Goal: Task Accomplishment & Management: Manage account settings

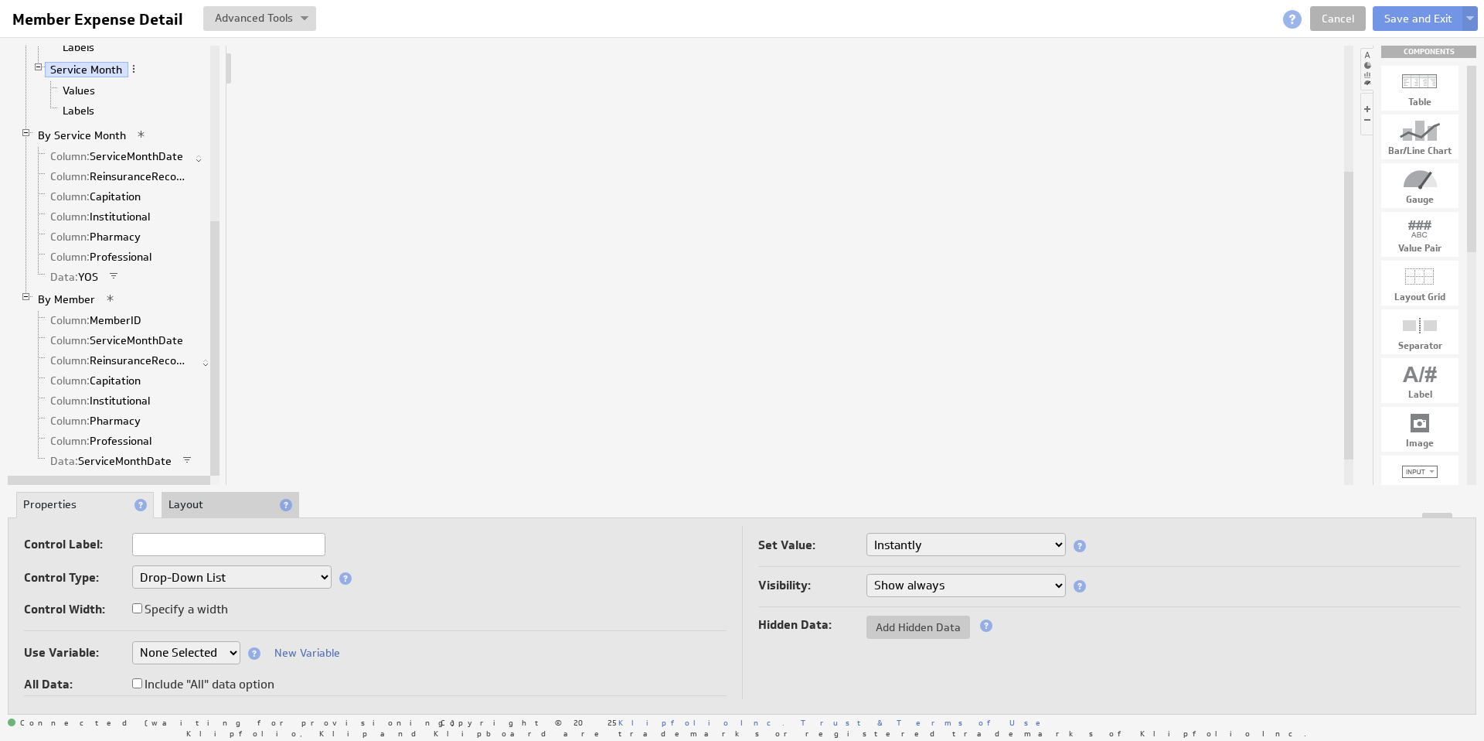
select select
click at [133, 71] on span at bounding box center [133, 68] width 11 height 11
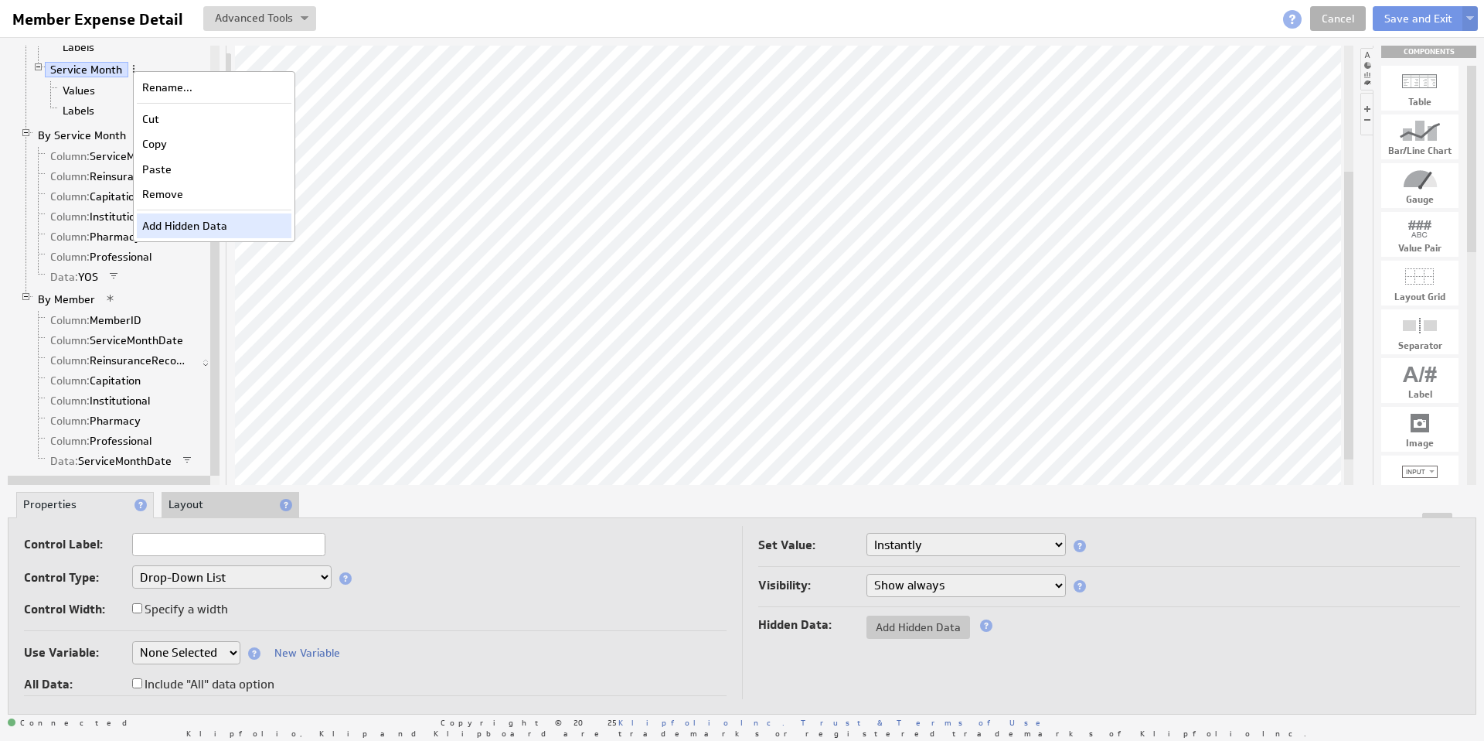
click at [177, 223] on div "Add Hidden Data" at bounding box center [214, 225] width 155 height 25
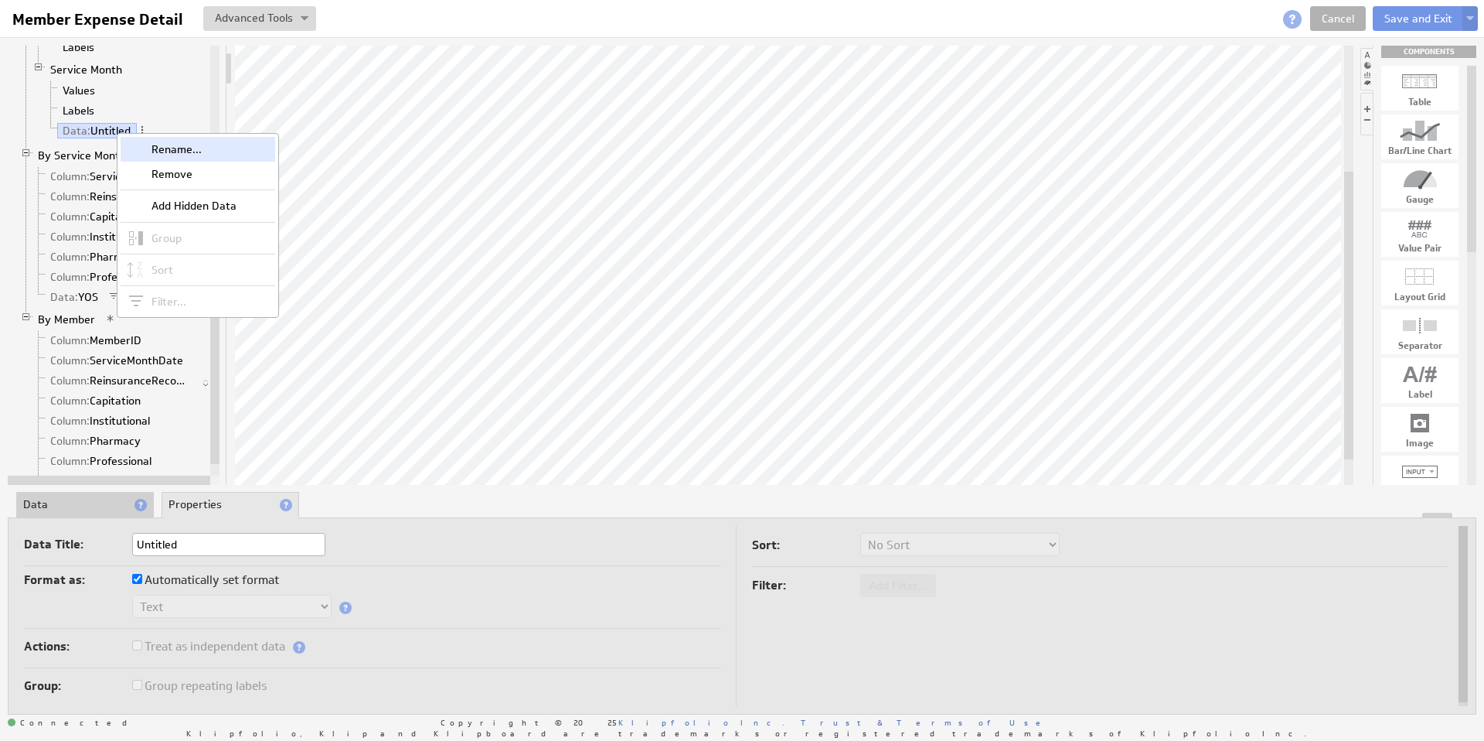
click at [170, 151] on div "Rename..." at bounding box center [198, 149] width 155 height 25
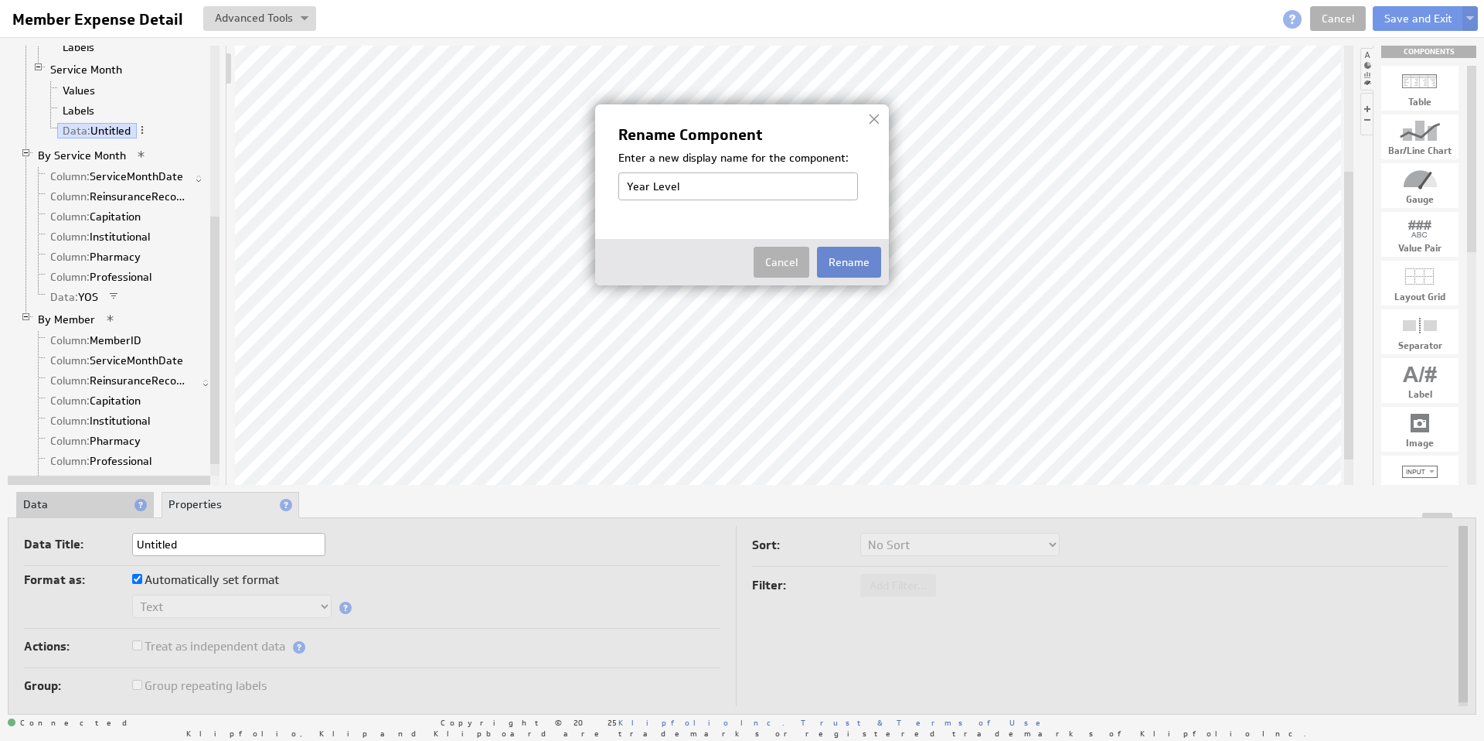
type input "Year Level"
click at [842, 258] on button "Rename" at bounding box center [849, 262] width 64 height 31
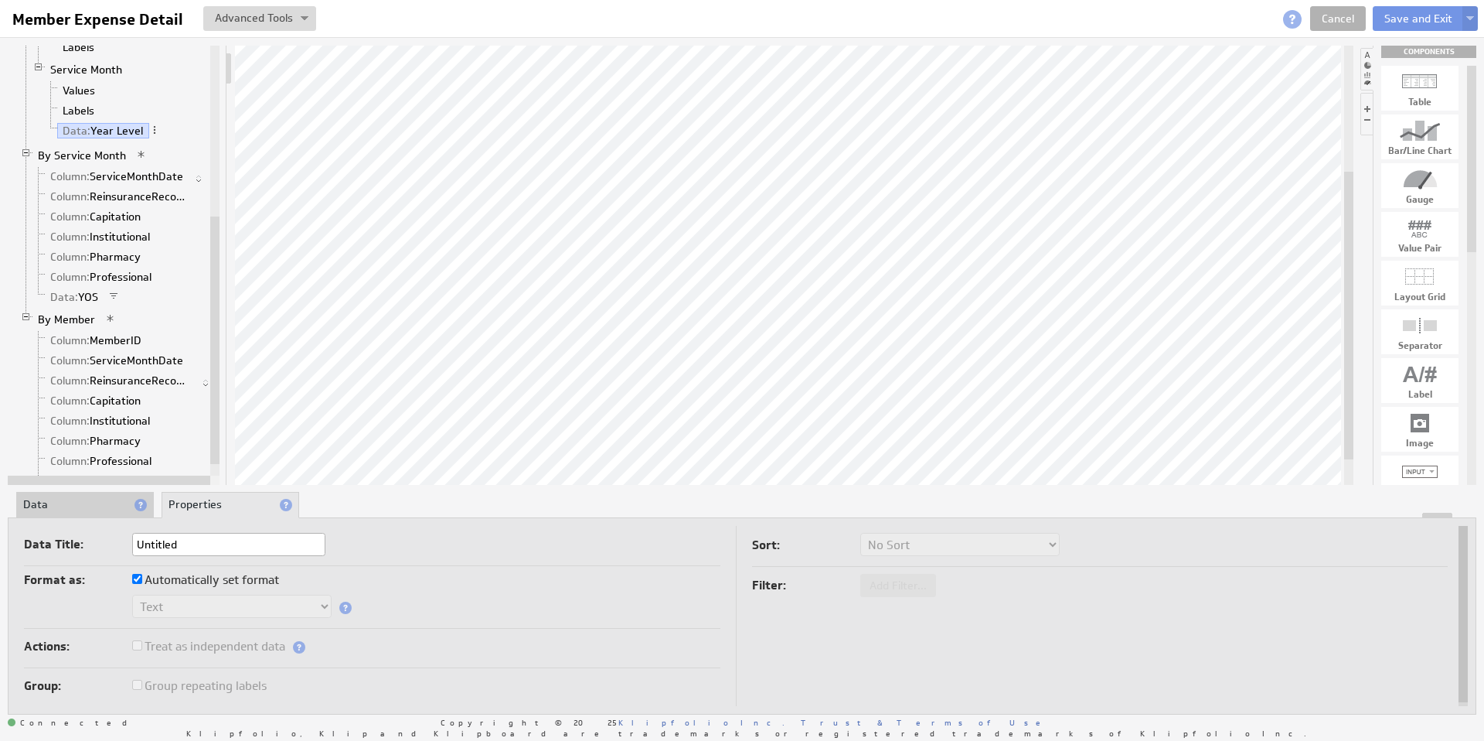
click at [84, 511] on li "Data" at bounding box center [85, 505] width 138 height 26
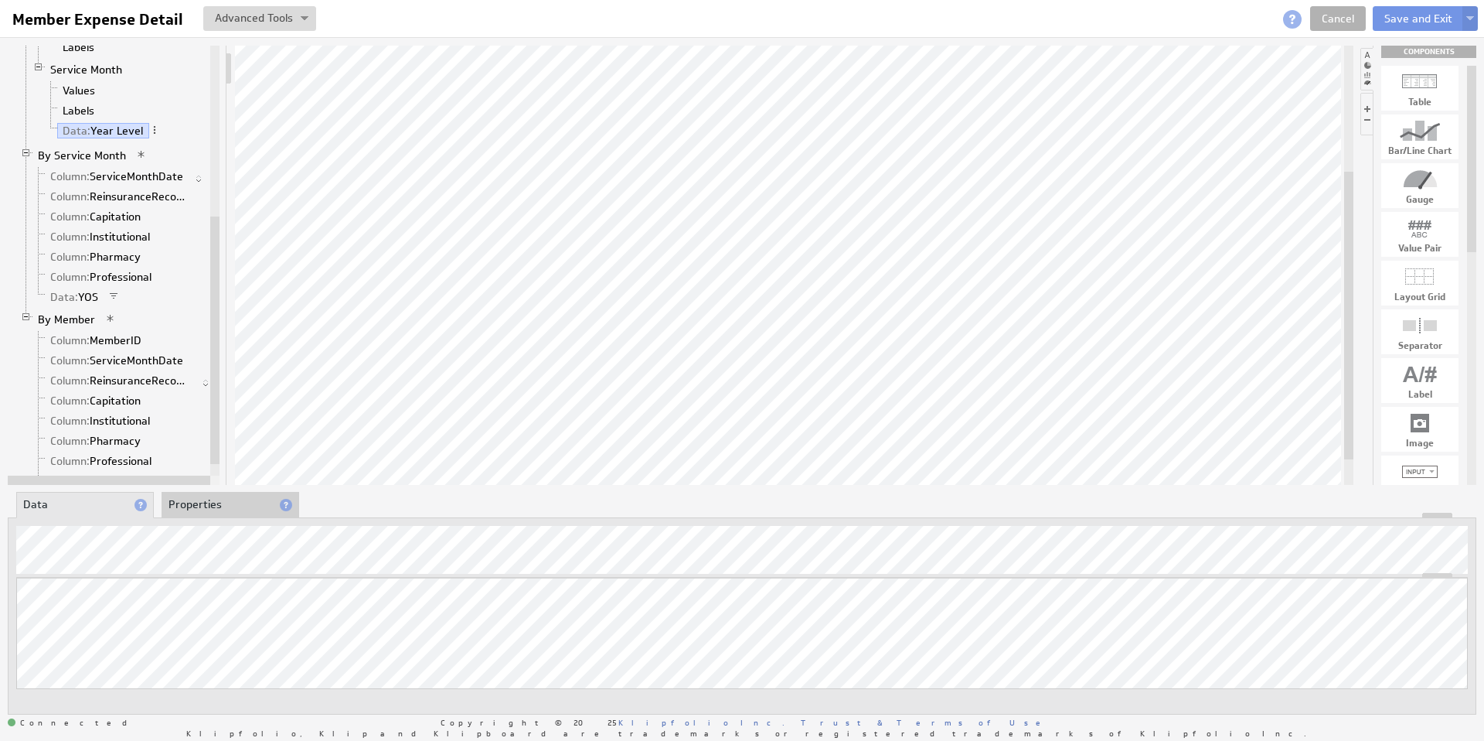
click at [223, 504] on li "Properties" at bounding box center [231, 505] width 138 height 26
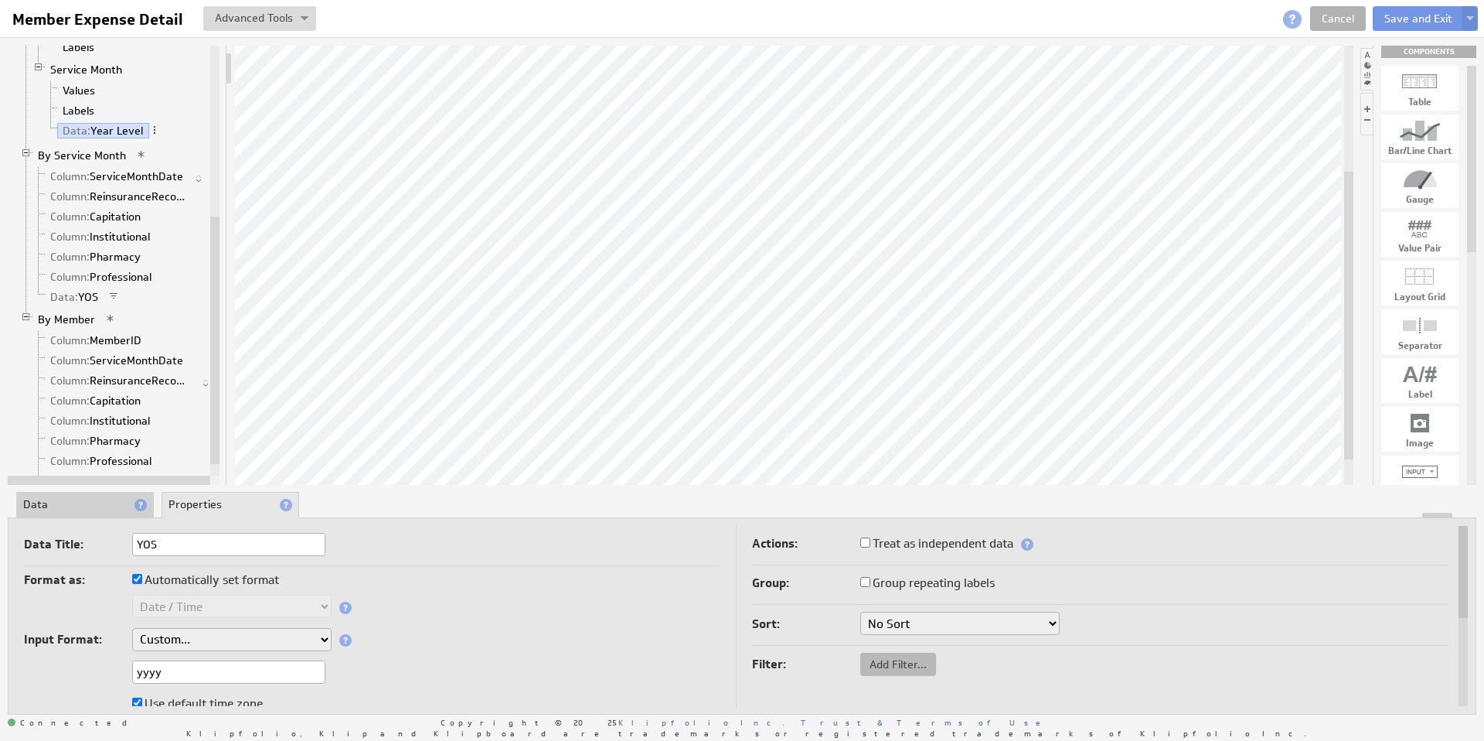
click at [890, 665] on span "Add Filter..." at bounding box center [898, 664] width 76 height 14
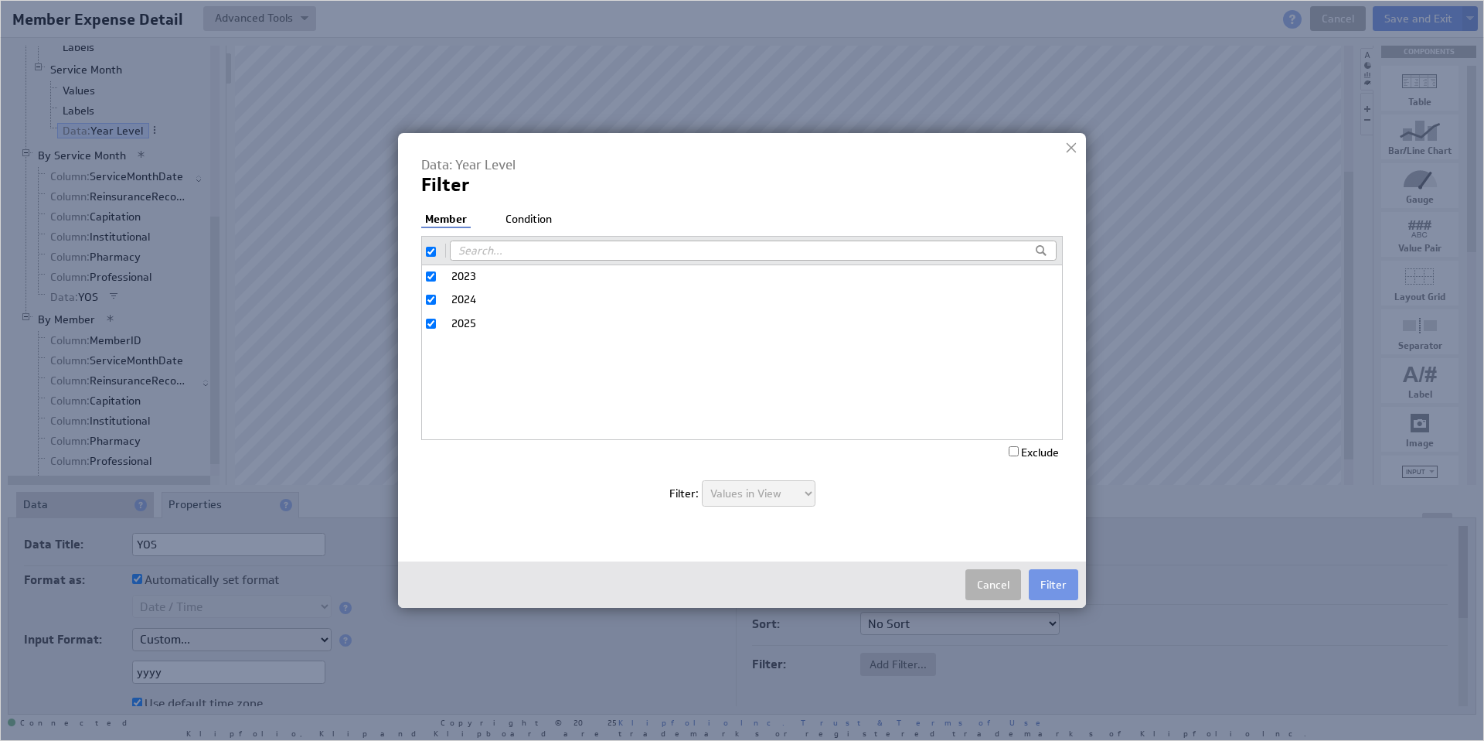
click at [539, 223] on li "Condition" at bounding box center [529, 219] width 54 height 15
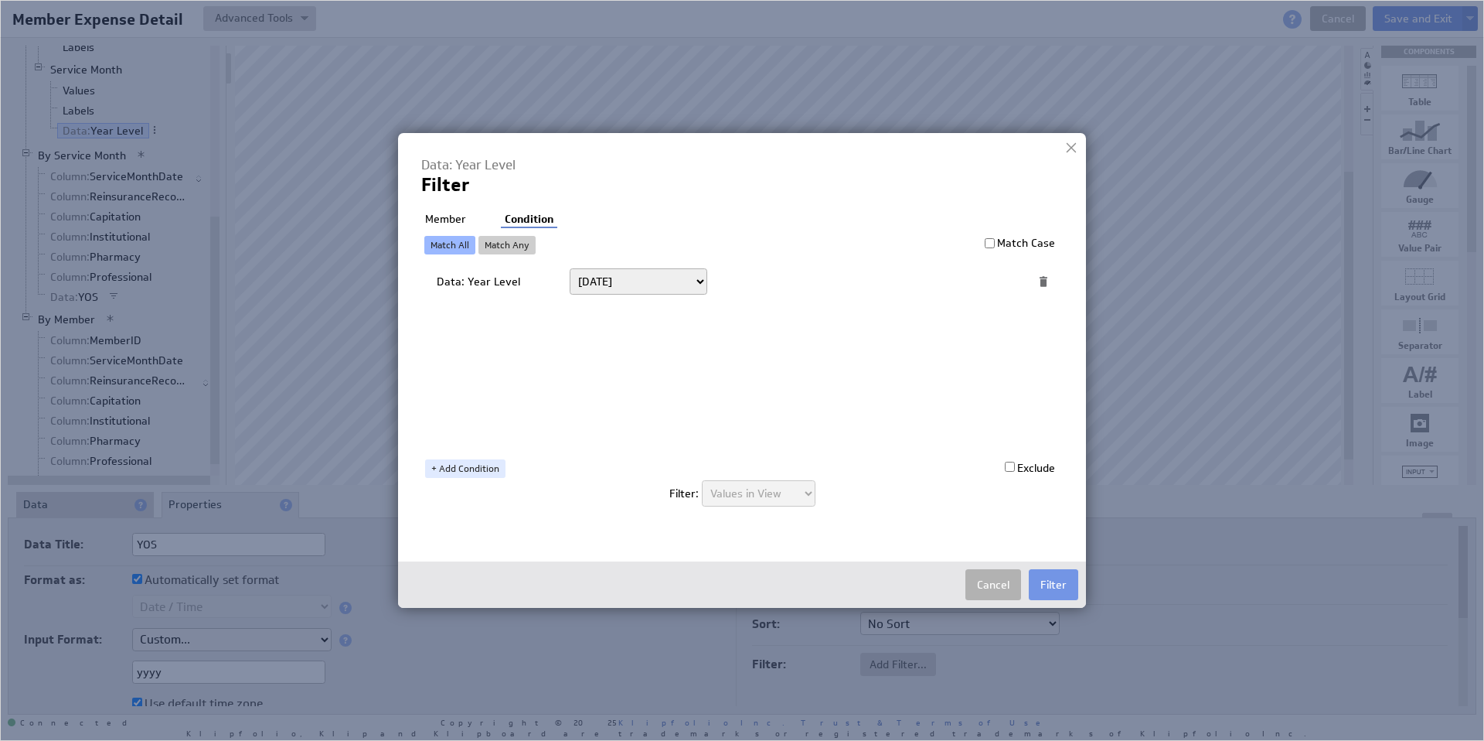
click at [611, 278] on select "Today Yesterday Unit to date In the last Last full On or after On or before ---…" at bounding box center [639, 281] width 138 height 26
select select "op:="
click at [986, 283] on span at bounding box center [990, 281] width 21 height 20
click at [977, 284] on select "Select... company.id company.name user.emailAddress user.firstName user.isAdmin…" at bounding box center [852, 281] width 255 height 25
select select "Year_Of_Service"
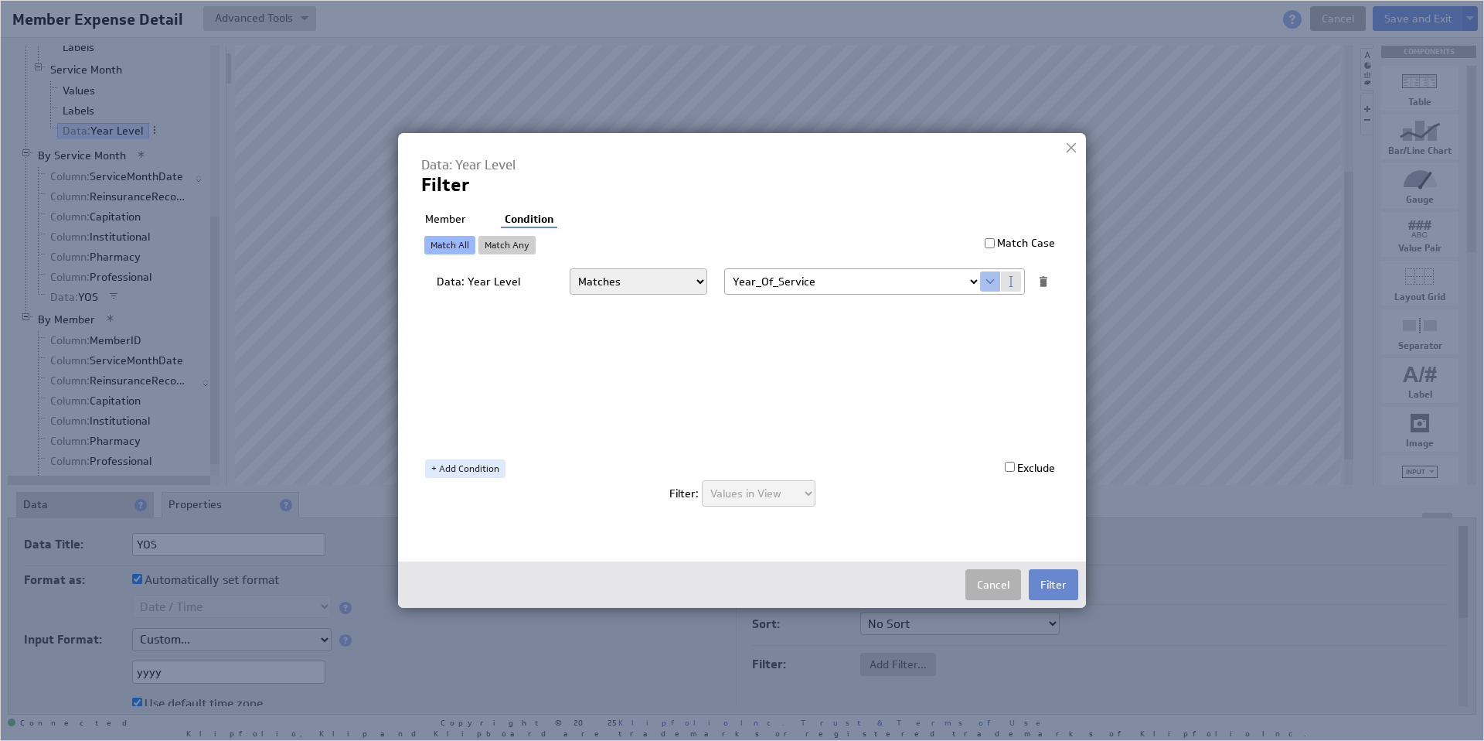
click at [1047, 586] on button "Filter" at bounding box center [1053, 584] width 49 height 31
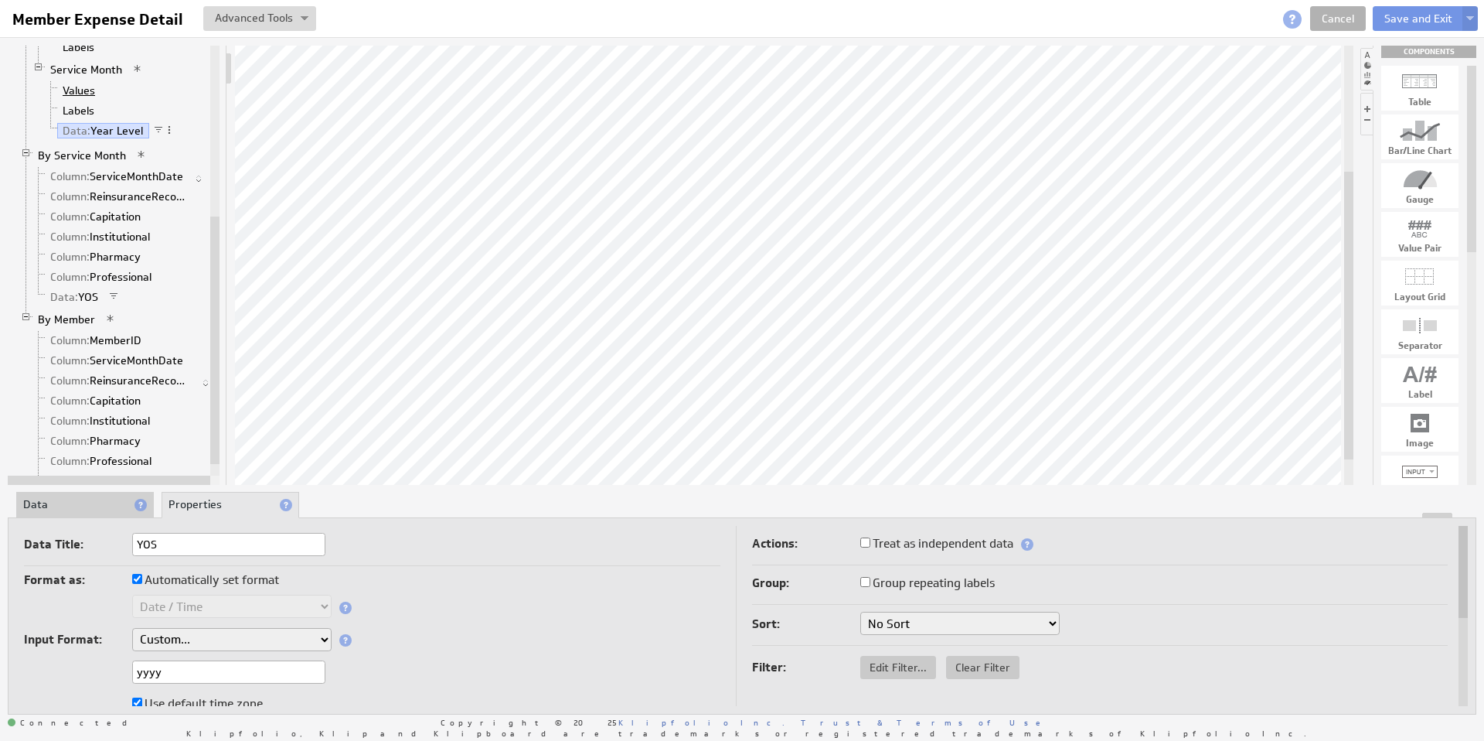
click at [87, 91] on link "Values" at bounding box center [79, 90] width 44 height 15
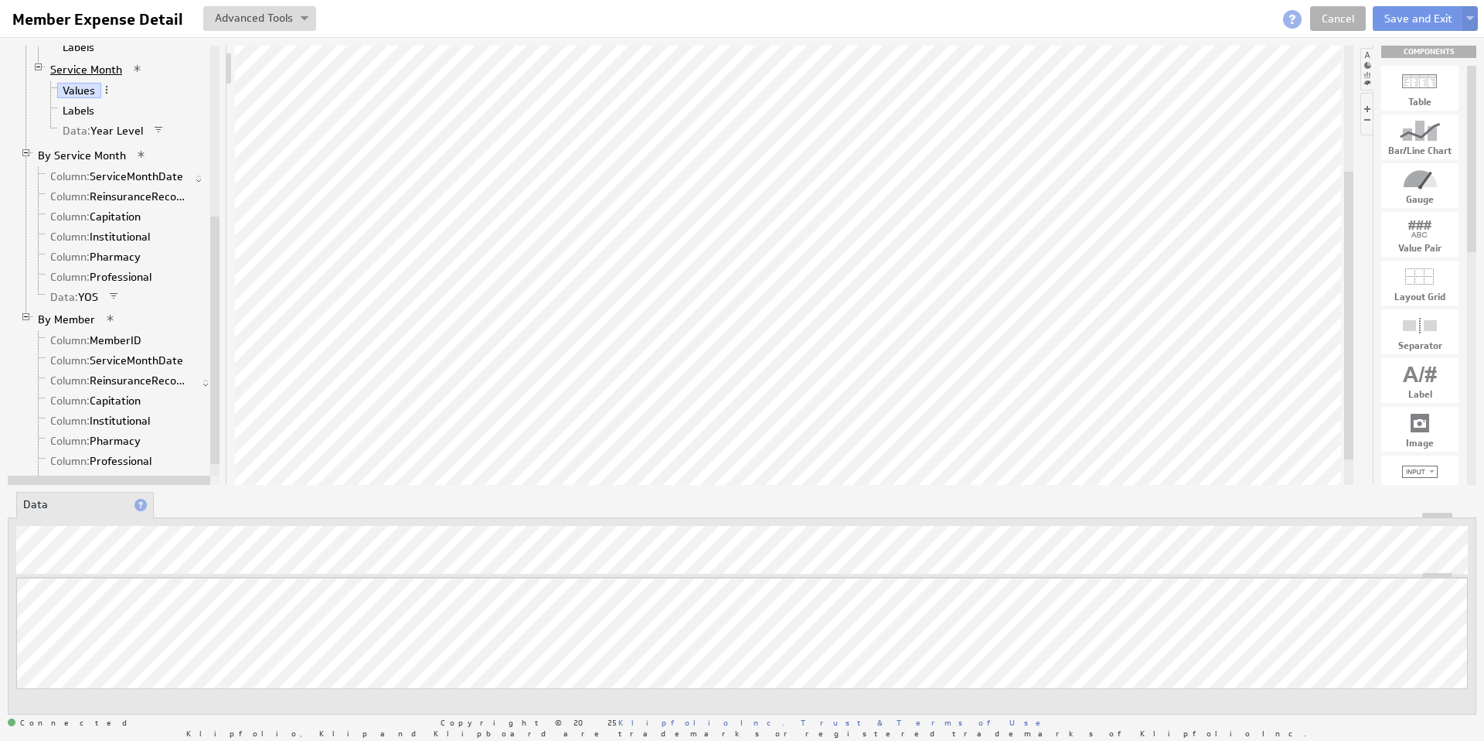
click at [83, 70] on link "Service Month" at bounding box center [86, 69] width 83 height 15
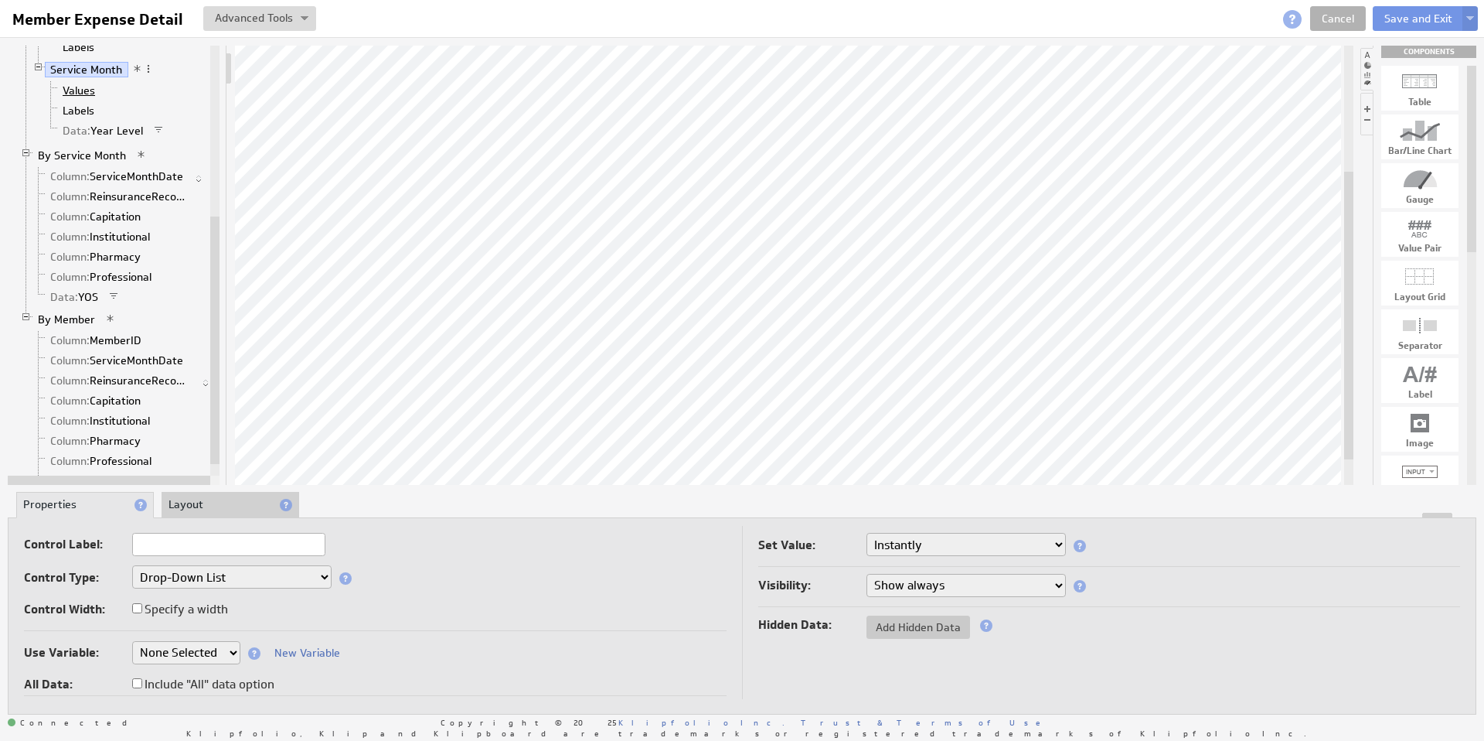
click at [74, 92] on link "Values" at bounding box center [79, 90] width 44 height 15
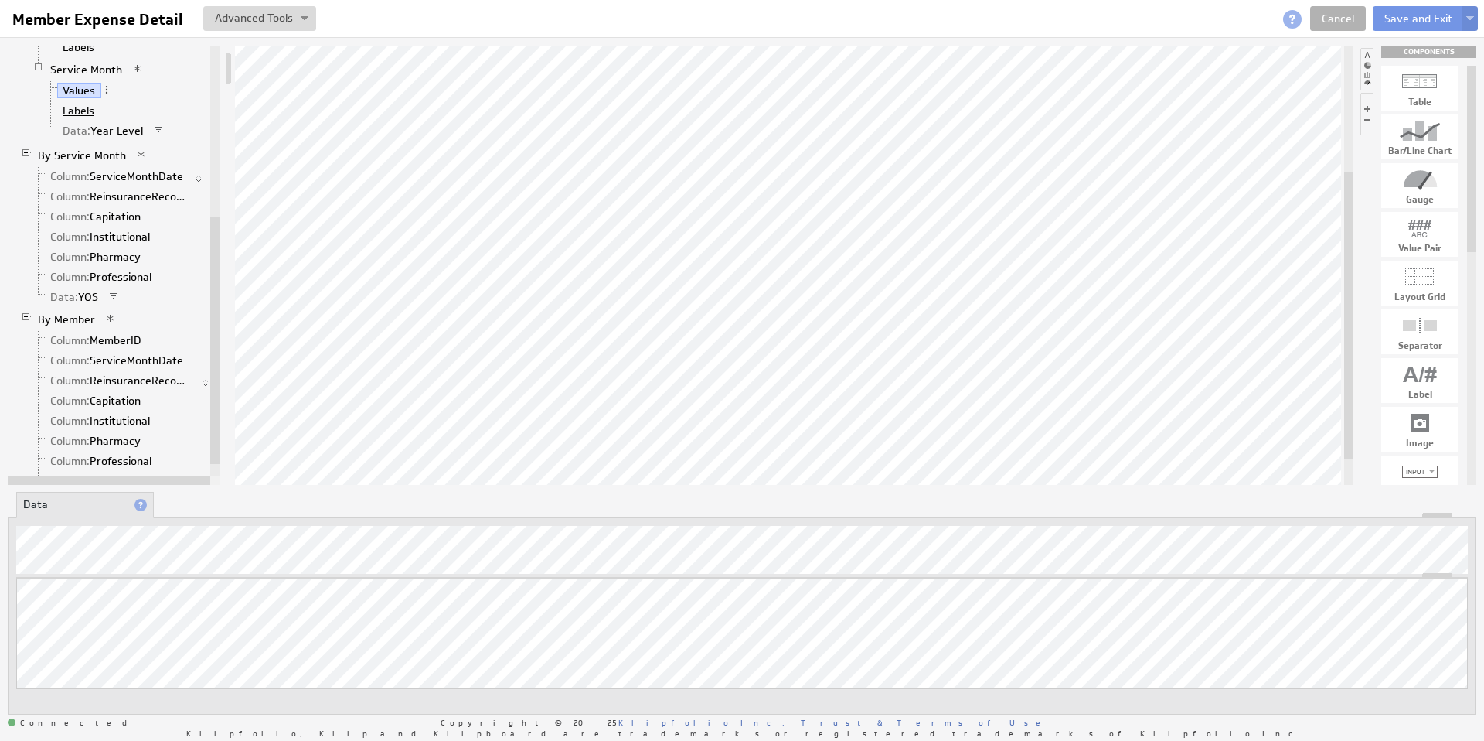
click at [83, 114] on link "Labels" at bounding box center [78, 110] width 43 height 15
click at [86, 131] on span "Data:" at bounding box center [77, 131] width 28 height 14
click at [213, 508] on li "Properties" at bounding box center [231, 505] width 138 height 26
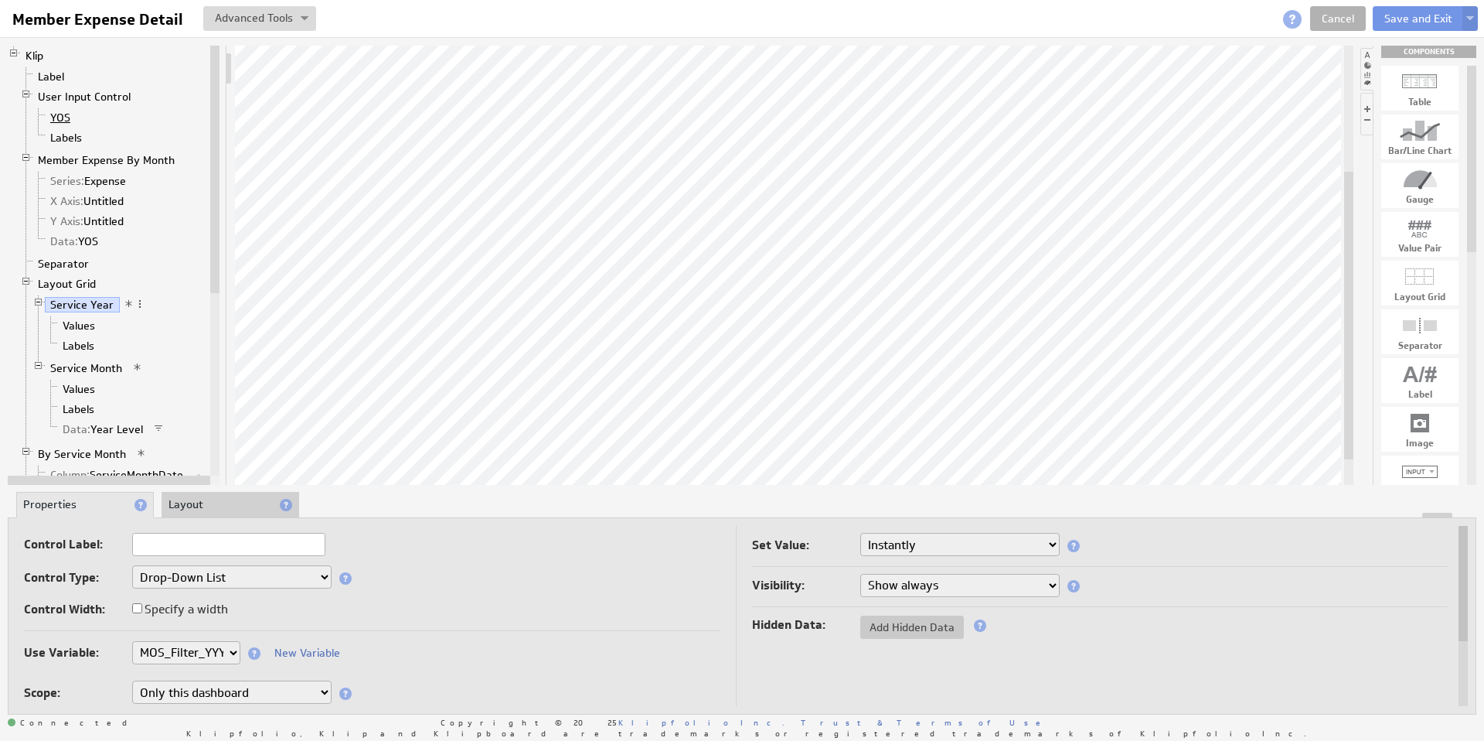
click at [67, 117] on link "YOS" at bounding box center [61, 117] width 32 height 15
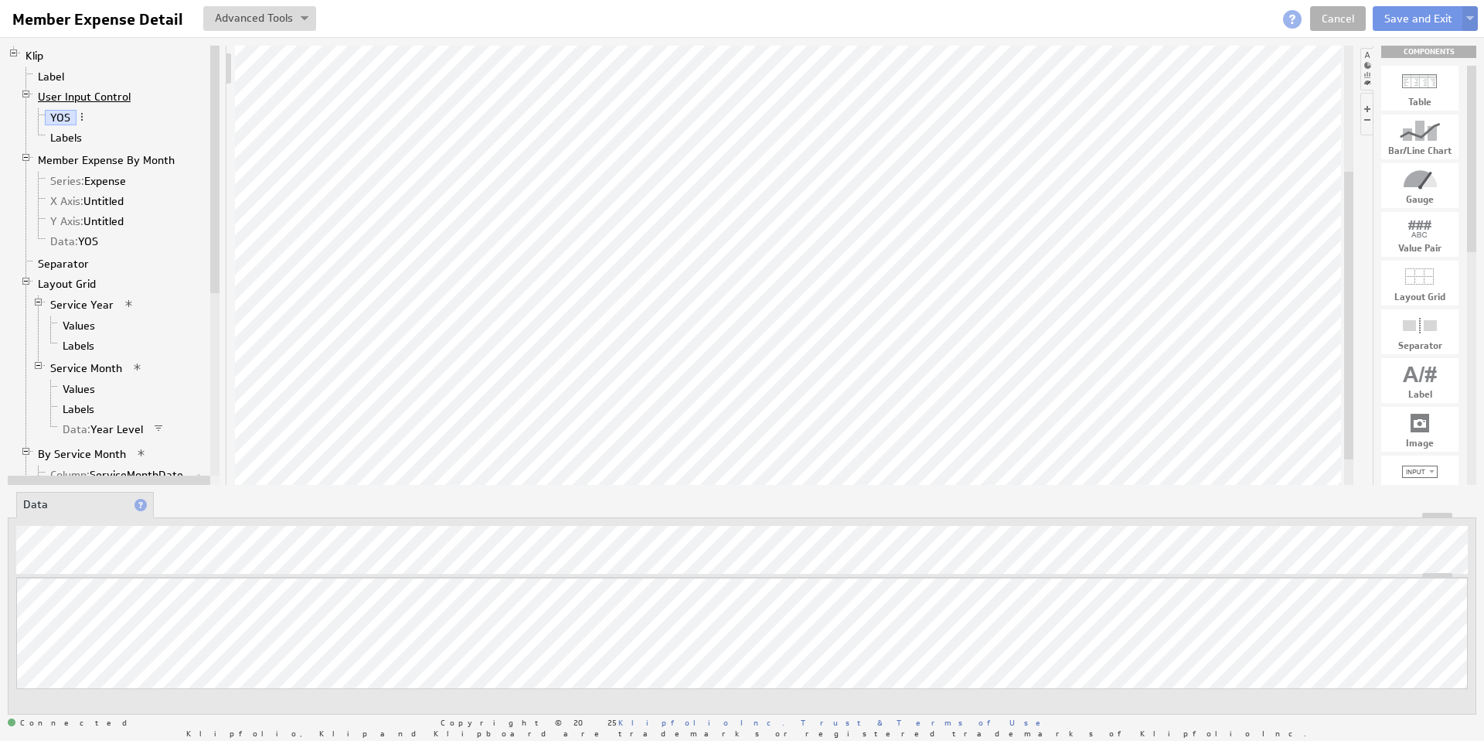
click at [68, 99] on link "User Input Control" at bounding box center [84, 96] width 104 height 15
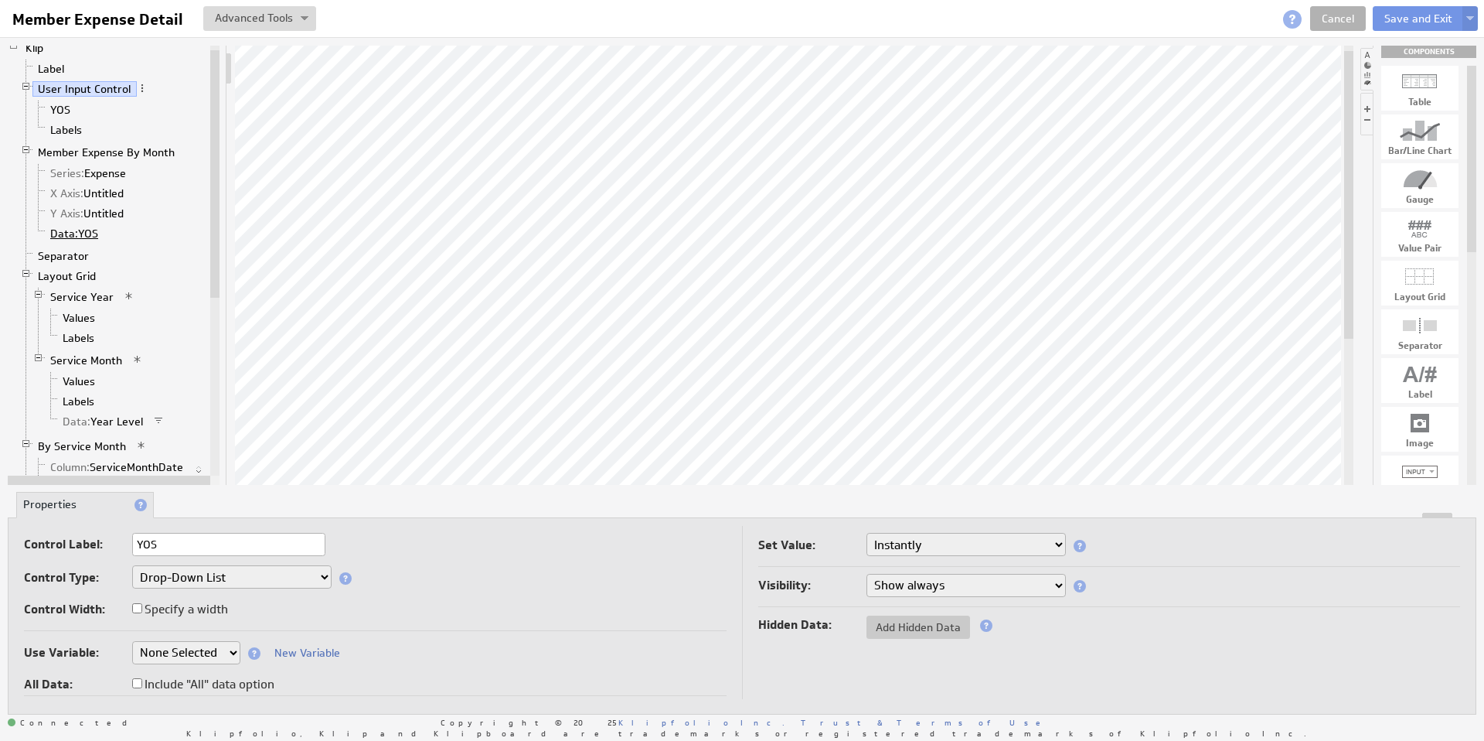
click at [75, 231] on link "Data: YOS" at bounding box center [75, 233] width 60 height 15
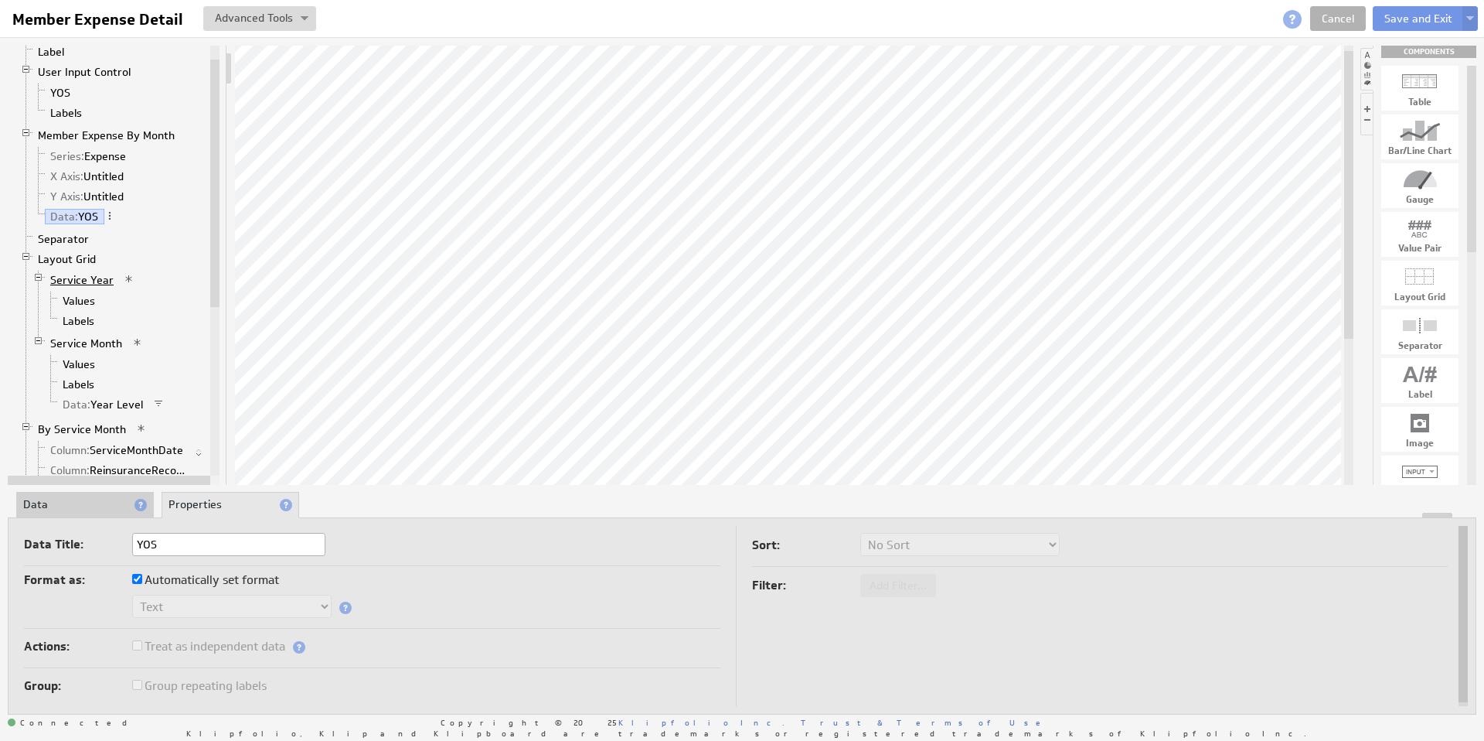
click at [81, 281] on link "Service Year" at bounding box center [82, 279] width 75 height 15
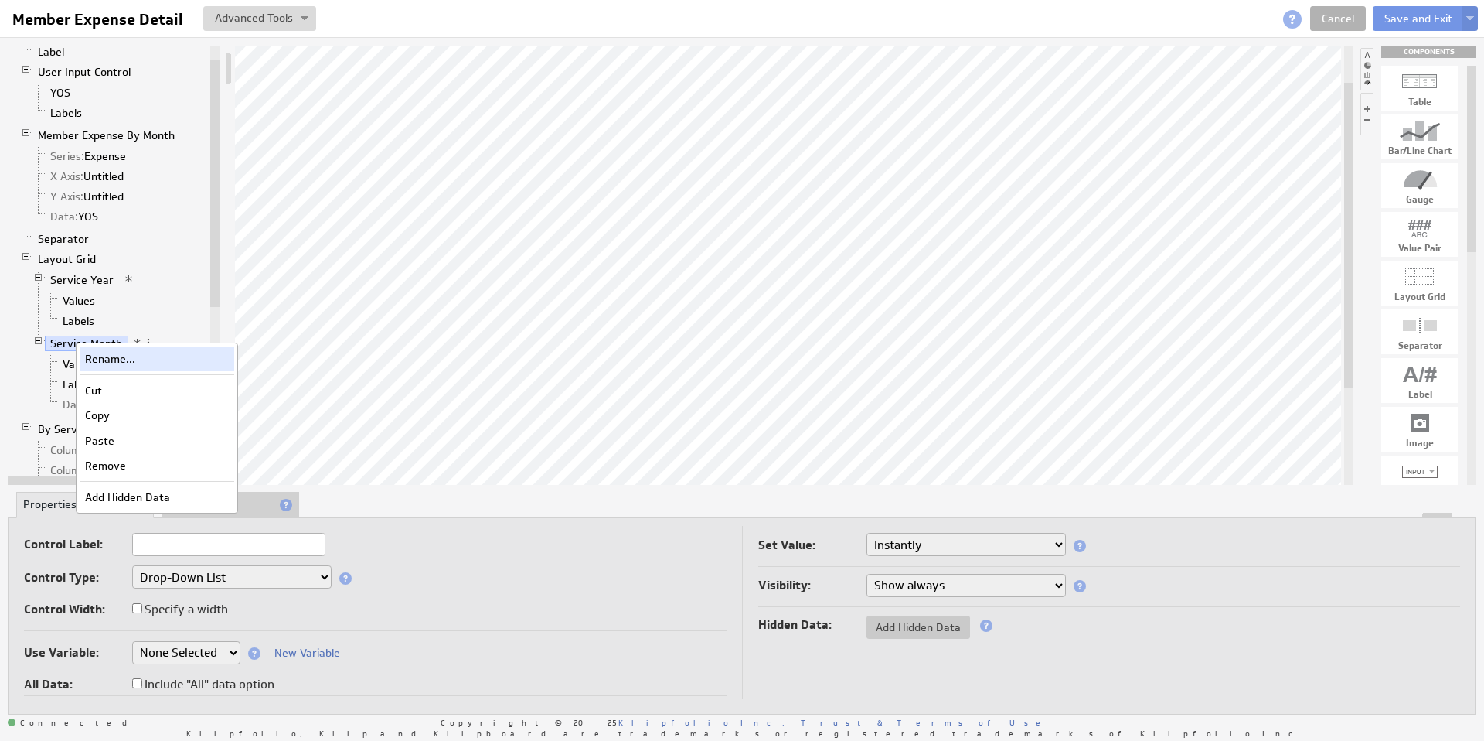
click at [94, 353] on div "Rename..." at bounding box center [157, 358] width 155 height 25
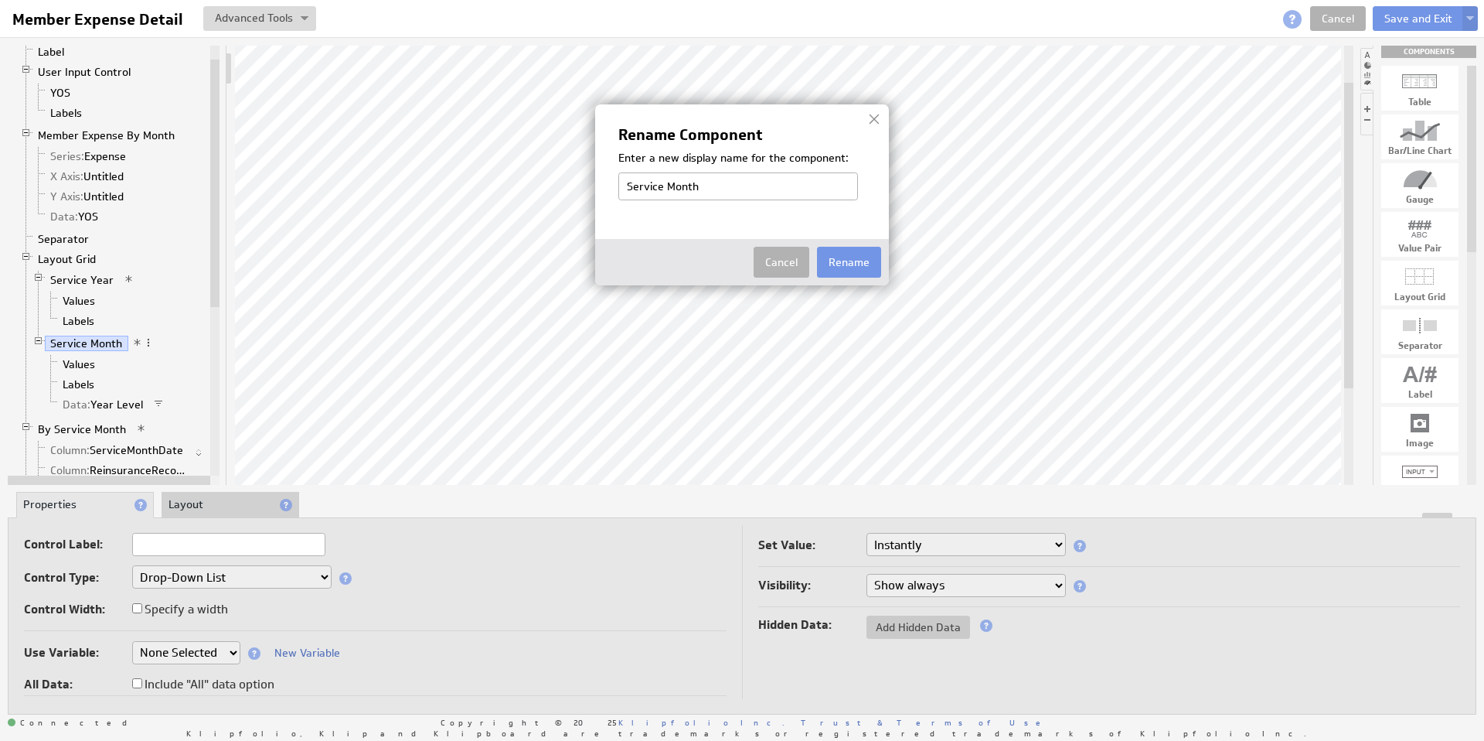
click at [630, 190] on input "Service Month" at bounding box center [738, 186] width 240 height 28
drag, startPoint x: 687, startPoint y: 188, endPoint x: 498, endPoint y: 181, distance: 189.5
click at [498, 181] on body "Help Member Expense Detail Member Expense Detail View Klip Source Code Alt+U Cr…" at bounding box center [742, 370] width 1484 height 741
type input "User Input - Service Month"
click at [841, 254] on button "Rename" at bounding box center [849, 262] width 64 height 31
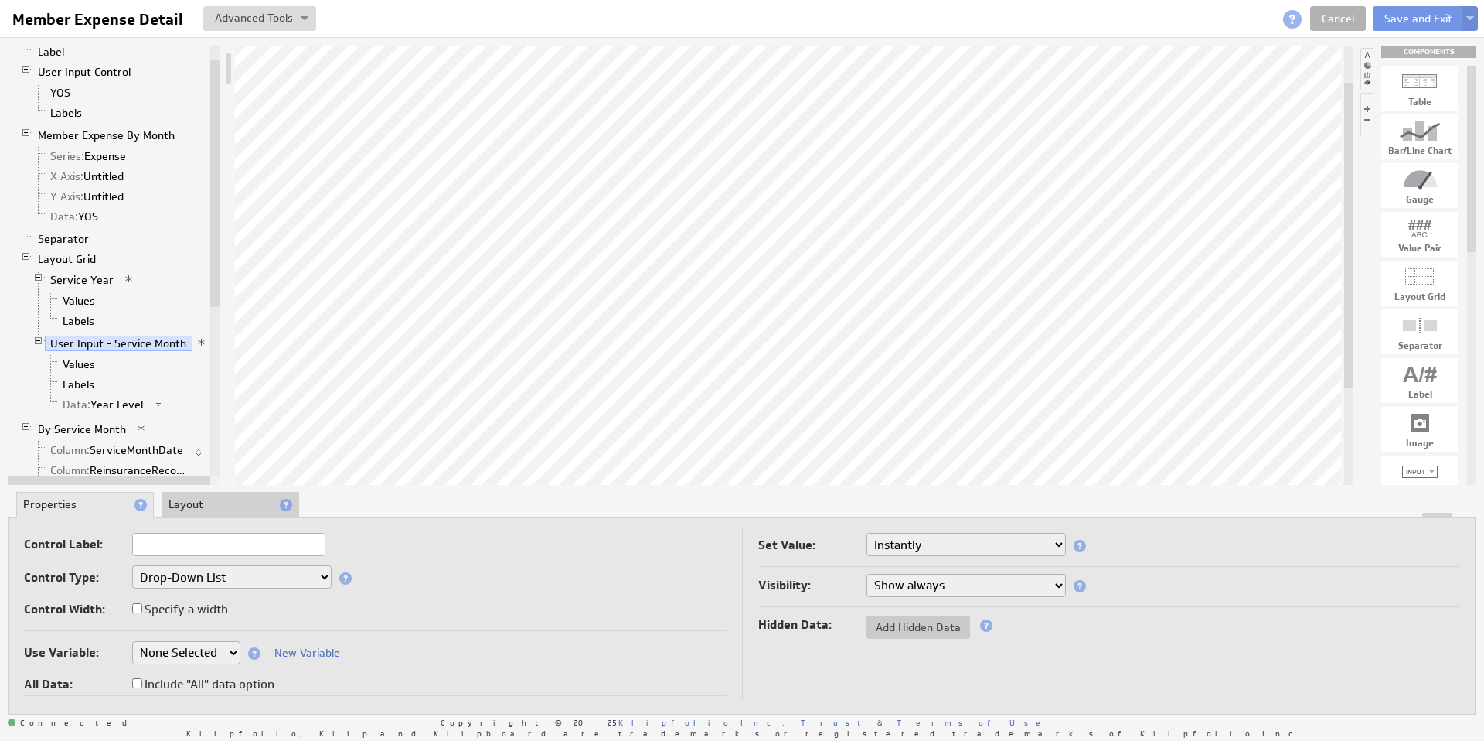
click at [83, 280] on link "Service Year" at bounding box center [82, 279] width 75 height 15
click at [75, 278] on link "Service Year" at bounding box center [82, 279] width 75 height 15
click at [74, 277] on link "Service Year" at bounding box center [82, 279] width 75 height 15
click at [77, 341] on link "User Input - Service Month" at bounding box center [119, 343] width 148 height 15
click at [70, 276] on link "Service Year" at bounding box center [82, 279] width 75 height 15
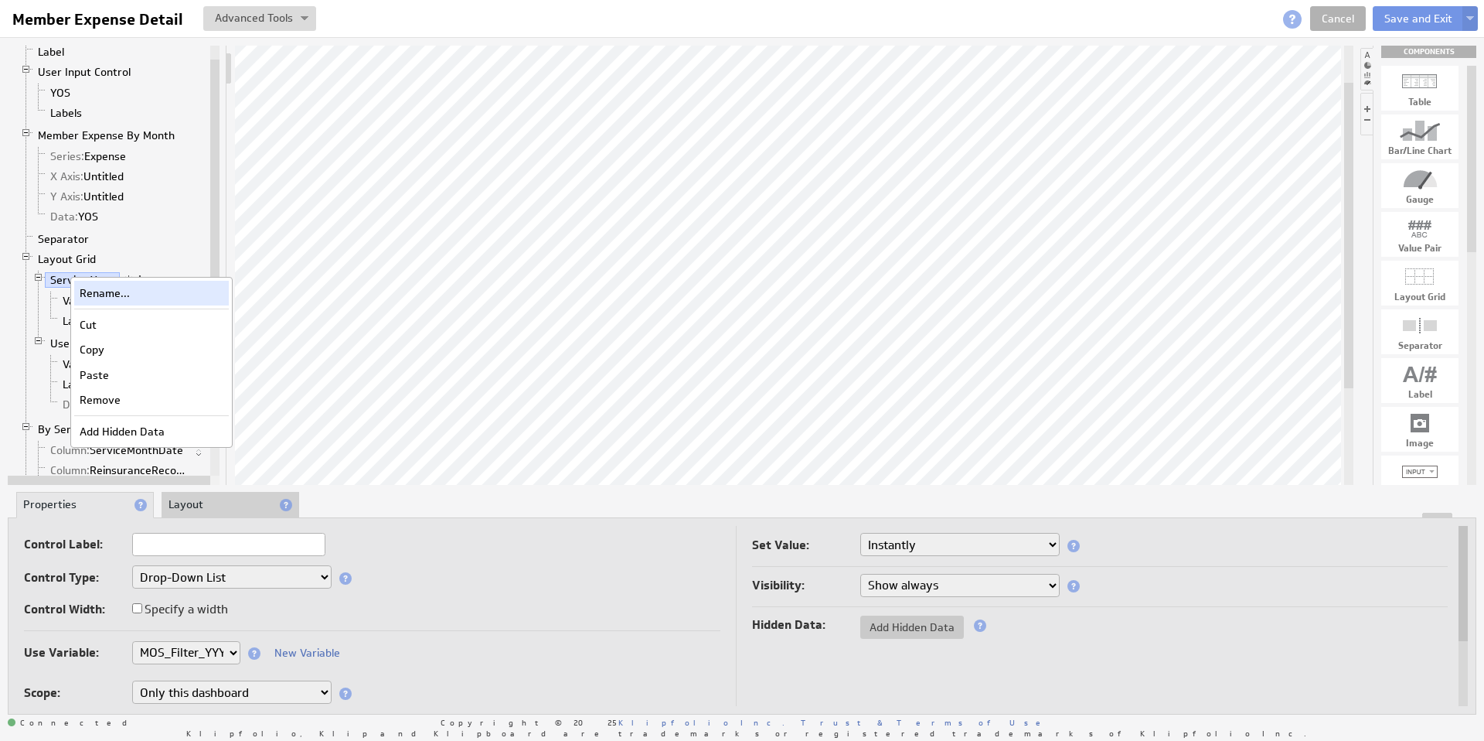
click at [98, 288] on div "Rename..." at bounding box center [151, 293] width 155 height 25
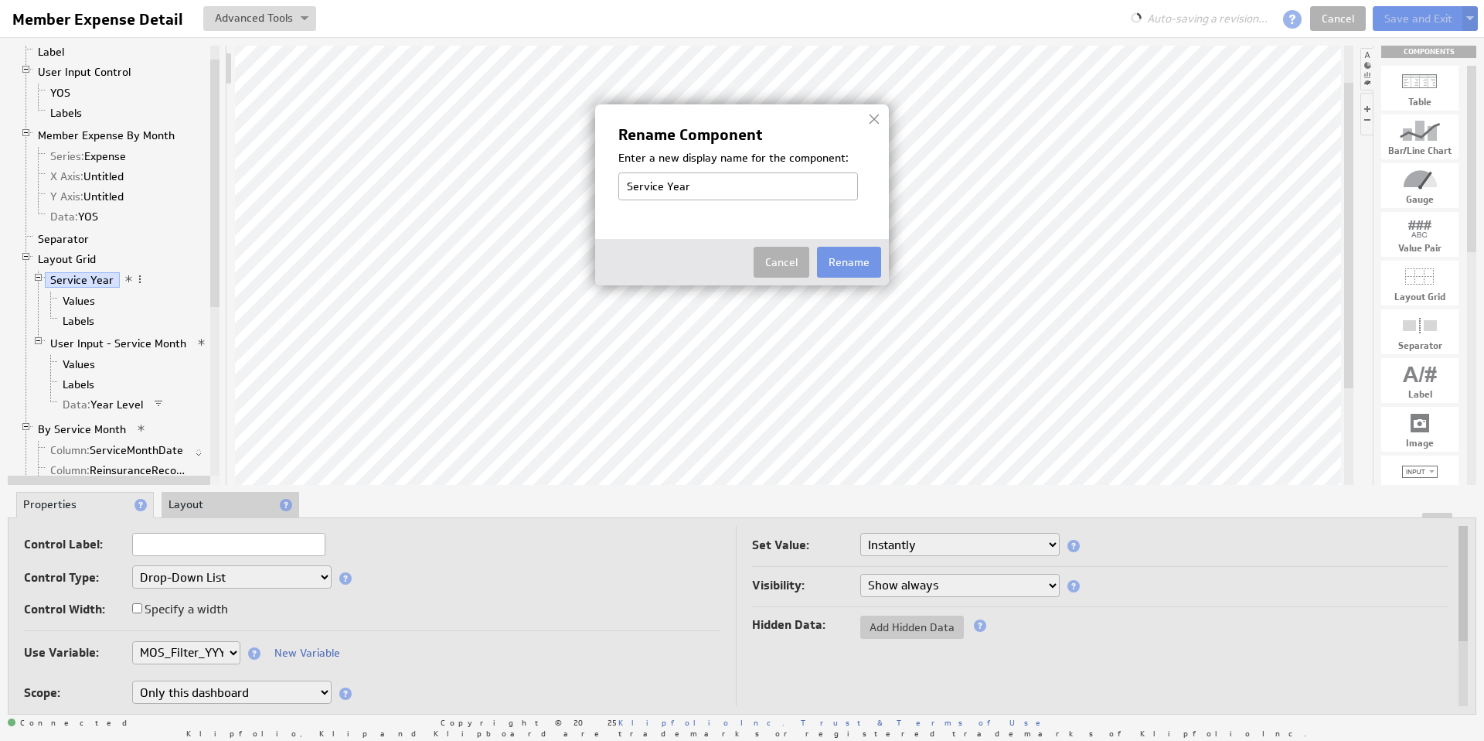
click at [625, 183] on input "Service Year" at bounding box center [738, 186] width 240 height 28
click at [709, 186] on input "User Input - Service Year" at bounding box center [738, 186] width 240 height 28
type input "User Input - Year"
click at [841, 256] on button "Rename" at bounding box center [849, 262] width 64 height 31
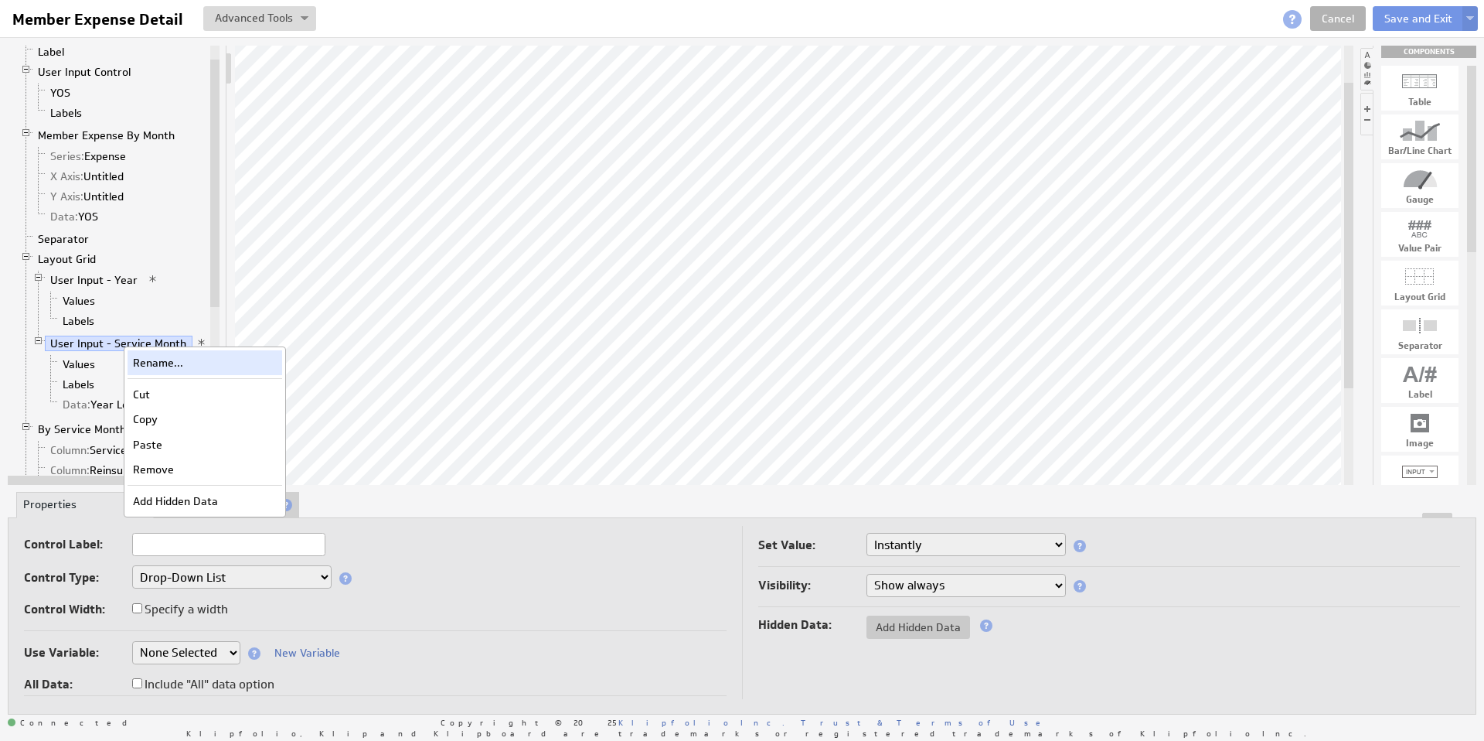
click at [158, 358] on div "Rename..." at bounding box center [205, 362] width 155 height 25
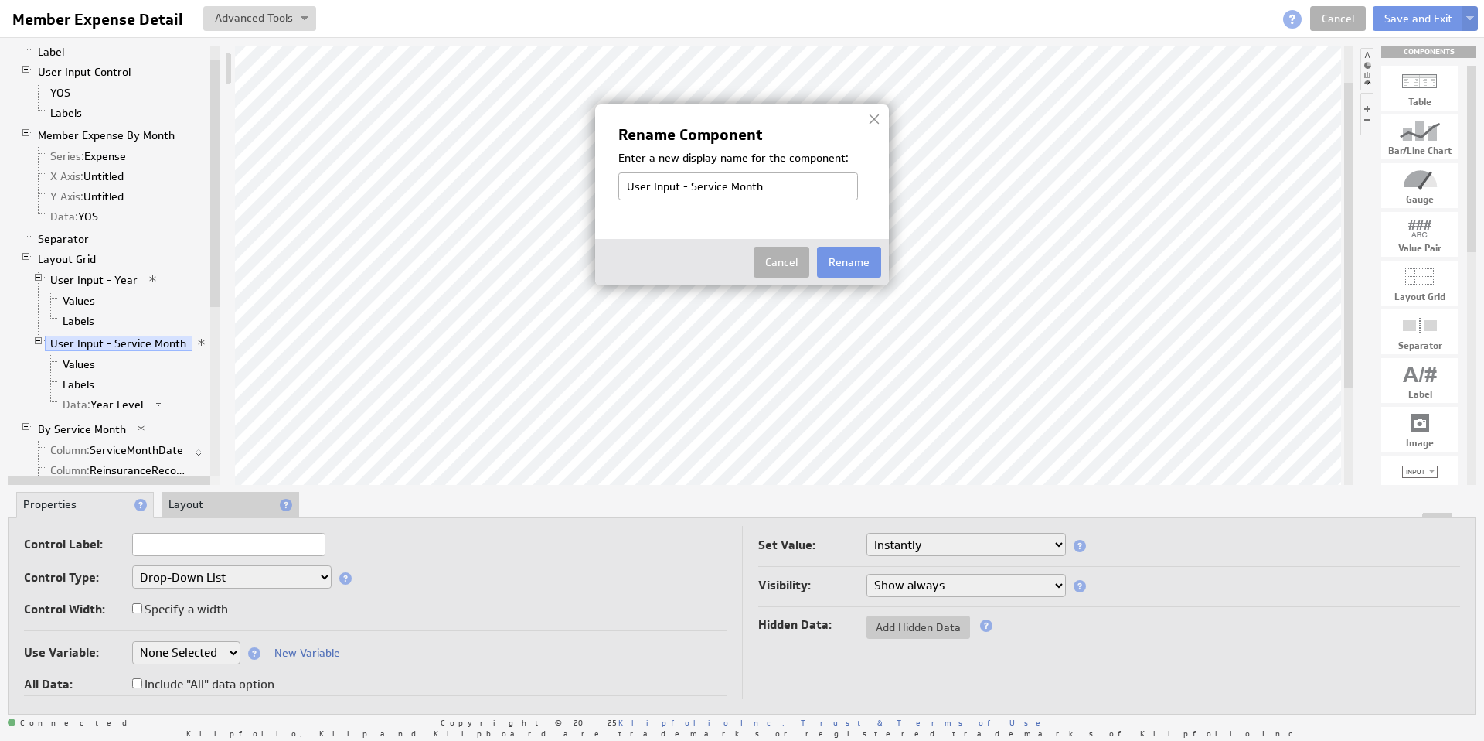
click at [697, 187] on input "User Input - Service Month" at bounding box center [738, 186] width 240 height 28
type input "User Input - Month"
click at [843, 265] on button "Rename" at bounding box center [849, 262] width 64 height 31
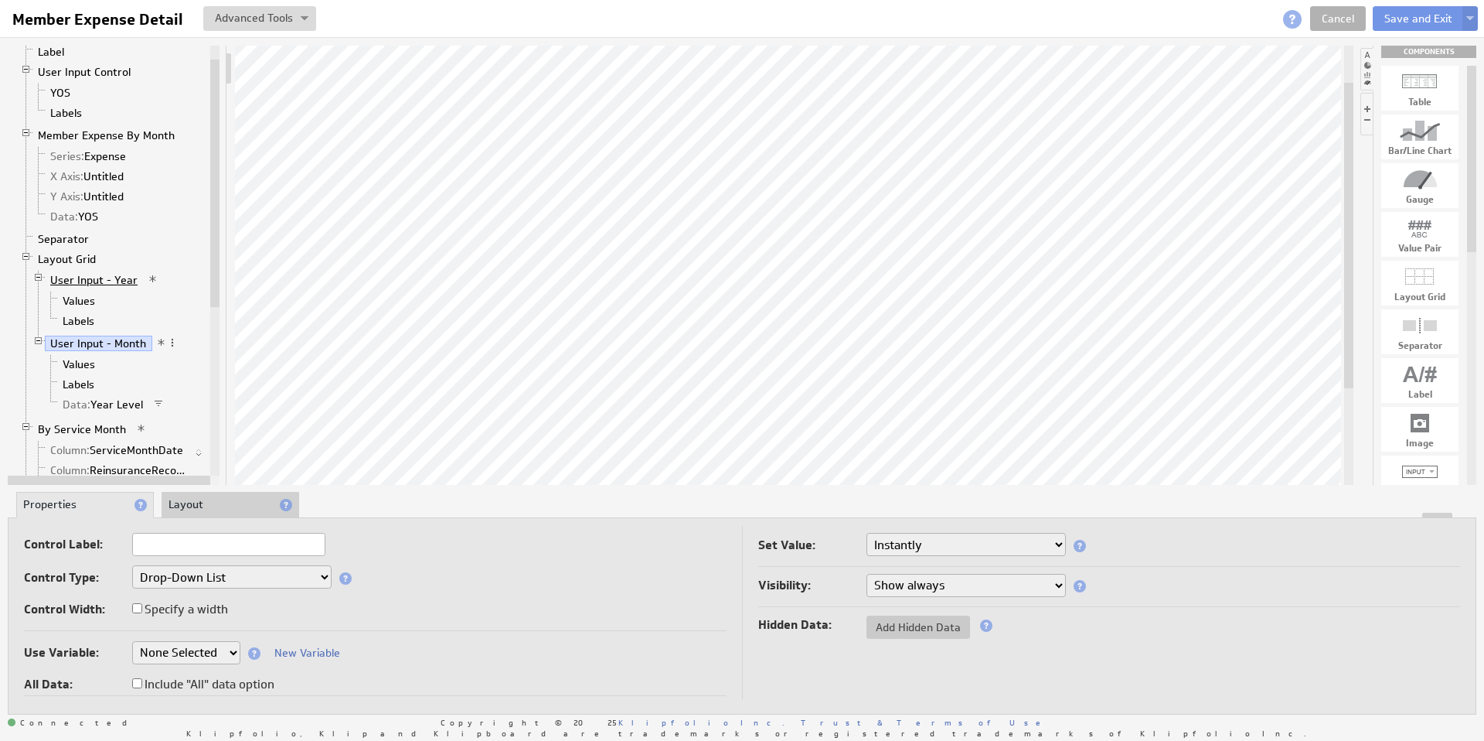
click at [80, 281] on link "User Input - Year" at bounding box center [94, 279] width 99 height 15
click at [76, 343] on link "User Input - Month" at bounding box center [98, 343] width 107 height 15
click at [227, 647] on select "None Selected clearmedica_filter_payor company.id company.name devoted_service_…" at bounding box center [186, 652] width 108 height 23
select select "MOS_Filter_YYYY_MM_DD"
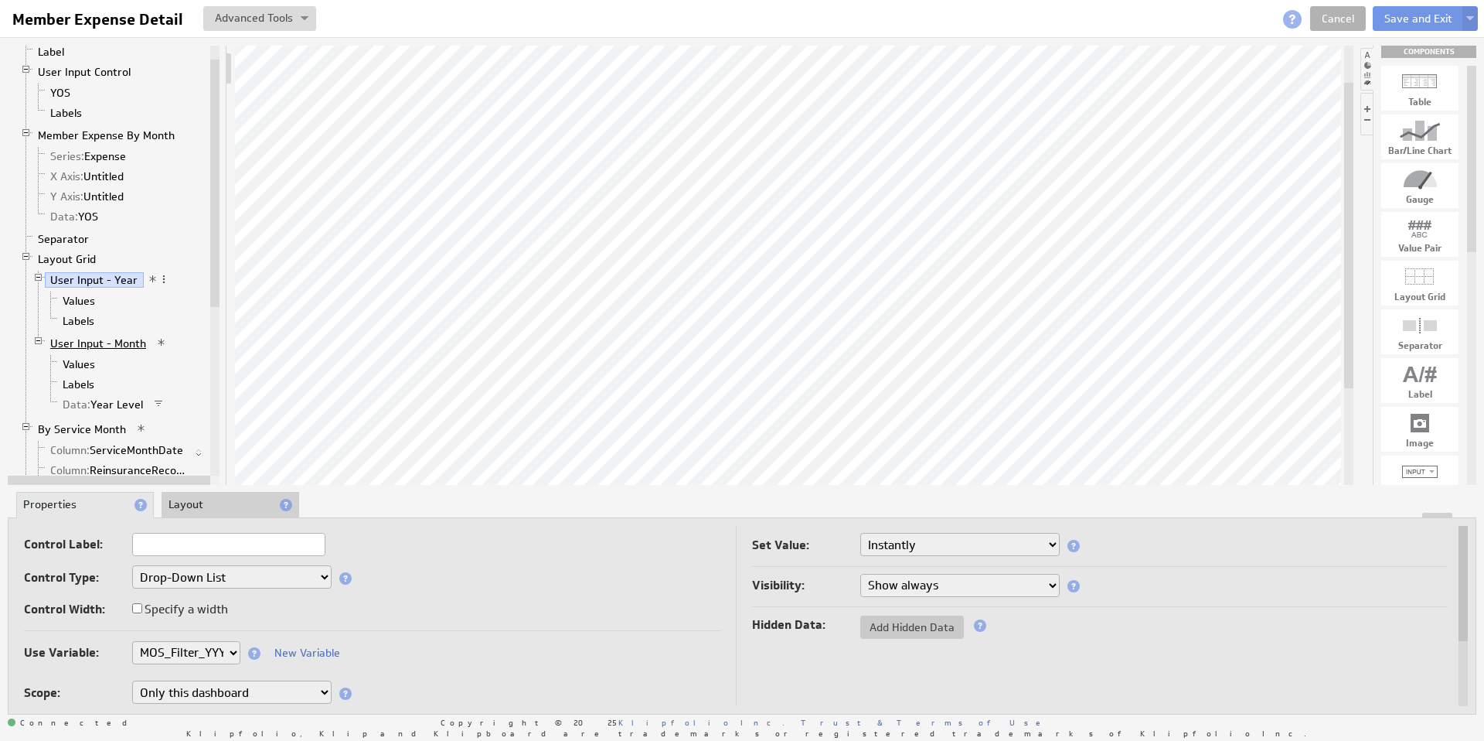
click at [117, 342] on link "User Input - Month" at bounding box center [98, 343] width 107 height 15
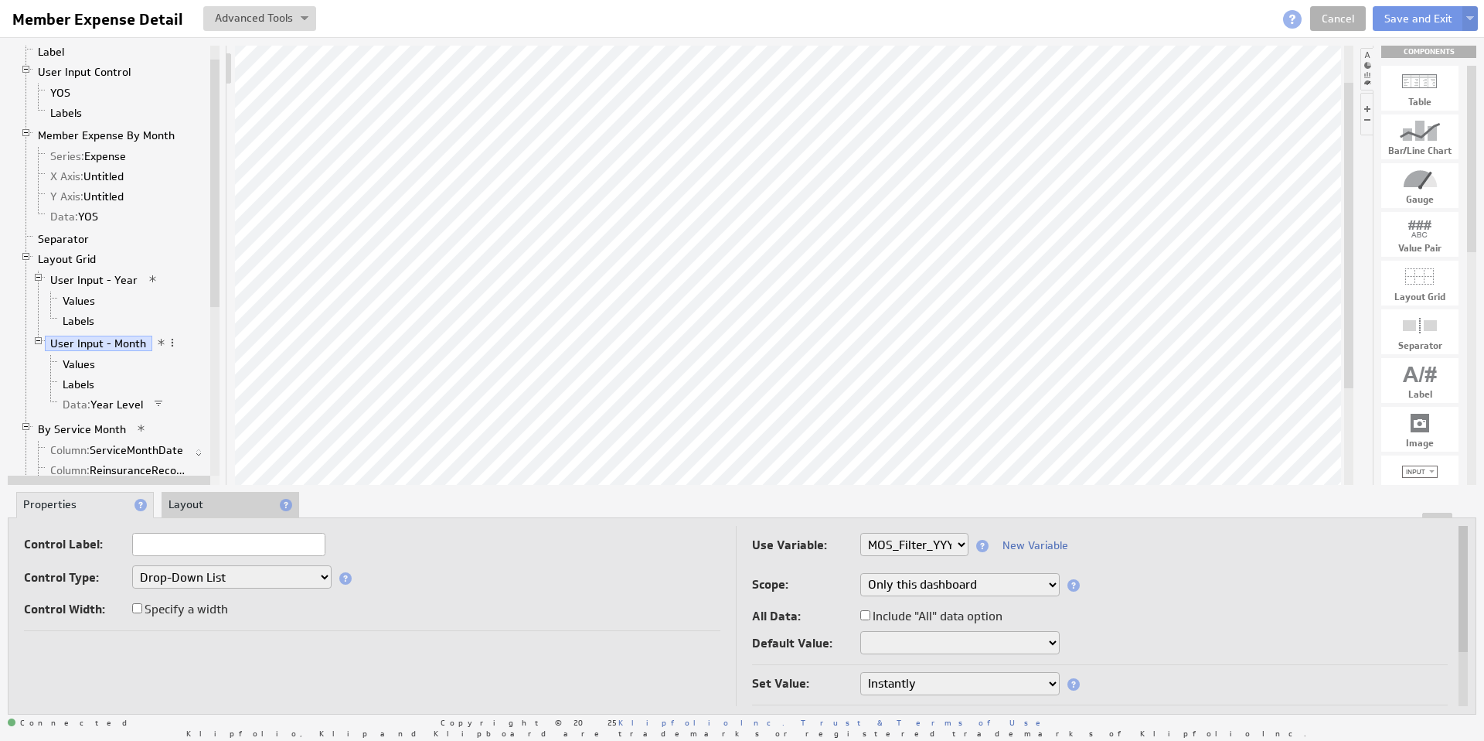
click at [99, 289] on li "User Input - Year Values Labels" at bounding box center [125, 301] width 187 height 63
click at [98, 284] on link "User Input - Year" at bounding box center [94, 279] width 99 height 15
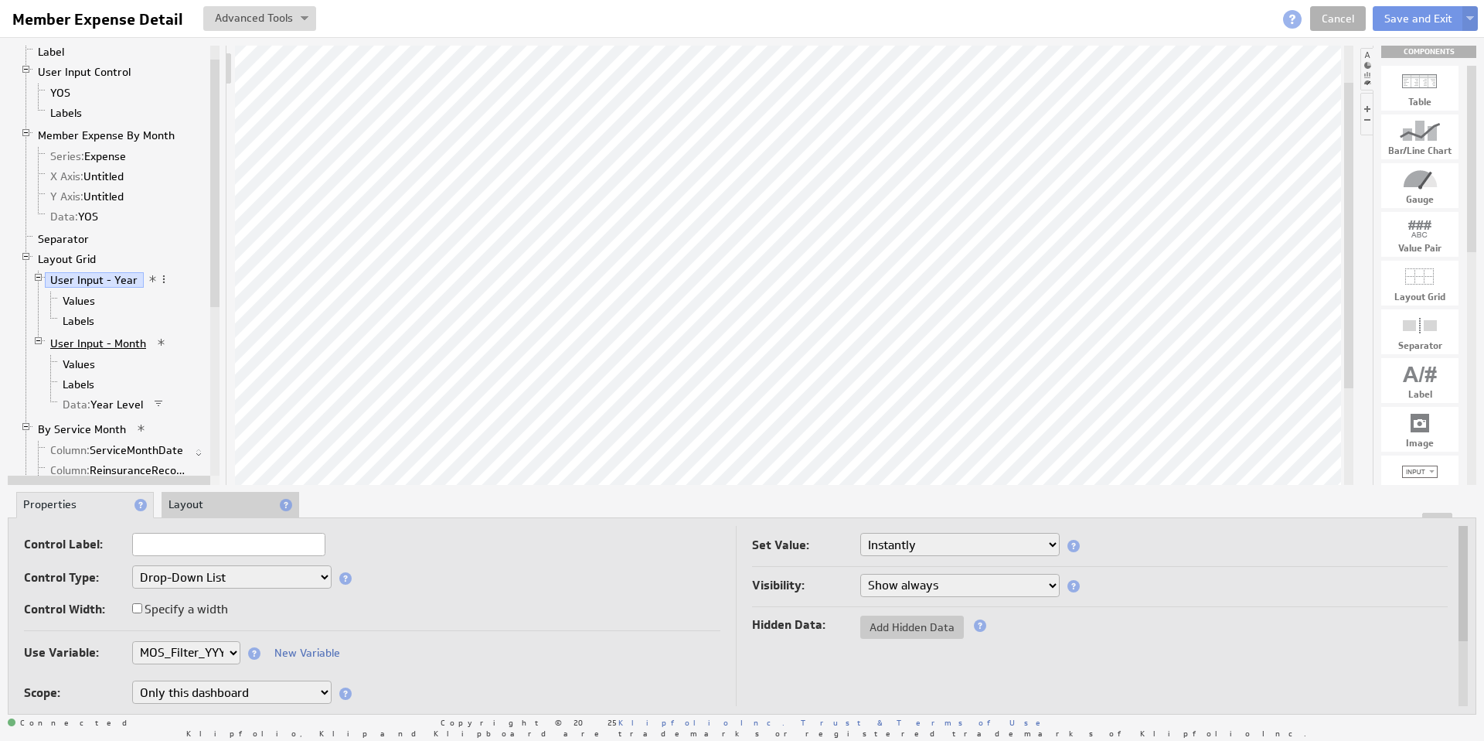
click at [98, 340] on link "User Input - Month" at bounding box center [98, 343] width 107 height 15
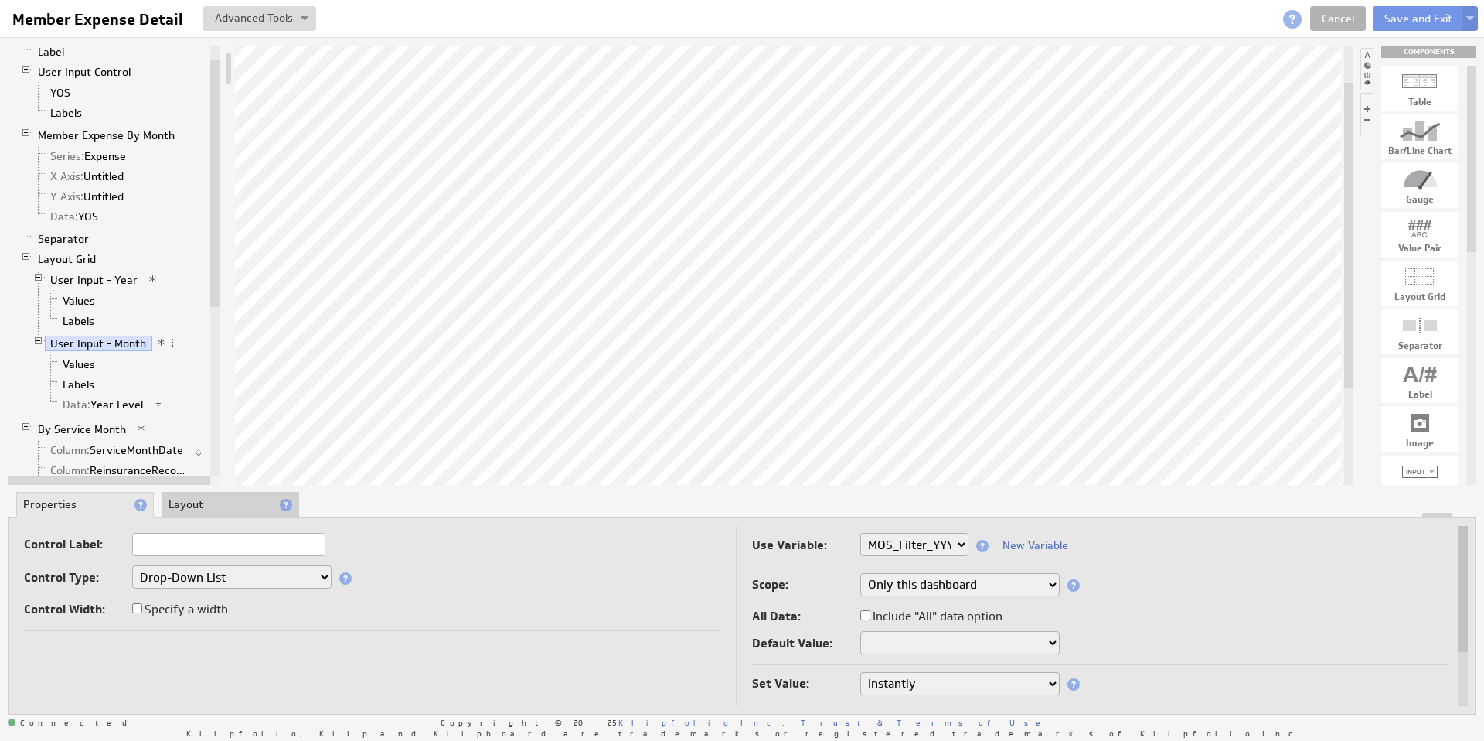
click at [90, 279] on link "User Input - Year" at bounding box center [94, 279] width 99 height 15
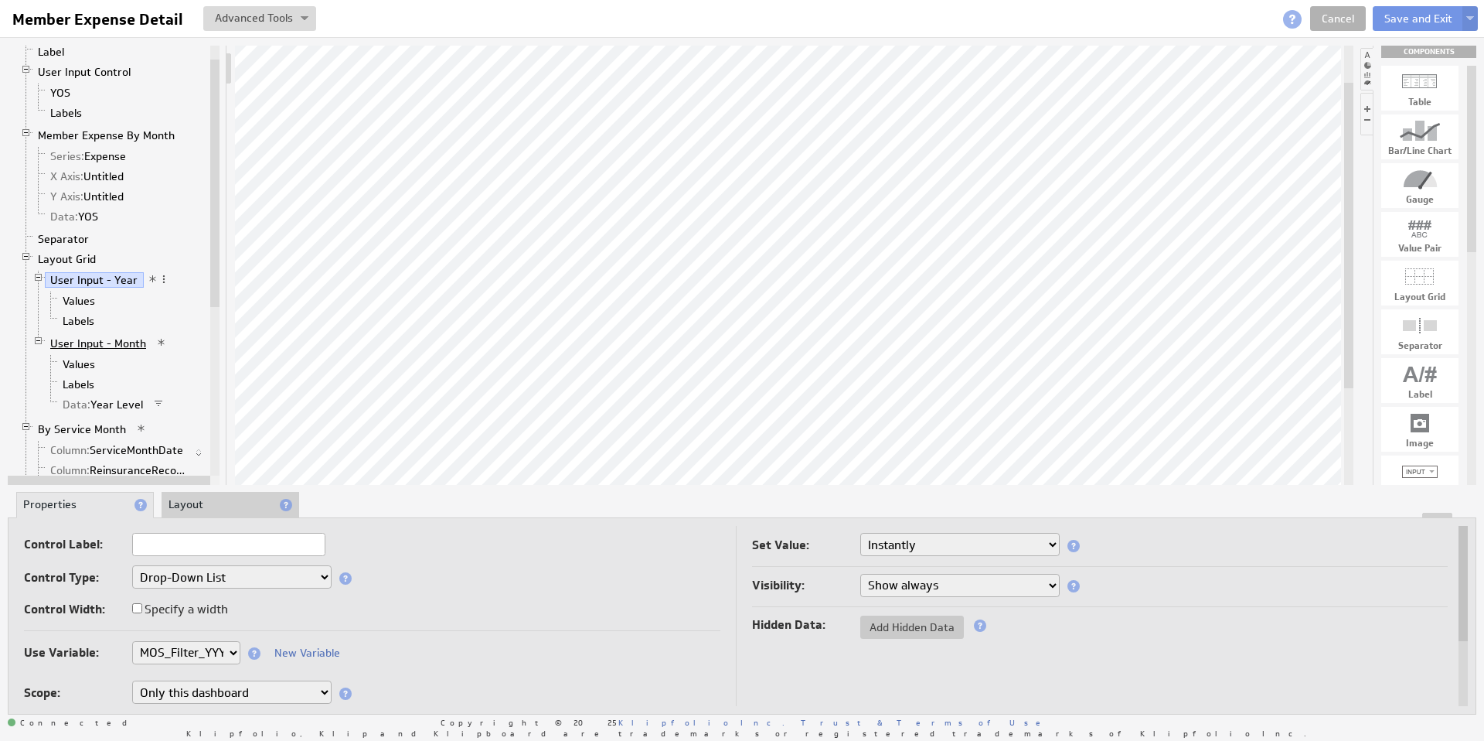
click at [97, 342] on link "User Input - Month" at bounding box center [98, 343] width 107 height 15
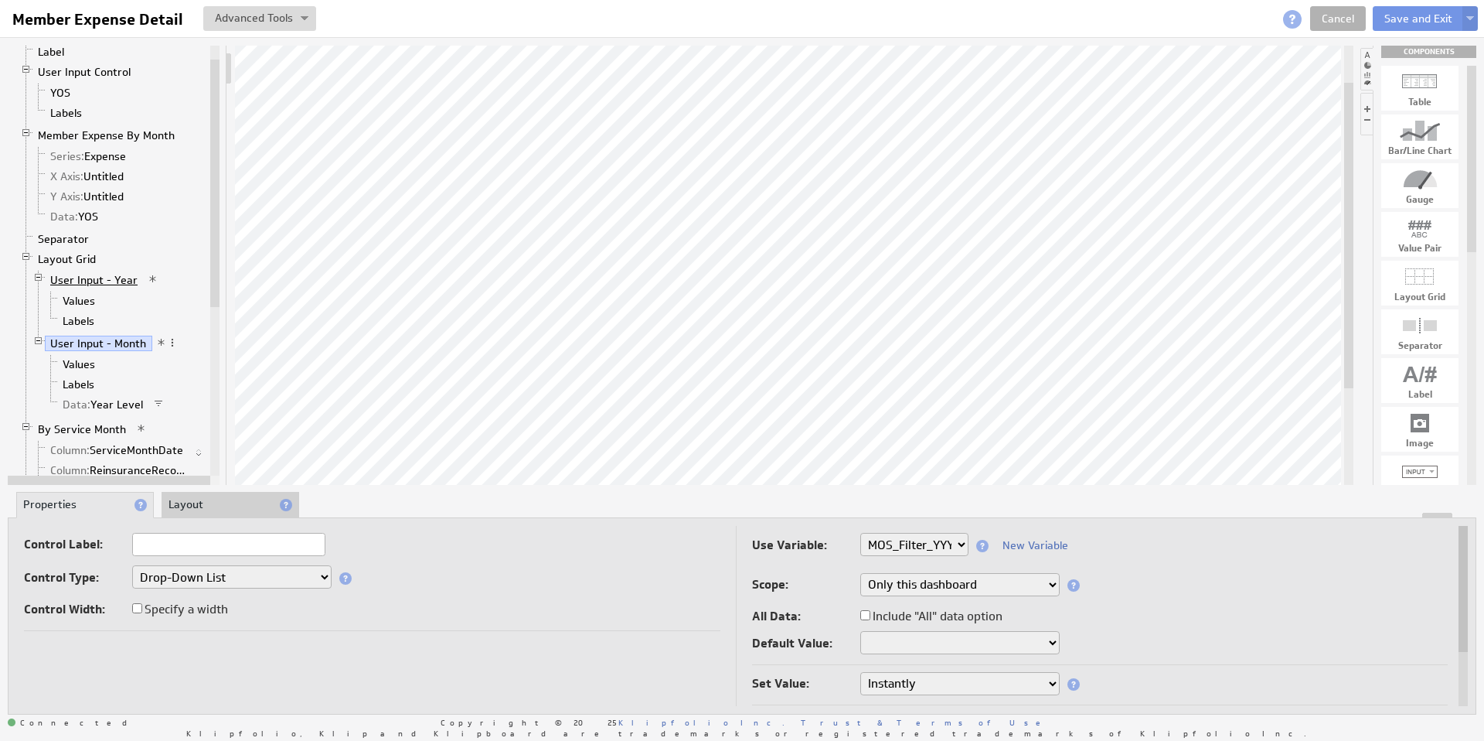
click at [86, 279] on link "User Input - Year" at bounding box center [94, 279] width 99 height 15
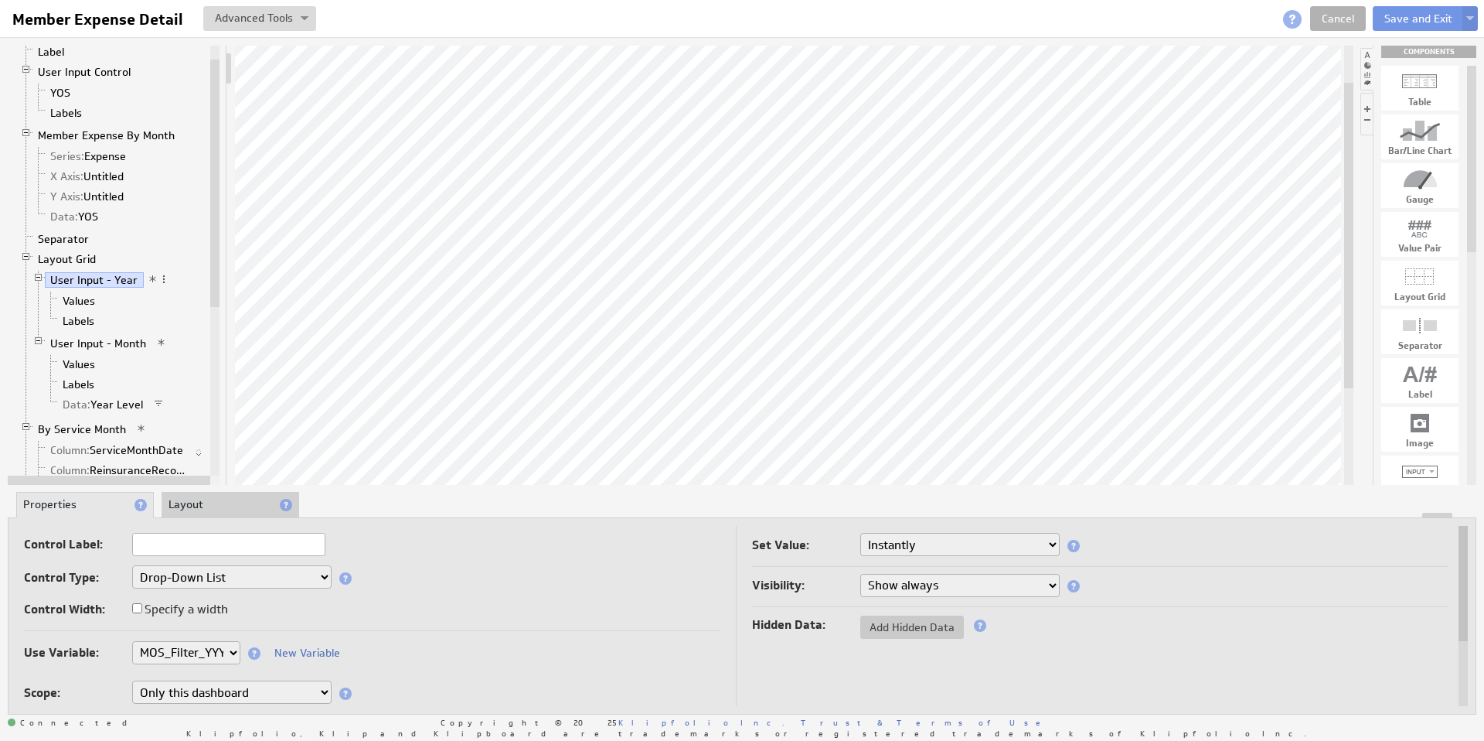
click at [232, 652] on select "None Selected clearmedica_filter_payor company.id company.name devoted_service_…" at bounding box center [186, 652] width 108 height 23
click at [118, 342] on link "User Input - Month" at bounding box center [98, 343] width 107 height 15
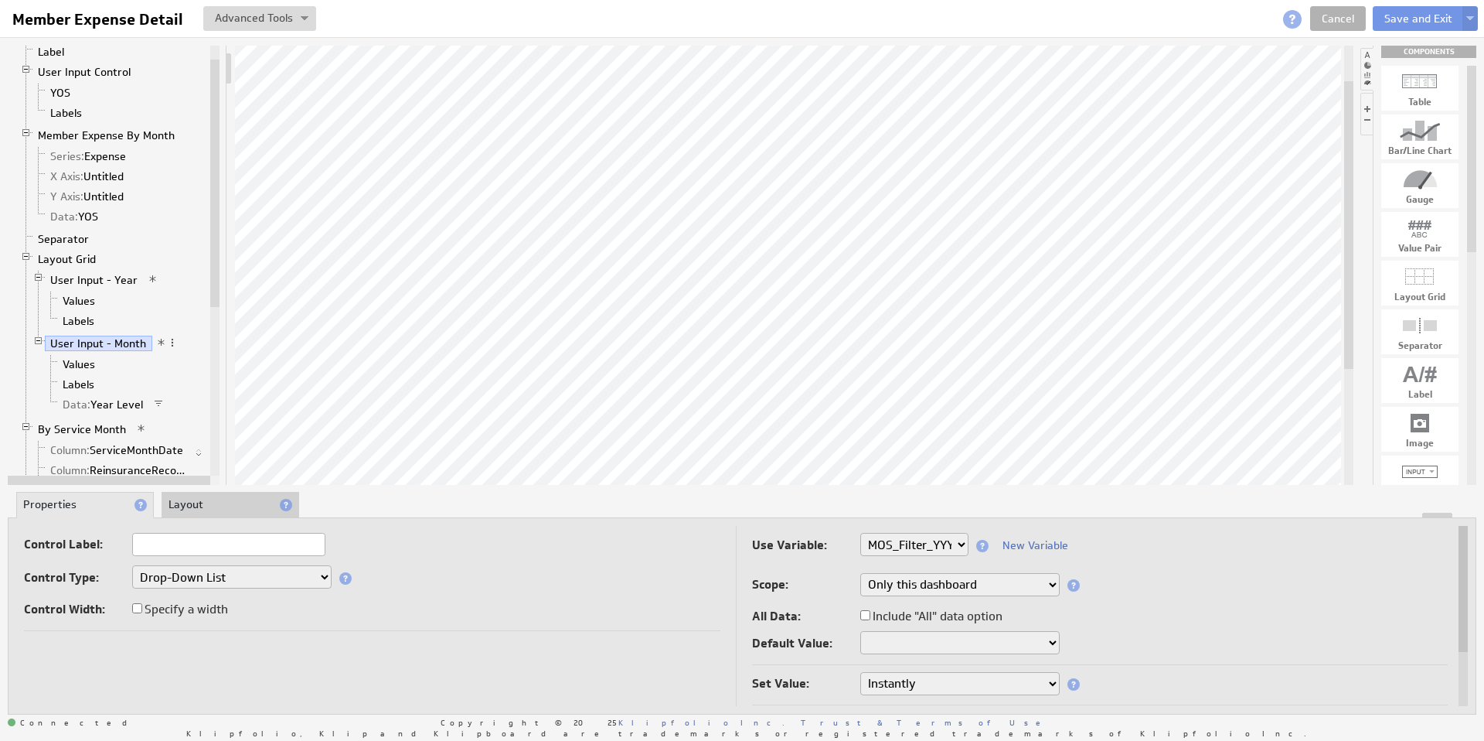
click at [955, 547] on select "None Selected clearmedica_filter_payor company.id company.name devoted_service_…" at bounding box center [914, 544] width 108 height 23
click at [106, 404] on link "Data: Year Level" at bounding box center [103, 404] width 92 height 15
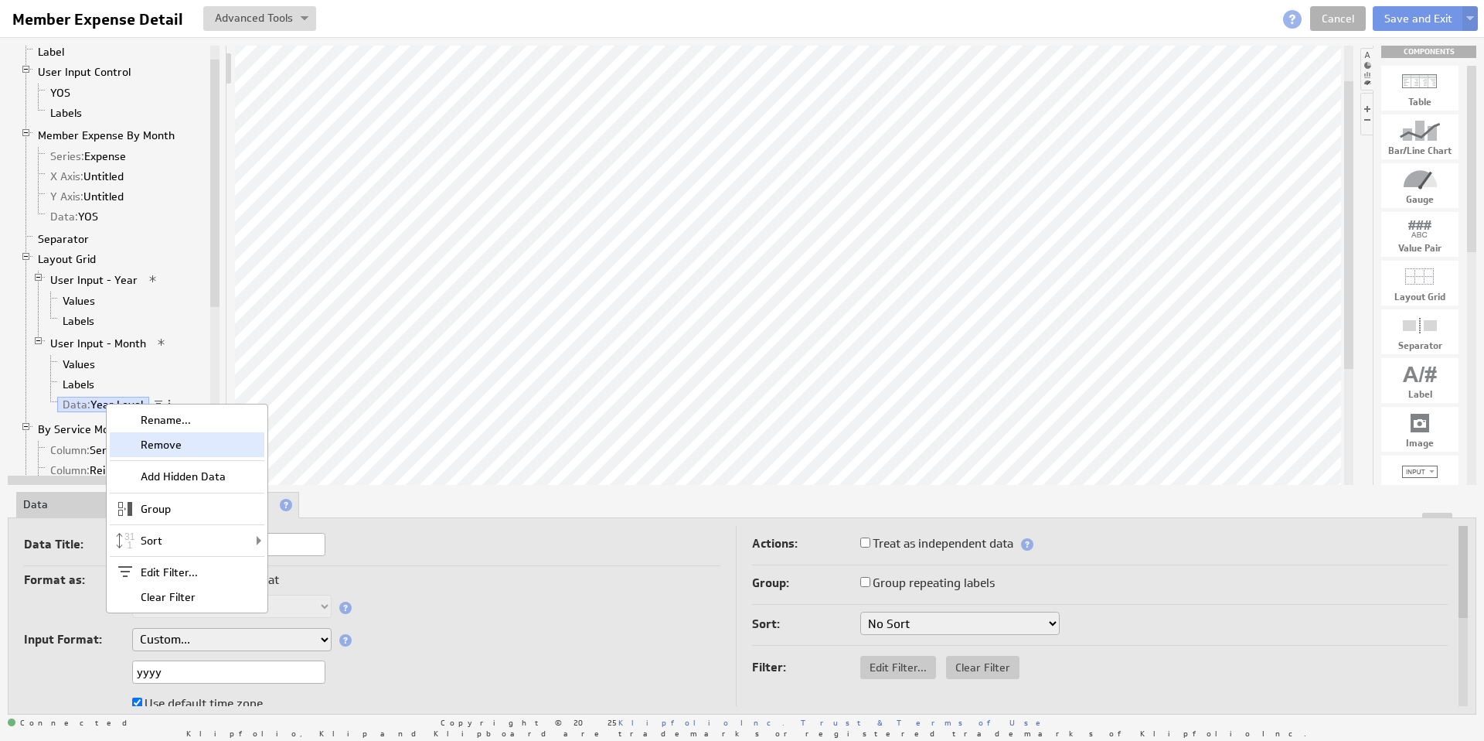
click at [162, 448] on div "Remove" at bounding box center [187, 444] width 155 height 25
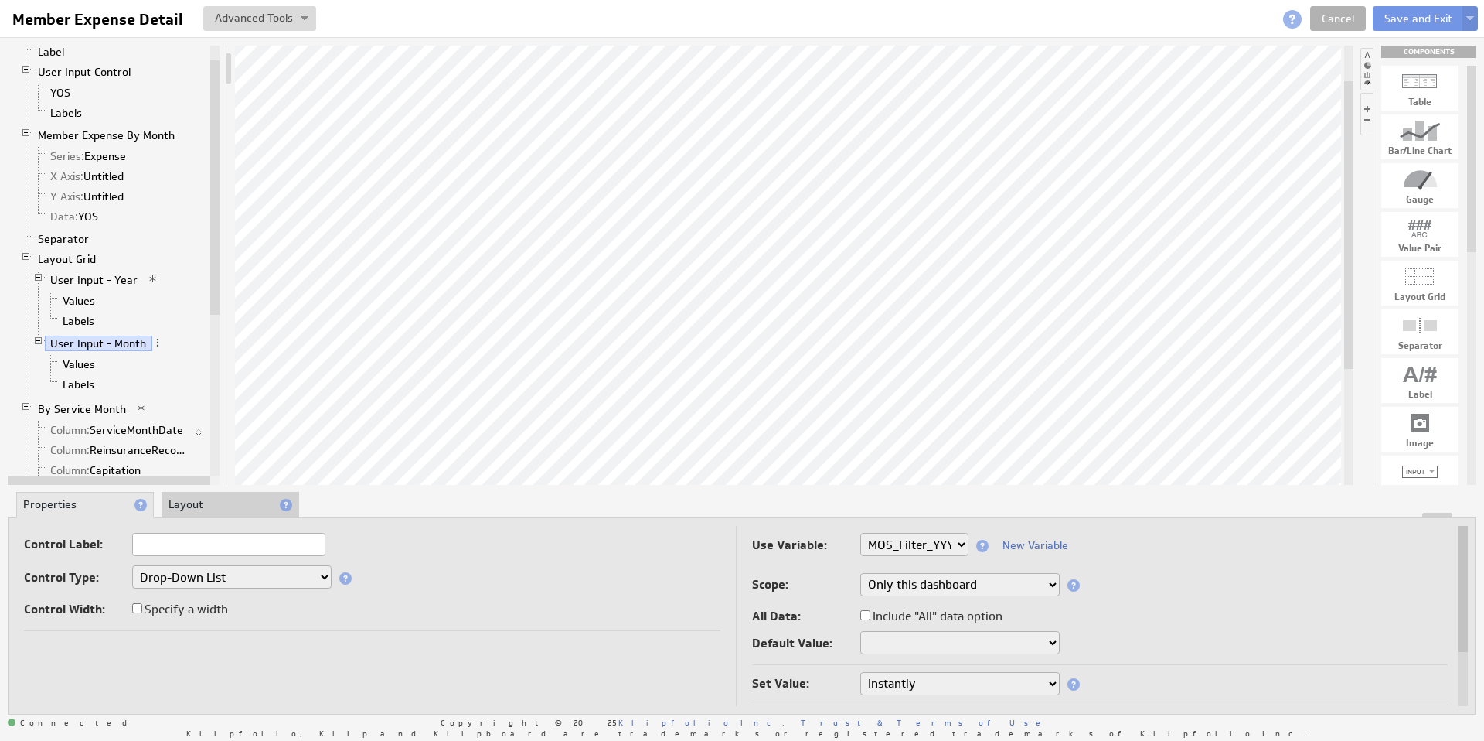
click at [994, 683] on select "Instantly On button press" at bounding box center [959, 683] width 199 height 23
click at [890, 417] on div "Remove" at bounding box center [927, 415] width 155 height 25
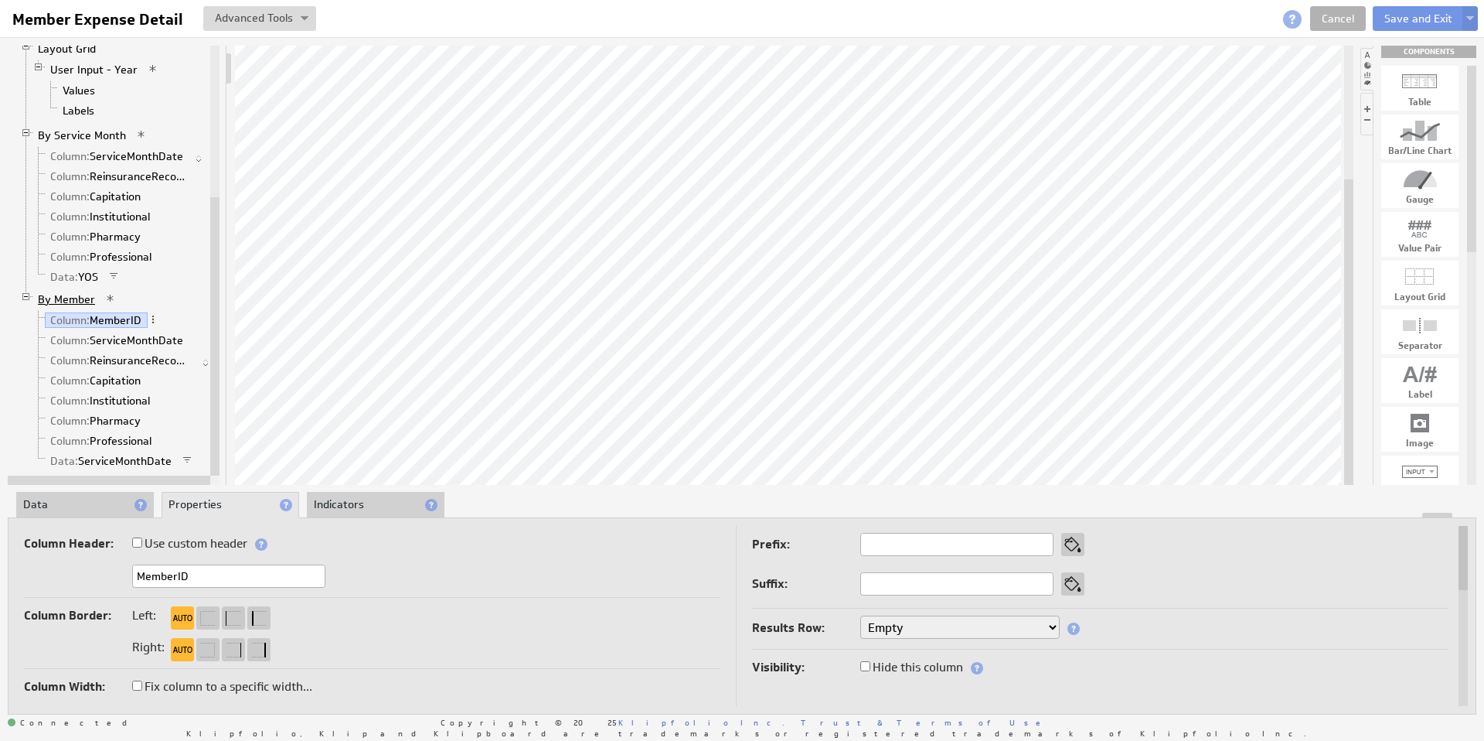
click at [66, 299] on link "By Member" at bounding box center [66, 298] width 69 height 15
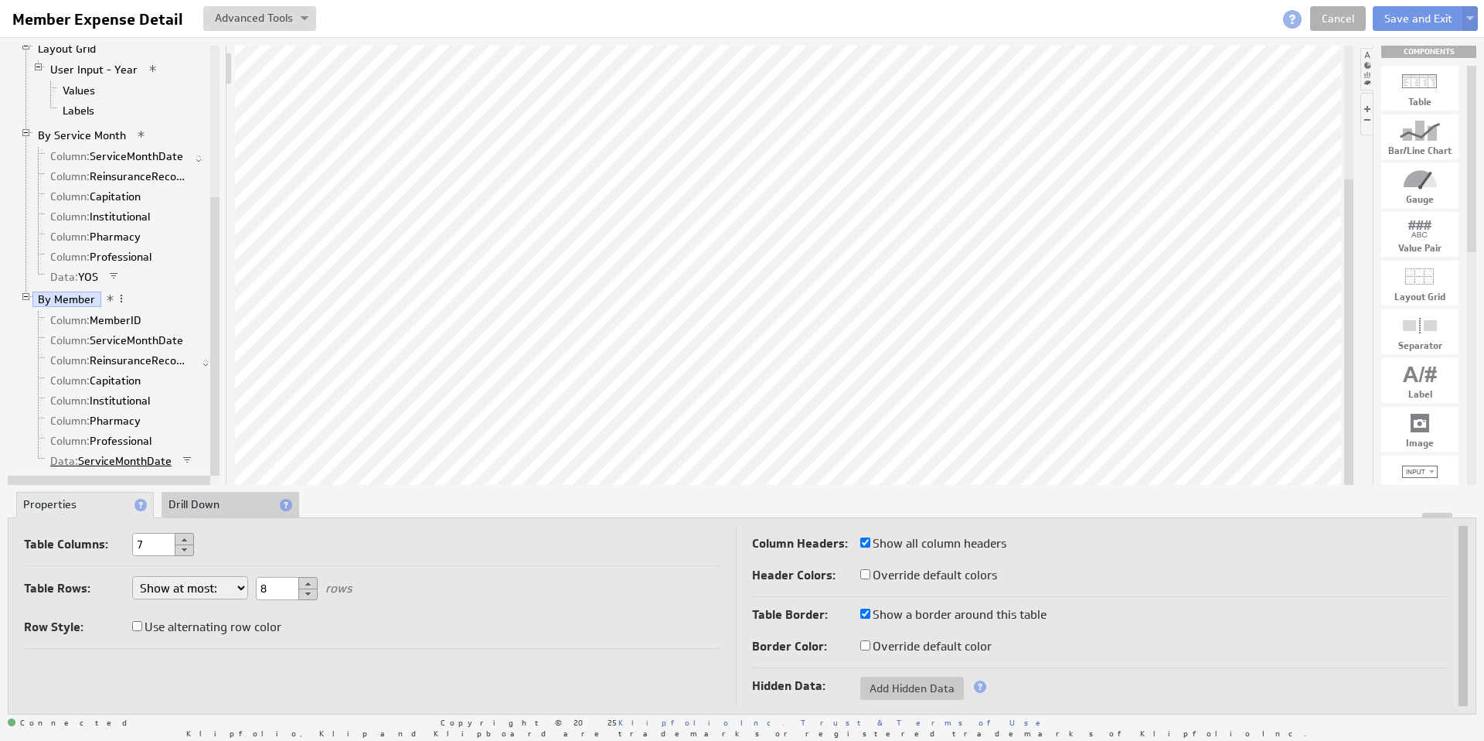
click at [118, 458] on link "Data: ServiceMonthDate" at bounding box center [111, 460] width 133 height 15
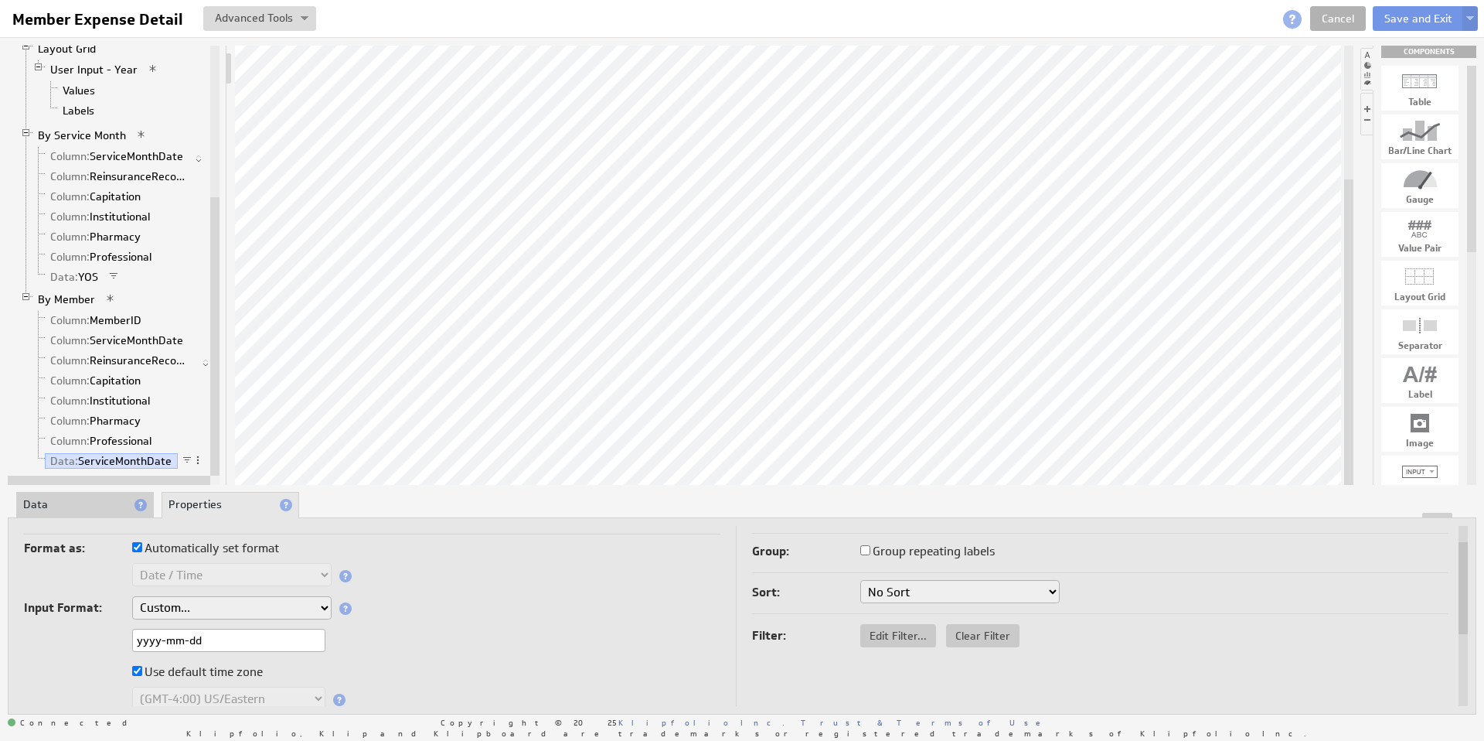
click at [47, 499] on li "Data" at bounding box center [85, 505] width 138 height 26
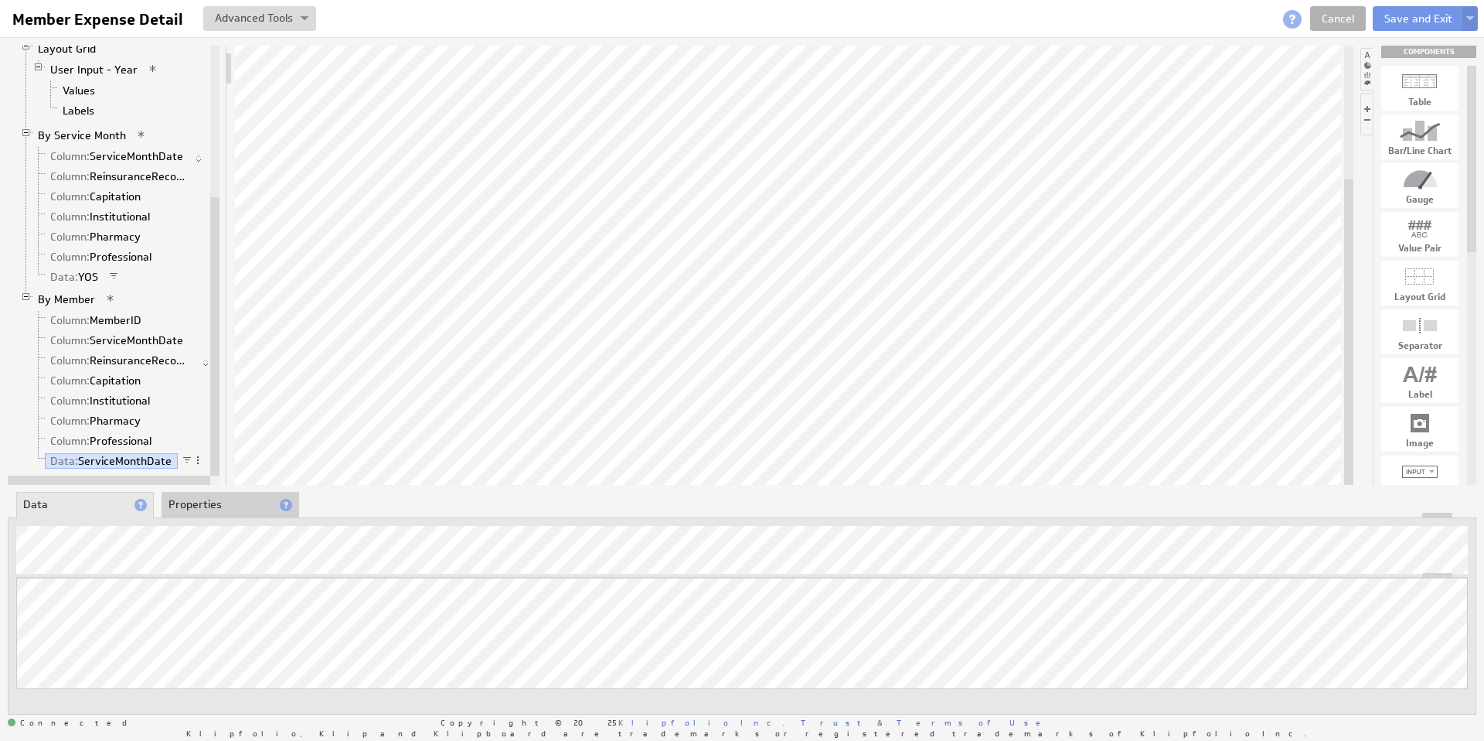
click at [237, 502] on li "Properties" at bounding box center [231, 505] width 138 height 26
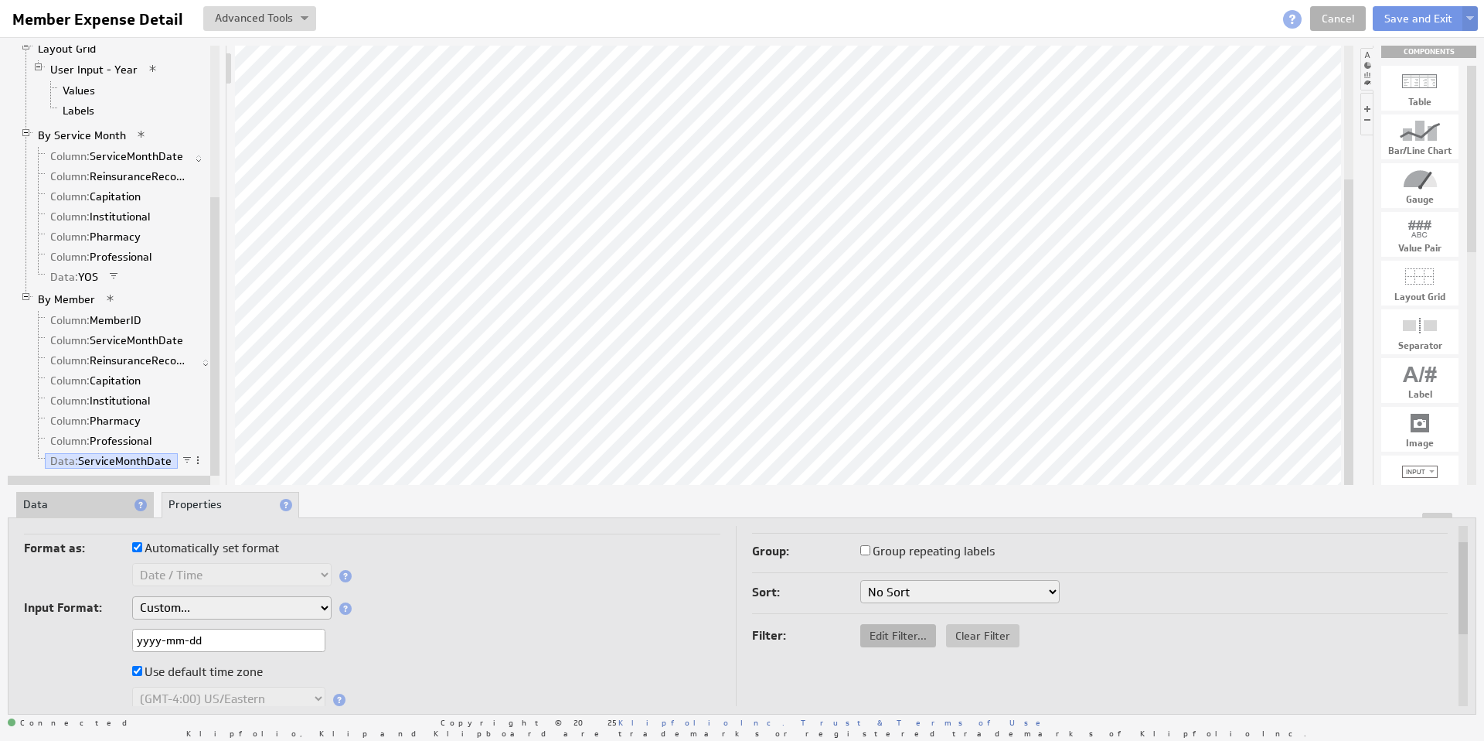
click at [888, 633] on span "Edit Filter..." at bounding box center [898, 635] width 76 height 14
select select "op:="
select select "MOS_Filter_YYYY_MM_DD"
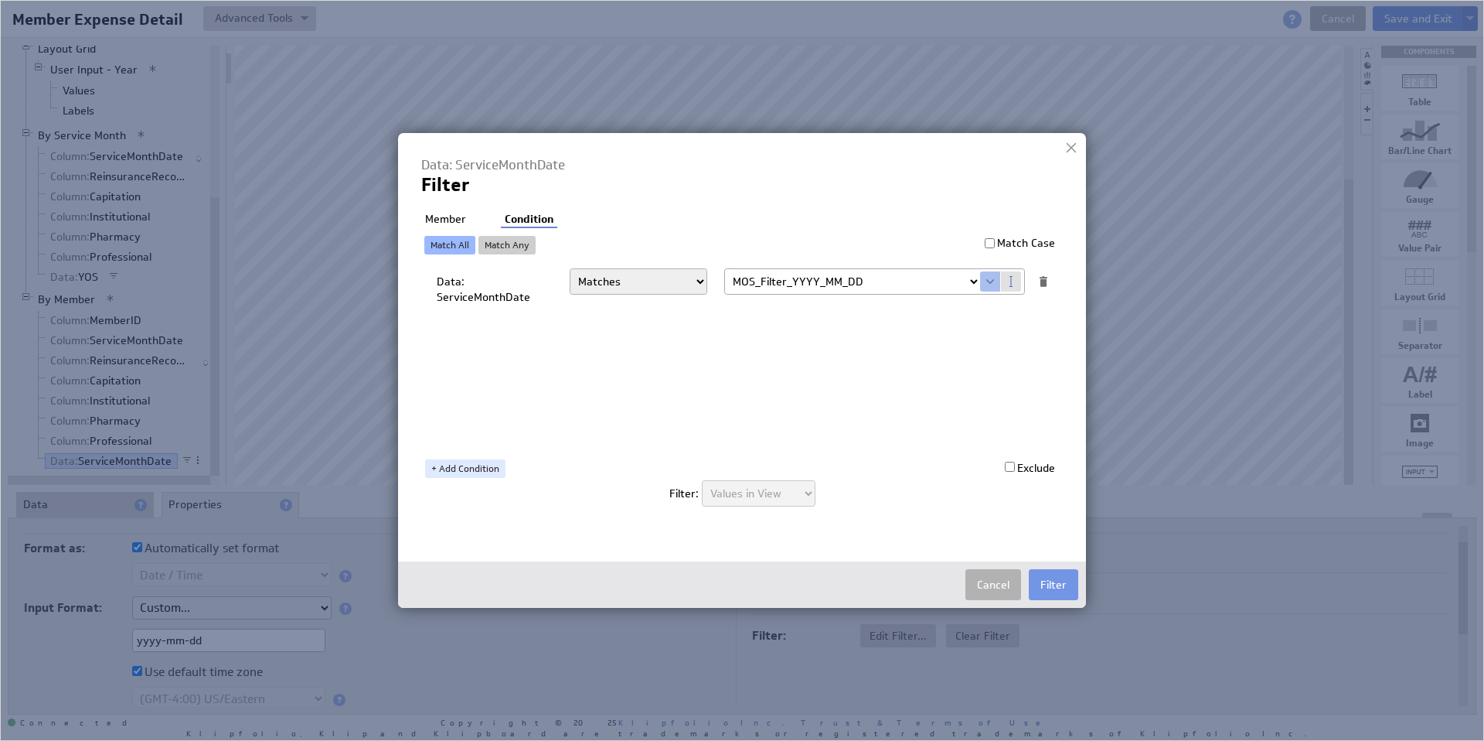
click at [453, 222] on li "Member" at bounding box center [445, 219] width 49 height 15
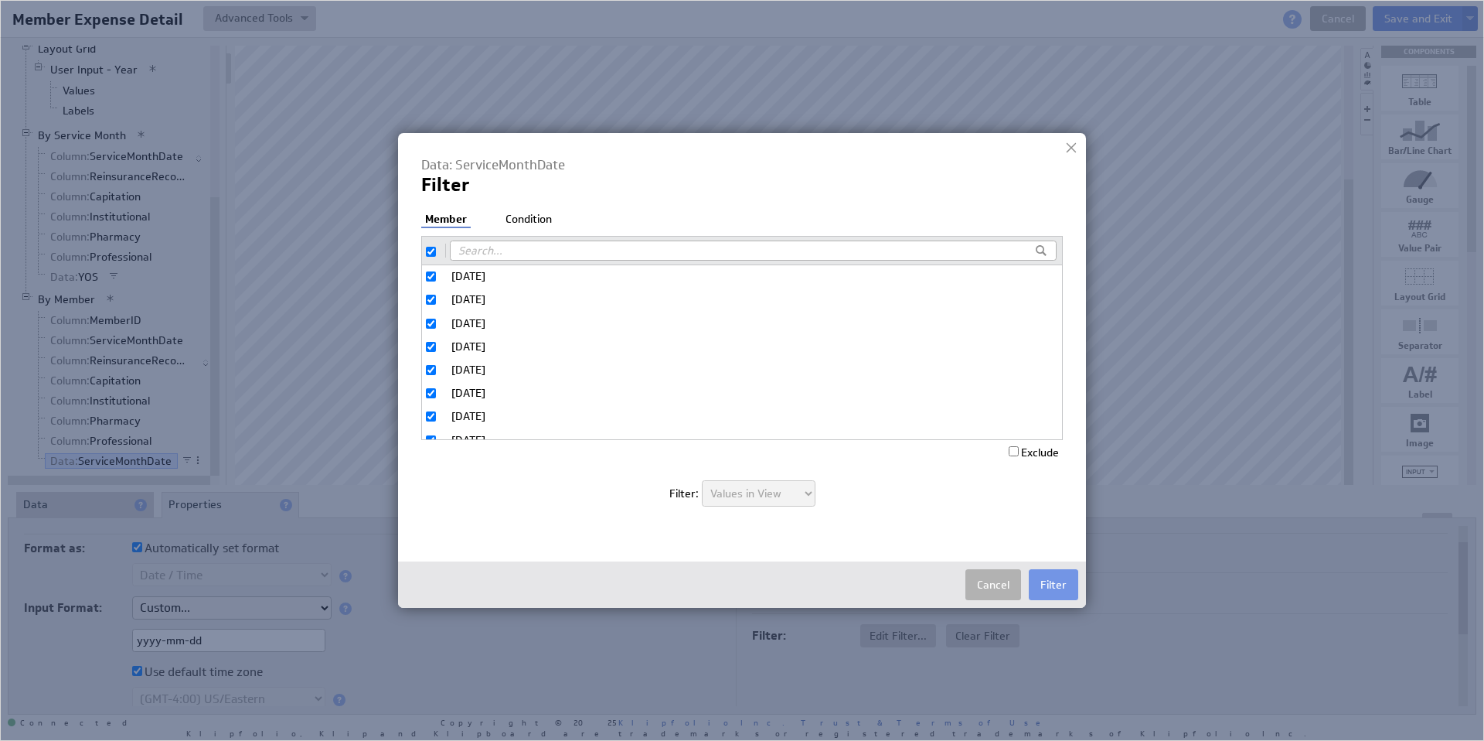
click at [998, 584] on button "Cancel" at bounding box center [994, 584] width 56 height 31
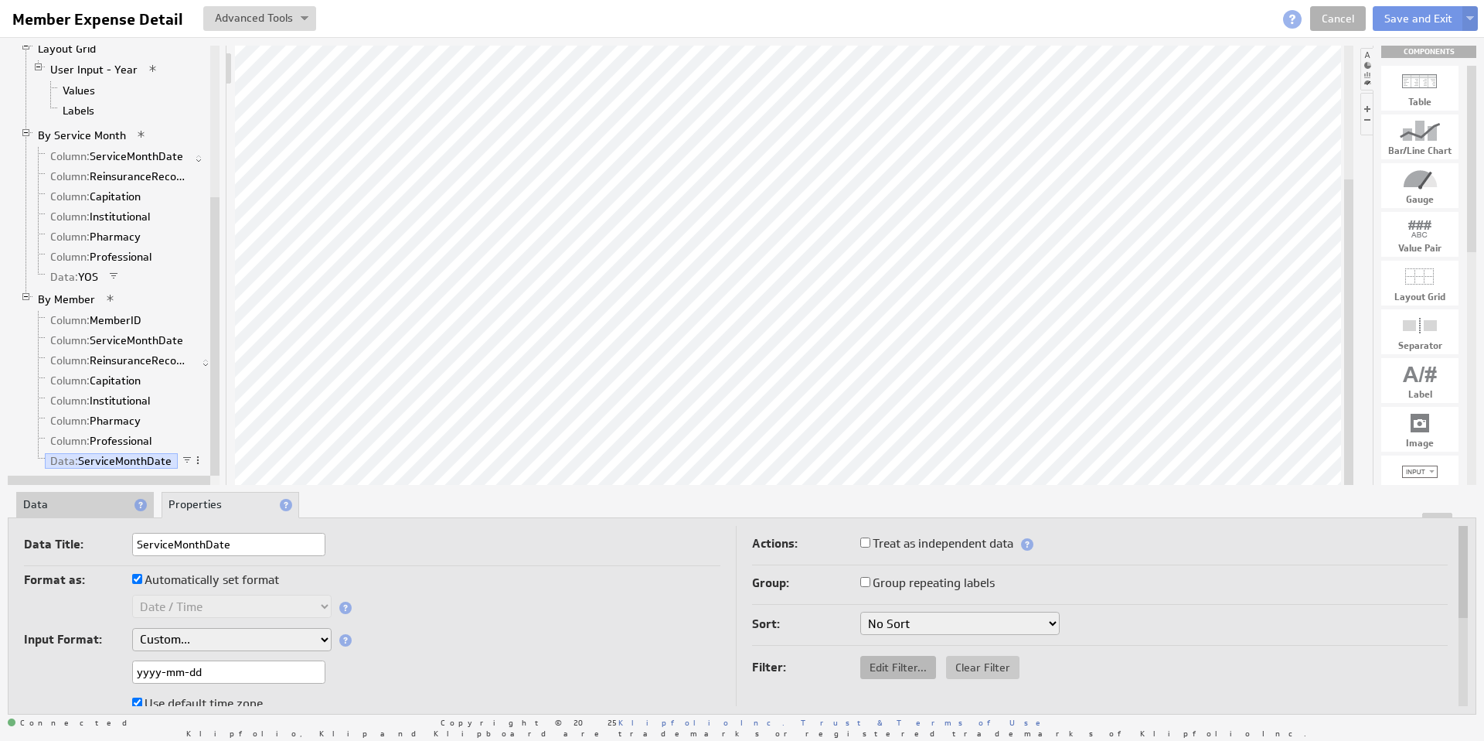
click at [870, 668] on span "Edit Filter..." at bounding box center [898, 667] width 76 height 14
select select "op:="
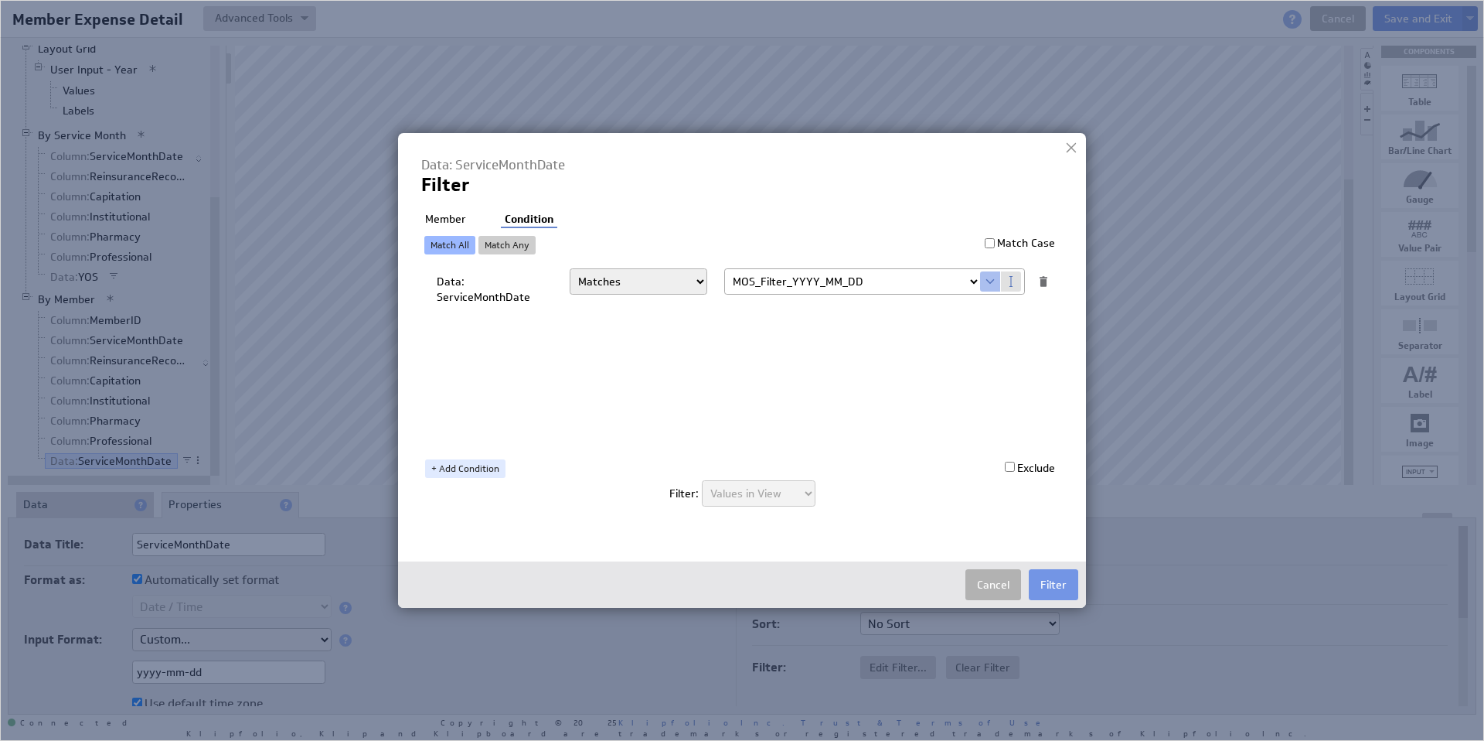
click at [967, 284] on select "Select... company.id company.name user.emailAddress user.firstName user.isAdmin…" at bounding box center [852, 281] width 255 height 25
select select "mos_filter_yyyy_mm"
click at [1062, 587] on button "Filter" at bounding box center [1053, 584] width 49 height 31
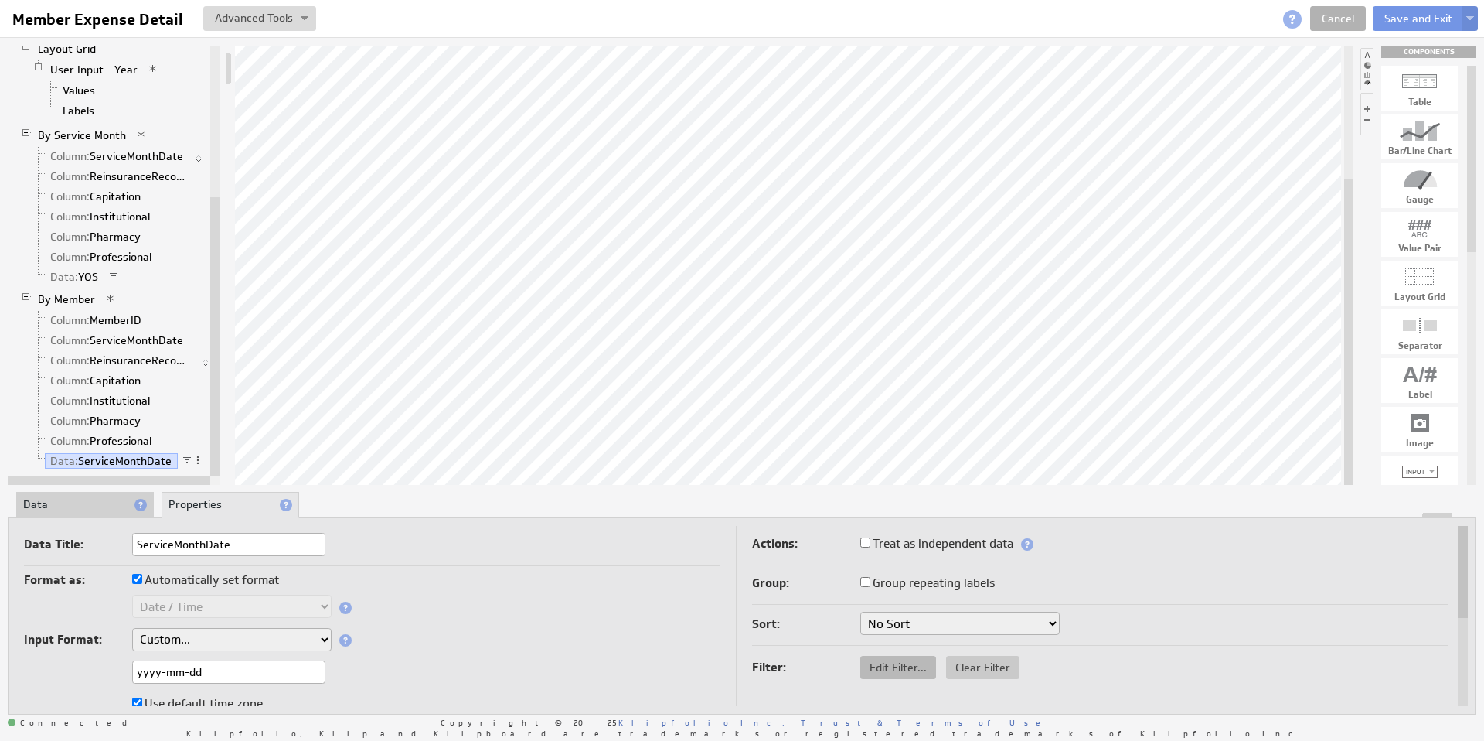
click at [909, 668] on span "Edit Filter..." at bounding box center [898, 667] width 76 height 14
select select "op:="
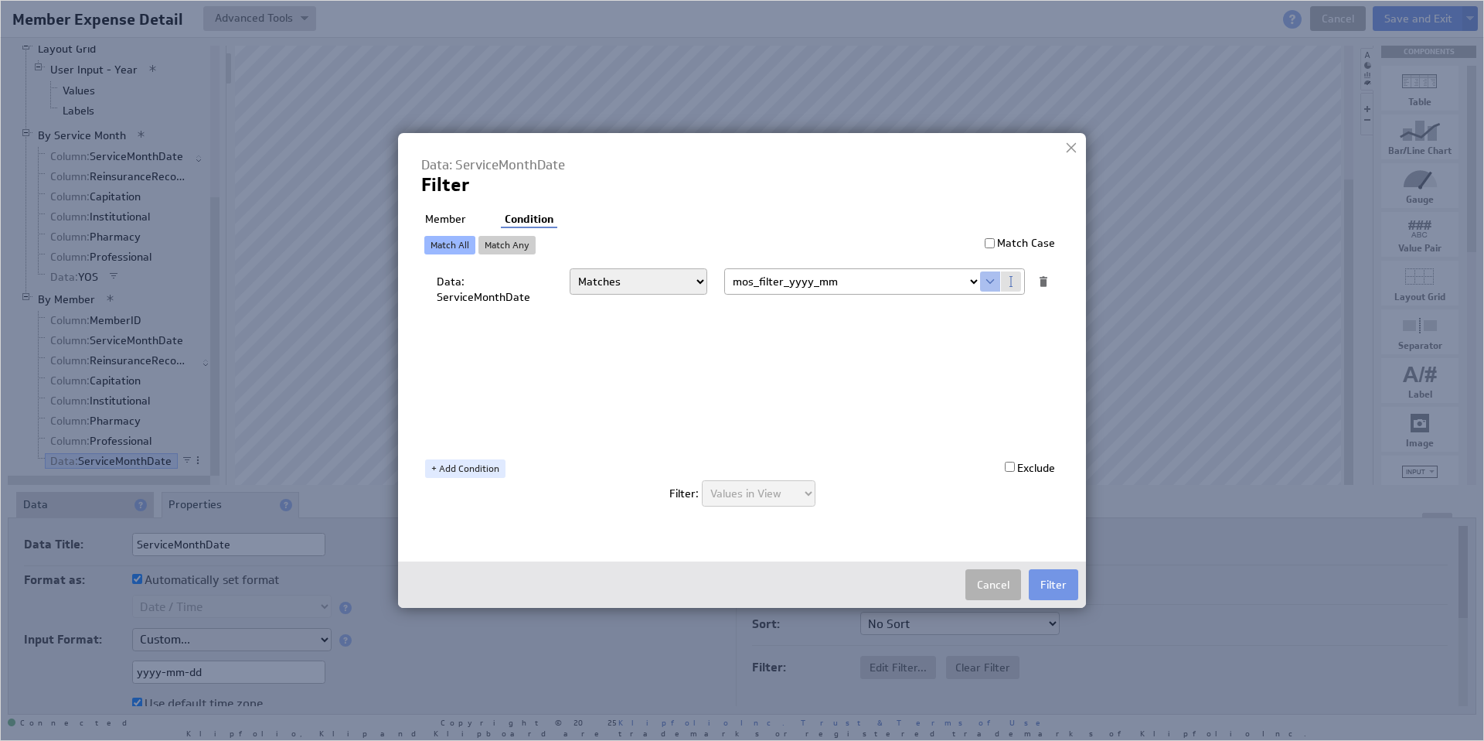
click at [925, 280] on select "Select... company.id company.name user.emailAddress user.firstName user.isAdmin…" at bounding box center [852, 281] width 255 height 25
select select "Year_Of_Service"
click at [1061, 583] on button "Filter" at bounding box center [1053, 584] width 49 height 31
select select "op:="
select select "Year_Of_Service"
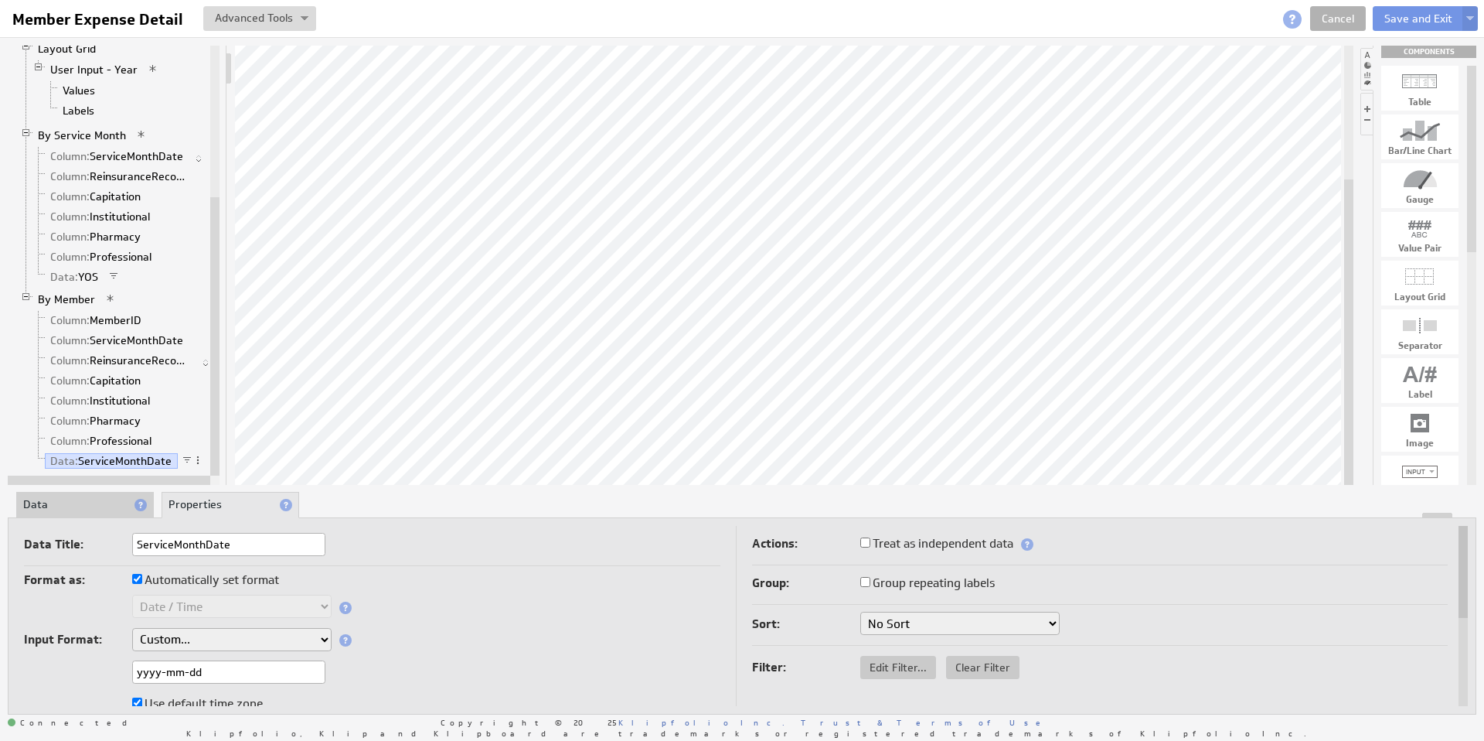
click at [892, 680] on div "Filter: Edit Filter... Clear Filter" at bounding box center [1100, 668] width 697 height 39
click at [893, 674] on button "Edit Filter..." at bounding box center [898, 667] width 76 height 23
select select "op:="
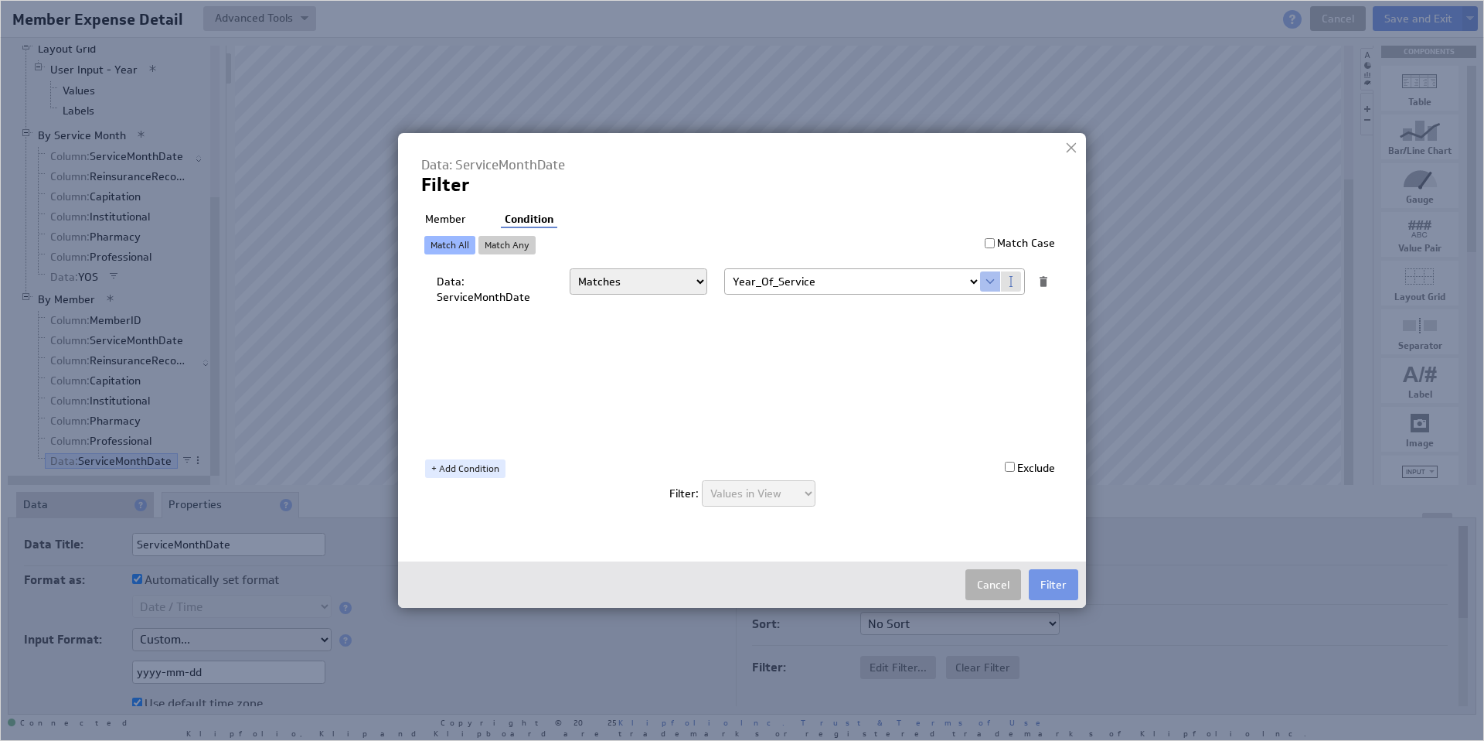
click at [849, 283] on select "Select... company.id company.name user.emailAddress user.firstName user.isAdmin…" at bounding box center [852, 281] width 255 height 25
select select "MOS_Filter_YYYY_MM_DD"
click at [1051, 577] on button "Filter" at bounding box center [1053, 584] width 49 height 31
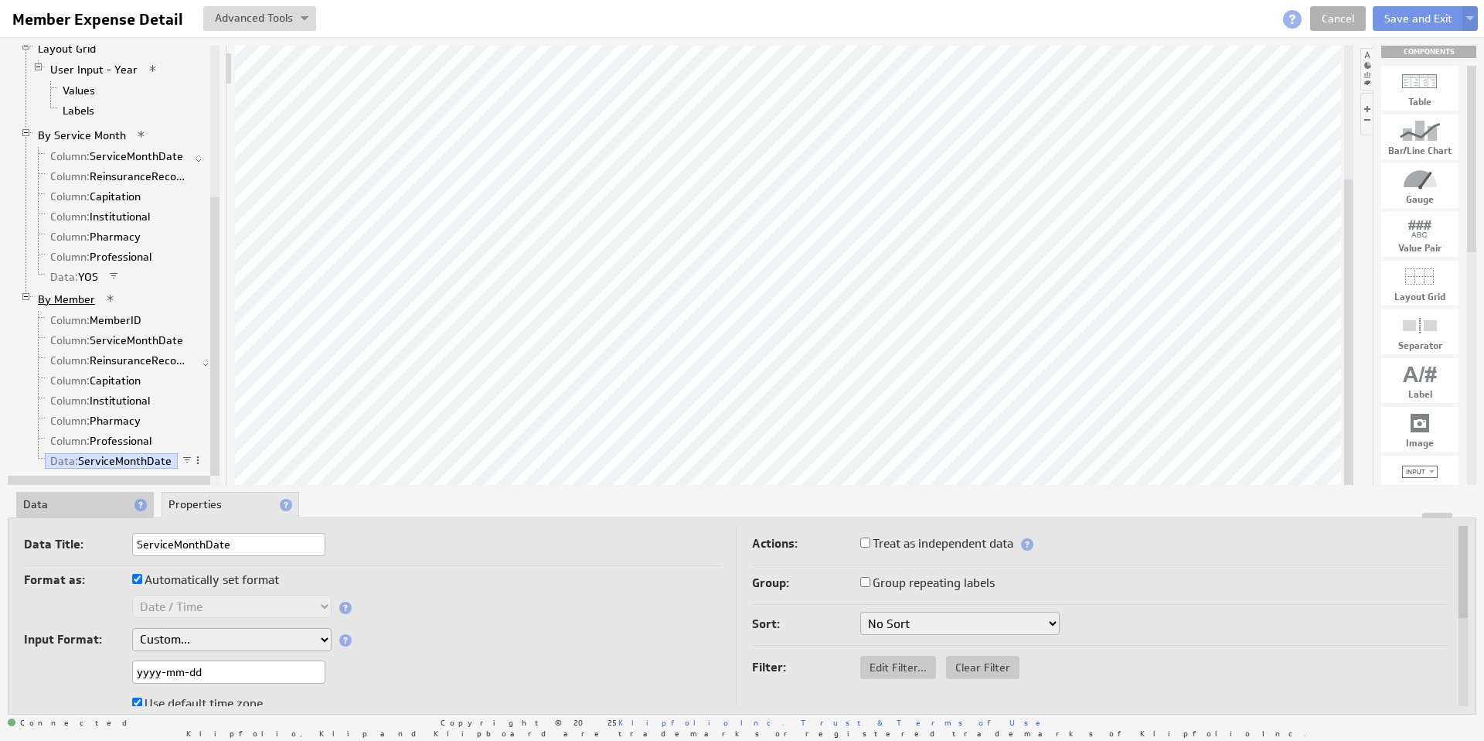
click at [77, 301] on link "By Member" at bounding box center [66, 298] width 69 height 15
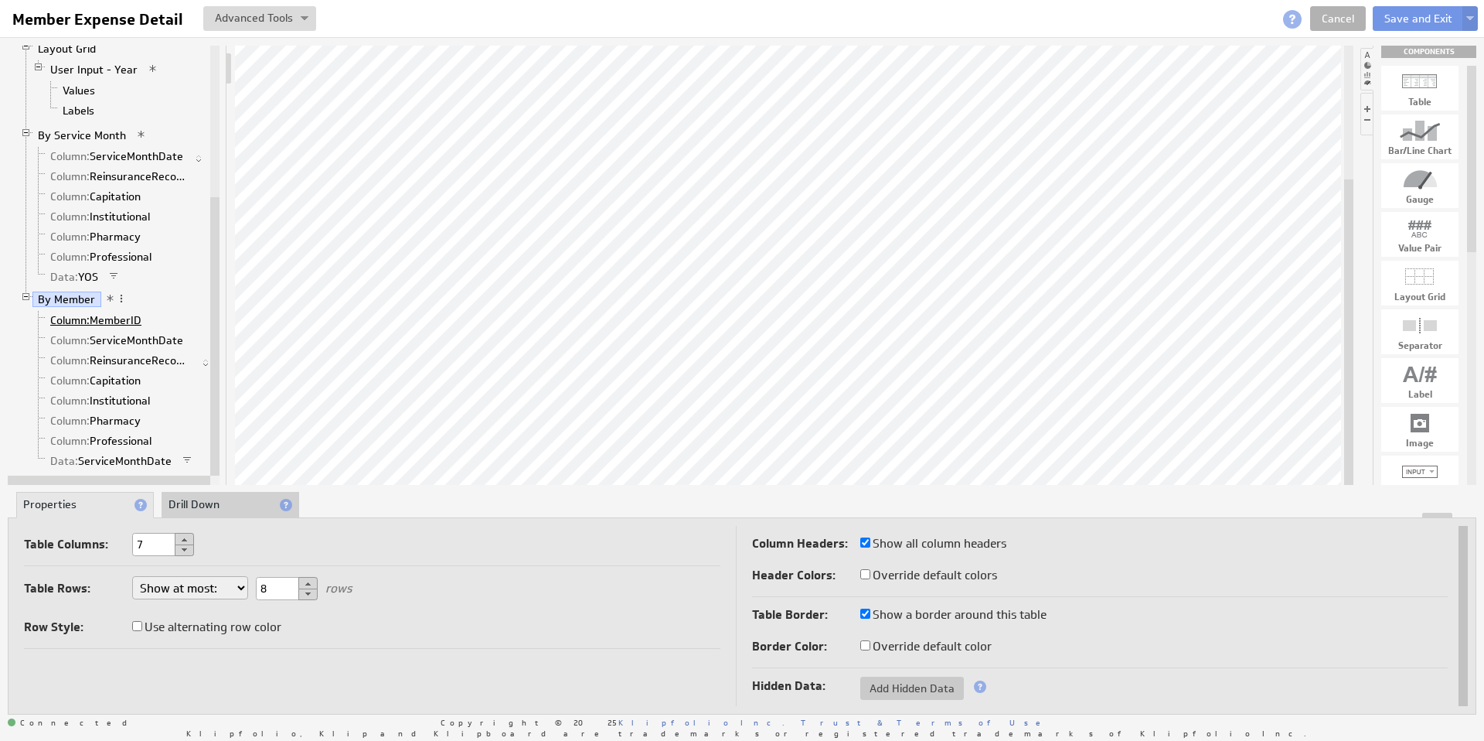
click at [74, 318] on span "Column:" at bounding box center [69, 320] width 39 height 14
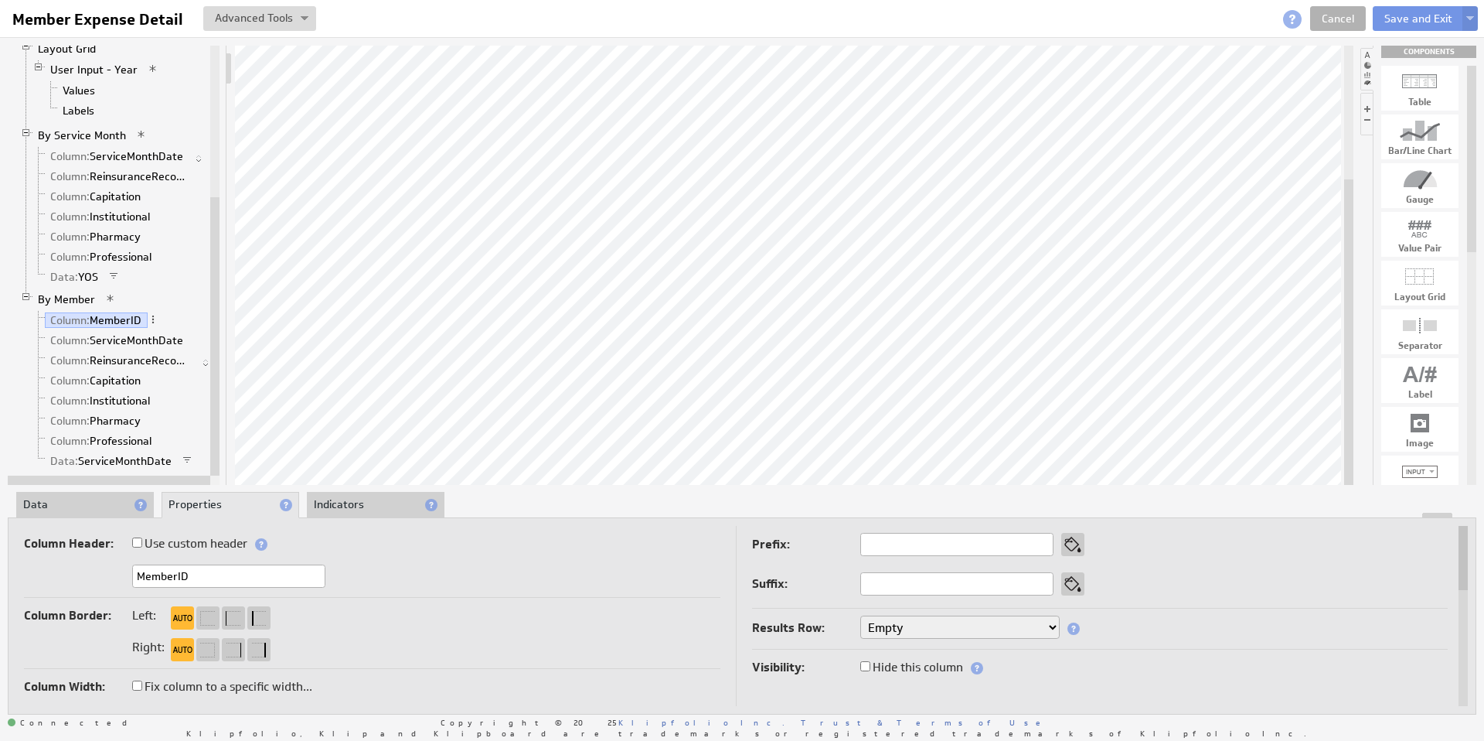
click at [51, 506] on li "Data" at bounding box center [85, 505] width 138 height 26
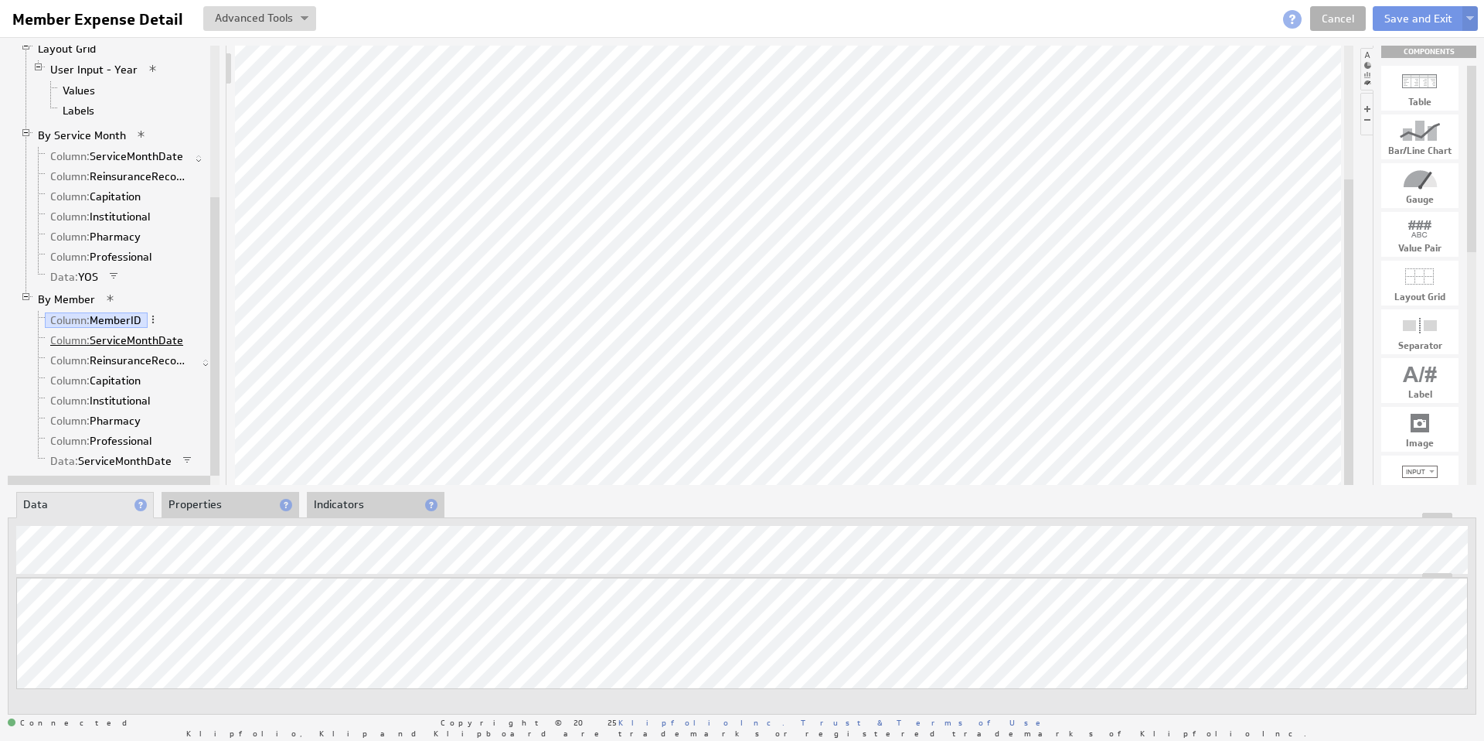
click at [121, 340] on link "Column: ServiceMonthDate" at bounding box center [117, 339] width 145 height 15
click at [111, 462] on link "Data: ServiceMonthDate" at bounding box center [111, 460] width 133 height 15
click at [197, 459] on span at bounding box center [197, 460] width 11 height 11
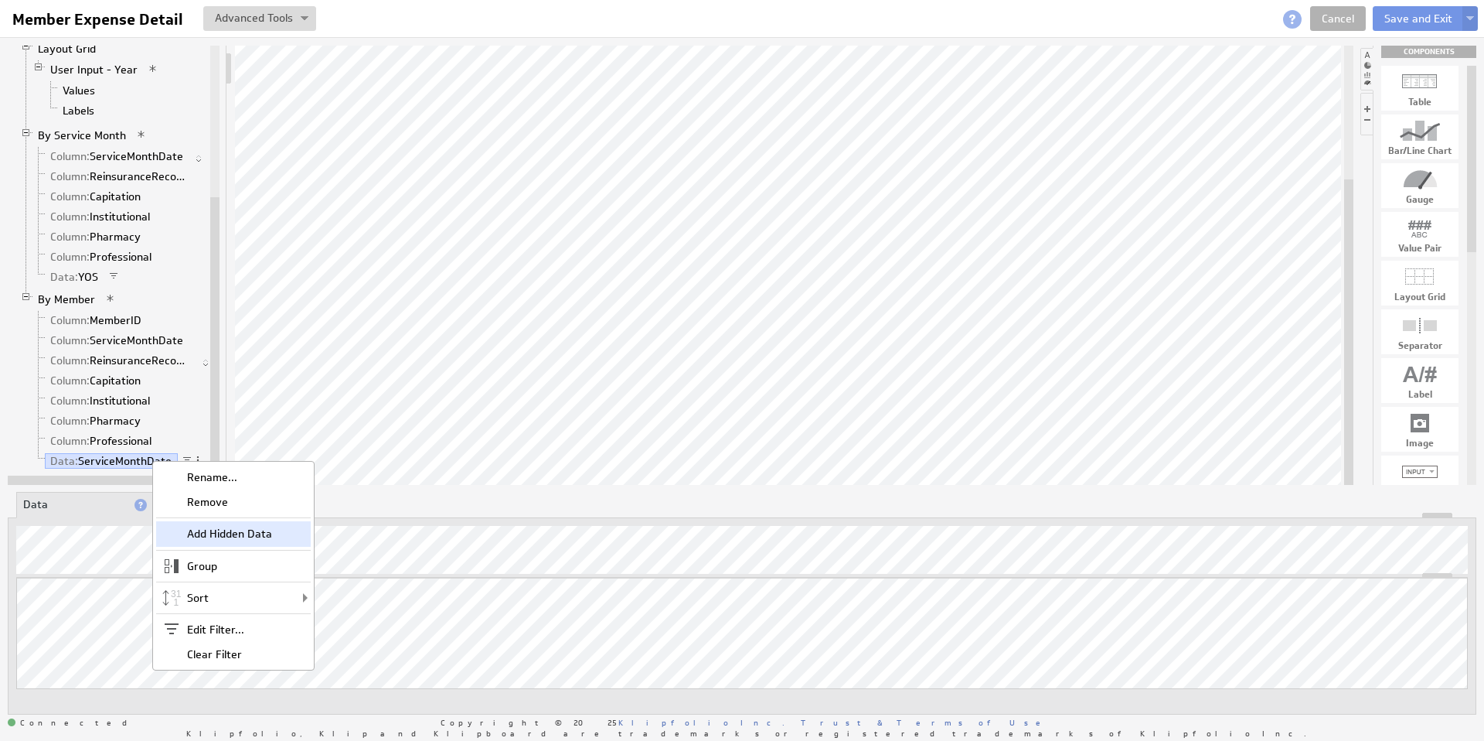
click at [230, 532] on div "Add Hidden Data" at bounding box center [233, 533] width 155 height 25
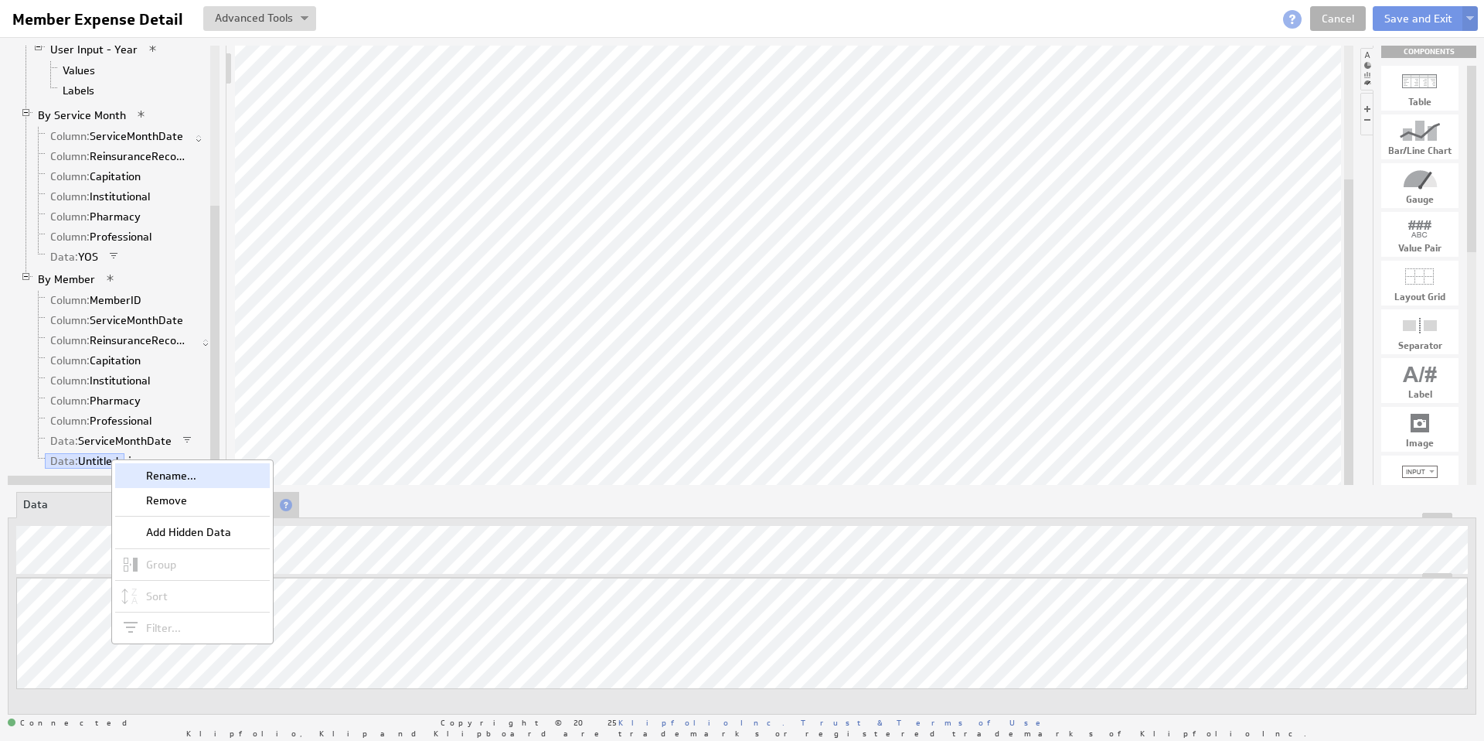
click at [177, 477] on div "Rename..." at bounding box center [192, 475] width 155 height 25
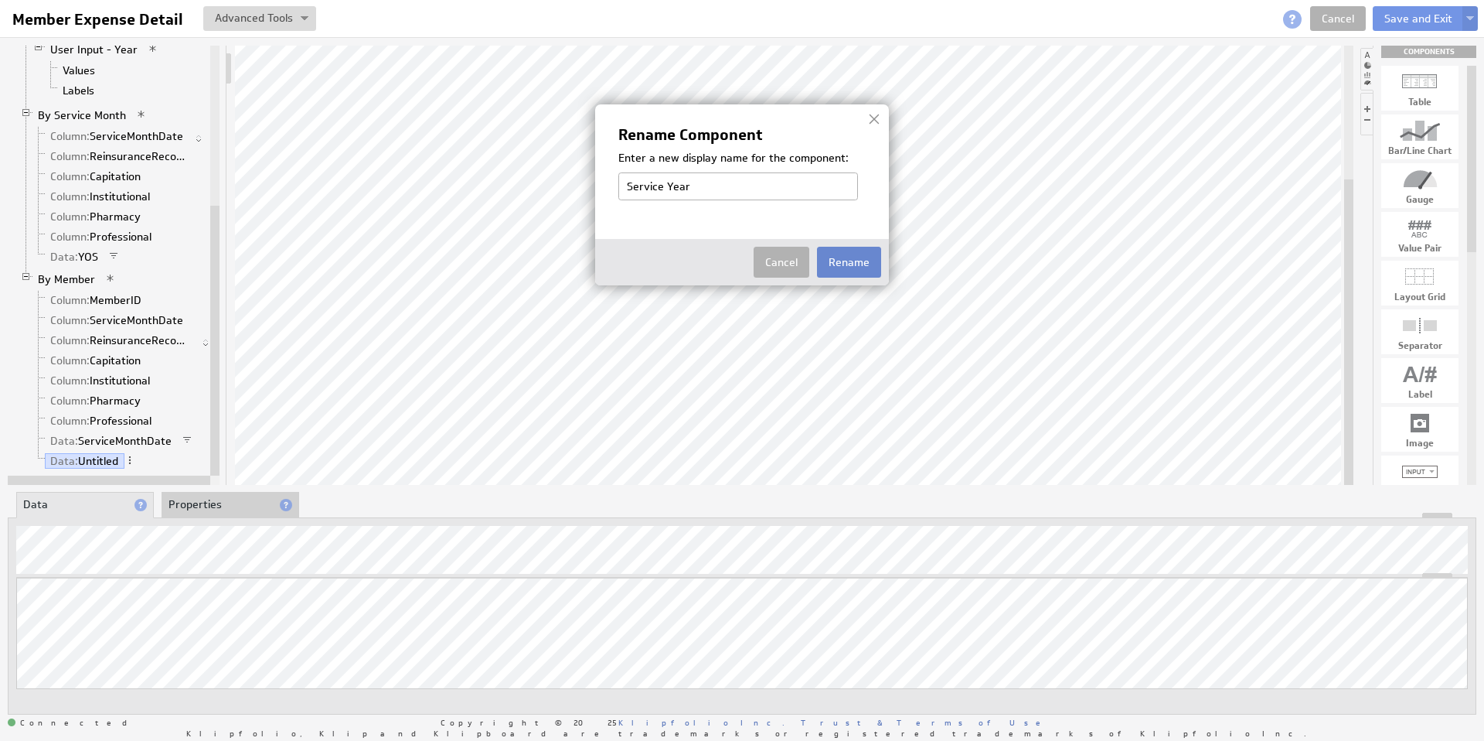
type input "Service Year"
click at [839, 261] on button "Rename" at bounding box center [849, 262] width 64 height 31
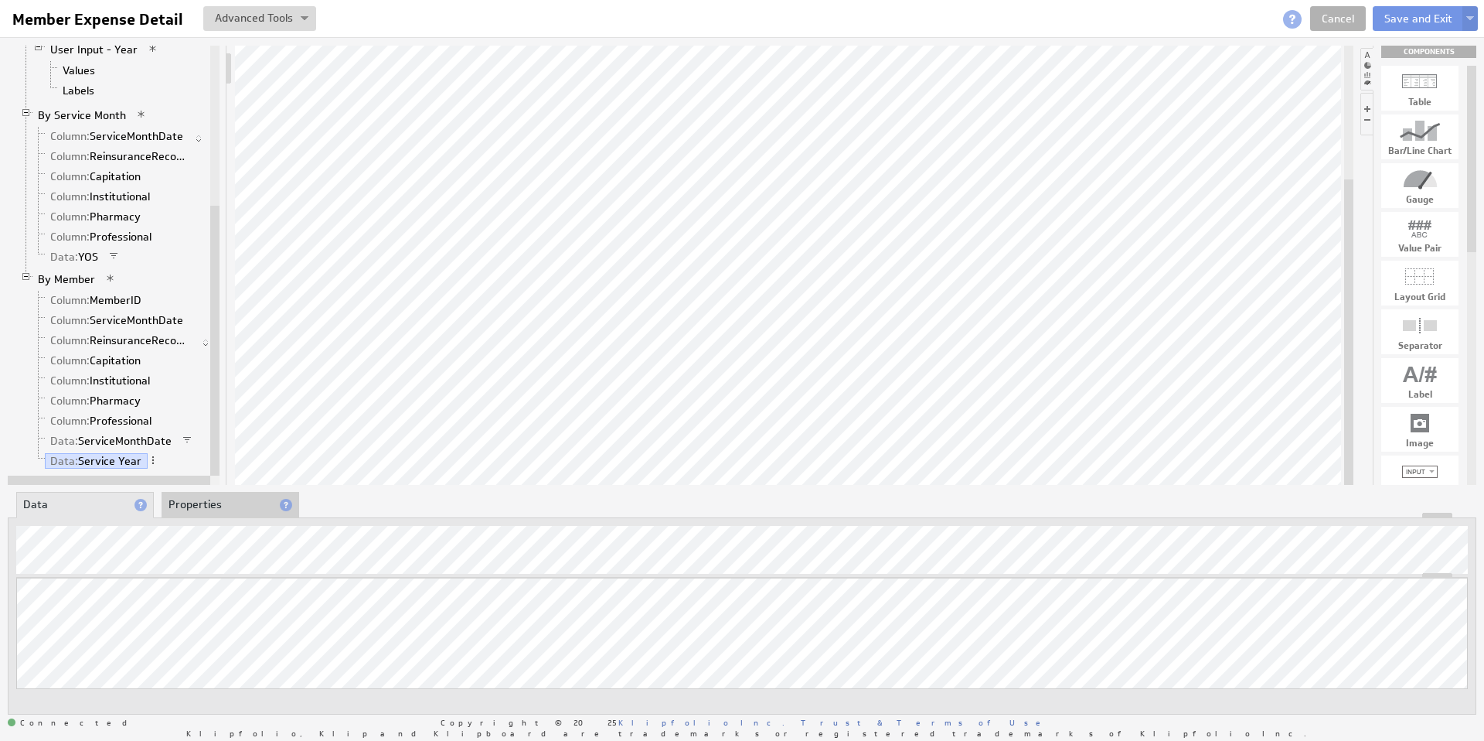
click at [227, 507] on li "Properties" at bounding box center [231, 505] width 138 height 26
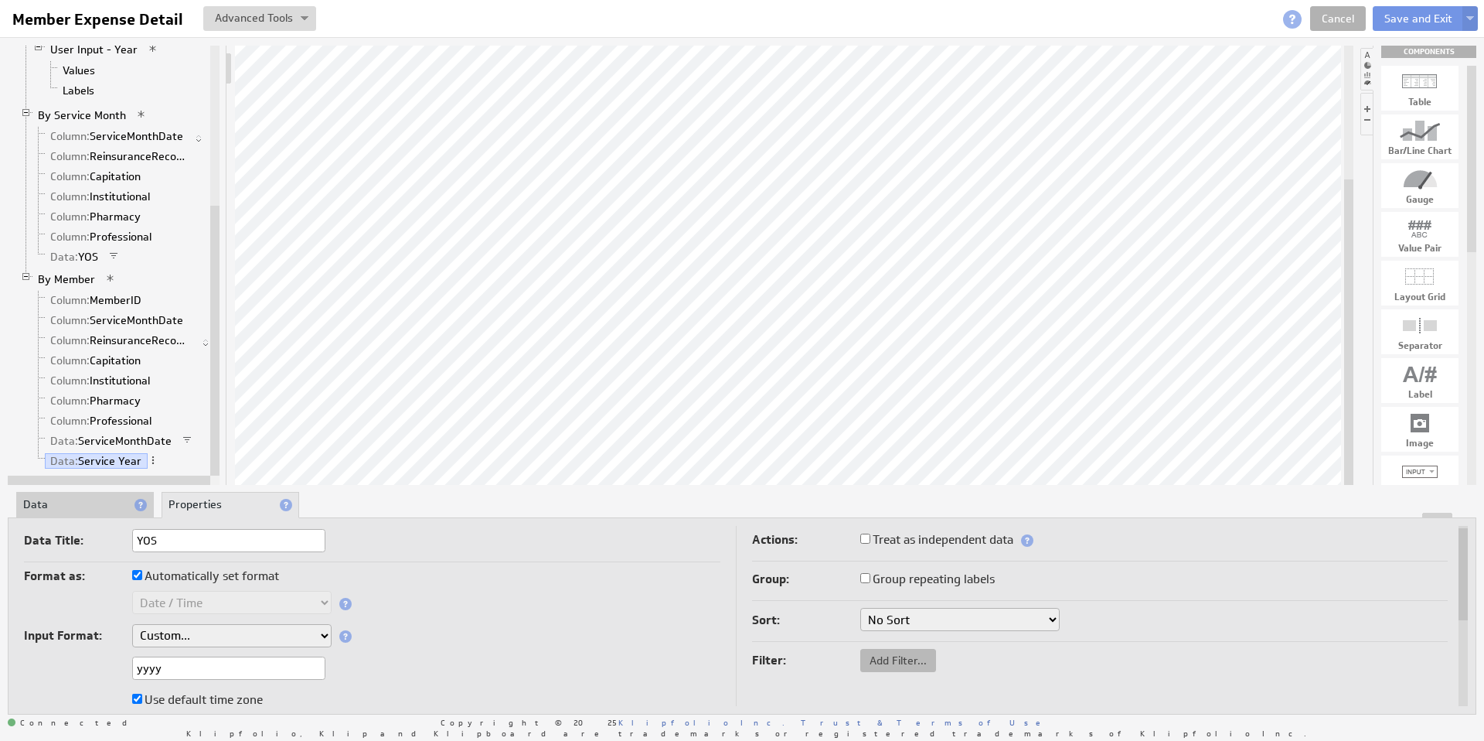
click at [901, 660] on span "Add Filter..." at bounding box center [898, 660] width 76 height 14
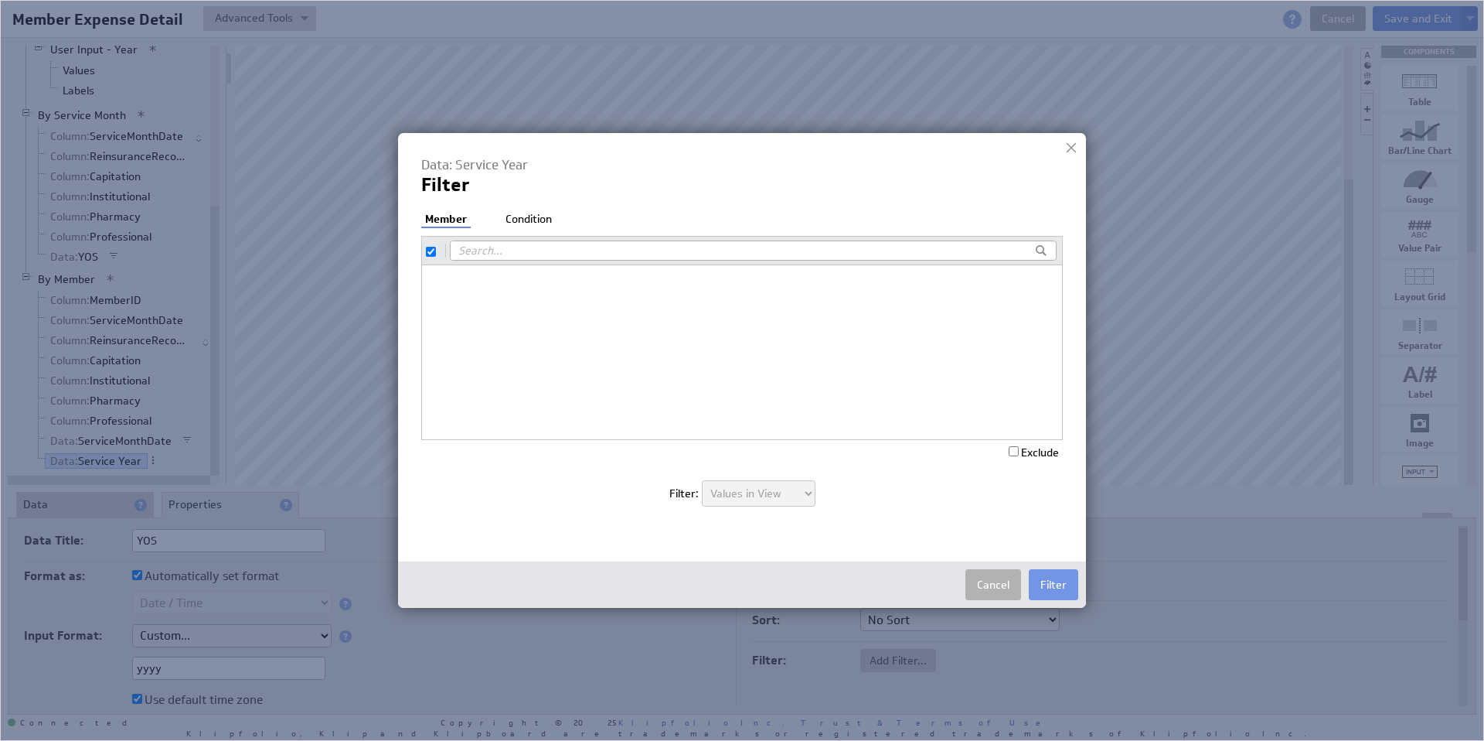
click at [531, 220] on li "Condition" at bounding box center [529, 219] width 54 height 15
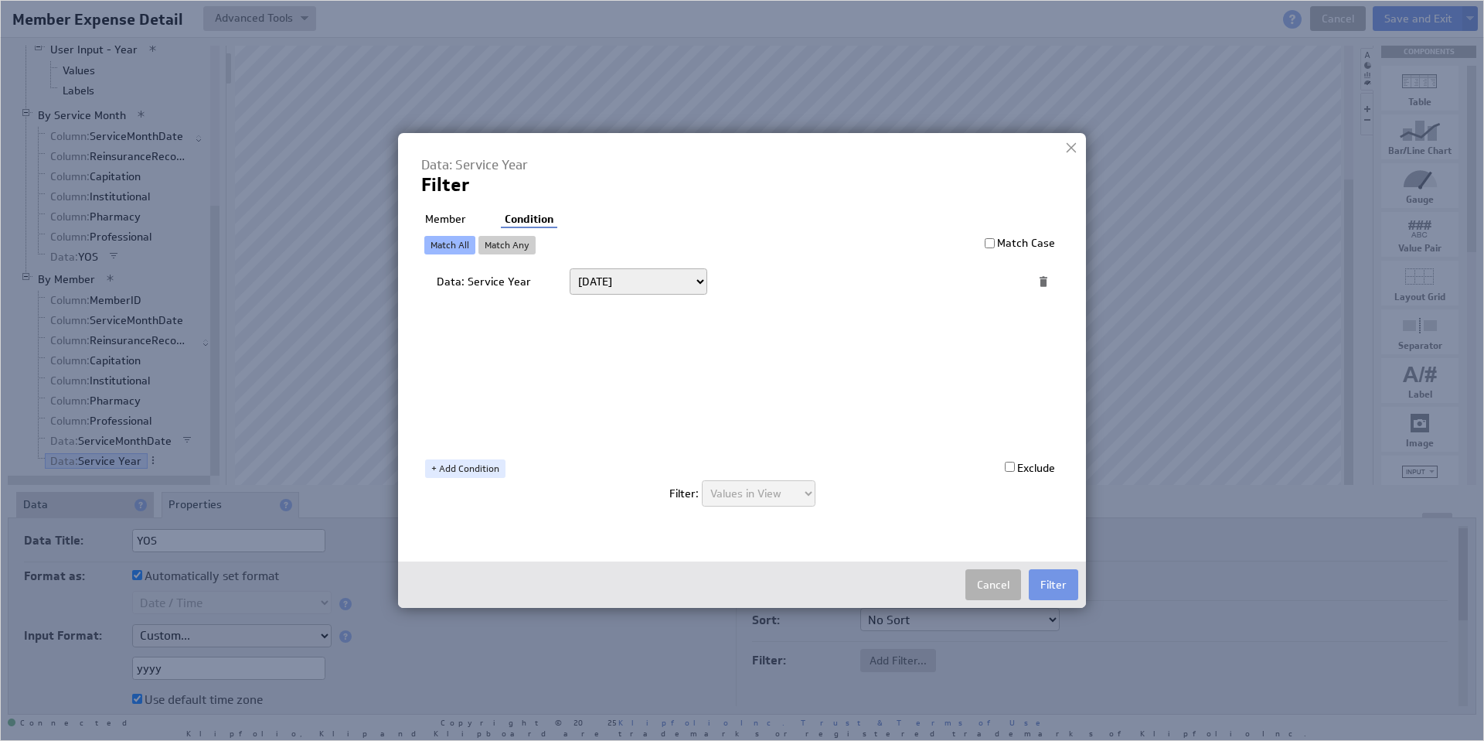
click at [456, 219] on li "Member" at bounding box center [445, 219] width 49 height 15
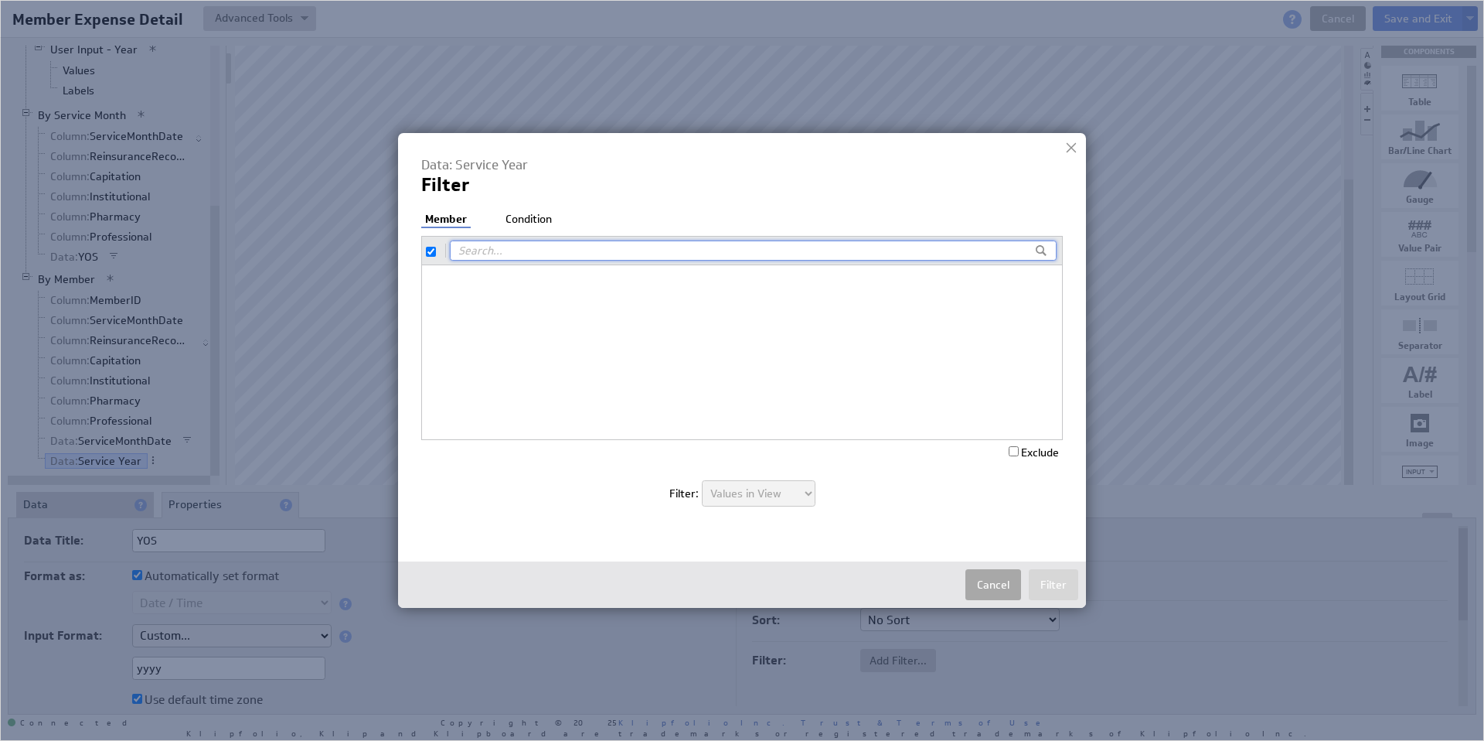
click at [970, 580] on button "Cancel" at bounding box center [994, 584] width 56 height 31
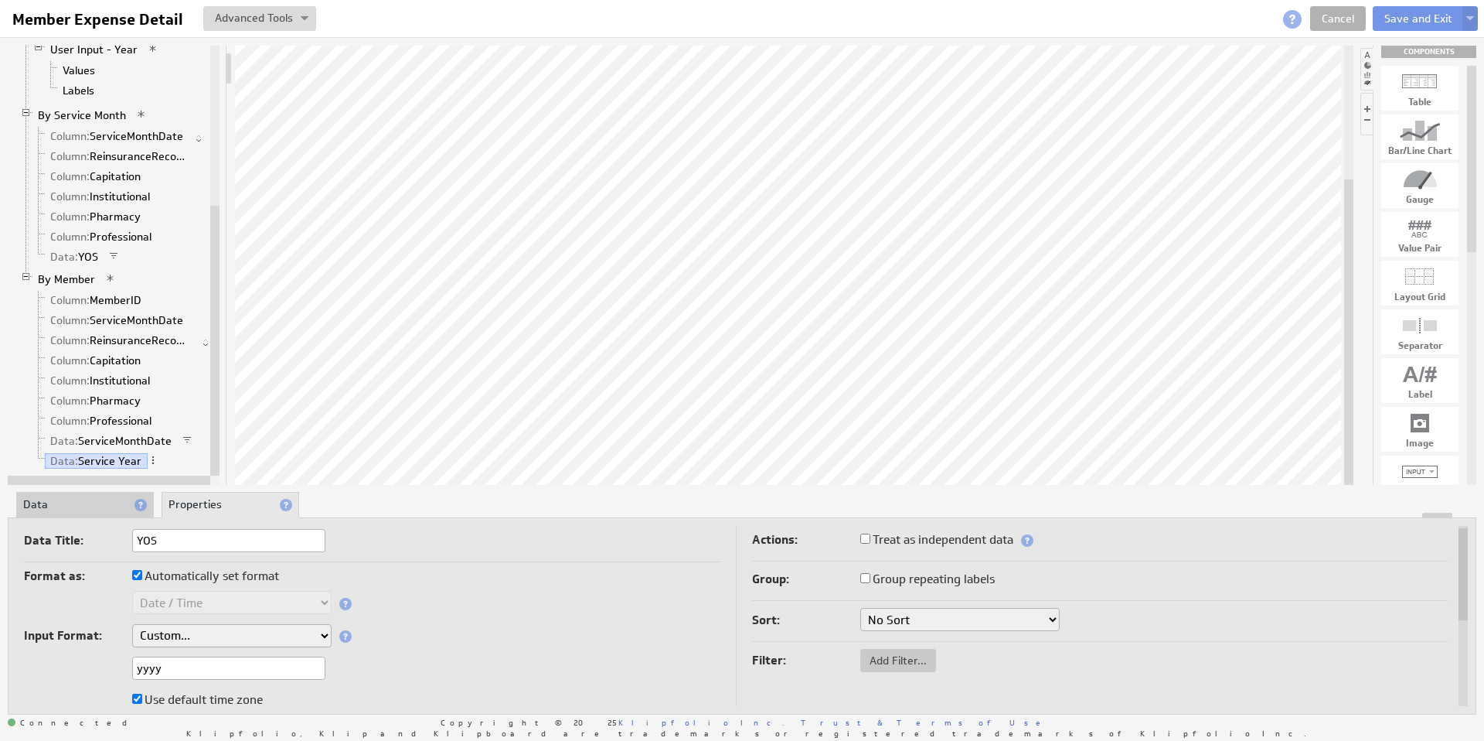
click at [87, 514] on div at bounding box center [742, 515] width 1467 height 5
click at [87, 506] on li "Data" at bounding box center [85, 505] width 138 height 26
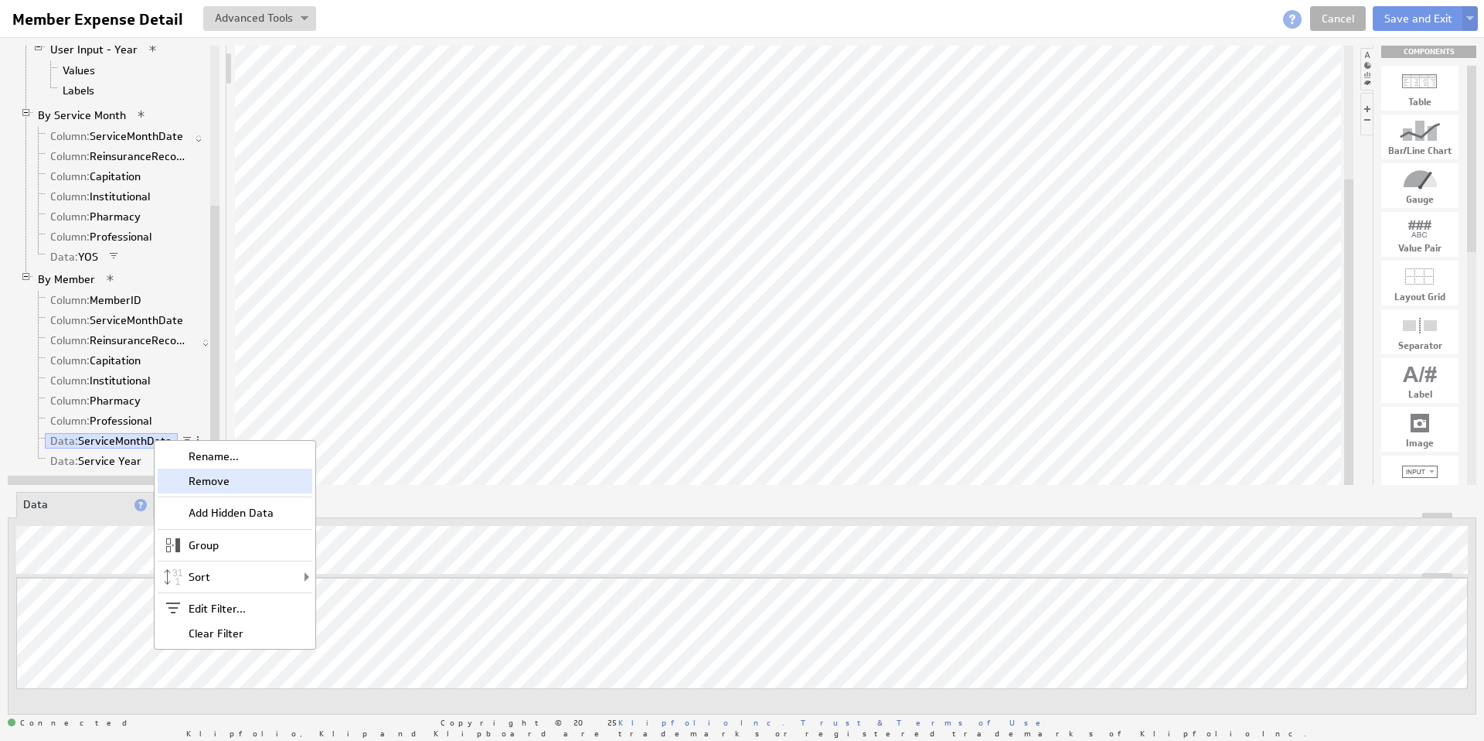
click at [210, 481] on div "Remove" at bounding box center [235, 480] width 155 height 25
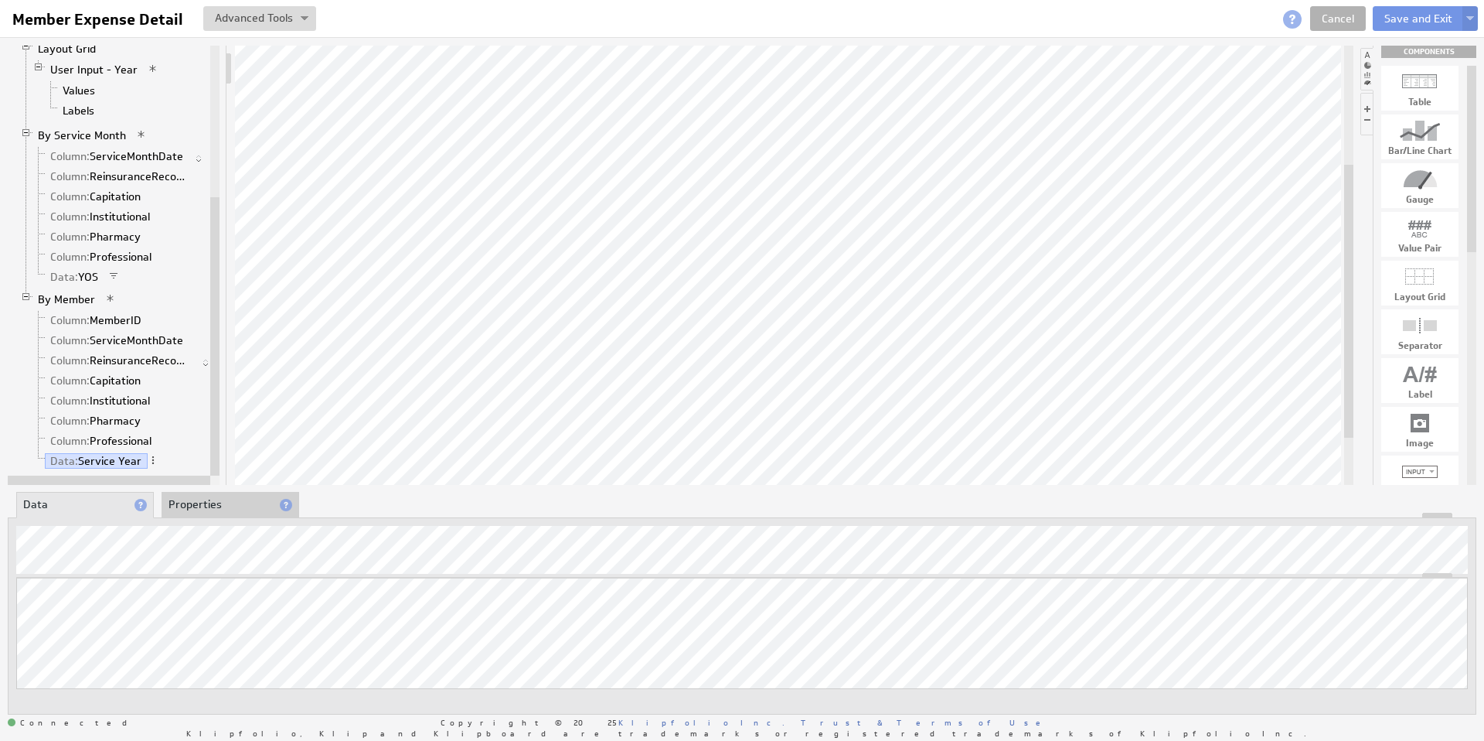
click at [213, 501] on li "Properties" at bounding box center [231, 505] width 138 height 26
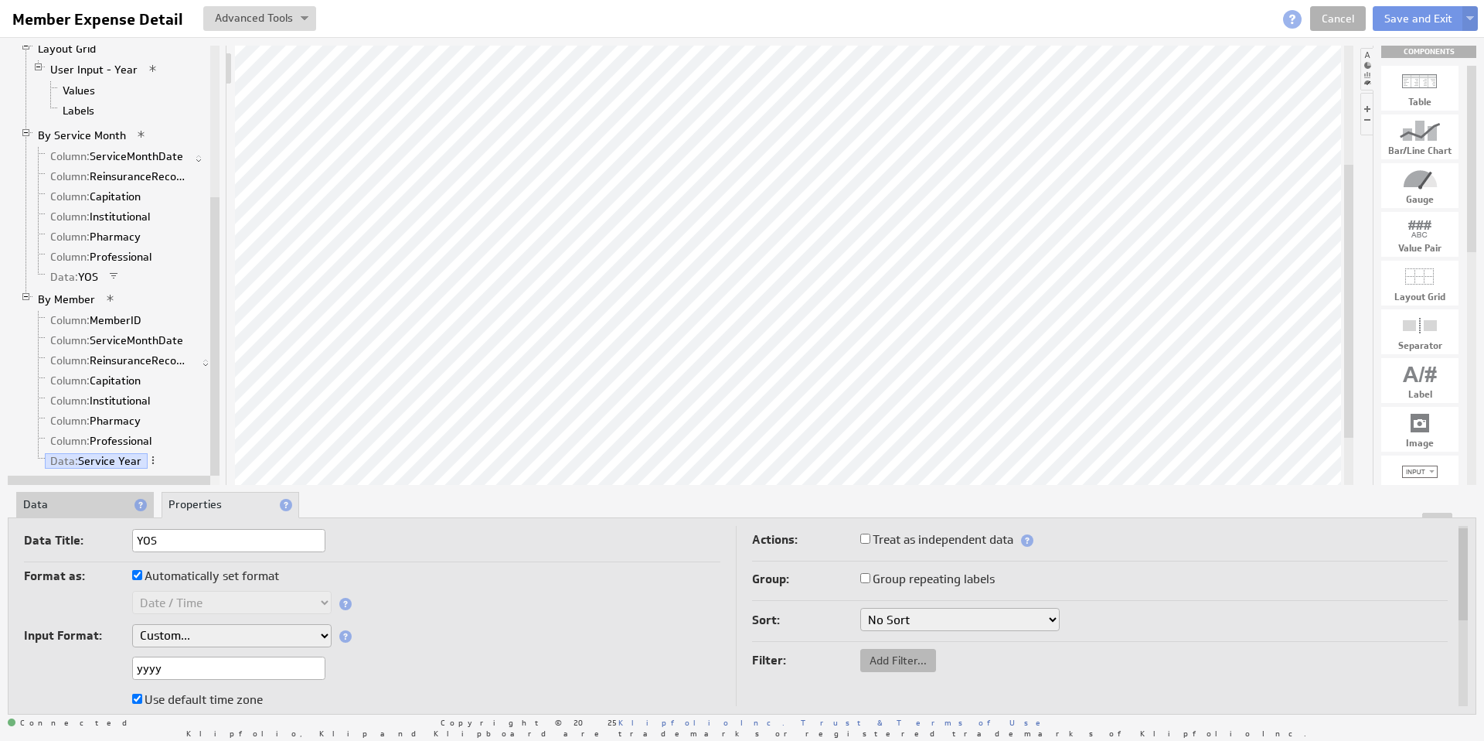
click at [915, 656] on span "Add Filter..." at bounding box center [898, 660] width 76 height 14
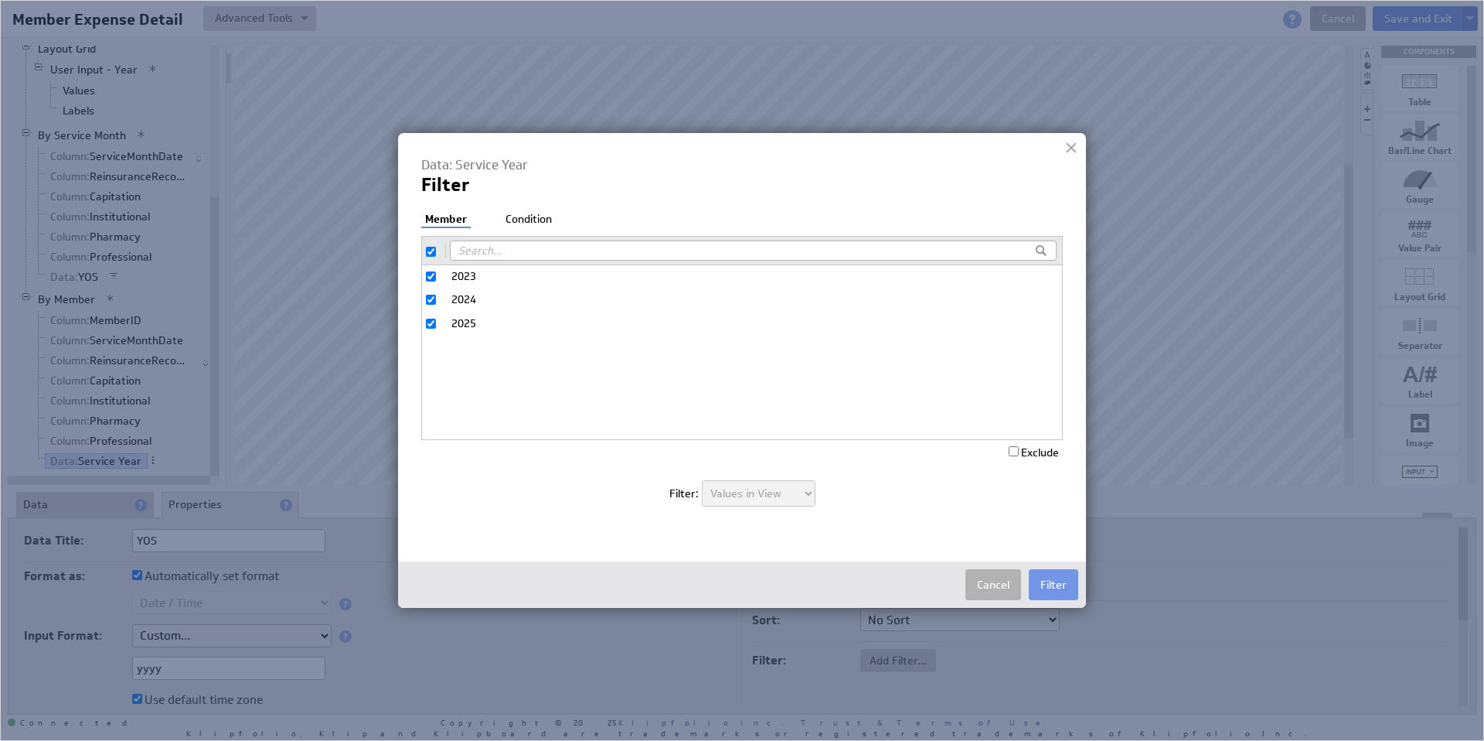
click at [538, 216] on li "Condition" at bounding box center [529, 219] width 54 height 15
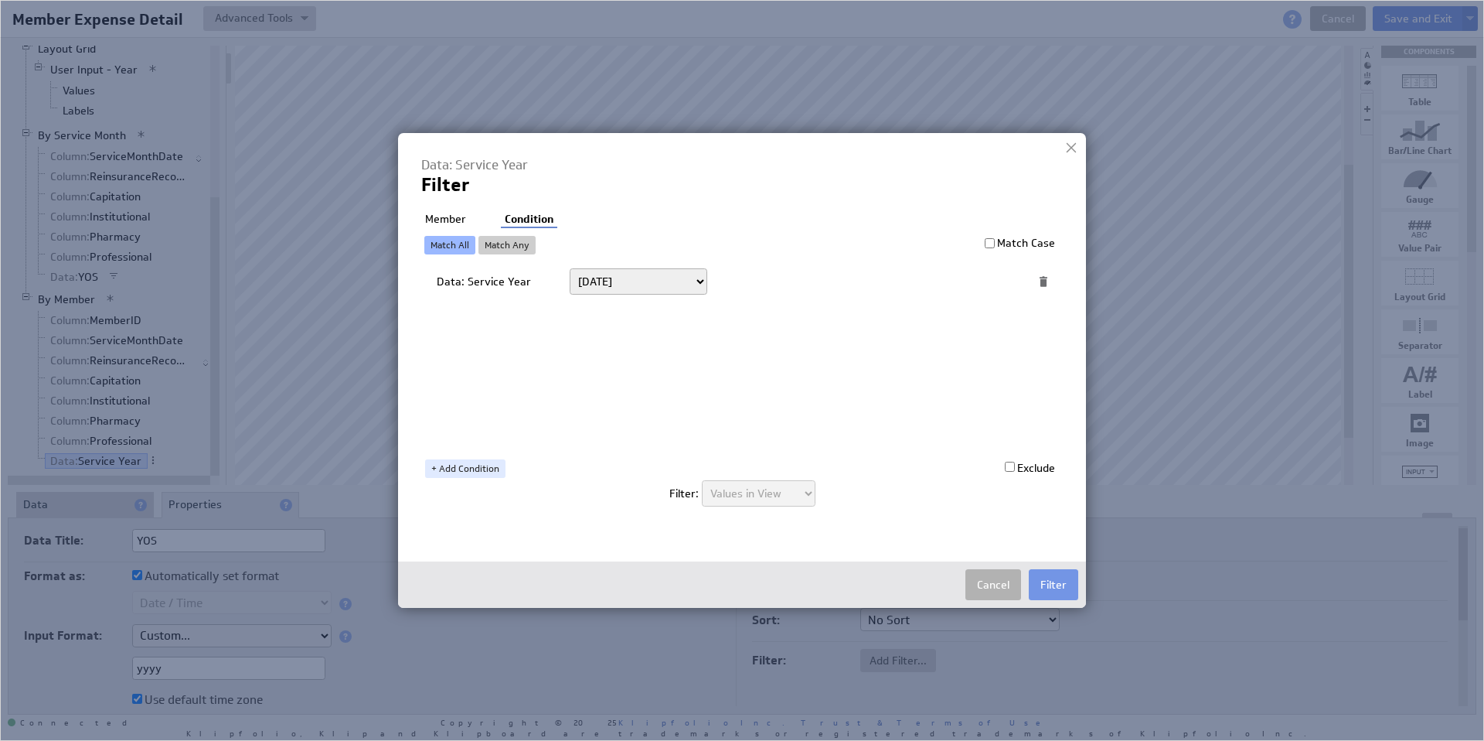
click at [611, 281] on select "Today Yesterday Unit to date In the last Last full On or after On or before ---…" at bounding box center [639, 281] width 138 height 26
select select "op:="
click at [984, 281] on span at bounding box center [990, 281] width 21 height 20
click at [974, 281] on select "Select... company.id company.name user.emailAddress user.firstName user.isAdmin…" at bounding box center [852, 281] width 255 height 25
select select "Year_Of_Service"
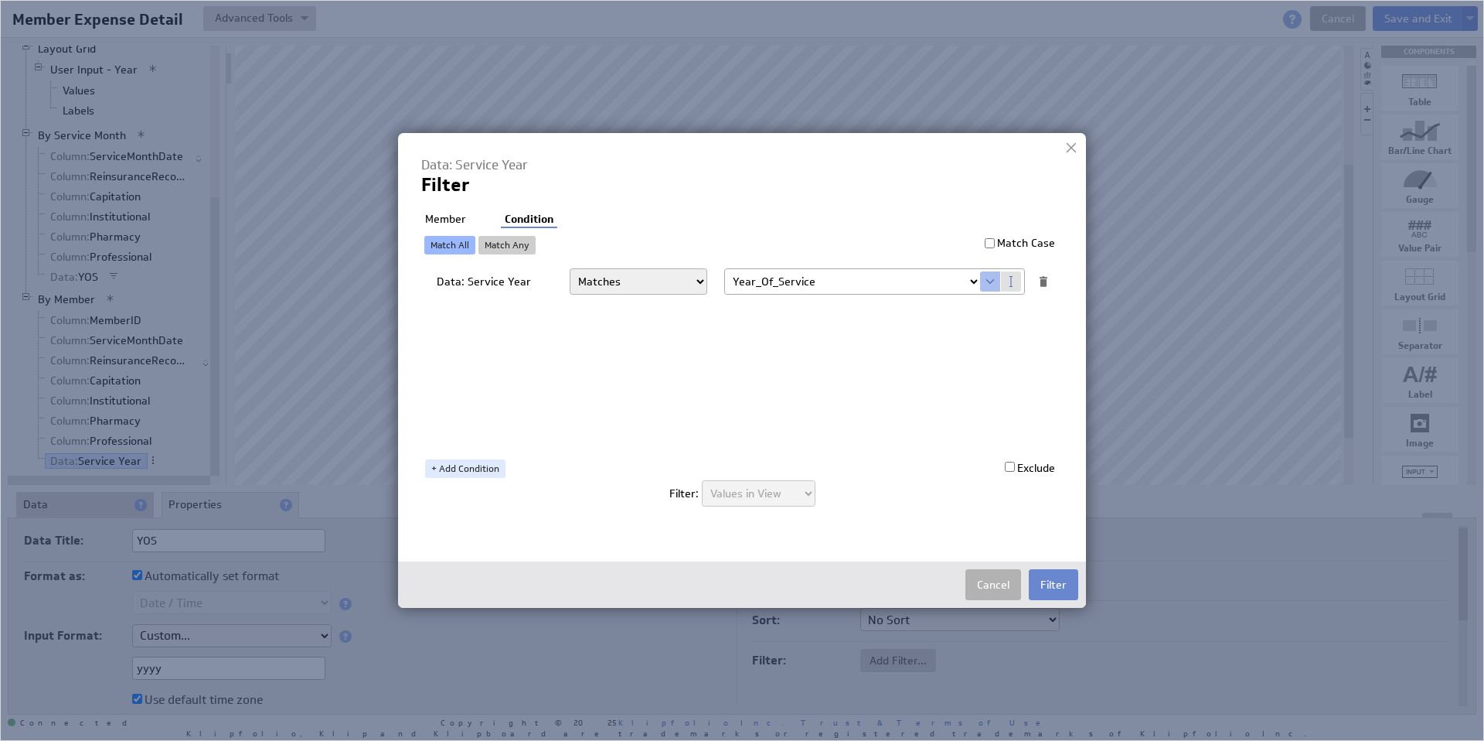
click at [1064, 588] on button "Filter" at bounding box center [1053, 584] width 49 height 31
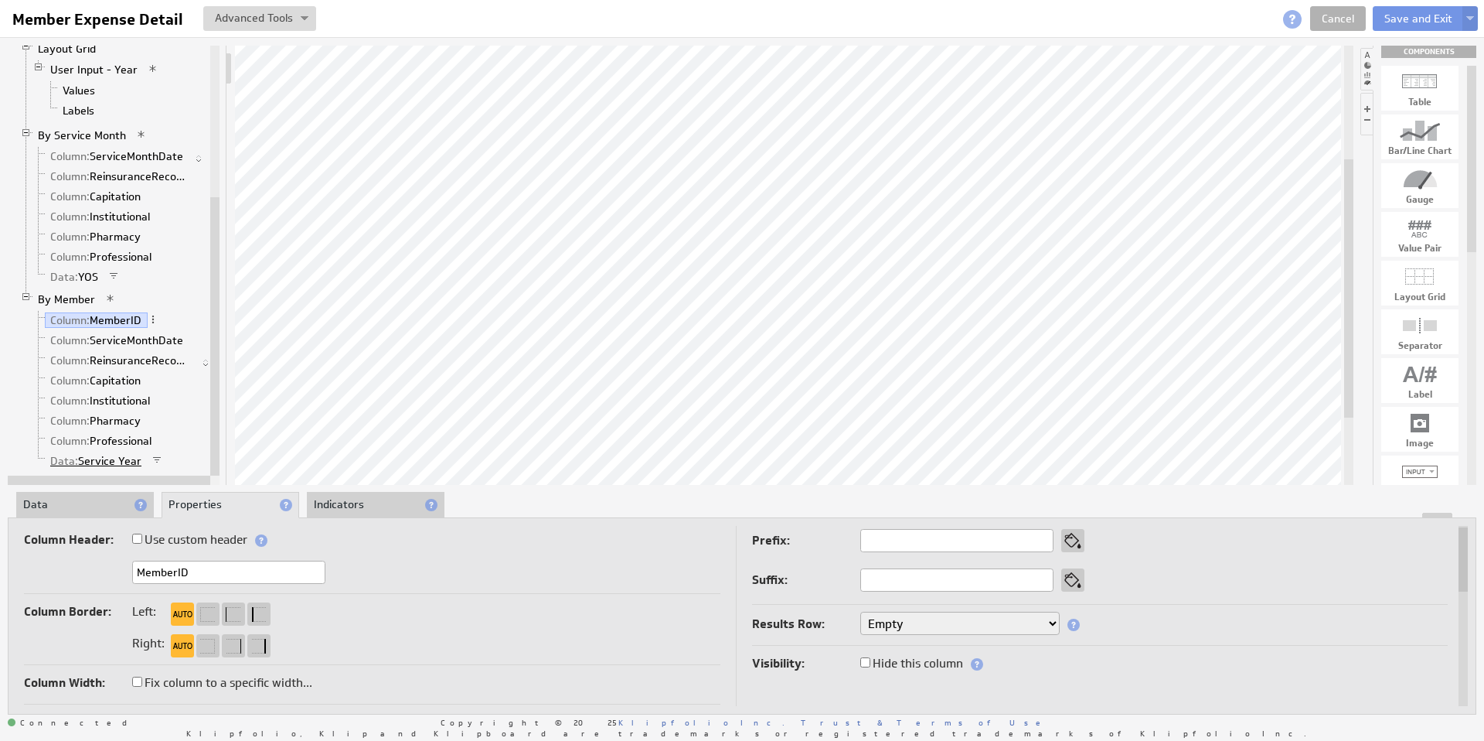
click at [121, 462] on link "Data: Service Year" at bounding box center [96, 460] width 103 height 15
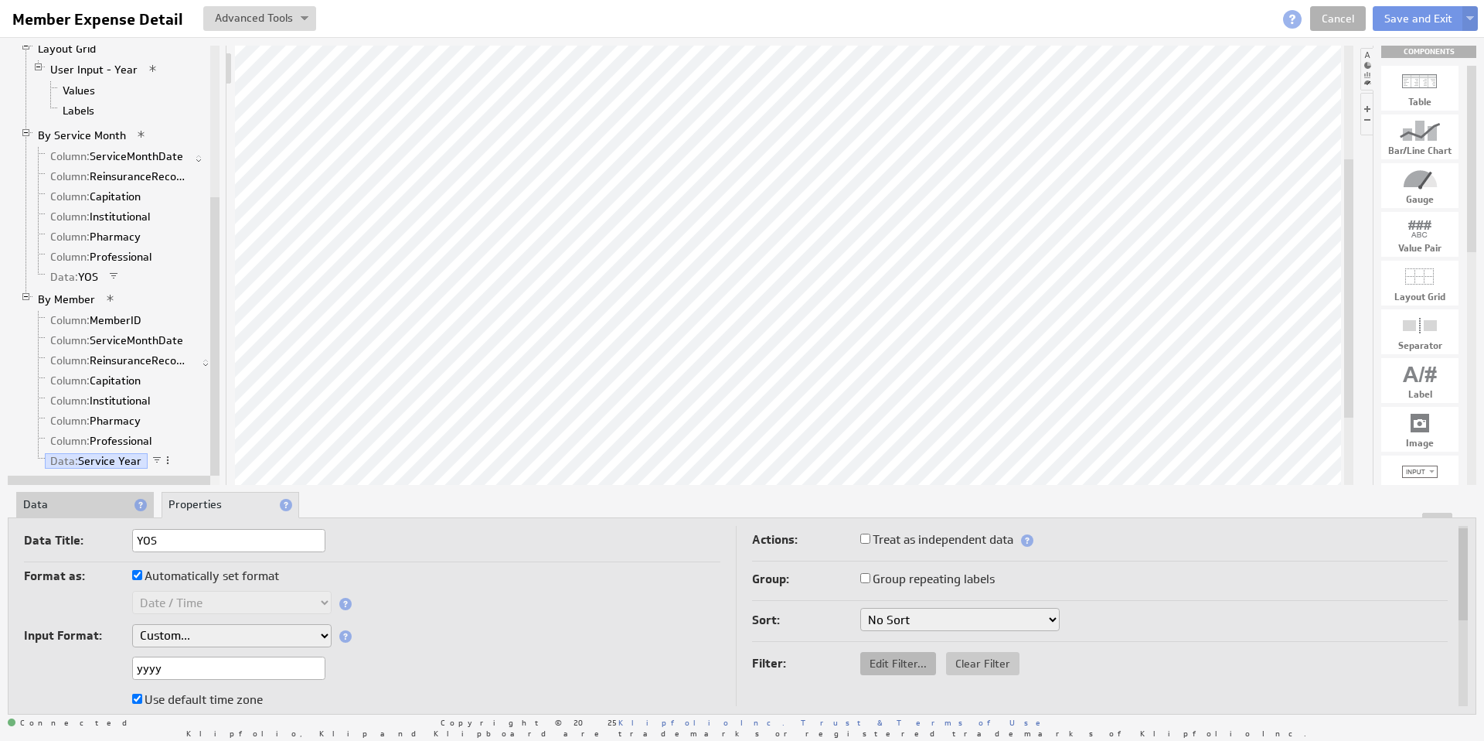
click at [904, 662] on span "Edit Filter..." at bounding box center [898, 663] width 76 height 14
select select "op:="
select select "Year_Of_Service"
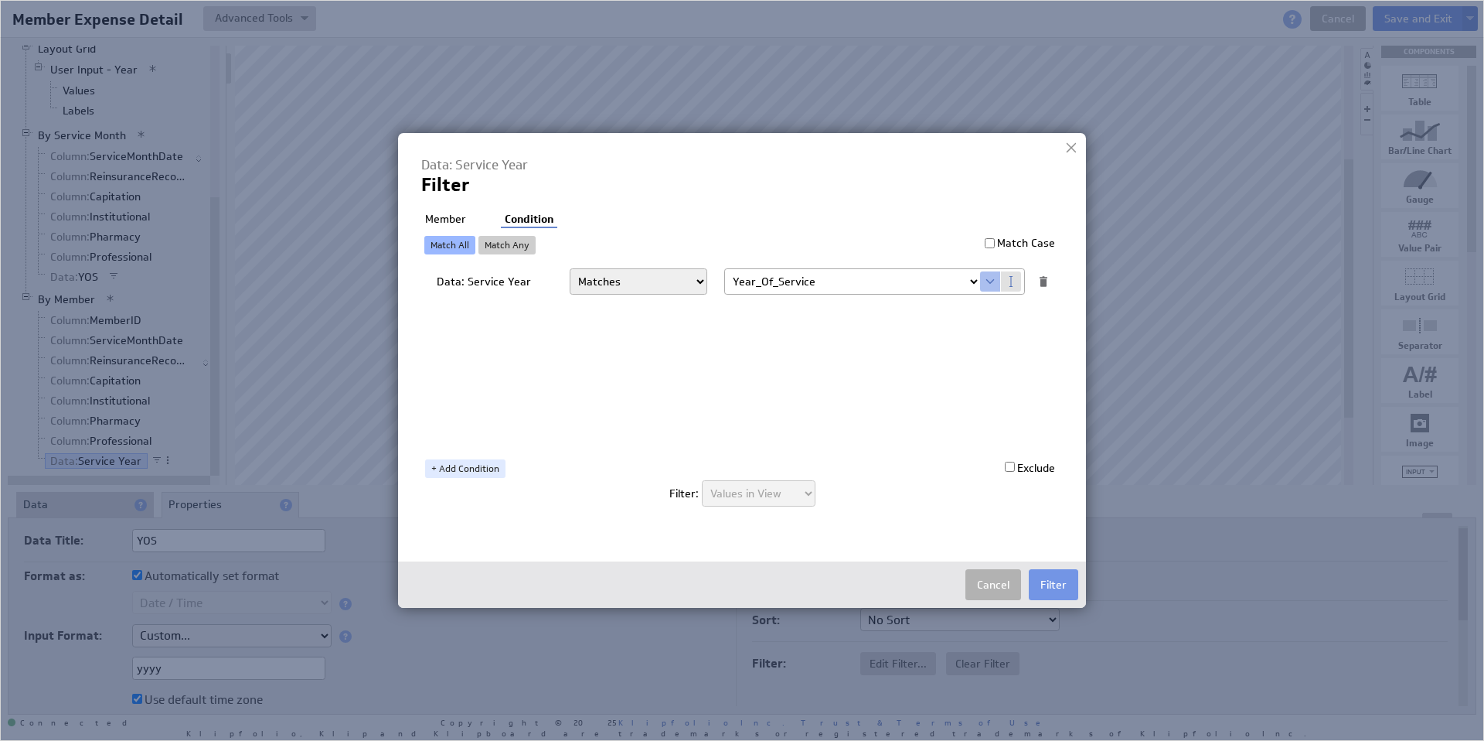
click at [460, 220] on li "Member" at bounding box center [445, 219] width 49 height 15
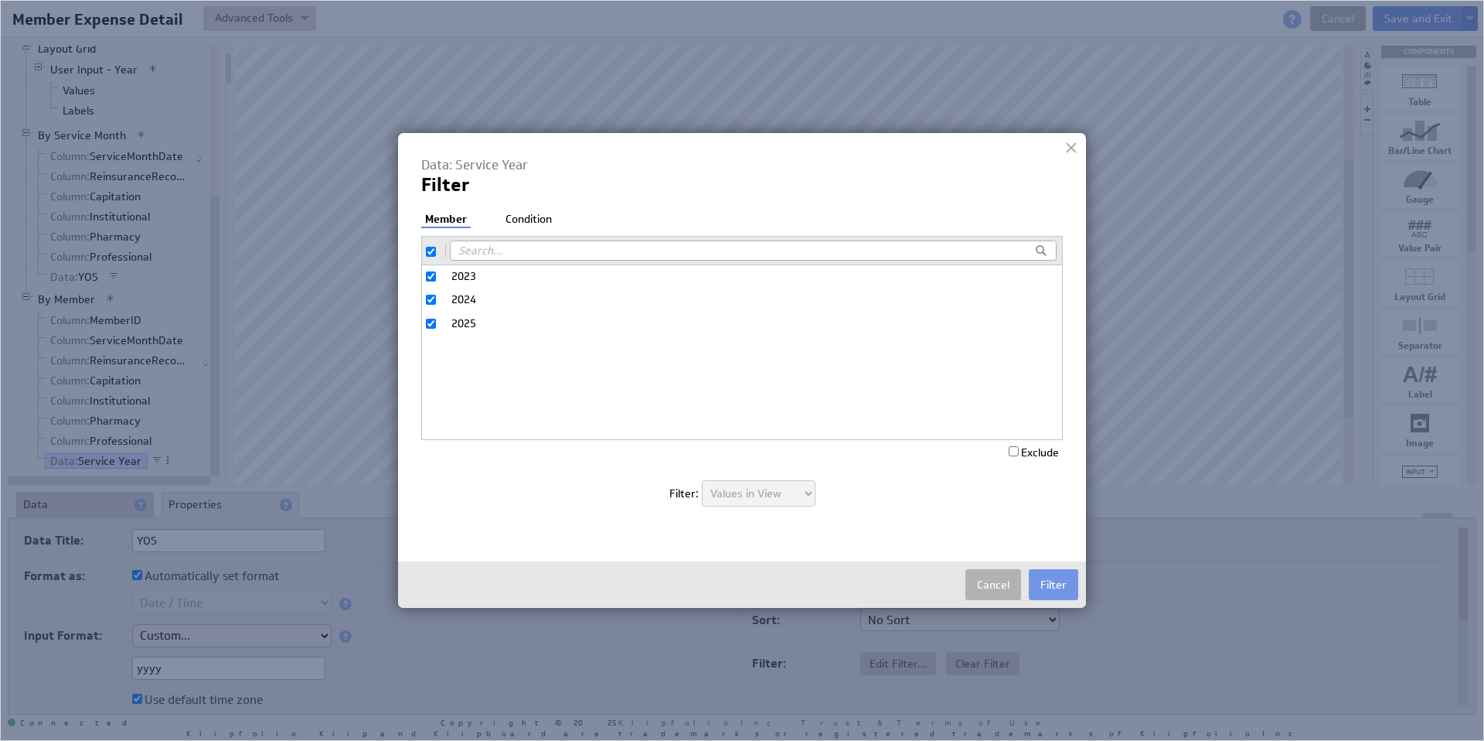
click at [516, 225] on li "Condition" at bounding box center [529, 219] width 54 height 15
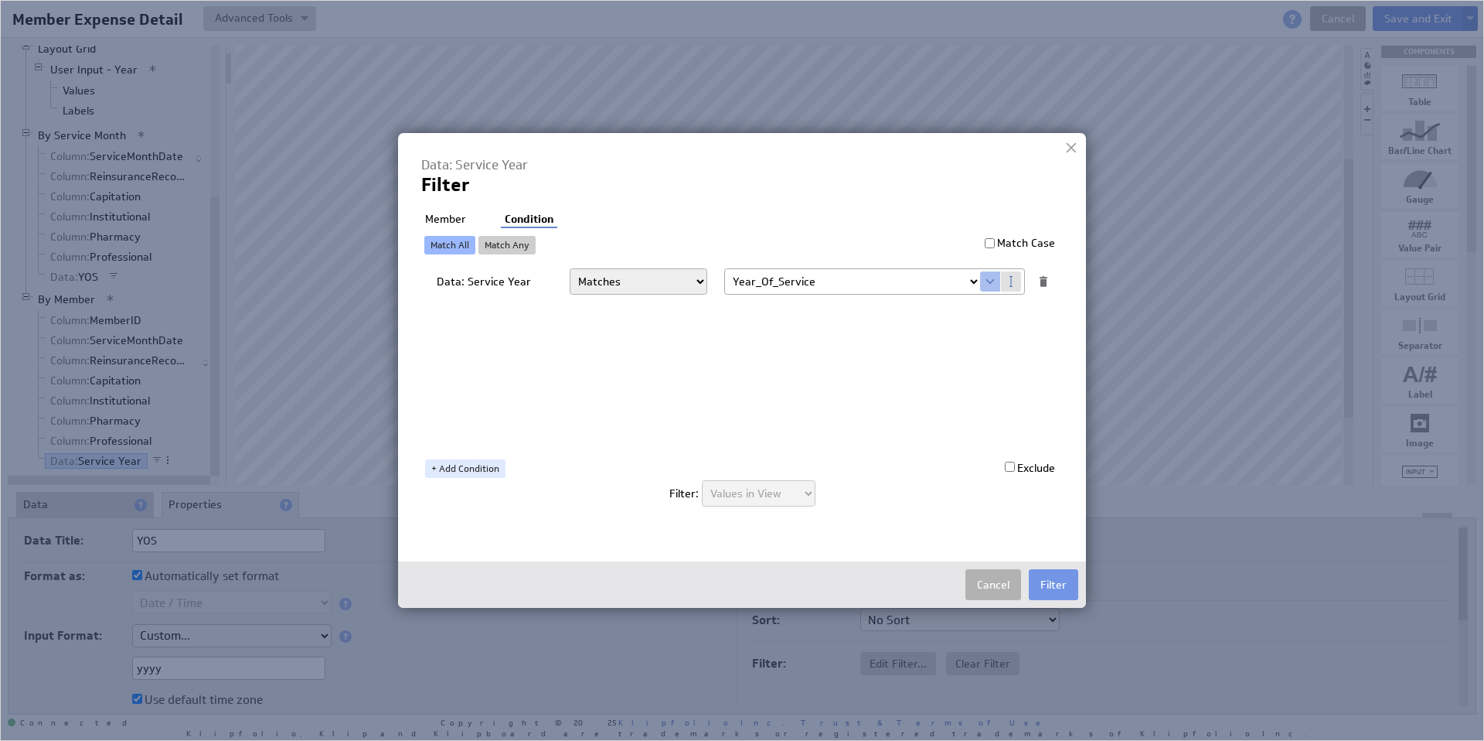
click at [971, 281] on select "Select... company.id company.name user.emailAddress user.firstName user.isAdmin…" at bounding box center [852, 281] width 255 height 25
click at [1055, 581] on button "Filter" at bounding box center [1053, 584] width 49 height 31
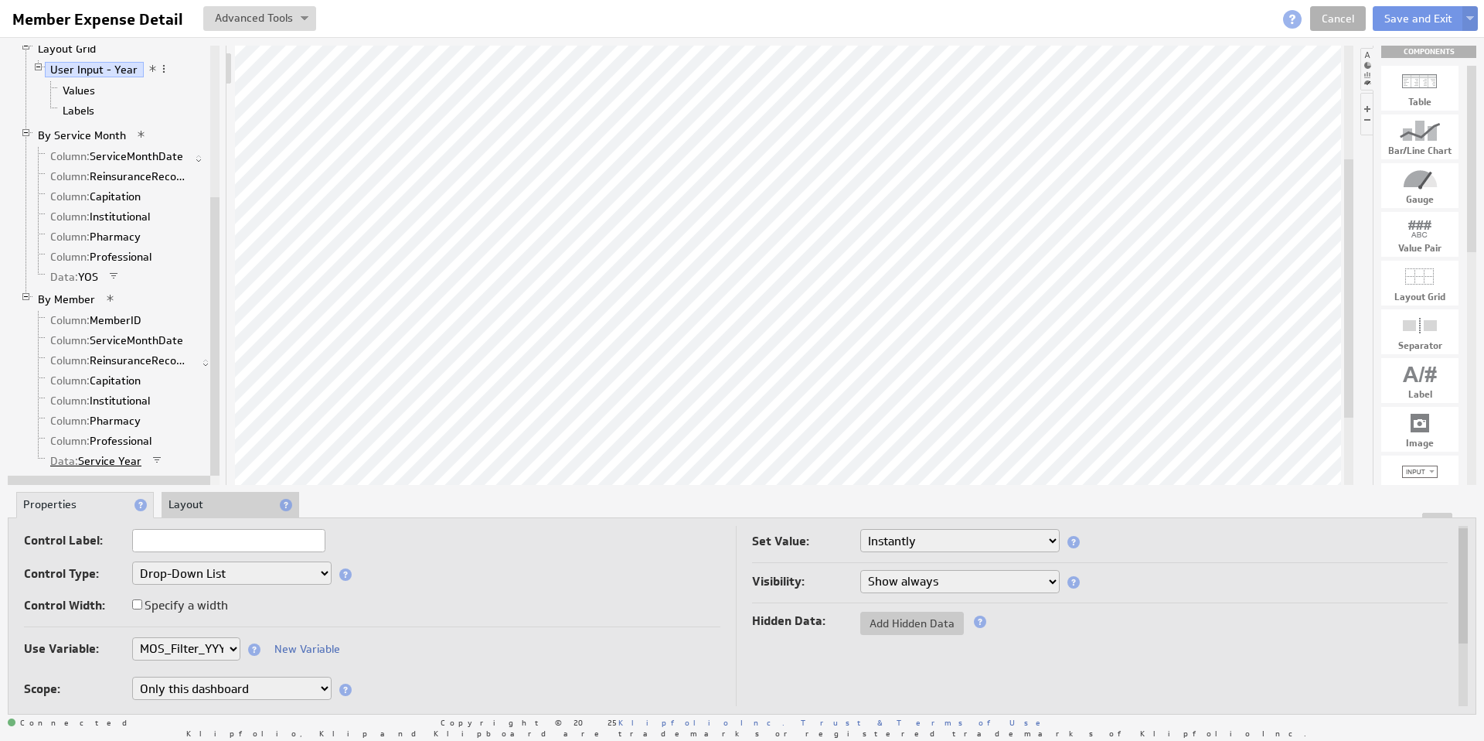
click at [110, 458] on link "Data: Service Year" at bounding box center [96, 460] width 103 height 15
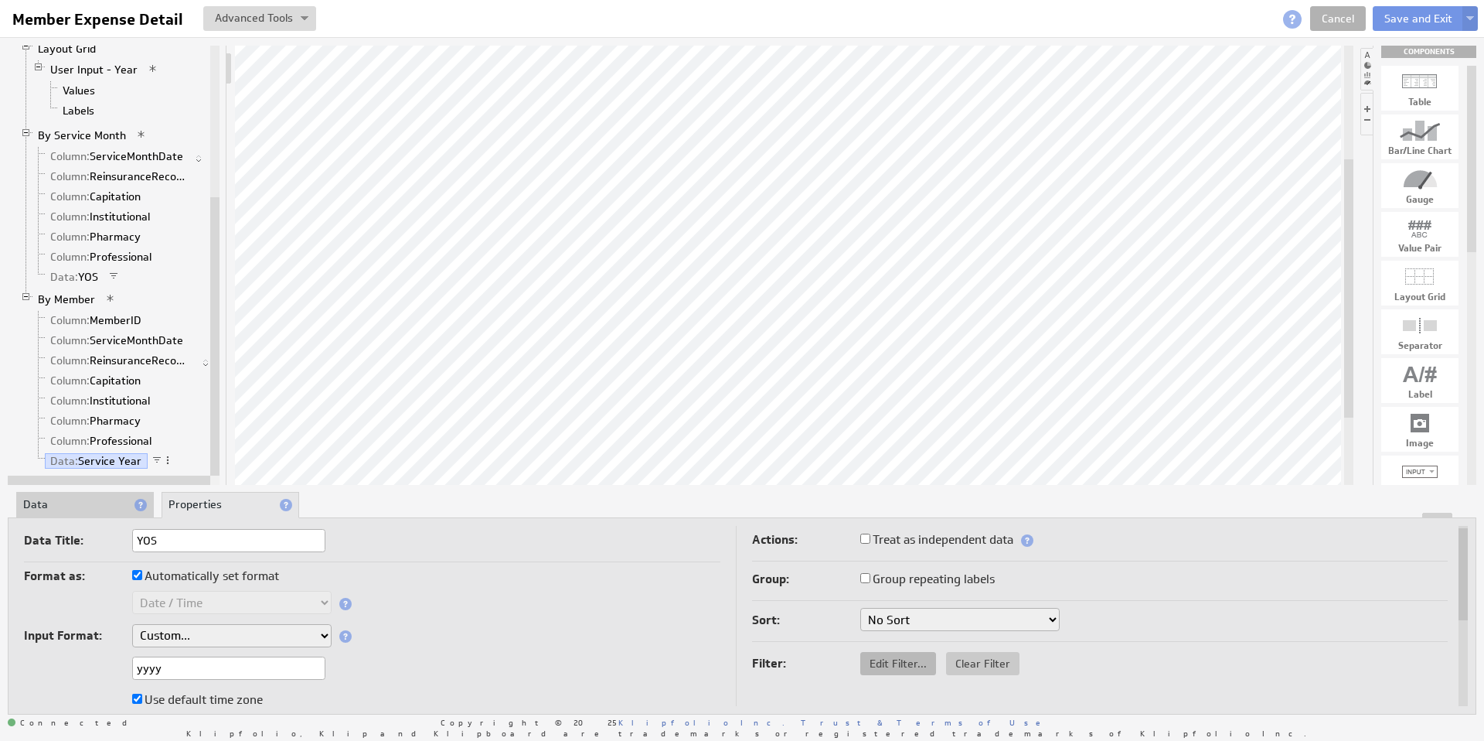
click at [913, 662] on span "Edit Filter..." at bounding box center [898, 663] width 76 height 14
select select "op:="
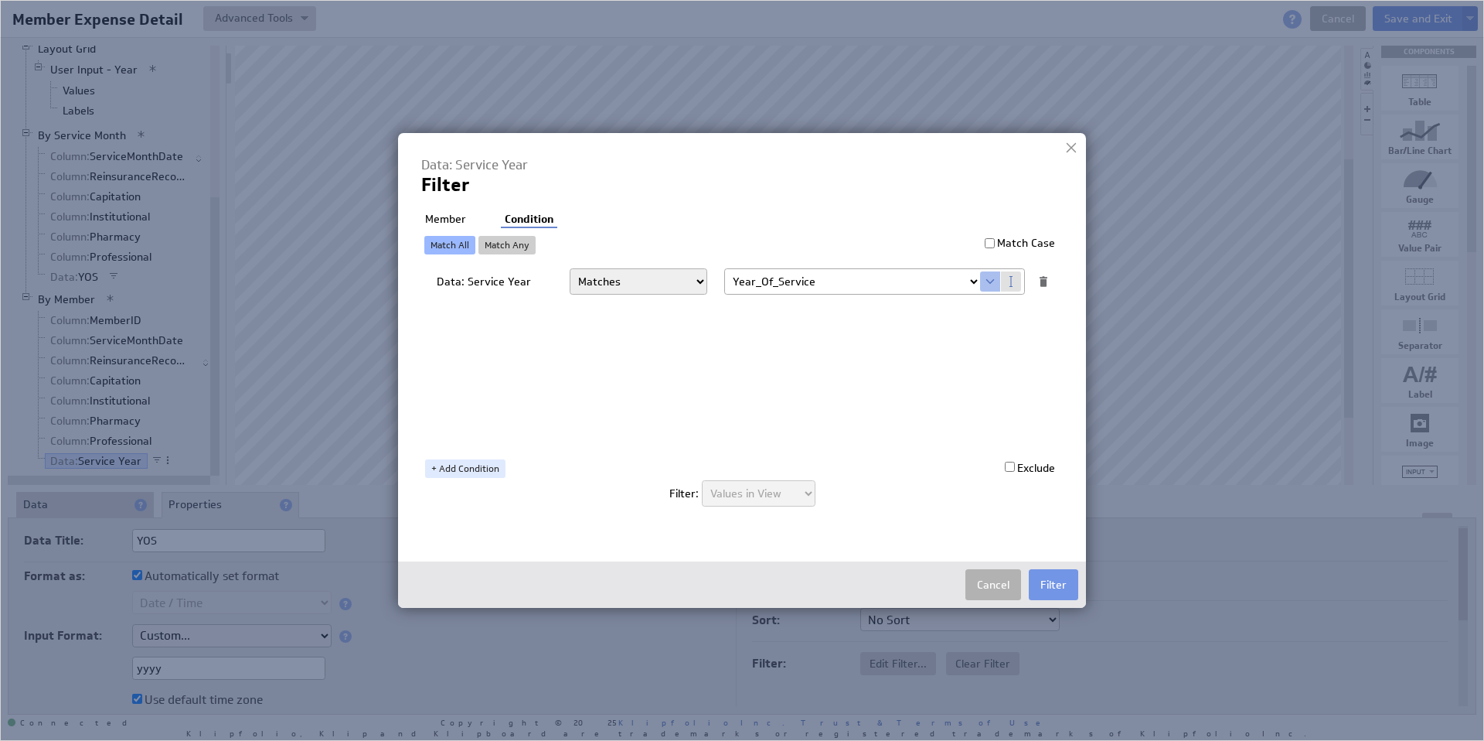
click at [969, 278] on select "Select... company.id company.name user.emailAddress user.firstName user.isAdmin…" at bounding box center [852, 281] width 255 height 25
select select "MOS_Filter_YYYY_MM_DD"
click at [1054, 579] on button "Filter" at bounding box center [1053, 584] width 49 height 31
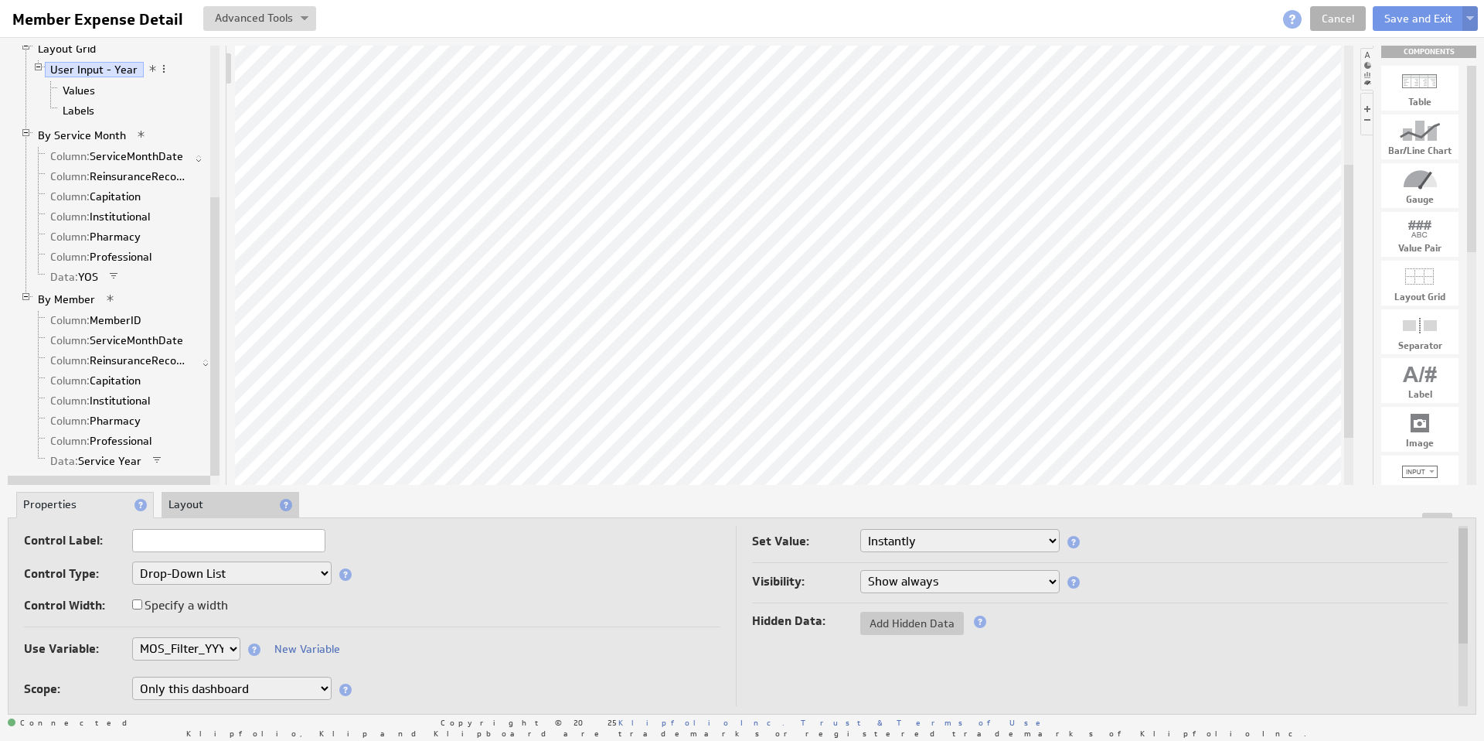
click at [1466, 20] on img at bounding box center [1470, 19] width 8 height 6
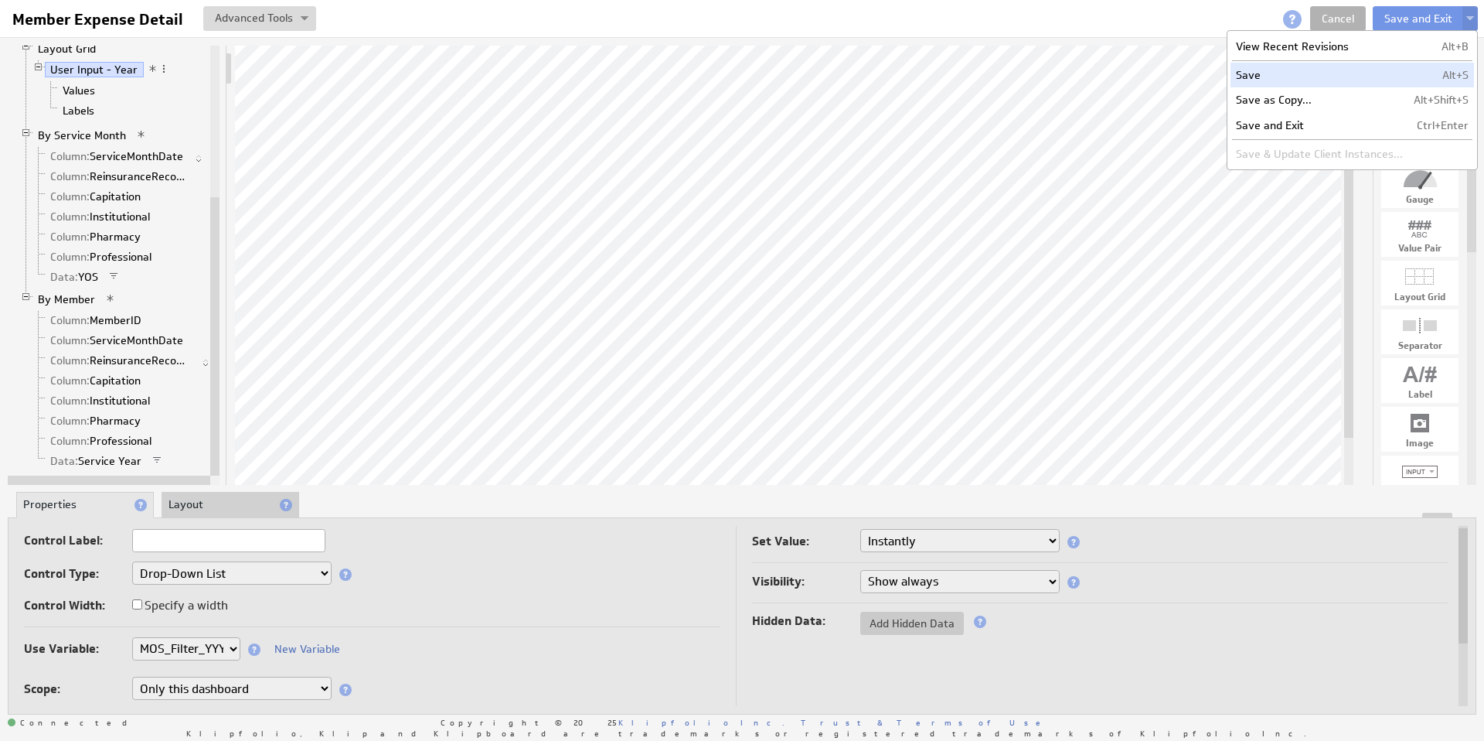
click at [1285, 70] on td "Save" at bounding box center [1320, 75] width 178 height 25
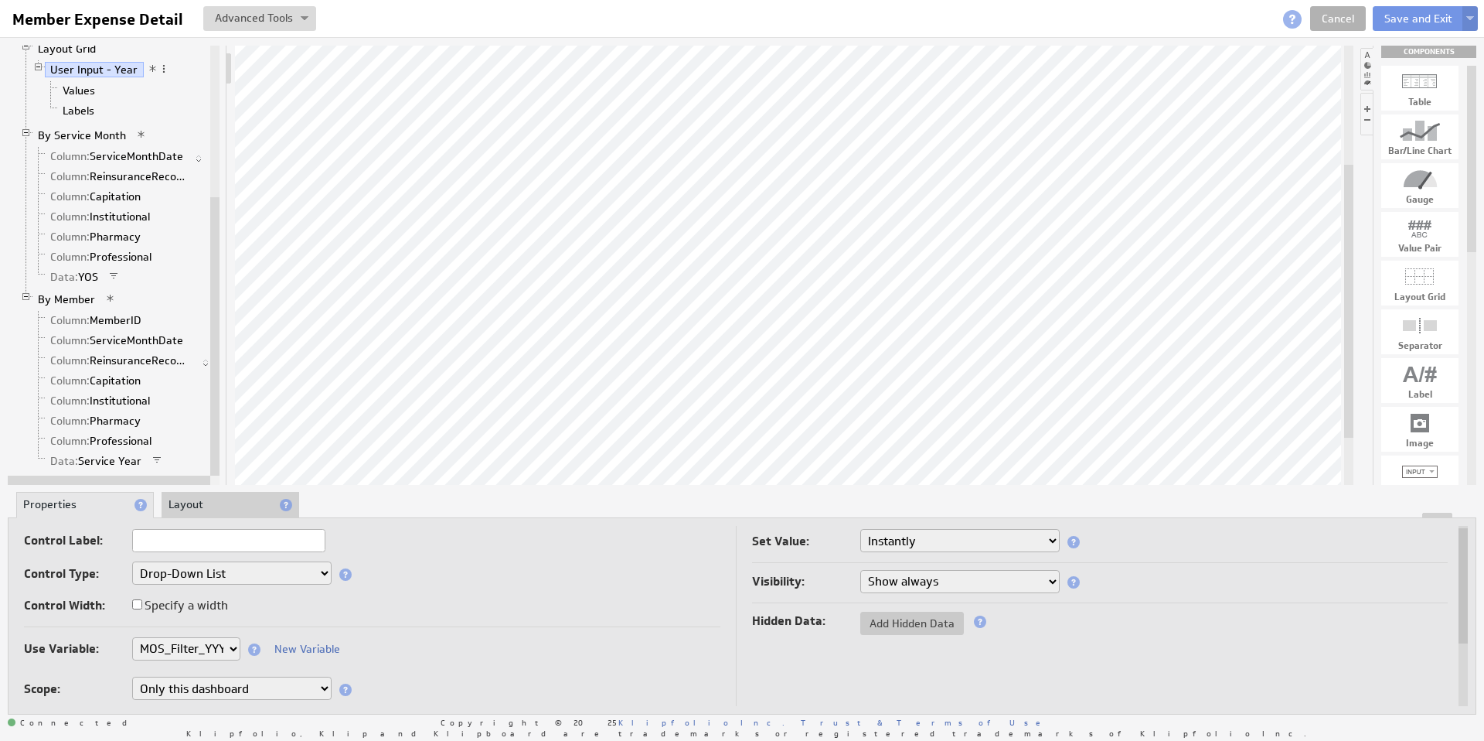
click at [1471, 14] on button at bounding box center [1470, 18] width 15 height 25
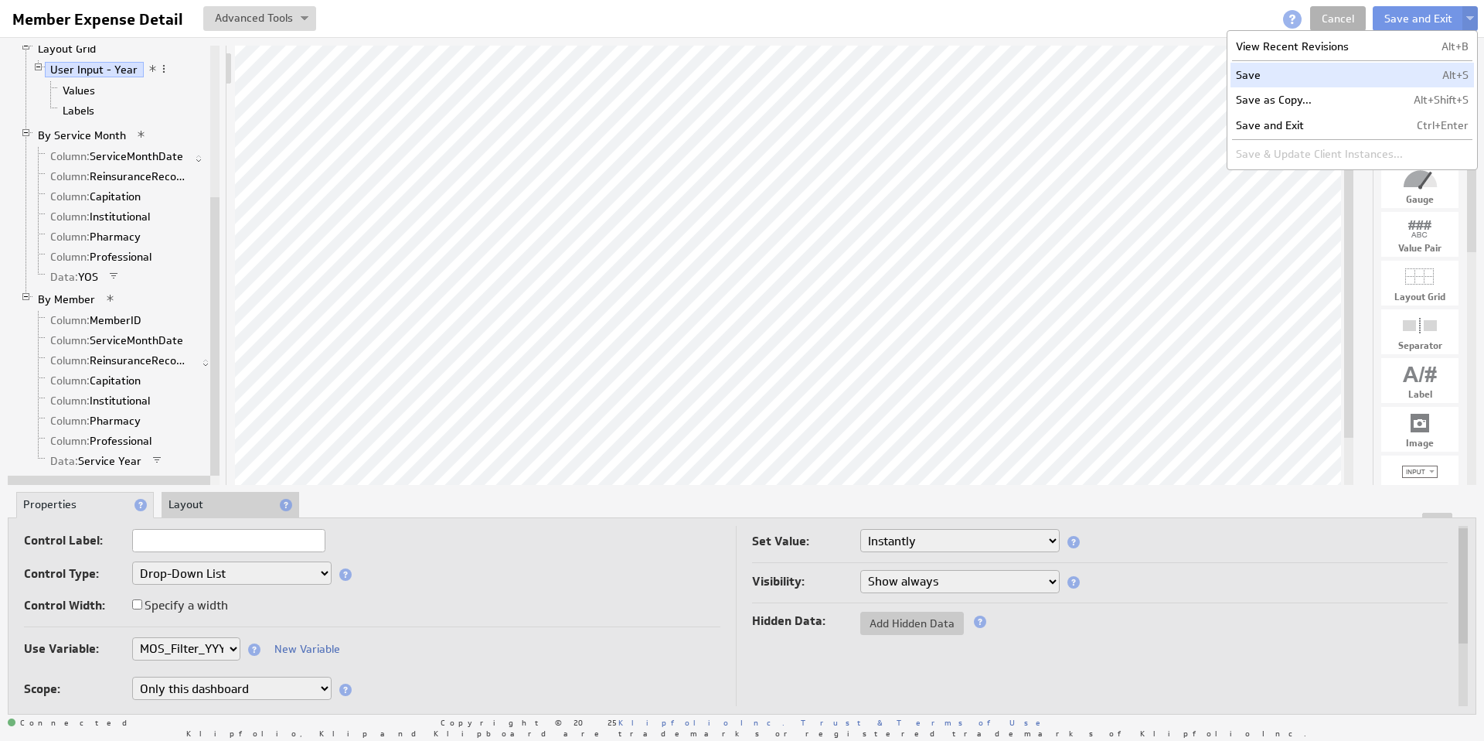
click at [1293, 77] on td "Save" at bounding box center [1320, 75] width 178 height 25
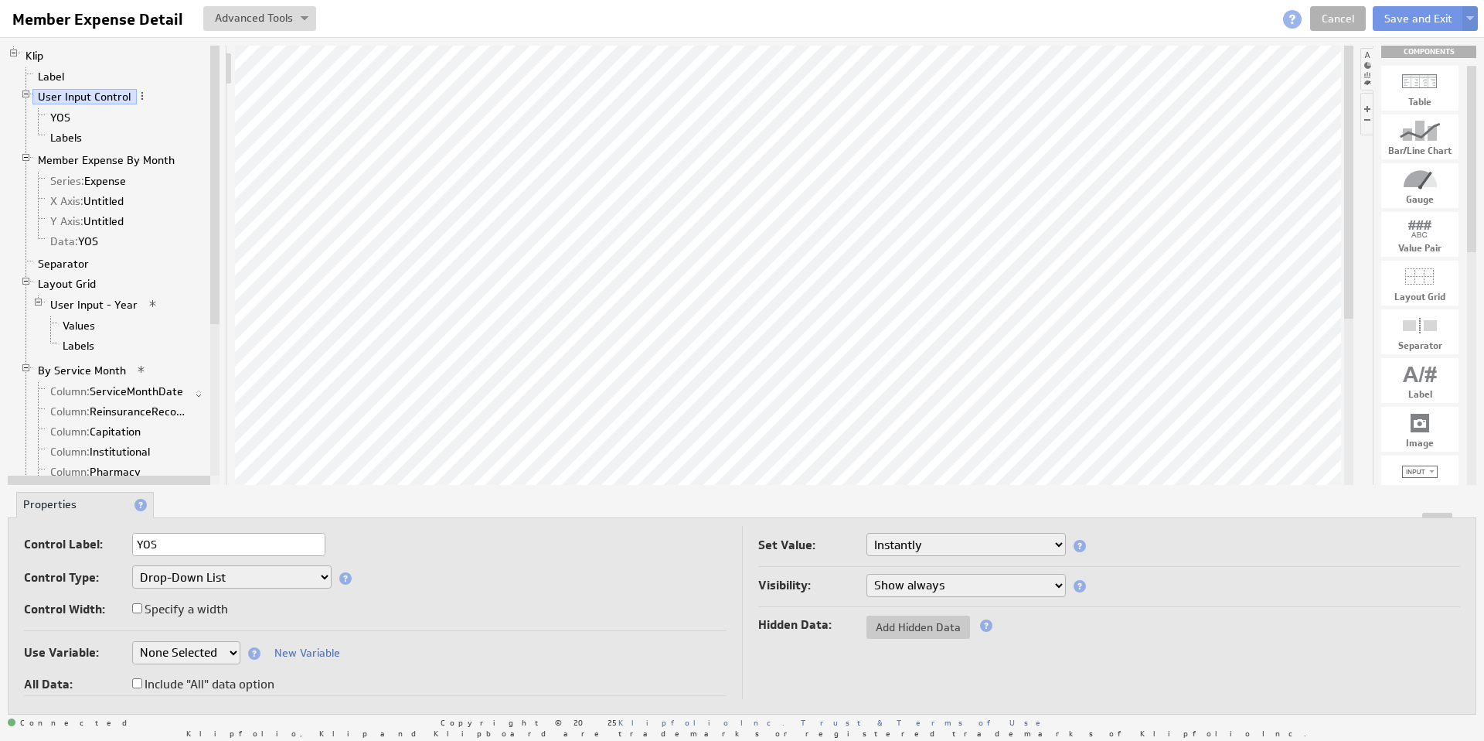
drag, startPoint x: 216, startPoint y: 243, endPoint x: 211, endPoint y: 63, distance: 180.2
click at [211, 63] on div at bounding box center [214, 185] width 9 height 278
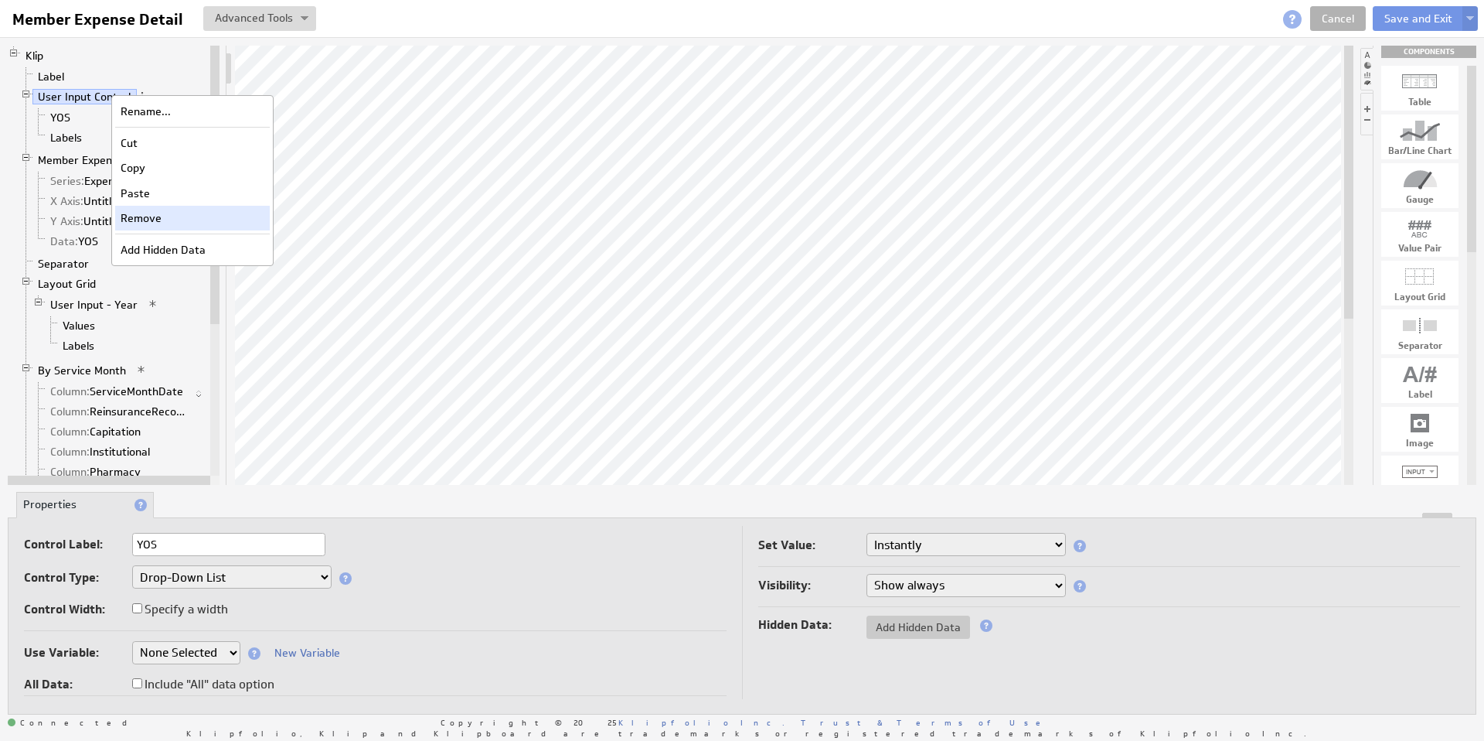
click at [183, 220] on div "Remove" at bounding box center [192, 218] width 155 height 25
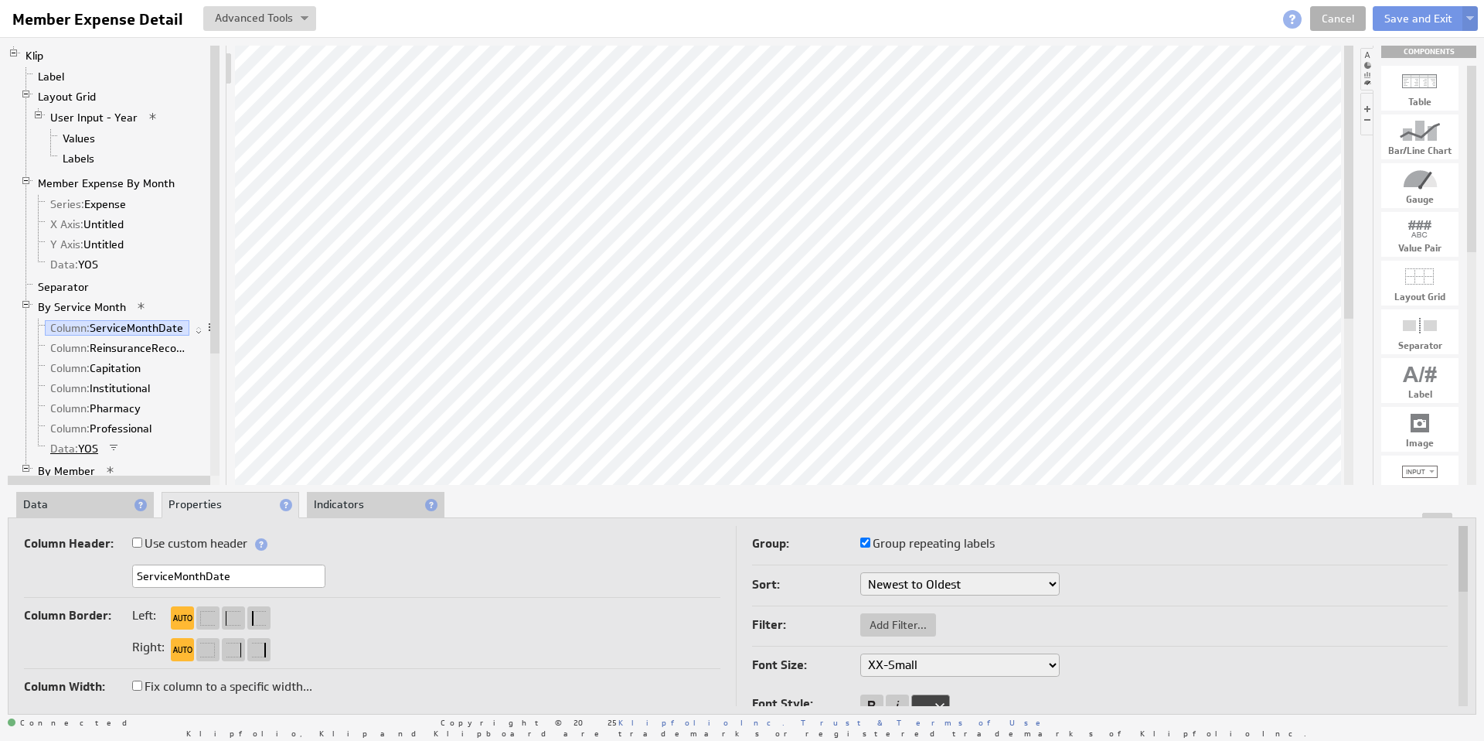
click at [93, 446] on link "Data: YOS" at bounding box center [75, 448] width 60 height 15
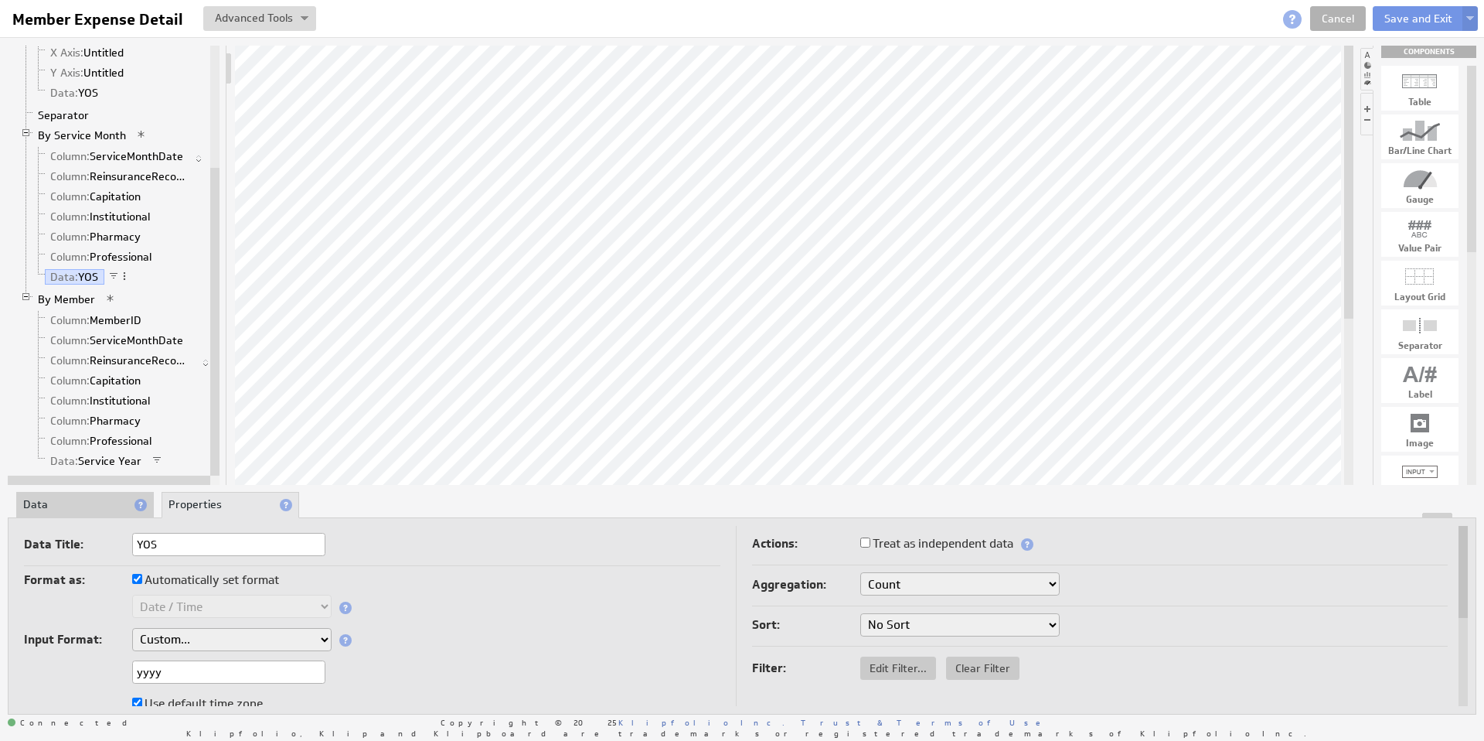
click at [89, 509] on li "Data" at bounding box center [85, 505] width 138 height 26
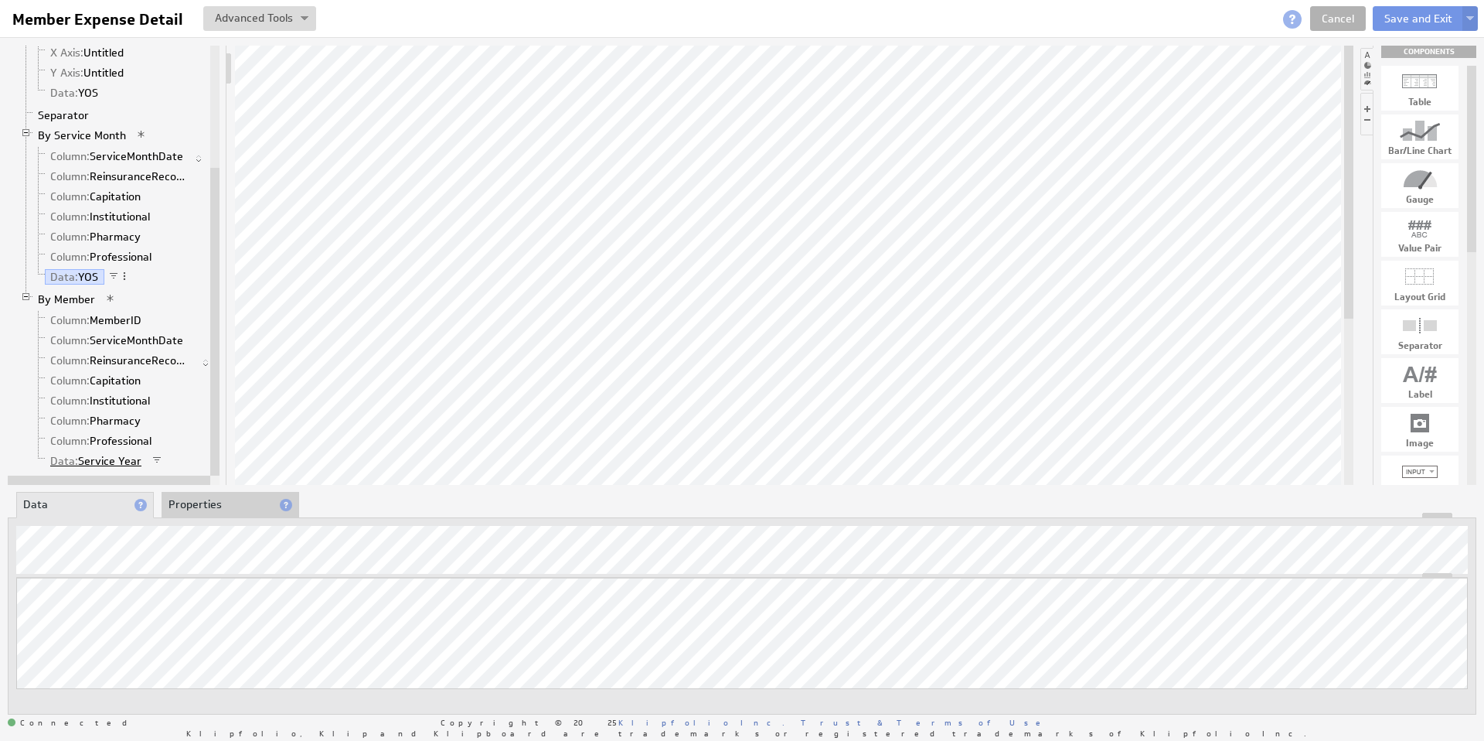
click at [111, 462] on link "Data: Service Year" at bounding box center [96, 460] width 103 height 15
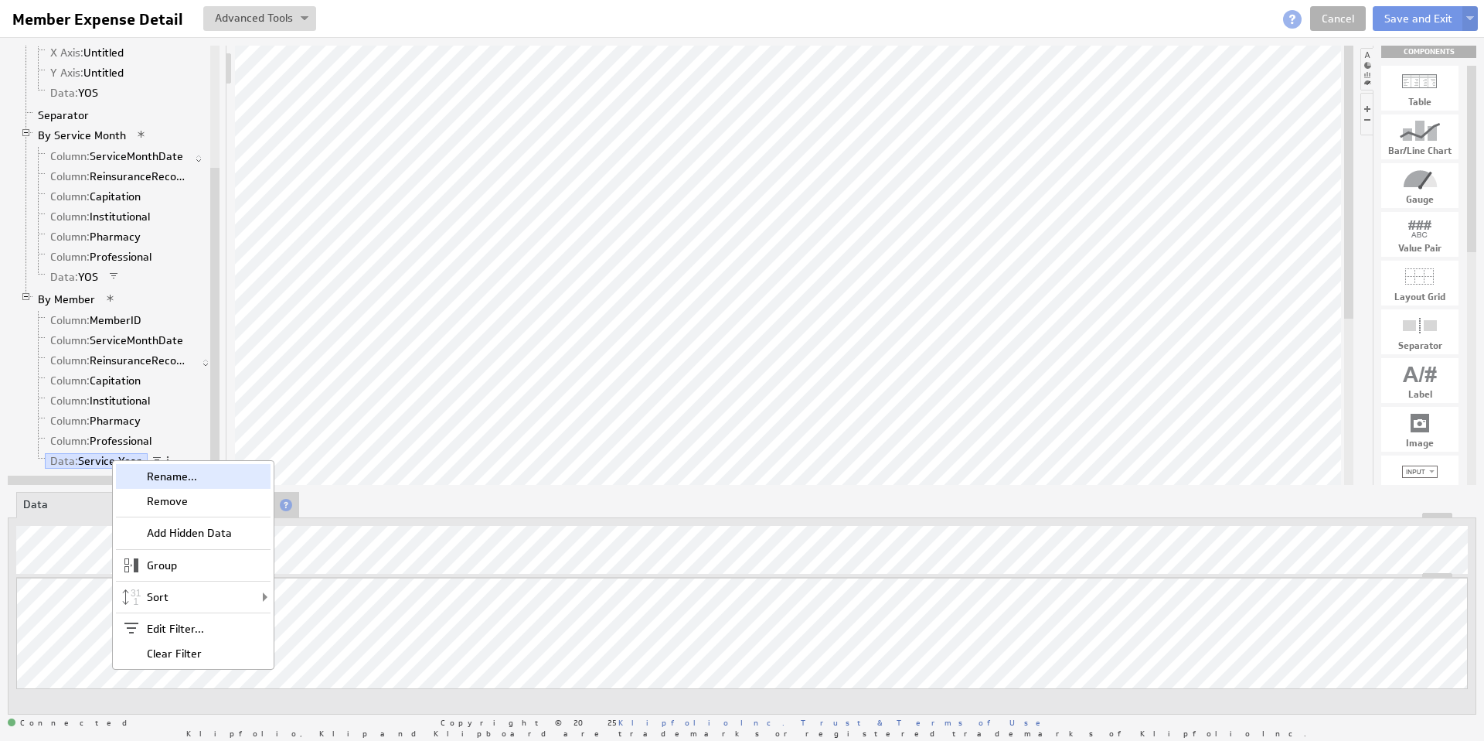
click at [172, 477] on div "Rename..." at bounding box center [193, 476] width 155 height 25
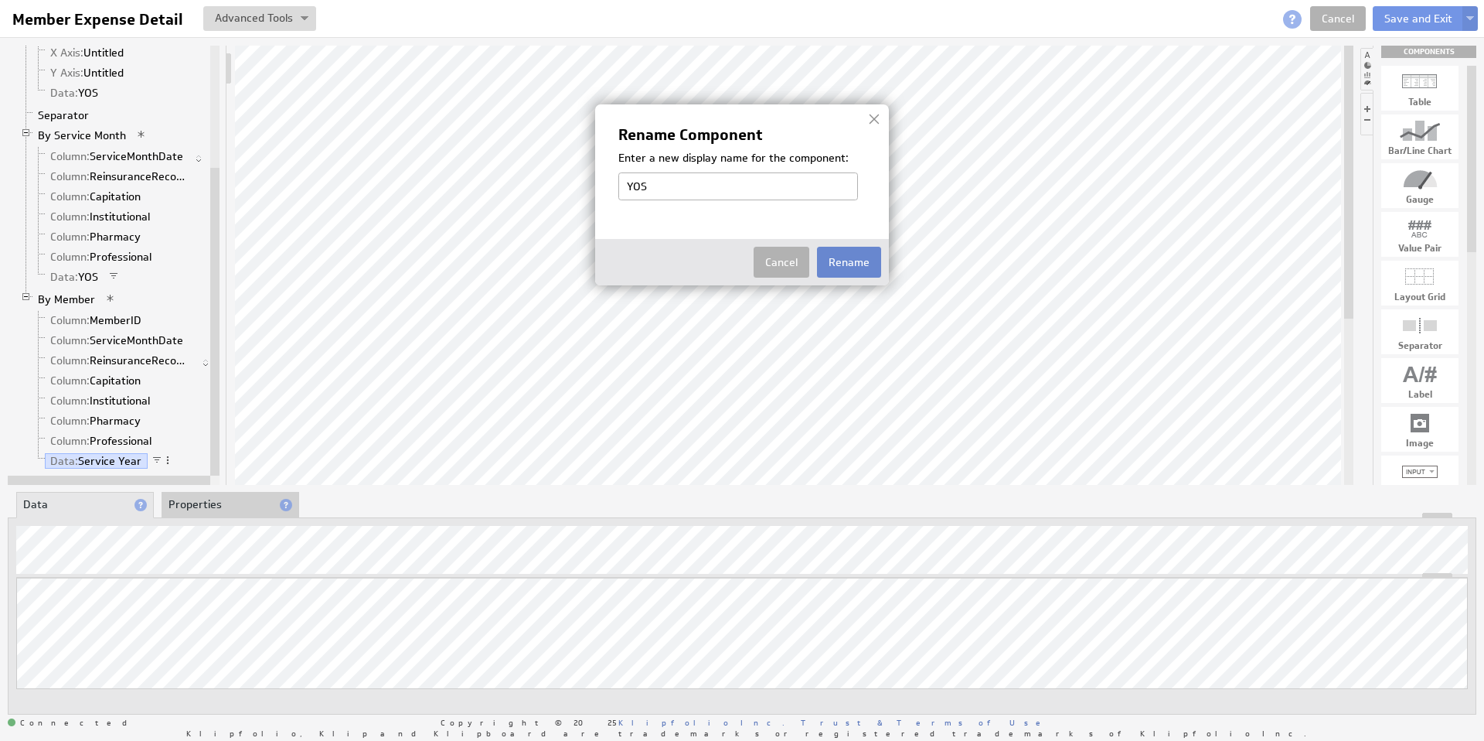
type input "YOS"
click at [859, 257] on button "Rename" at bounding box center [849, 262] width 64 height 31
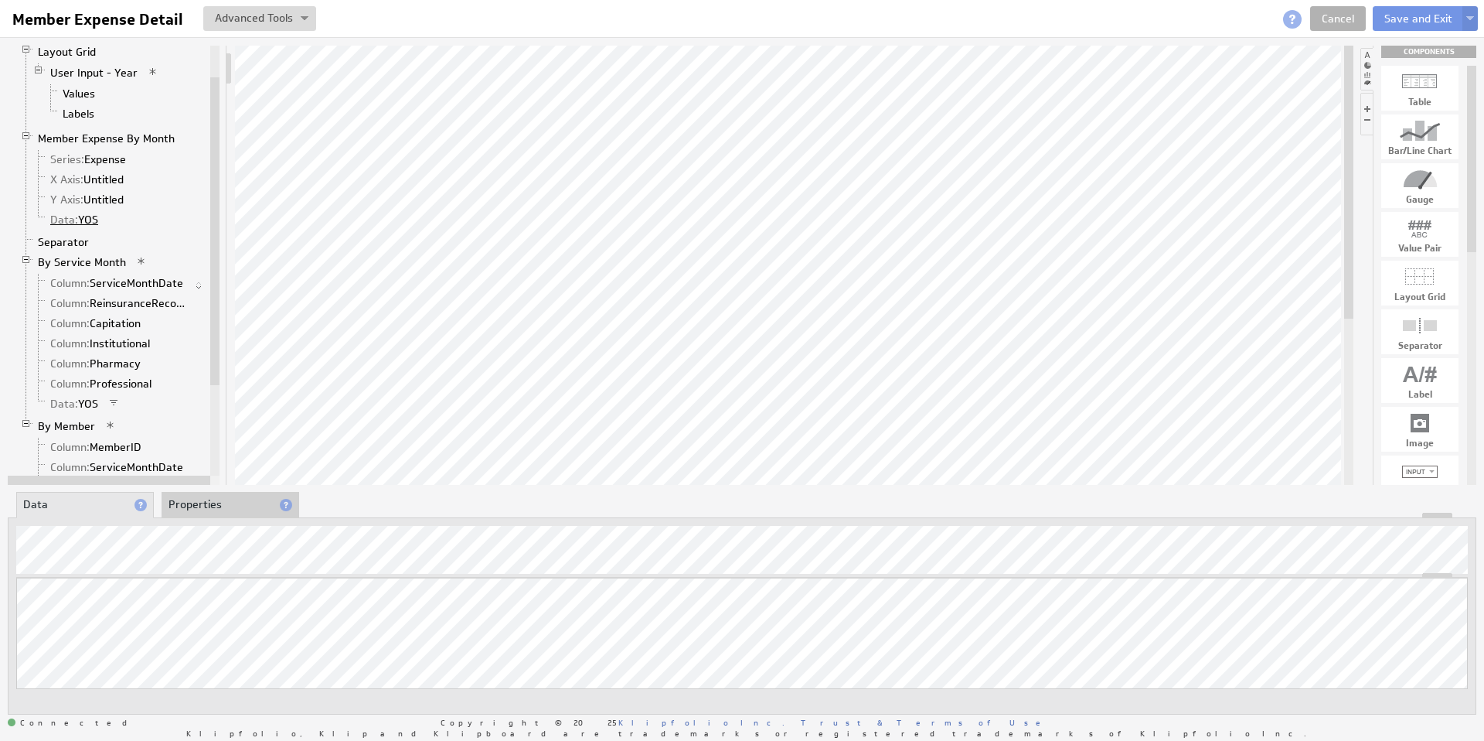
click at [92, 220] on link "Data: YOS" at bounding box center [75, 219] width 60 height 15
click at [108, 138] on link "Member Expense By Month" at bounding box center [106, 138] width 148 height 15
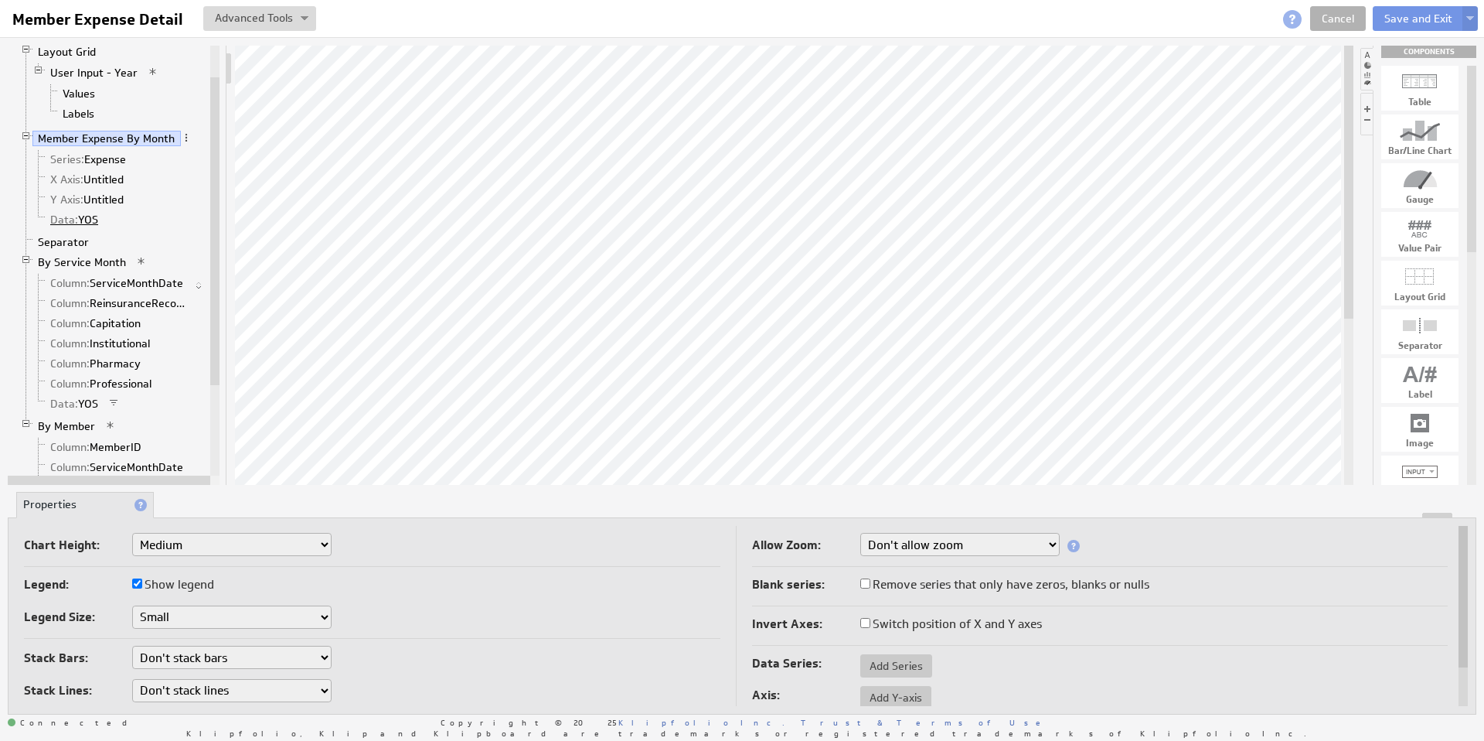
click at [94, 221] on link "Data: YOS" at bounding box center [75, 219] width 60 height 15
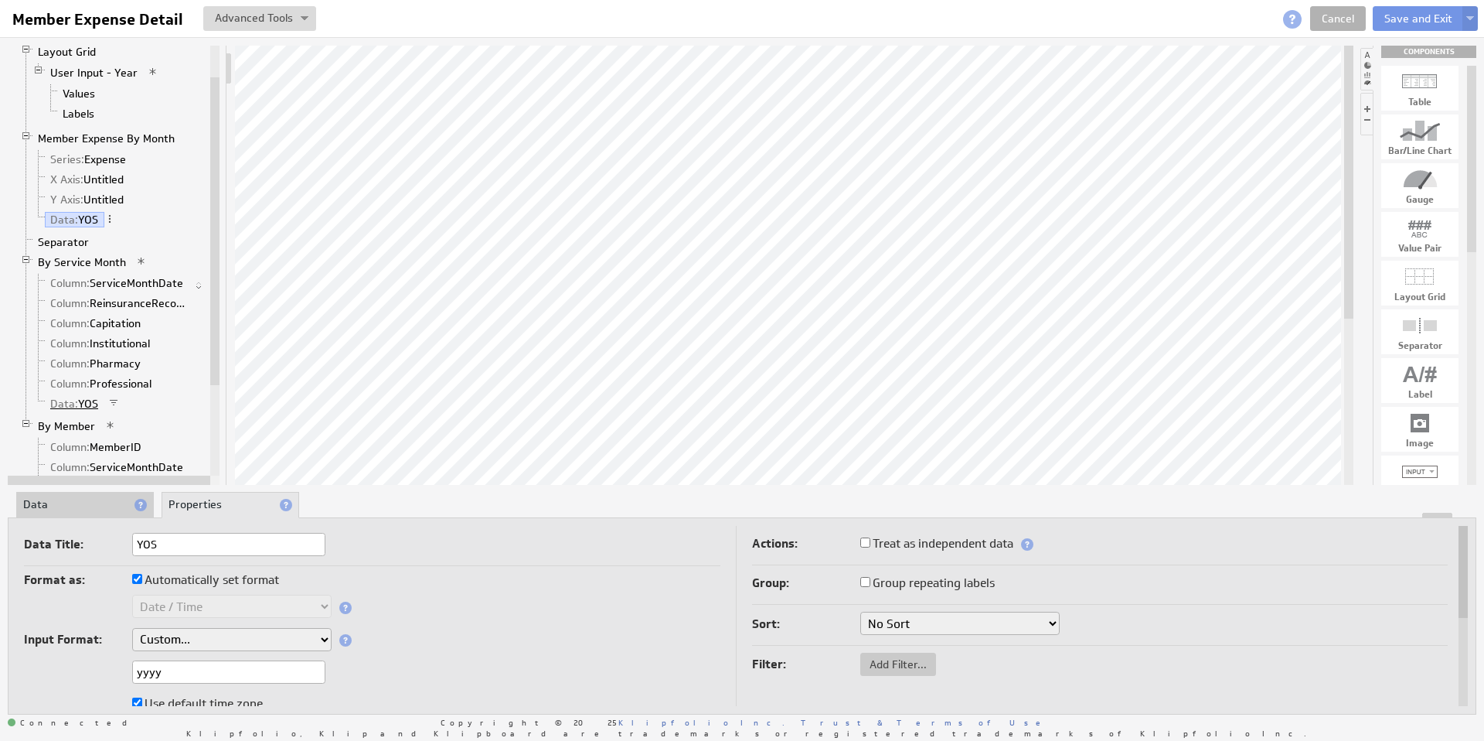
click at [94, 397] on link "Data: YOS" at bounding box center [75, 403] width 60 height 15
drag, startPoint x: 98, startPoint y: 398, endPoint x: 90, endPoint y: 404, distance: 9.4
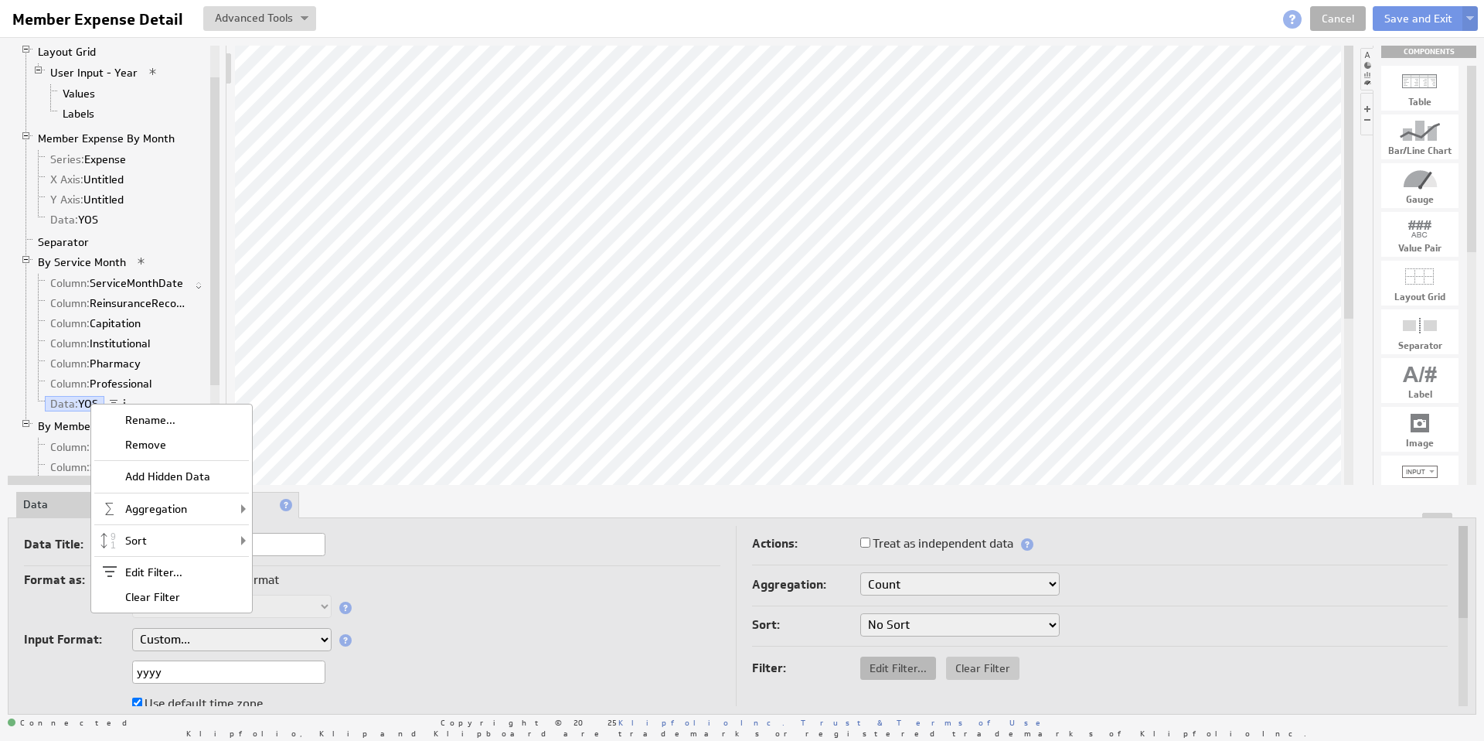
click at [891, 667] on span "Edit Filter..." at bounding box center [898, 668] width 76 height 14
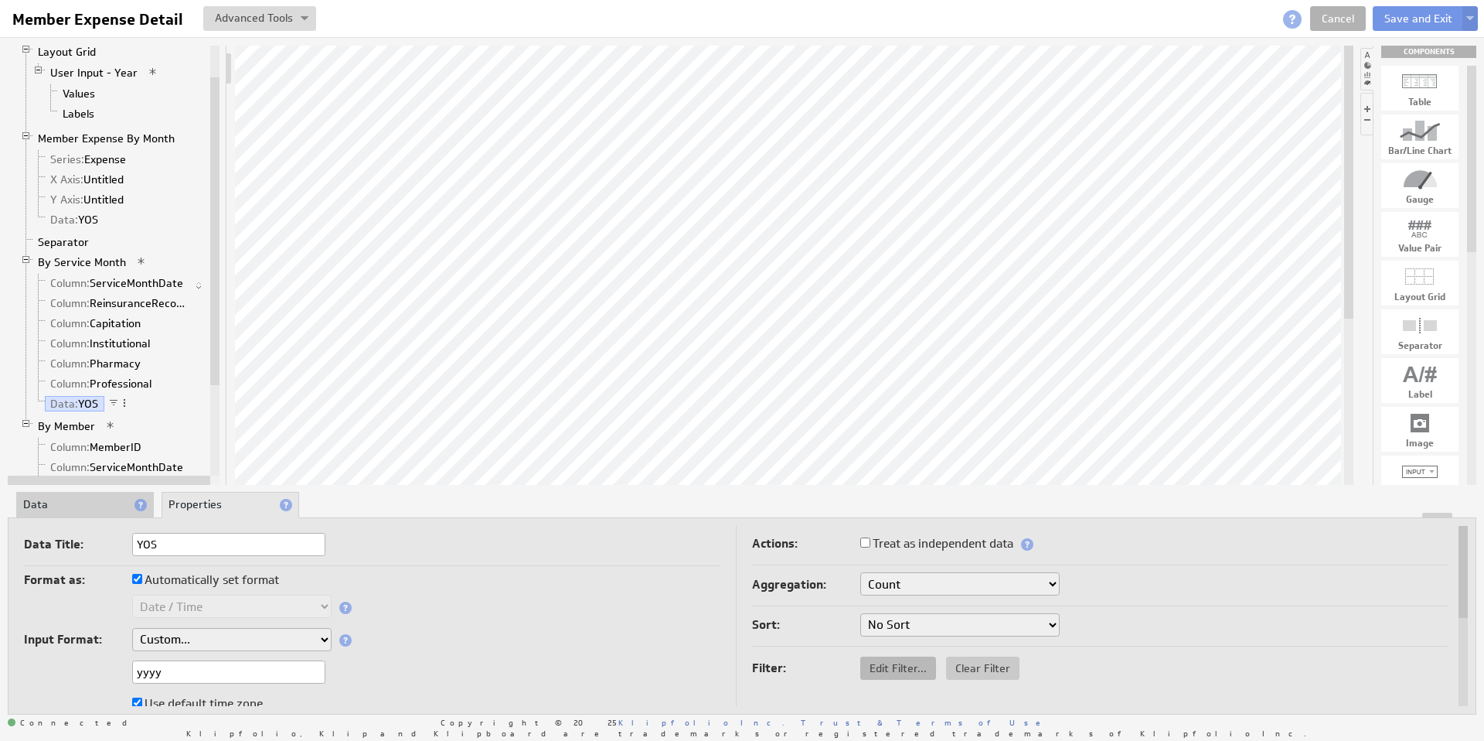
select select "source"
select select "op:="
select select "MOS_Filter_YYYY_MM_DD"
select select "source"
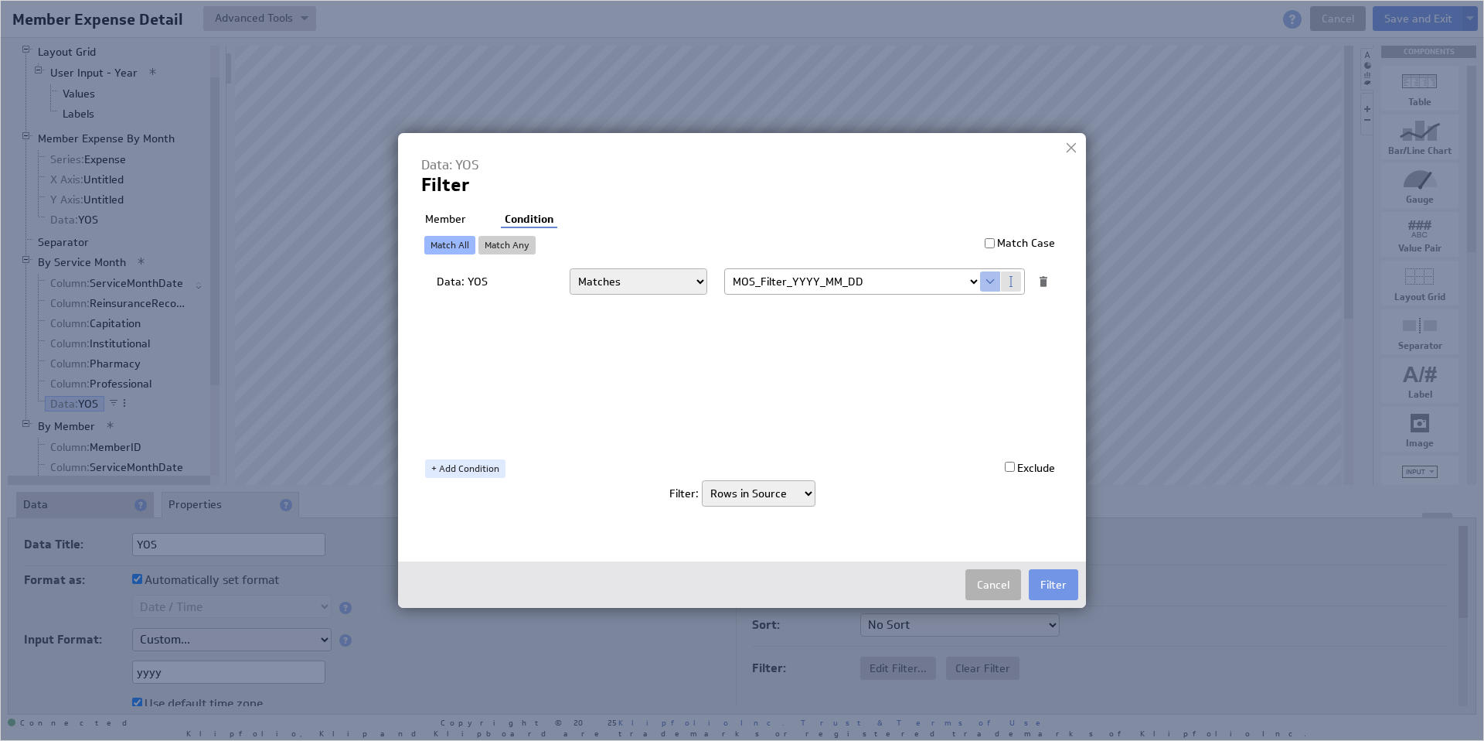
click at [449, 221] on li "Member" at bounding box center [445, 219] width 49 height 15
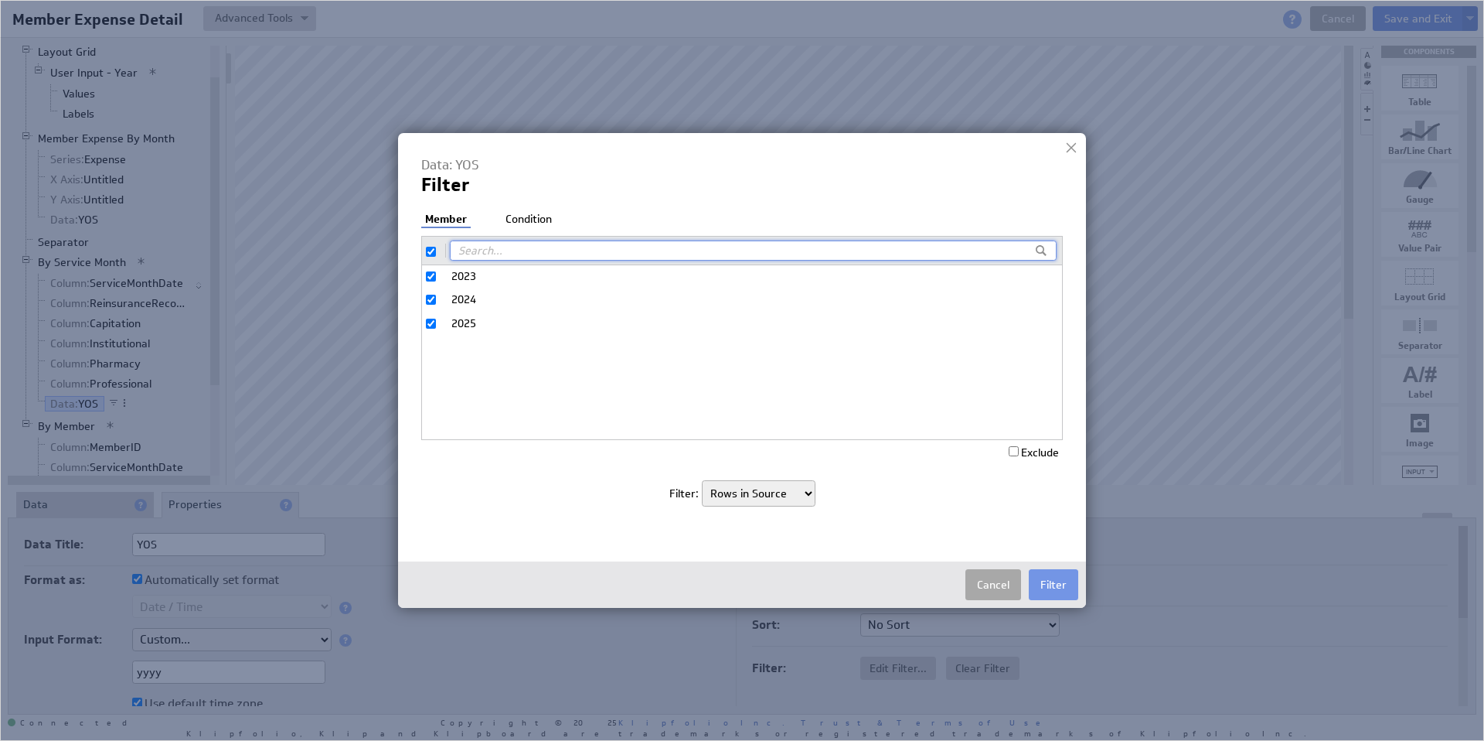
click at [998, 588] on button "Cancel" at bounding box center [994, 584] width 56 height 31
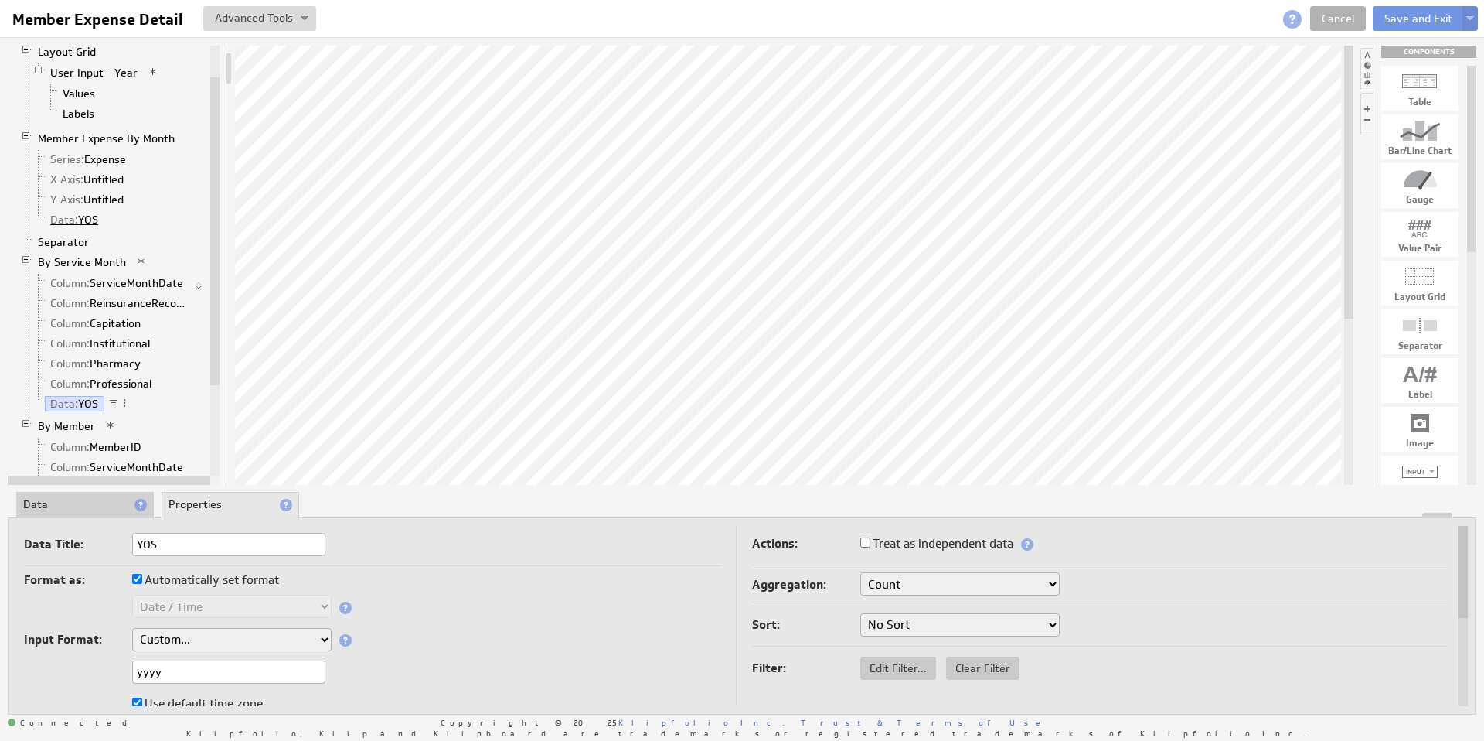
click at [80, 219] on link "Data: YOS" at bounding box center [75, 219] width 60 height 15
click at [900, 666] on span "Add Filter..." at bounding box center [898, 664] width 76 height 14
select select "view"
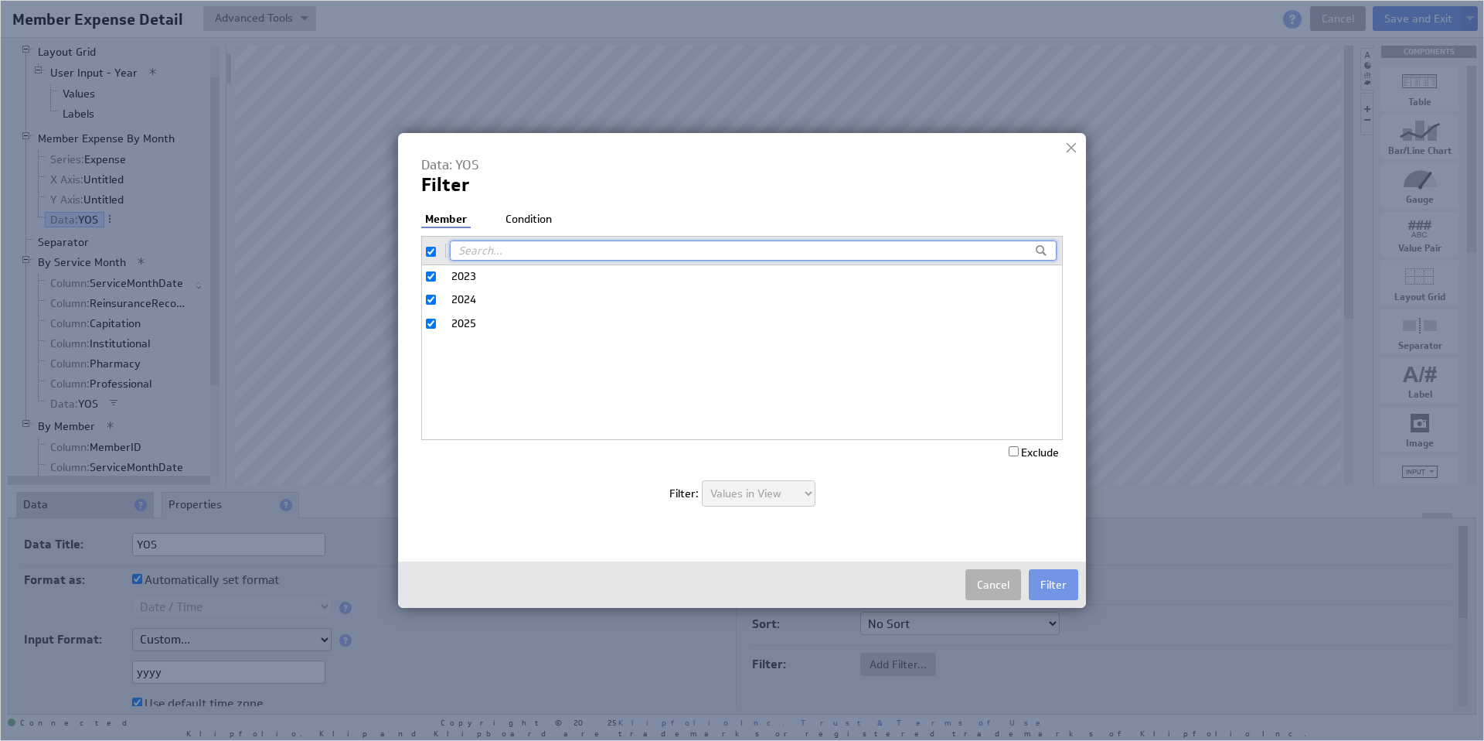
click at [537, 225] on li "Condition" at bounding box center [529, 219] width 54 height 15
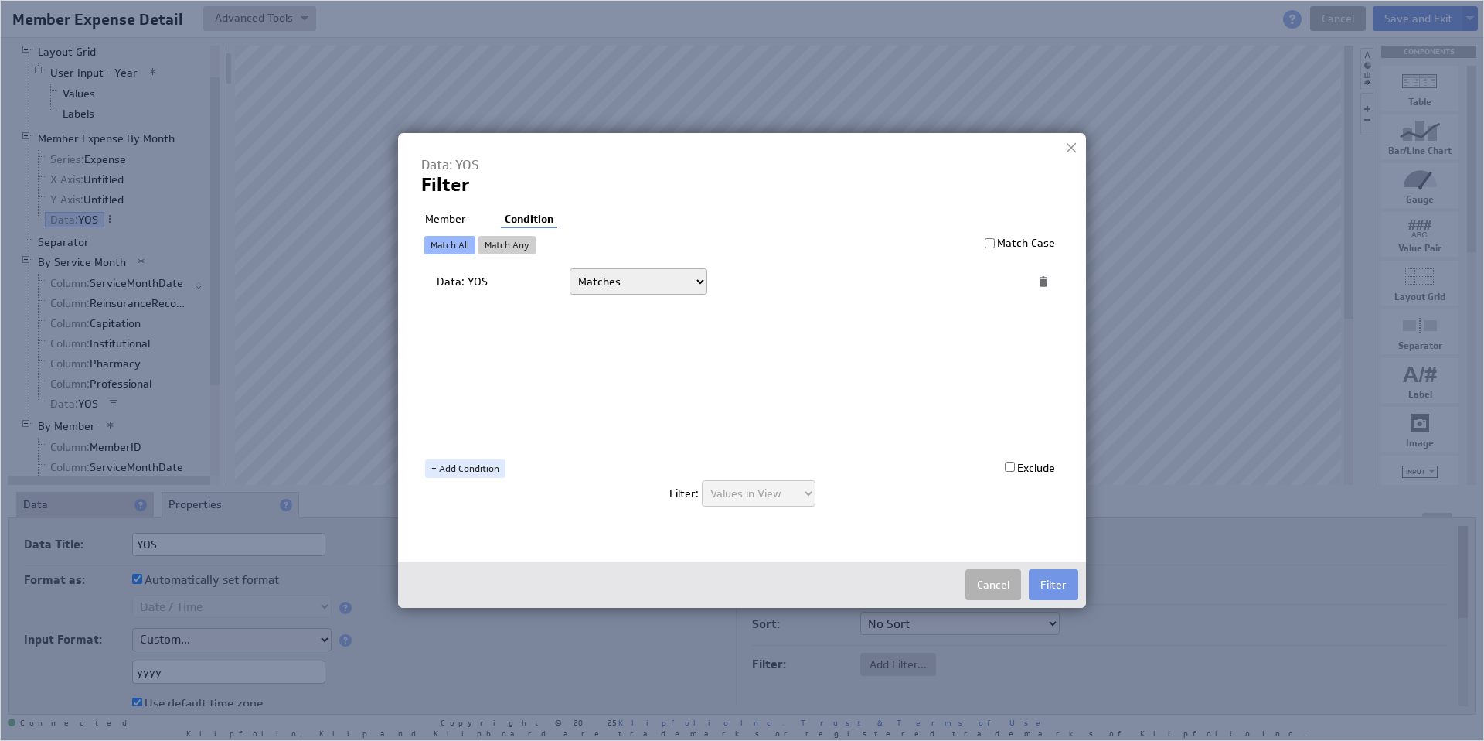
click at [698, 281] on select "Today Yesterday Unit to date In the last Last full On or after On or before ---…" at bounding box center [639, 281] width 138 height 26
select select "op:="
click at [986, 282] on span at bounding box center [990, 281] width 21 height 20
click at [977, 281] on select "Select... company.id company.name user.emailAddress user.firstName user.isAdmin…" at bounding box center [852, 281] width 255 height 25
select select "MOS_Filter_YYYY_MM_DD"
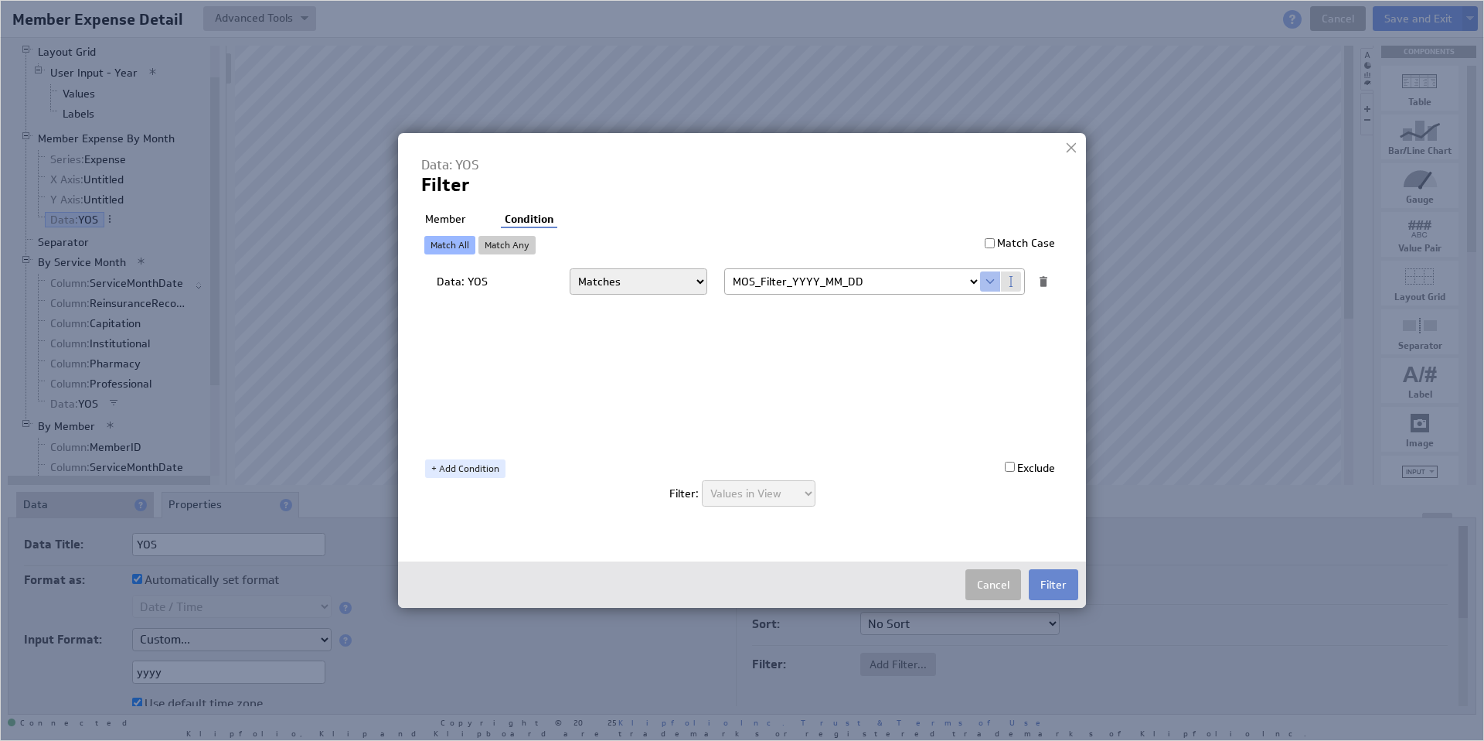
click at [1071, 586] on button "Filter" at bounding box center [1053, 584] width 49 height 31
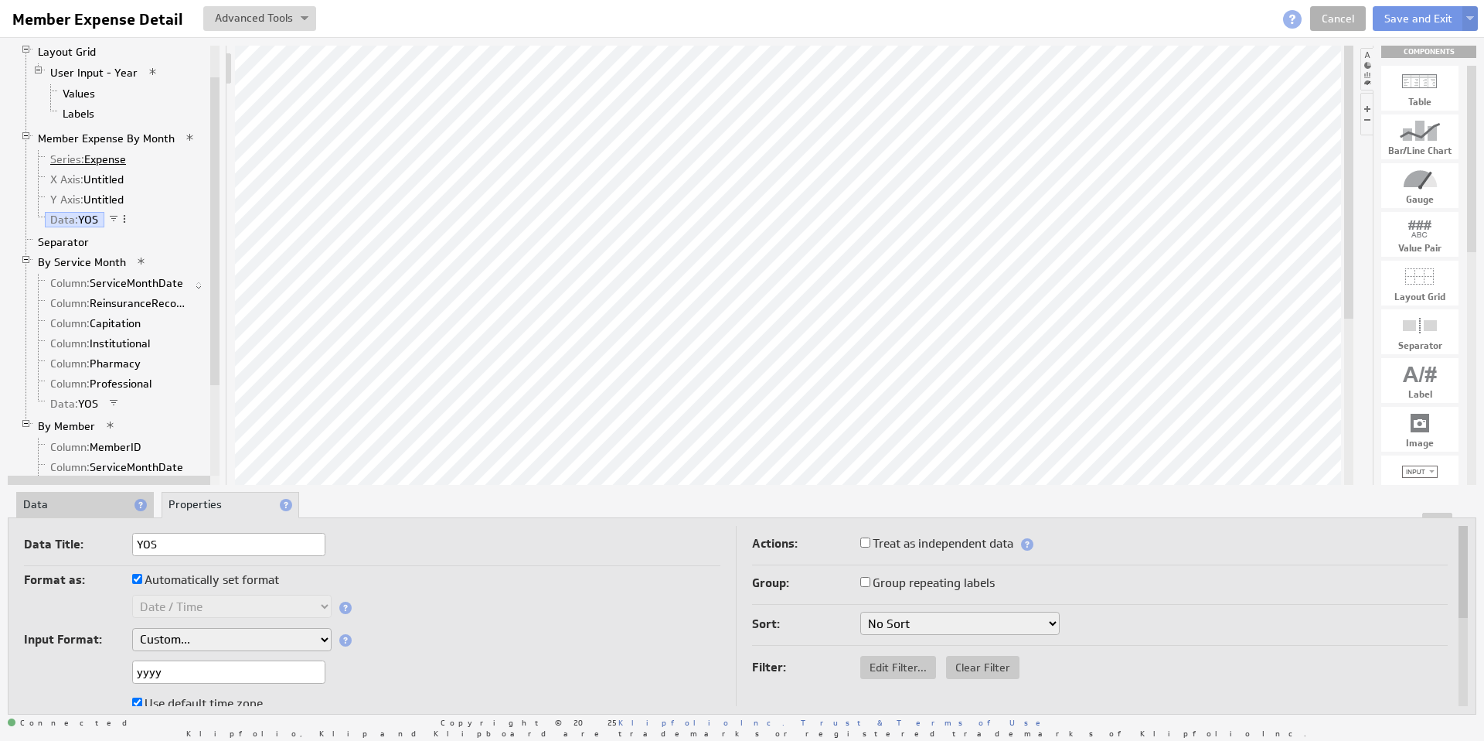
click at [98, 162] on link "Series: Expense" at bounding box center [88, 159] width 87 height 15
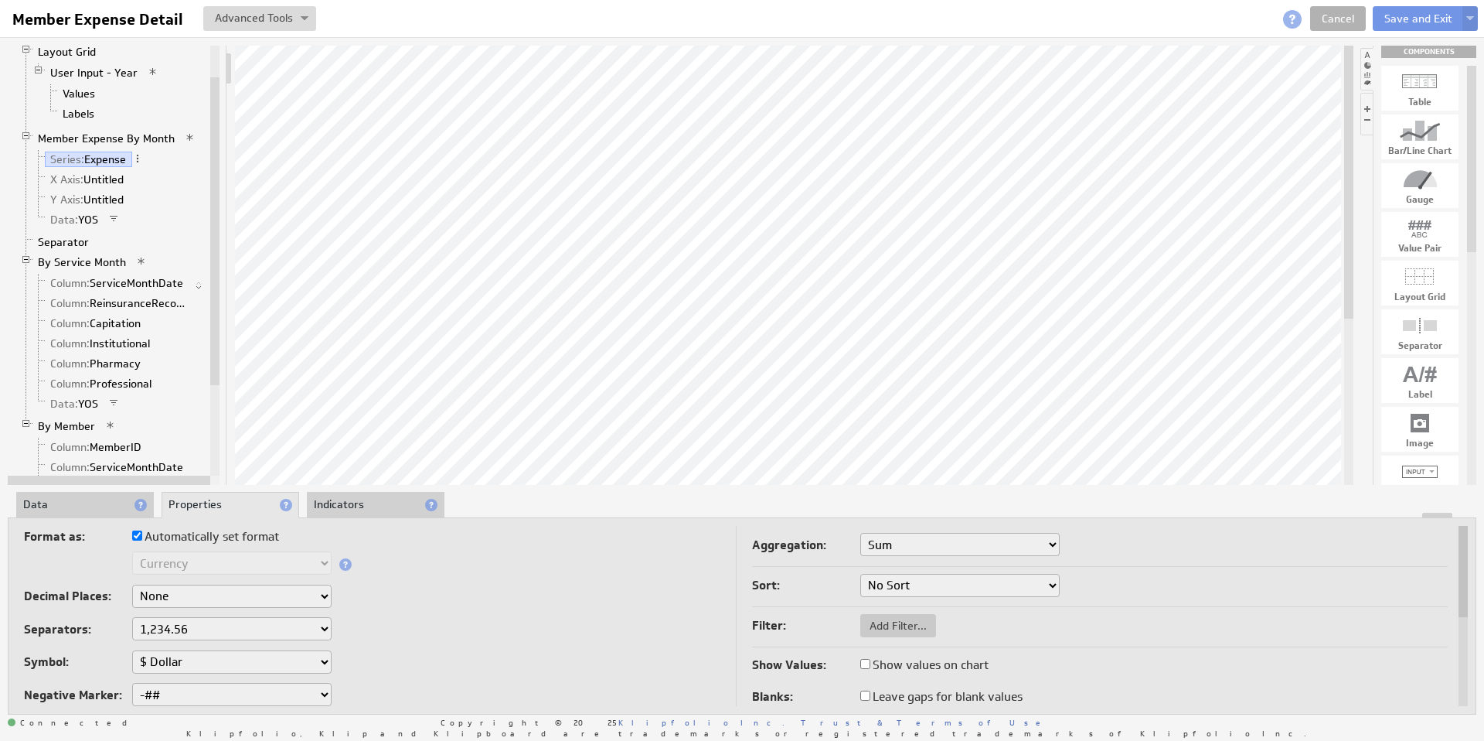
click at [83, 502] on li "Data" at bounding box center [85, 505] width 138 height 26
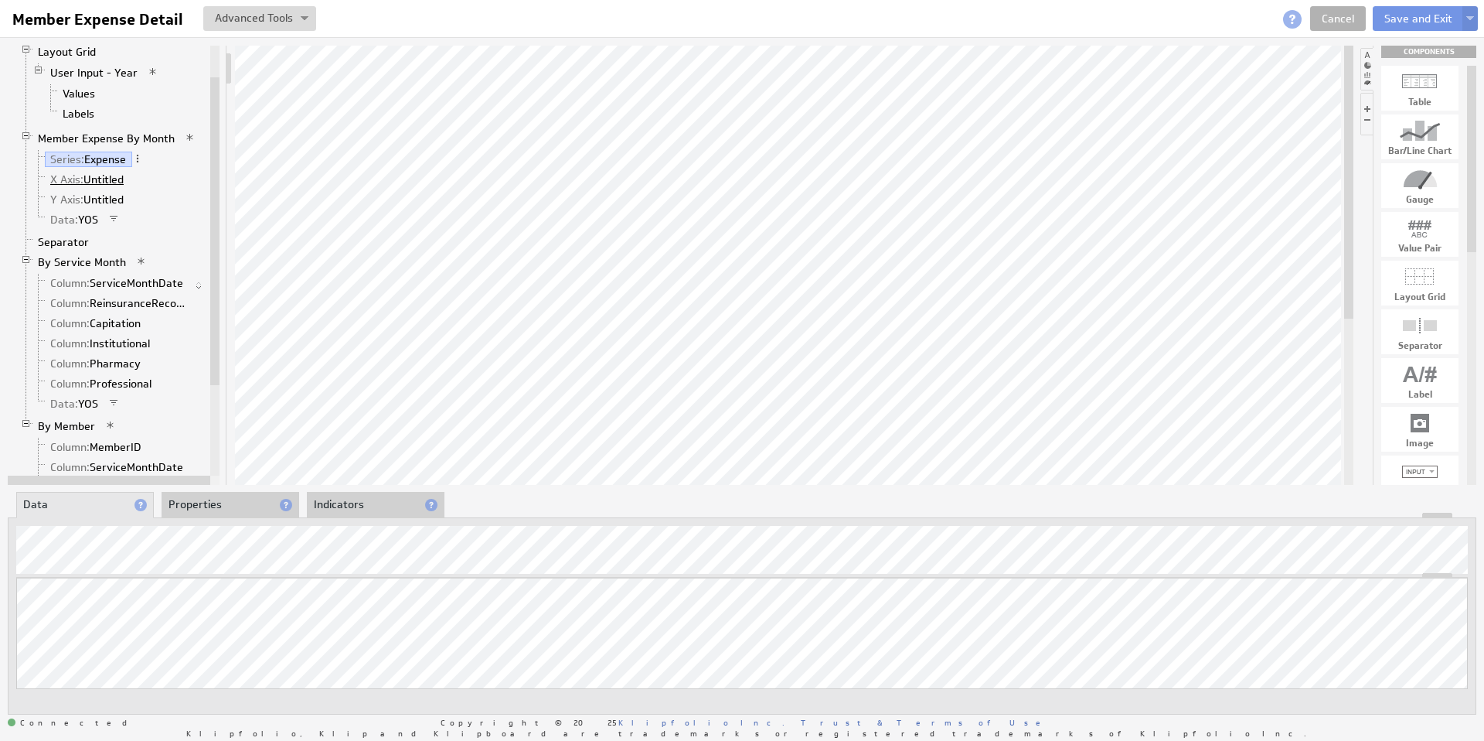
click at [102, 179] on link "X Axis: Untitled" at bounding box center [87, 179] width 85 height 15
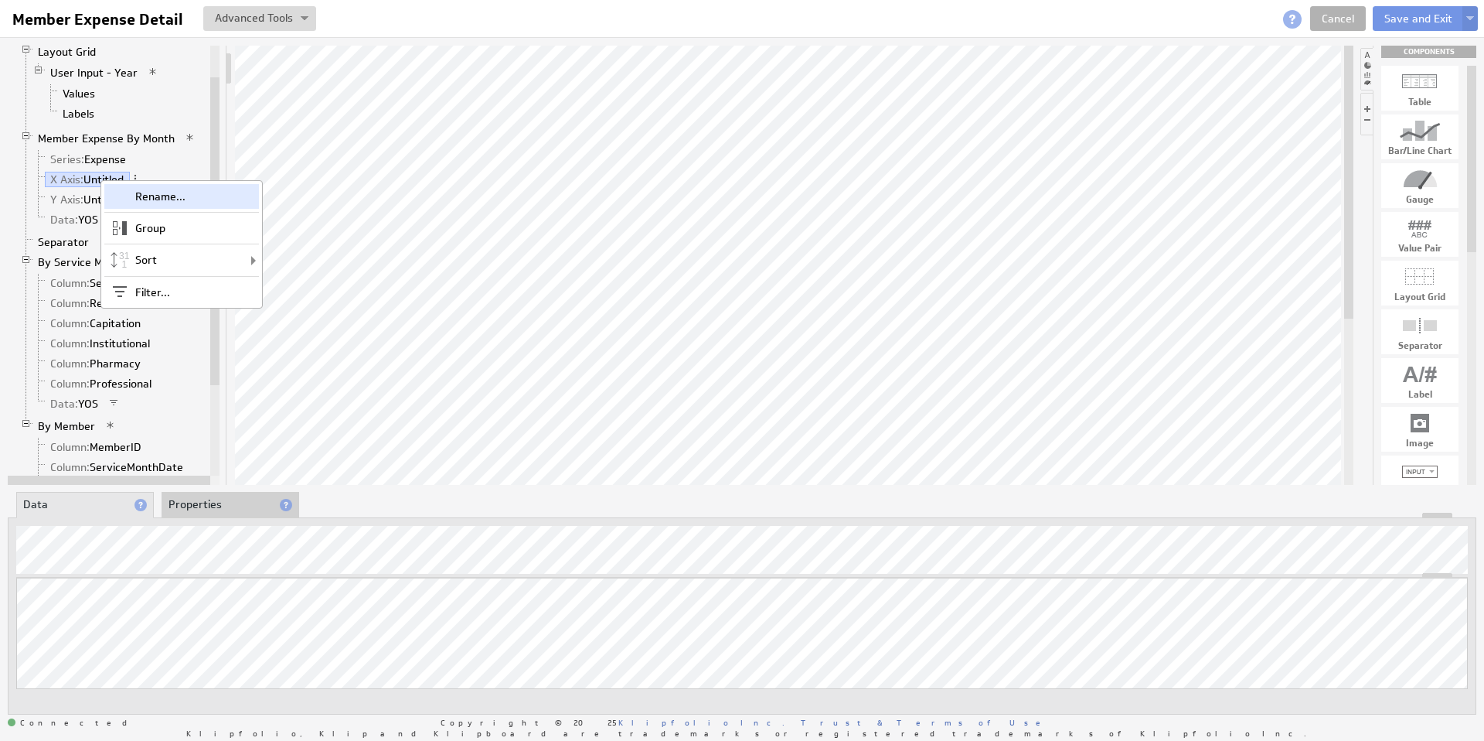
click at [142, 197] on div "Rename..." at bounding box center [181, 196] width 155 height 25
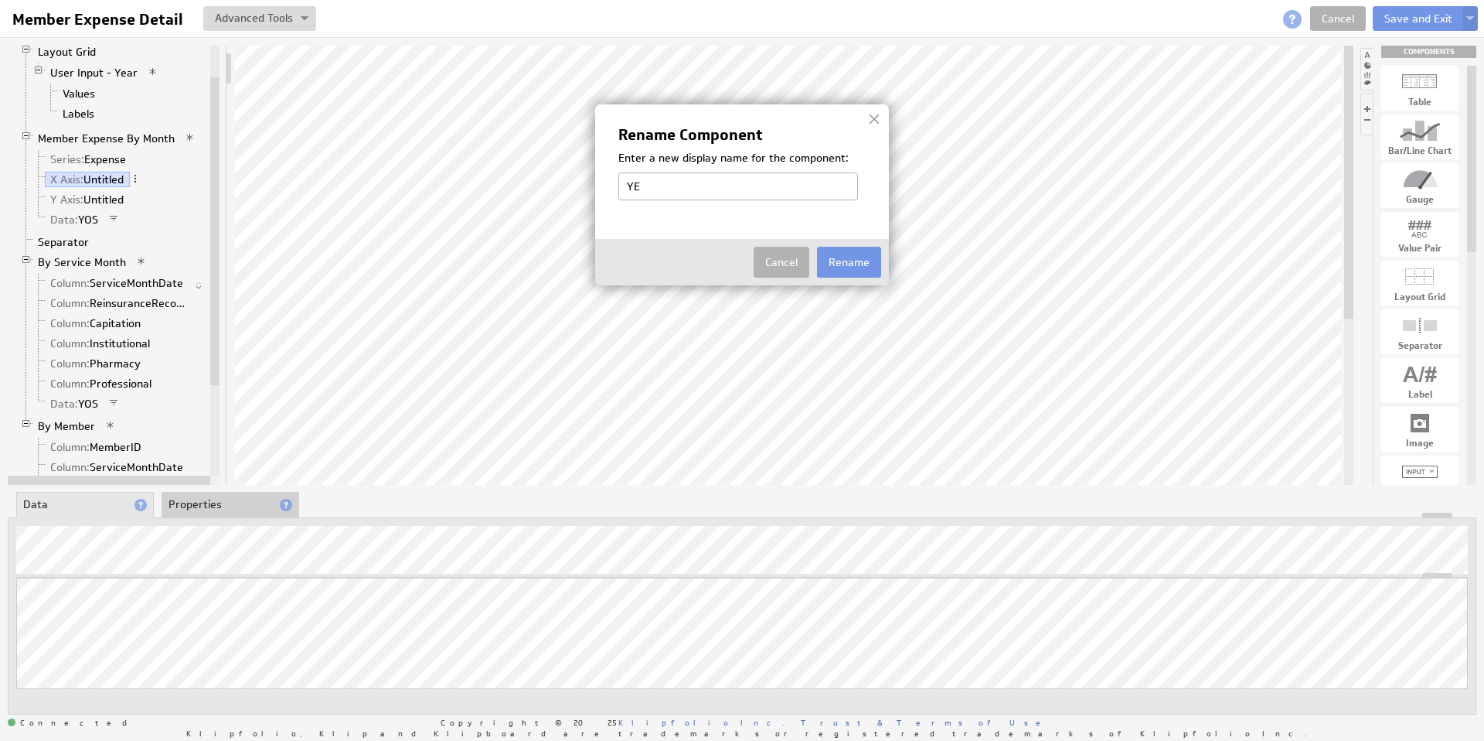
type input "Y"
type input "e"
type input "Year"
click at [853, 262] on button "Rename" at bounding box center [849, 262] width 64 height 31
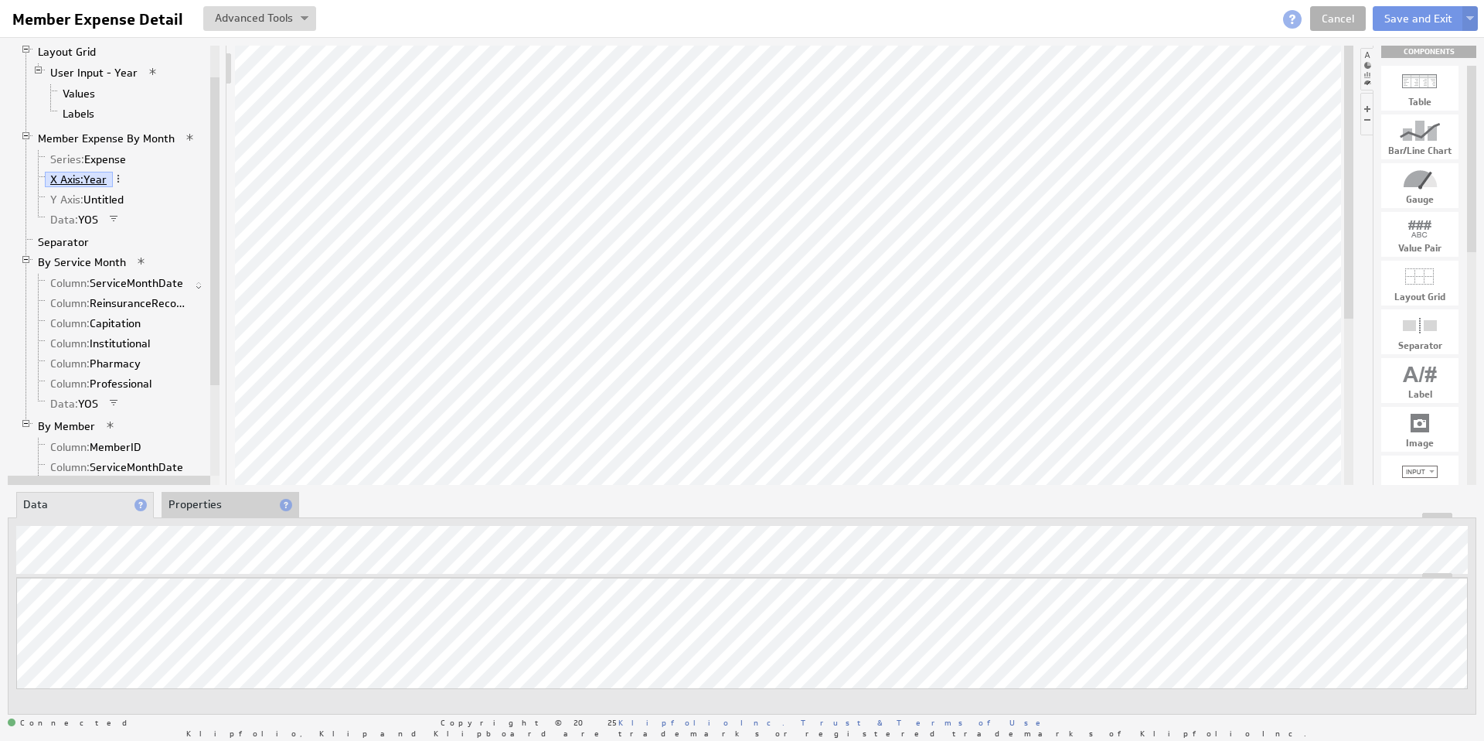
click at [80, 177] on span "X Axis:" at bounding box center [66, 179] width 33 height 14
click at [121, 179] on span at bounding box center [118, 178] width 11 height 11
click at [178, 228] on div "Group" at bounding box center [201, 226] width 155 height 25
click at [87, 177] on link "X Axis: Year" at bounding box center [79, 179] width 68 height 15
click at [120, 177] on span at bounding box center [118, 178] width 11 height 11
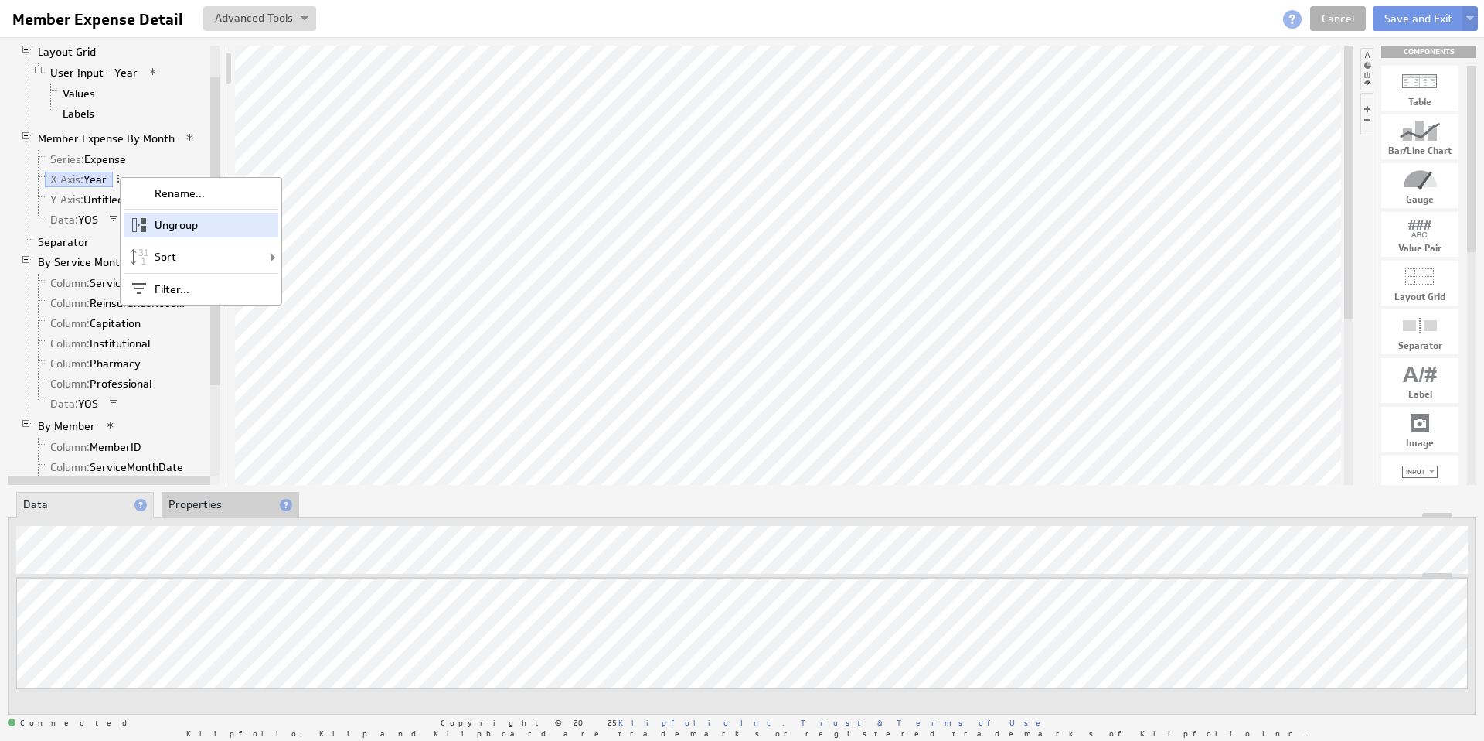
click at [169, 226] on div "Ungroup" at bounding box center [201, 225] width 155 height 25
click at [100, 198] on link "Y Axis: Untitled" at bounding box center [87, 199] width 85 height 15
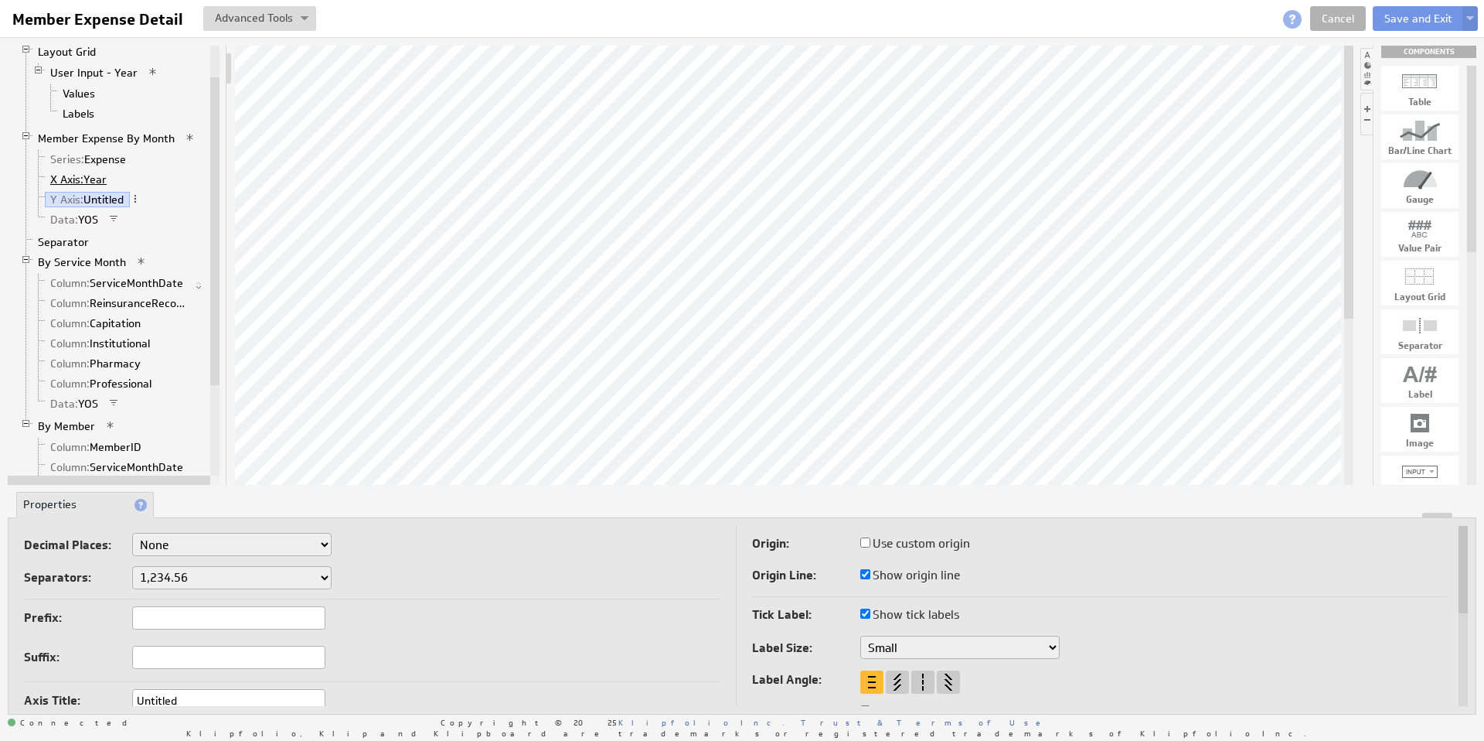
click at [68, 180] on span "X Axis:" at bounding box center [66, 179] width 33 height 14
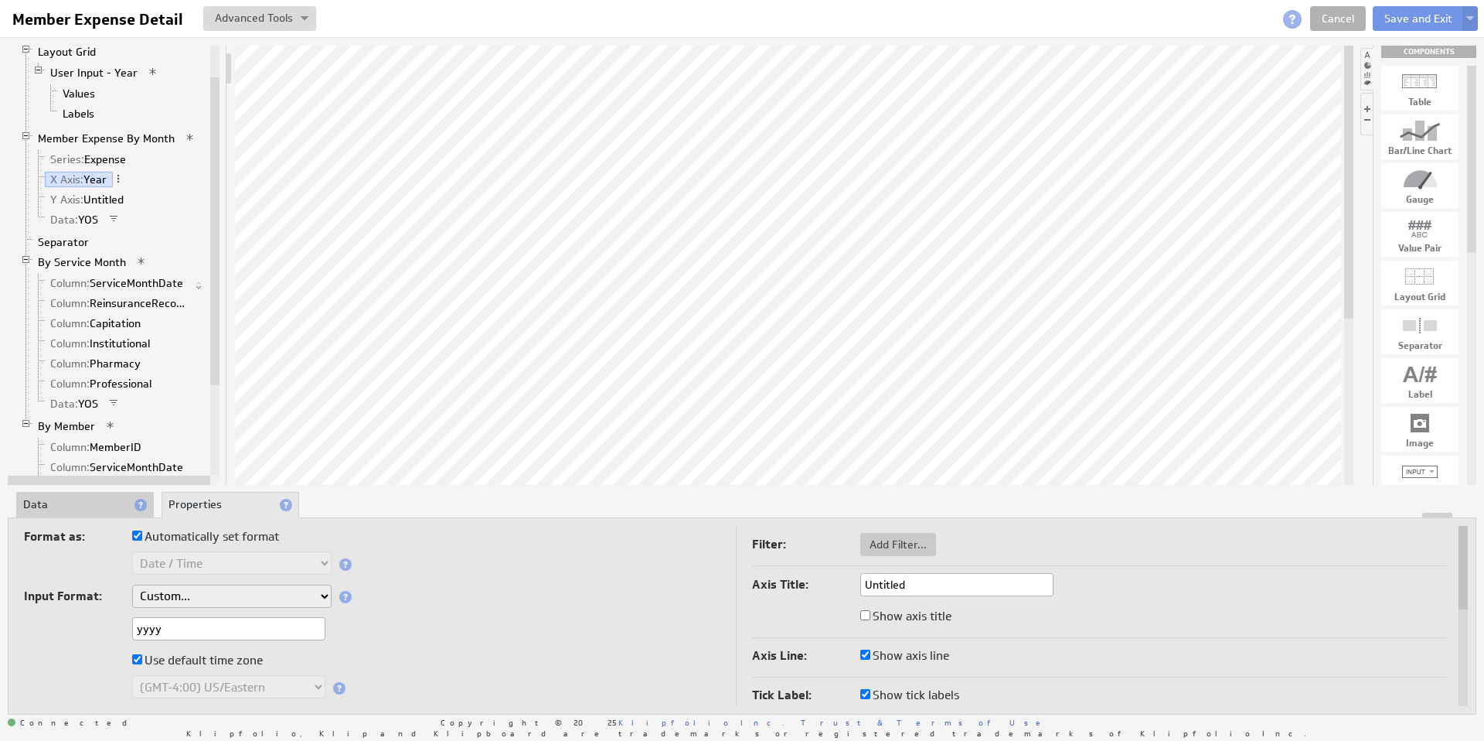
click at [189, 633] on input "yyyy" at bounding box center [228, 628] width 193 height 23
type input "yyyy-mm-dd"
drag, startPoint x: 230, startPoint y: 629, endPoint x: 83, endPoint y: 625, distance: 146.9
click at [83, 625] on div "yyyy-mm-dd" at bounding box center [372, 630] width 697 height 26
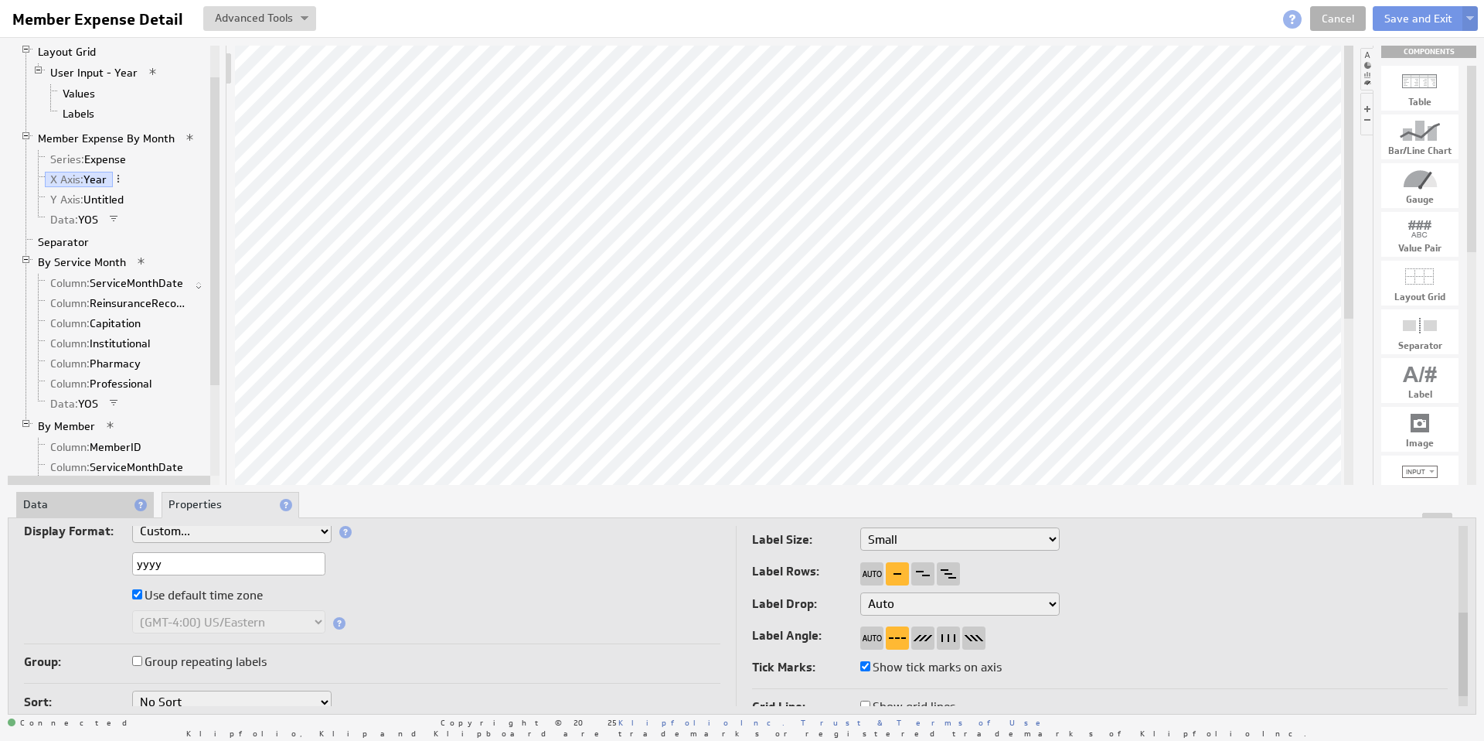
click at [181, 567] on input "yyyy" at bounding box center [228, 563] width 193 height 23
drag, startPoint x: 133, startPoint y: 567, endPoint x: -36, endPoint y: 566, distance: 169.3
click at [0, 566] on html "Help Member Expense Detail Member Expense Detail View Klip Source Code Alt+U Cr…" at bounding box center [742, 370] width 1484 height 741
paste input "-mm-dd"
type input "yyyy-mm-dd"
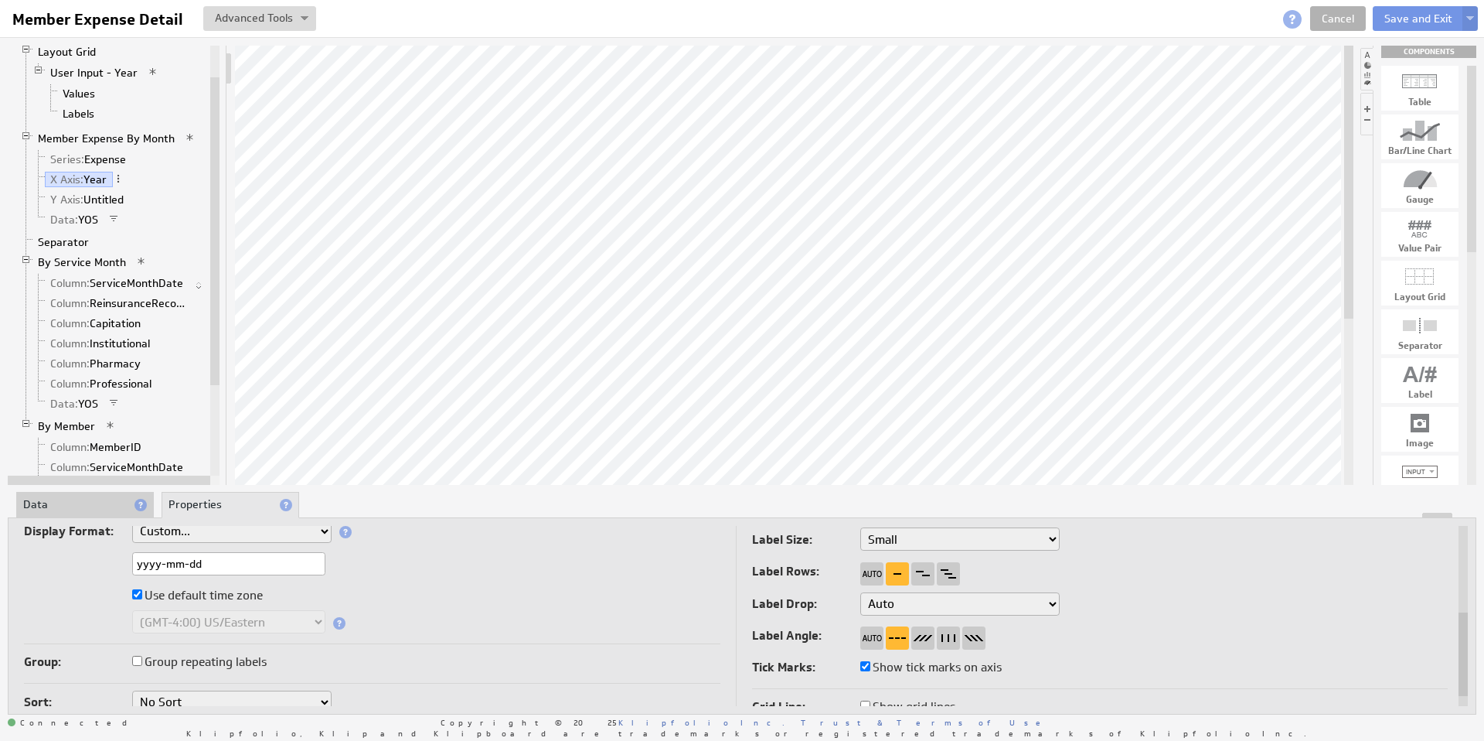
click at [54, 594] on label at bounding box center [78, 595] width 108 height 22
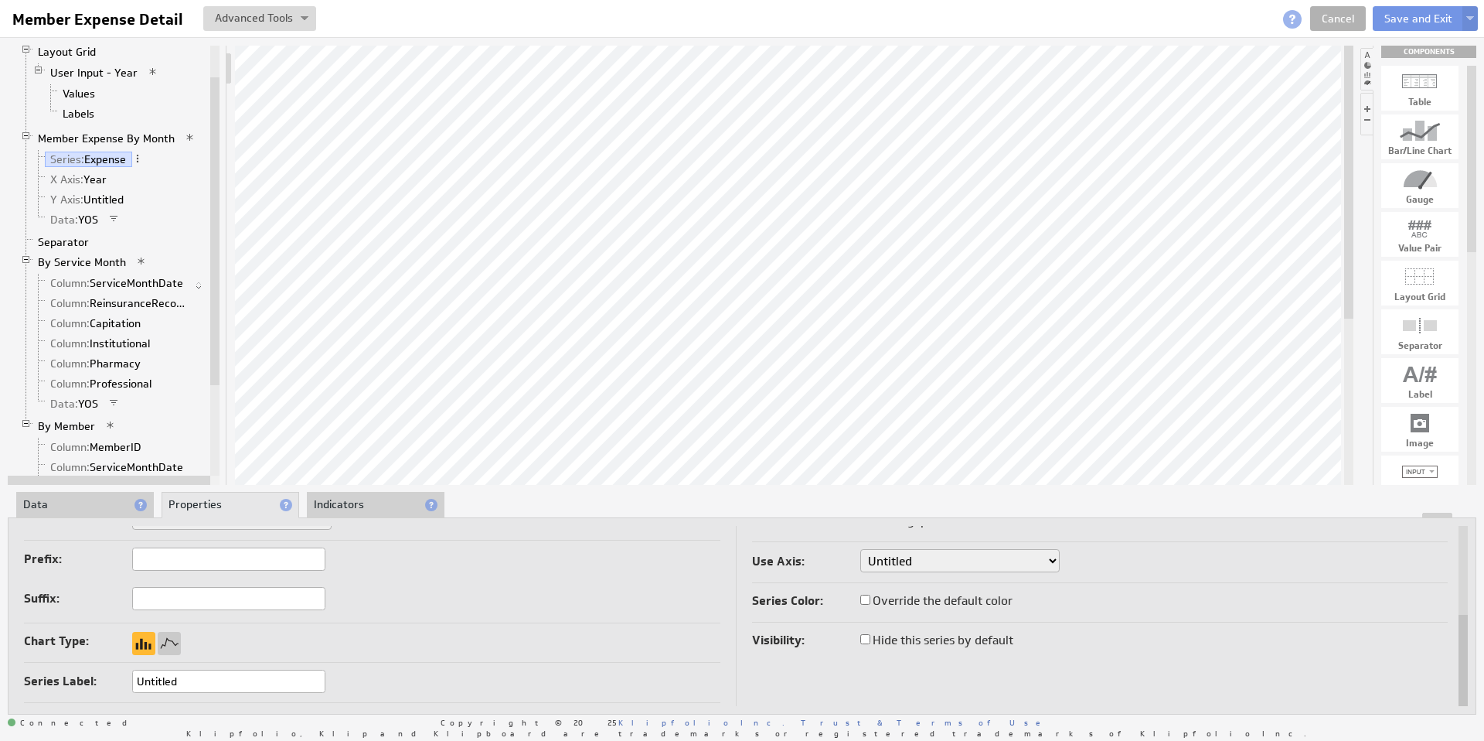
click at [153, 689] on input "Untitled" at bounding box center [228, 680] width 193 height 23
click at [151, 685] on input "Untitled" at bounding box center [228, 680] width 193 height 23
type input "Expense"
click at [1470, 14] on button at bounding box center [1470, 18] width 15 height 25
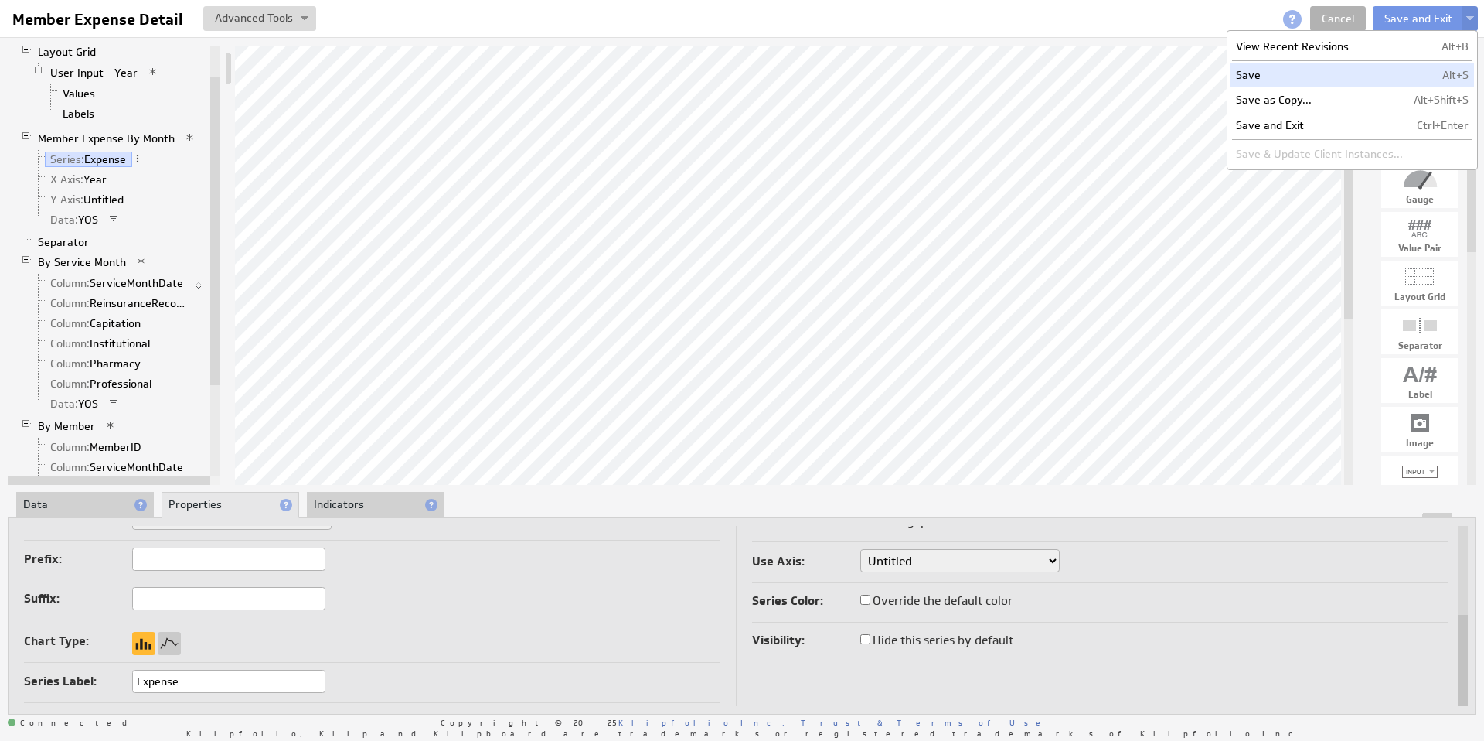
click at [1332, 71] on td "Save" at bounding box center [1320, 75] width 178 height 25
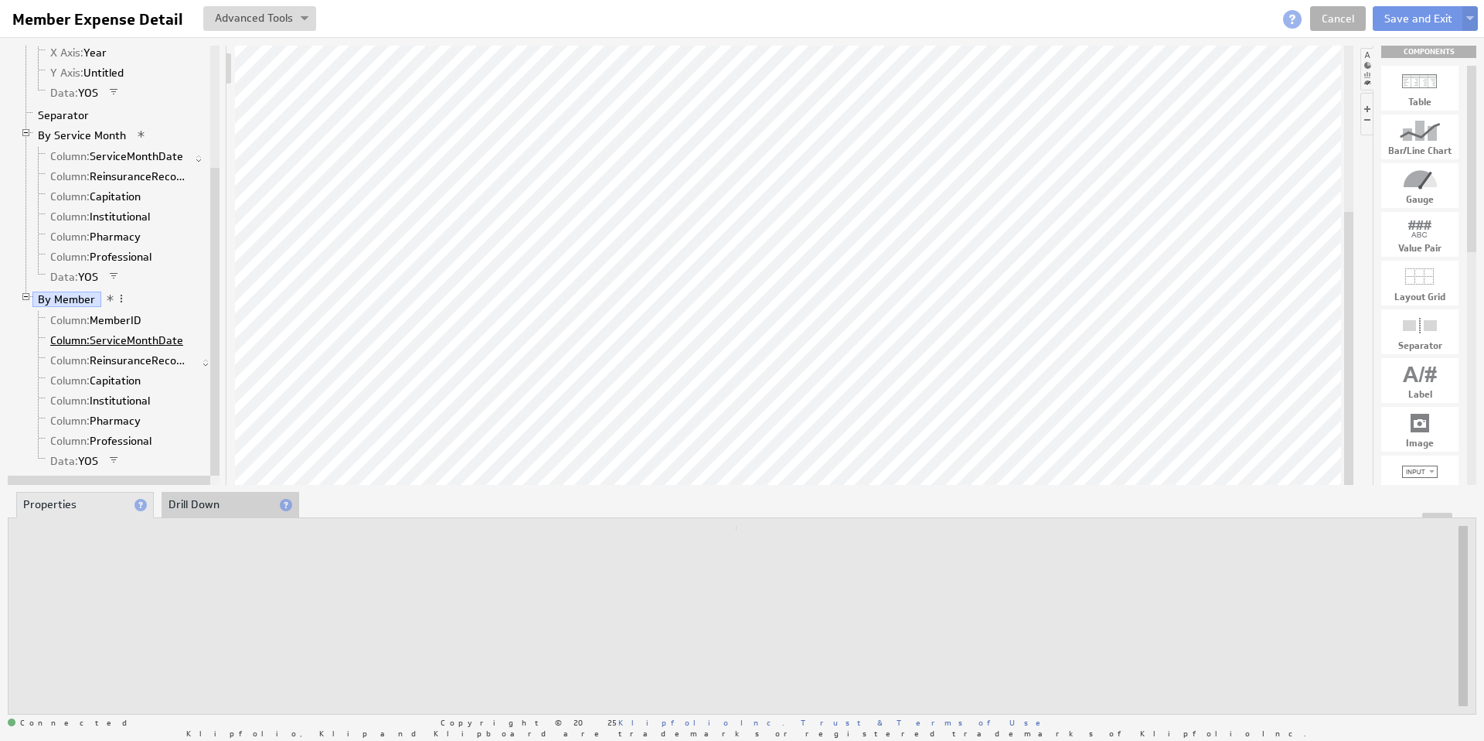
click at [72, 338] on span "Column:" at bounding box center [69, 340] width 39 height 14
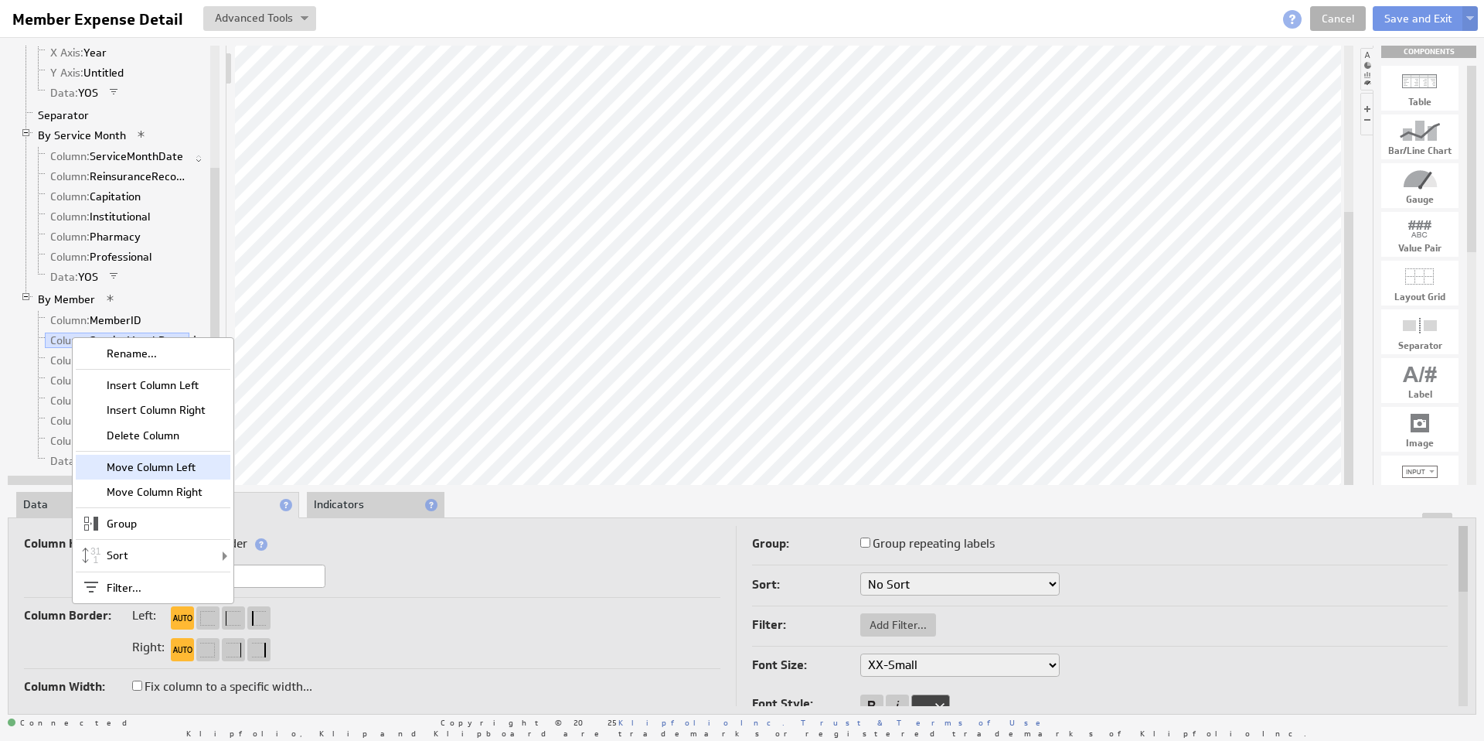
click at [161, 468] on div "Move Column Left" at bounding box center [153, 467] width 155 height 25
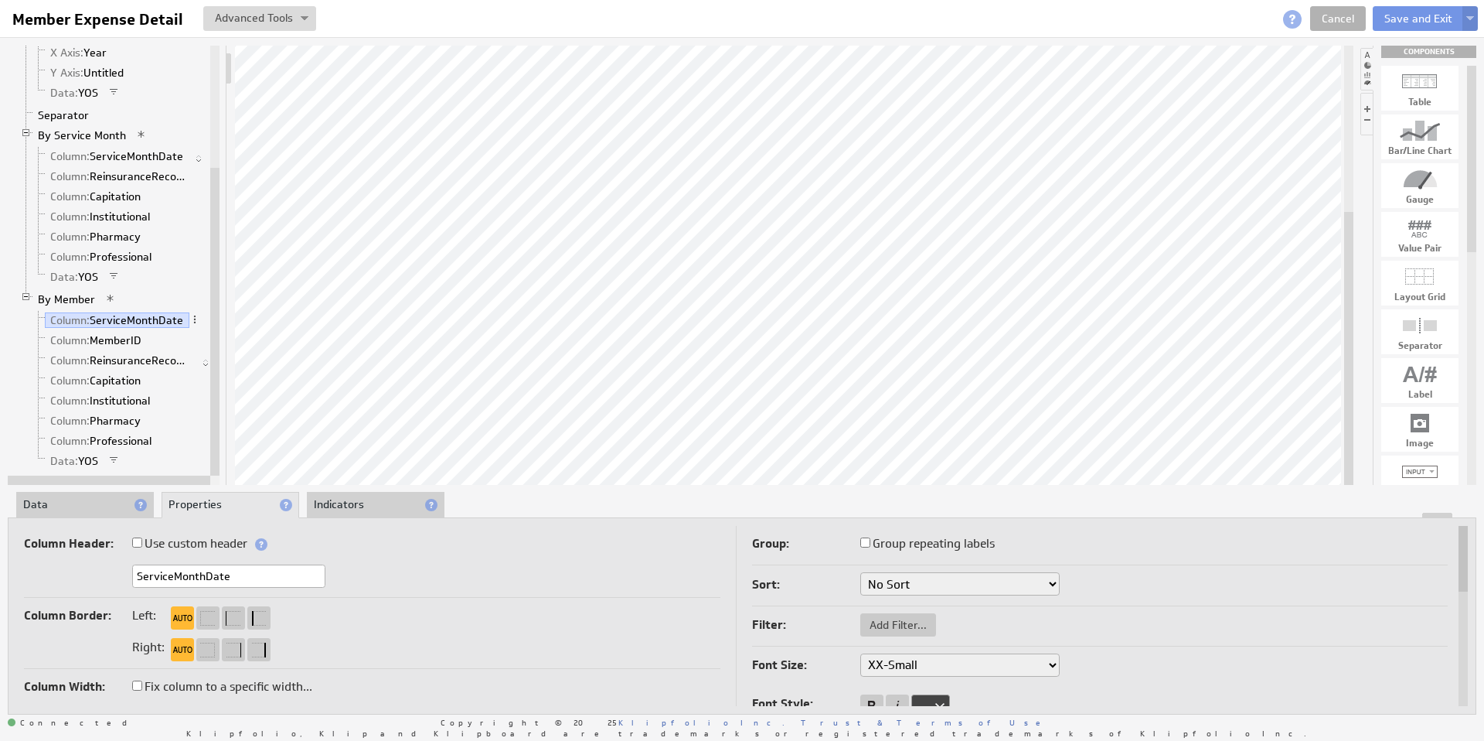
click at [1470, 16] on img at bounding box center [1470, 19] width 8 height 6
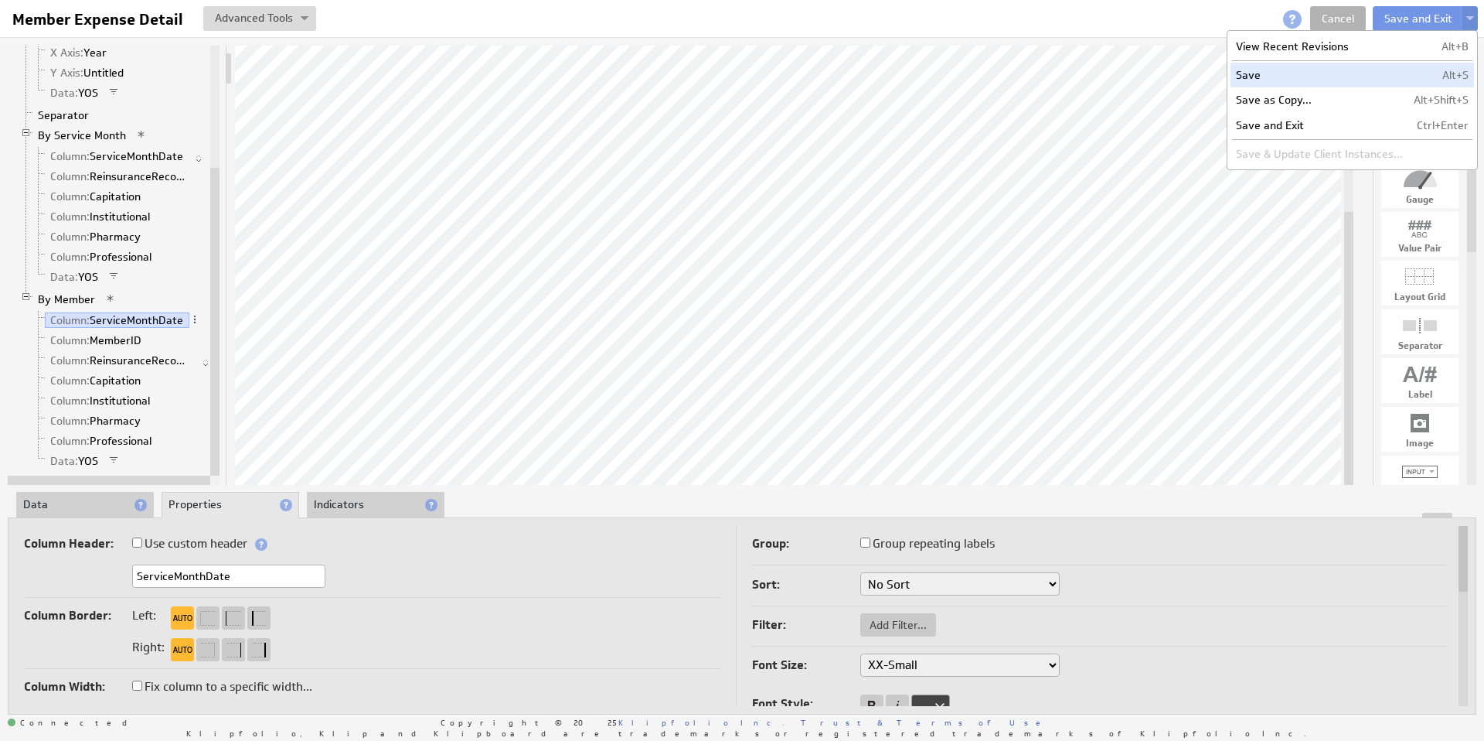
click at [1255, 77] on td "Save" at bounding box center [1320, 75] width 178 height 25
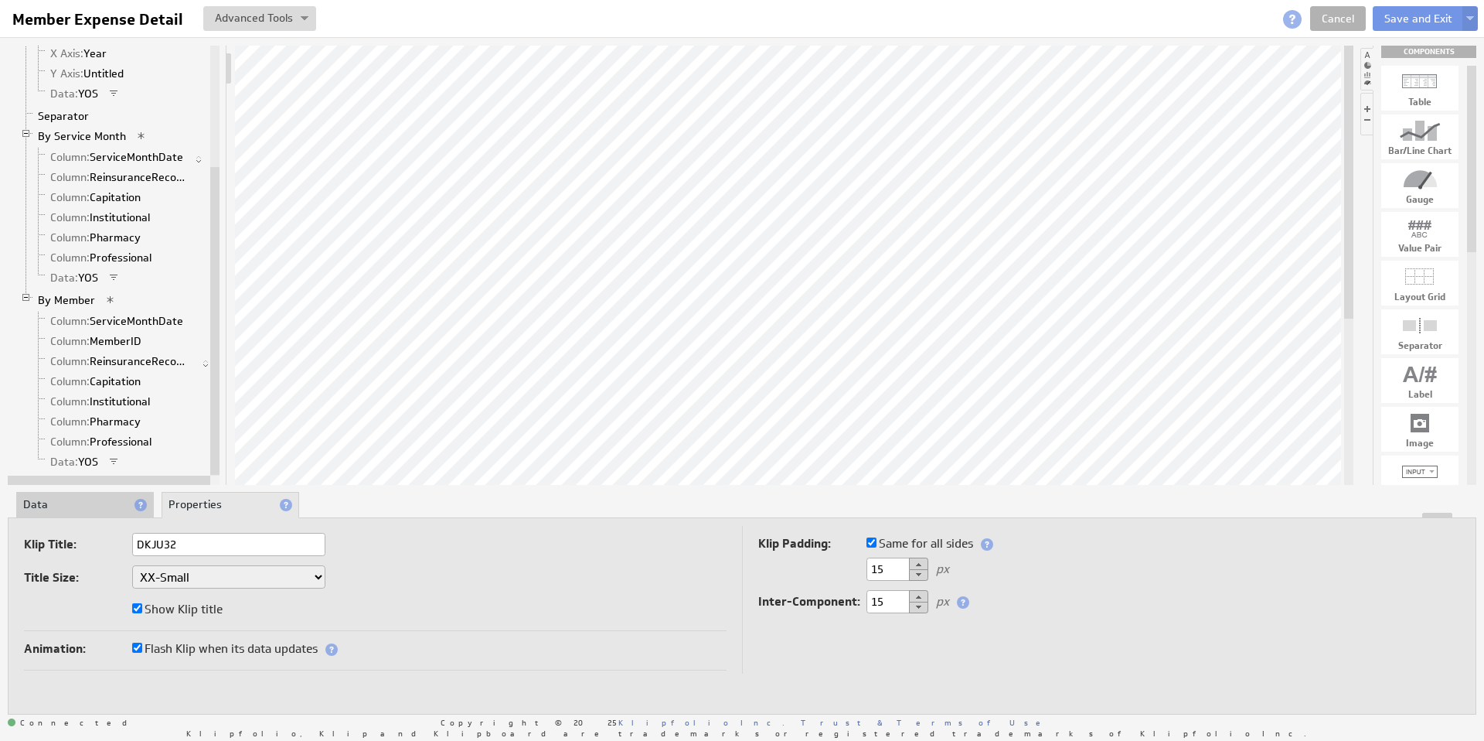
click at [216, 268] on div at bounding box center [214, 321] width 9 height 308
click at [216, 261] on div at bounding box center [214, 316] width 9 height 308
drag, startPoint x: 212, startPoint y: 294, endPoint x: 222, endPoint y: 240, distance: 54.3
click at [218, 262] on div at bounding box center [214, 316] width 9 height 308
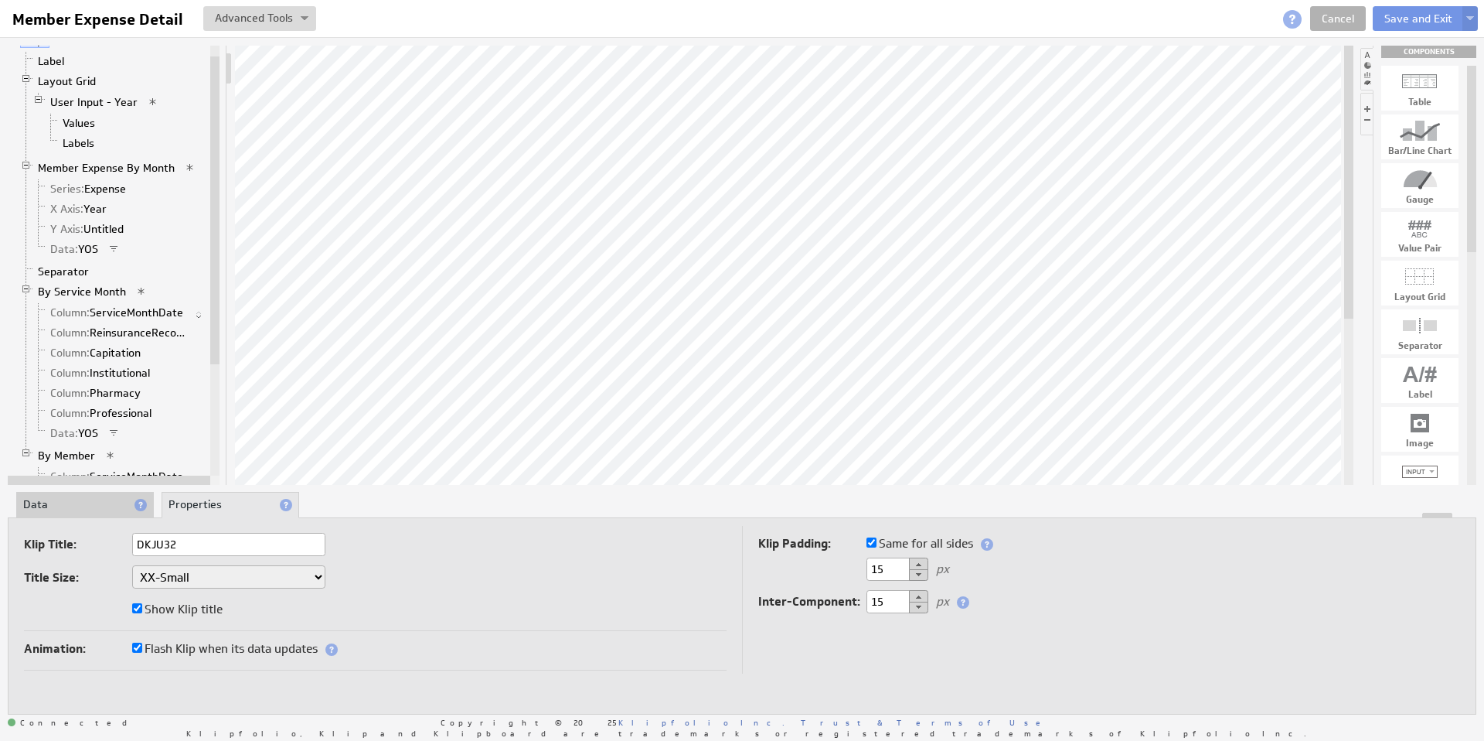
drag, startPoint x: 215, startPoint y: 213, endPoint x: 220, endPoint y: 146, distance: 67.4
click at [220, 146] on div "Klip Label Layout Grid User Input - Year Values Labels Member Expense By Month …" at bounding box center [118, 265] width 220 height 439
drag, startPoint x: 222, startPoint y: 99, endPoint x: 187, endPoint y: 49, distance: 60.5
click at [223, 76] on div "Klip Label Layout Grid User Input - Year Values Labels Member Expense By Month …" at bounding box center [118, 265] width 220 height 439
click at [70, 503] on li "Data" at bounding box center [85, 505] width 138 height 26
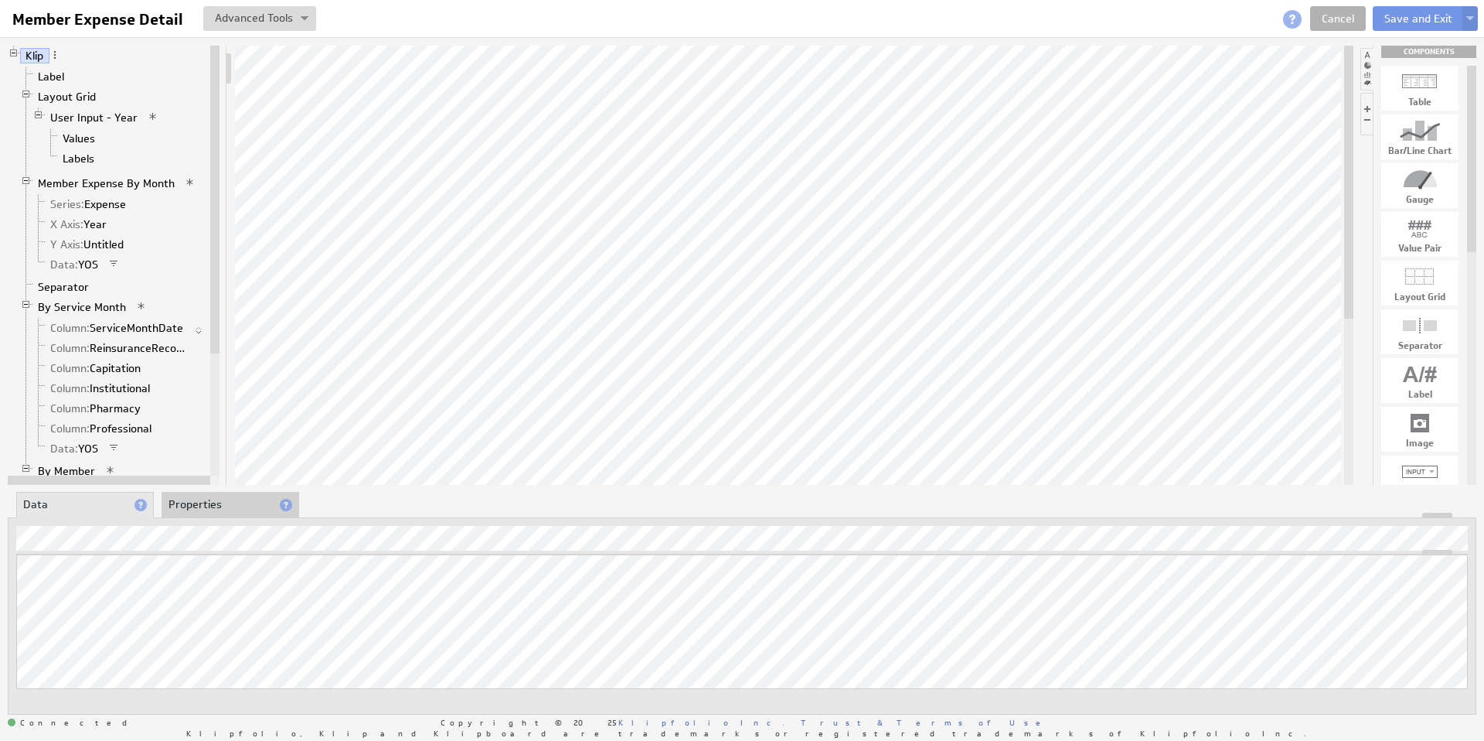
click at [199, 502] on li "Properties" at bounding box center [231, 505] width 138 height 26
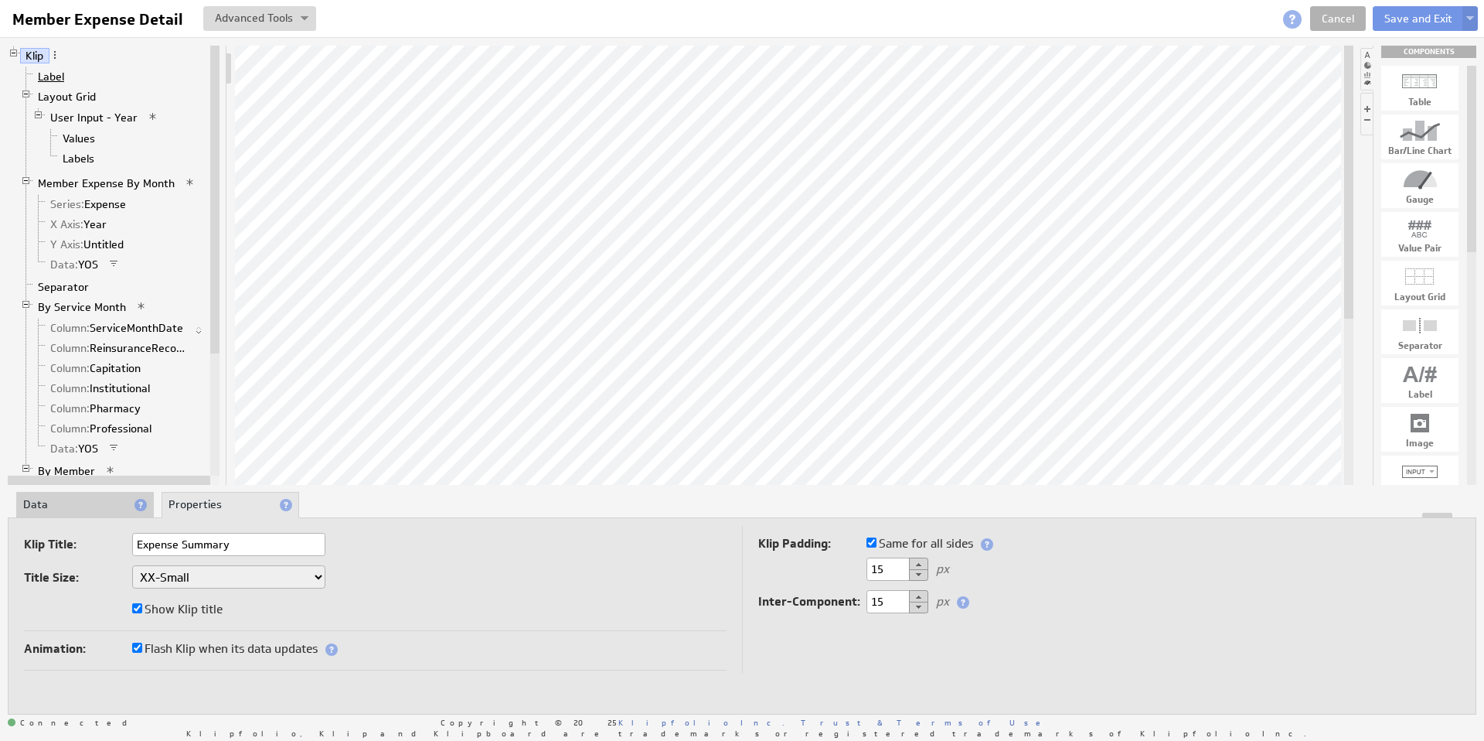
type input "Expense Summary"
click at [57, 77] on link "Label" at bounding box center [51, 76] width 38 height 15
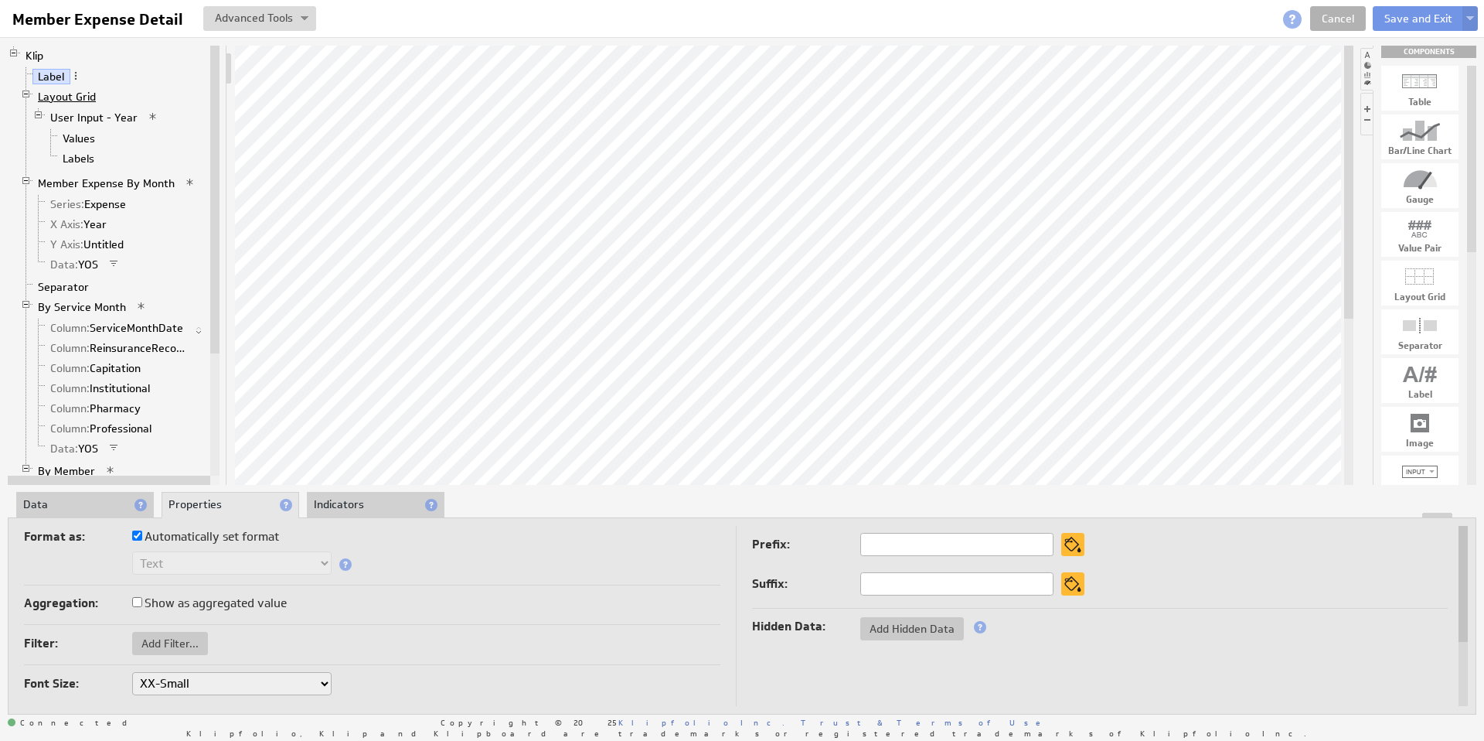
click at [75, 97] on link "Layout Grid" at bounding box center [67, 96] width 70 height 15
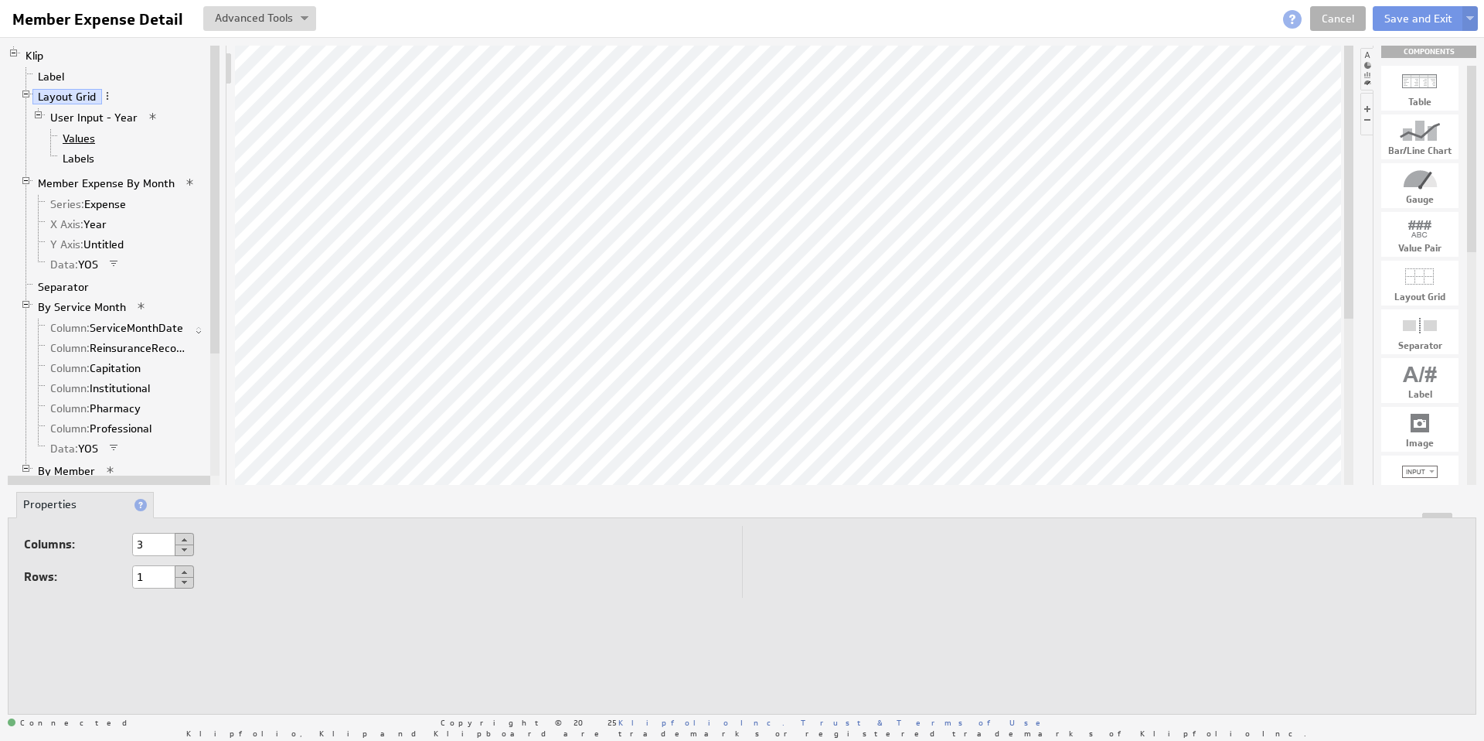
click at [81, 140] on link "Values" at bounding box center [79, 138] width 44 height 15
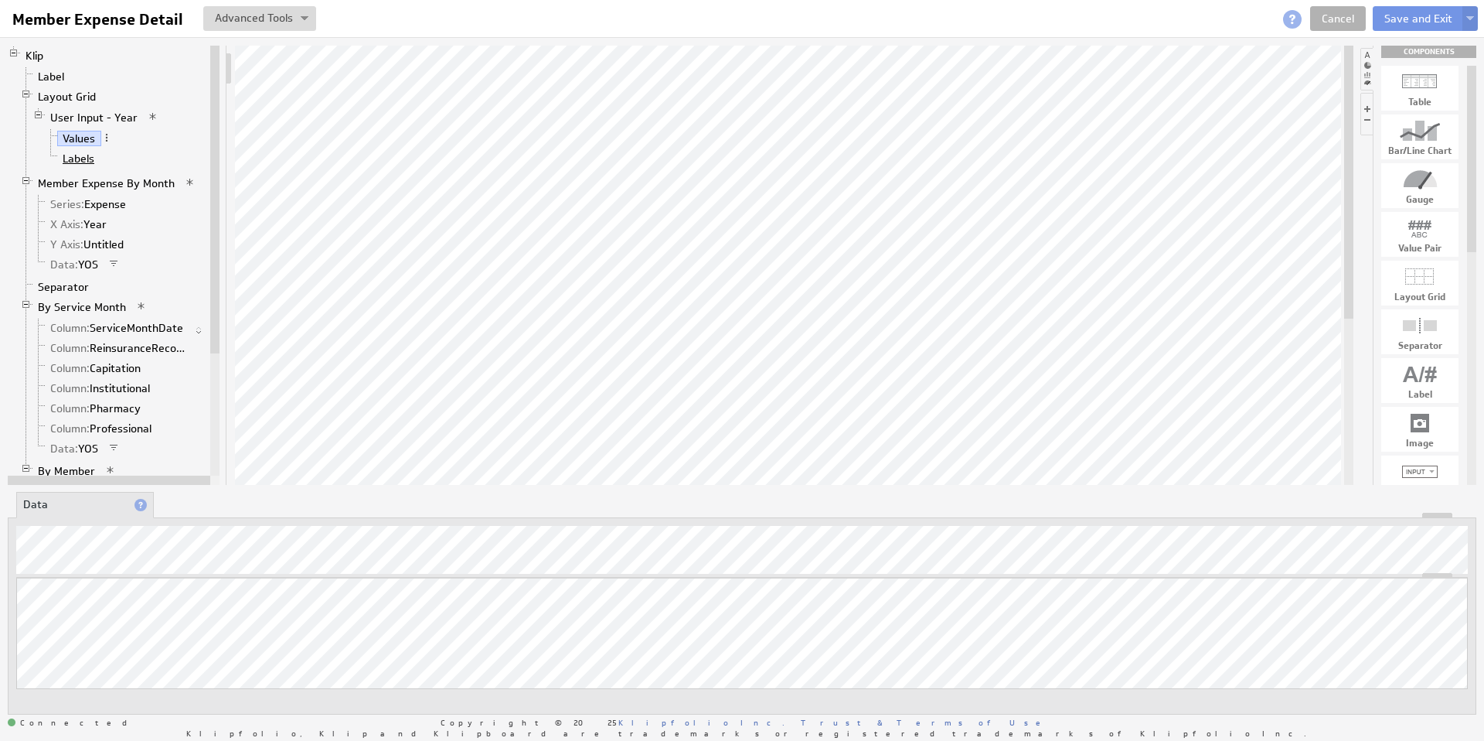
click at [81, 155] on link "Labels" at bounding box center [78, 158] width 43 height 15
click at [80, 182] on link "Member Expense By Month" at bounding box center [106, 182] width 148 height 15
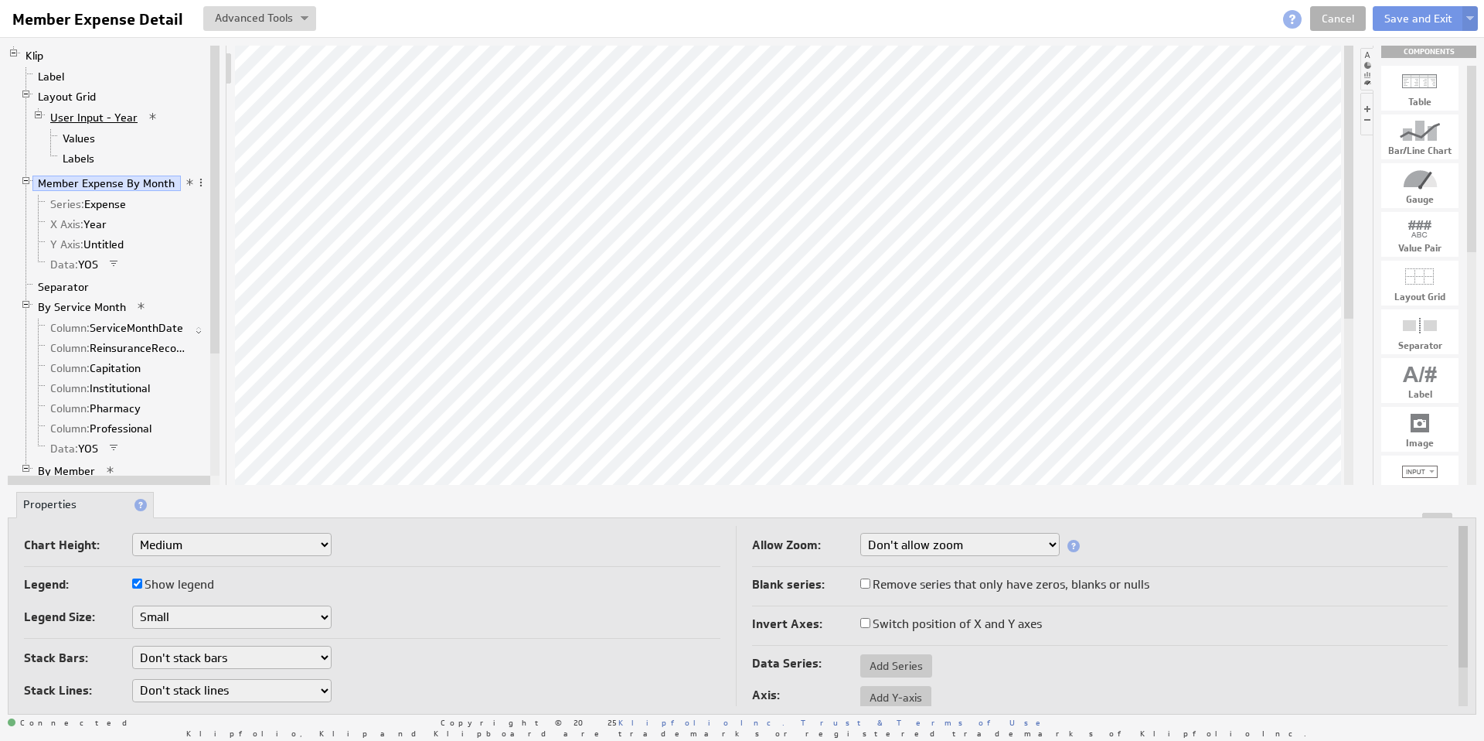
click at [53, 115] on link "User Input - Year" at bounding box center [94, 117] width 99 height 15
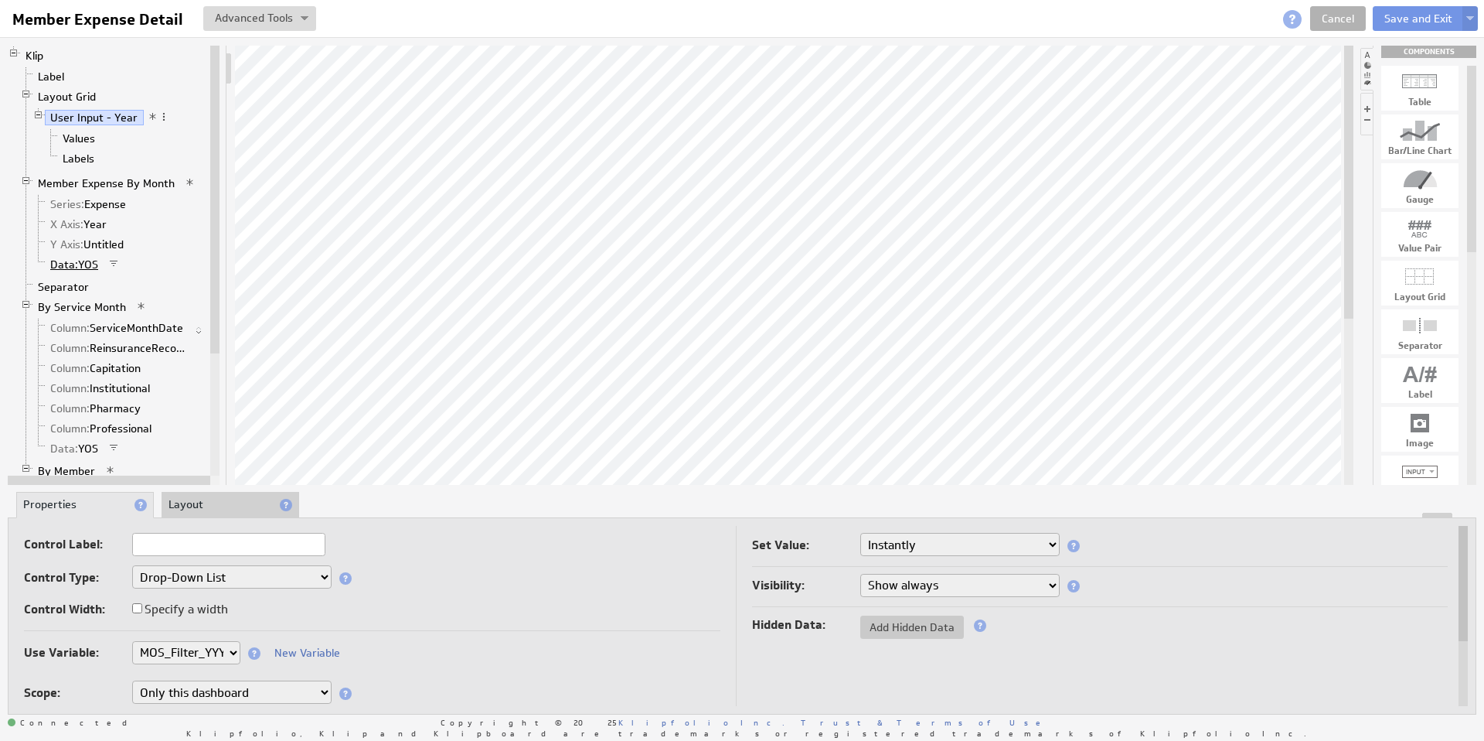
click at [75, 264] on span "Data:" at bounding box center [64, 264] width 28 height 14
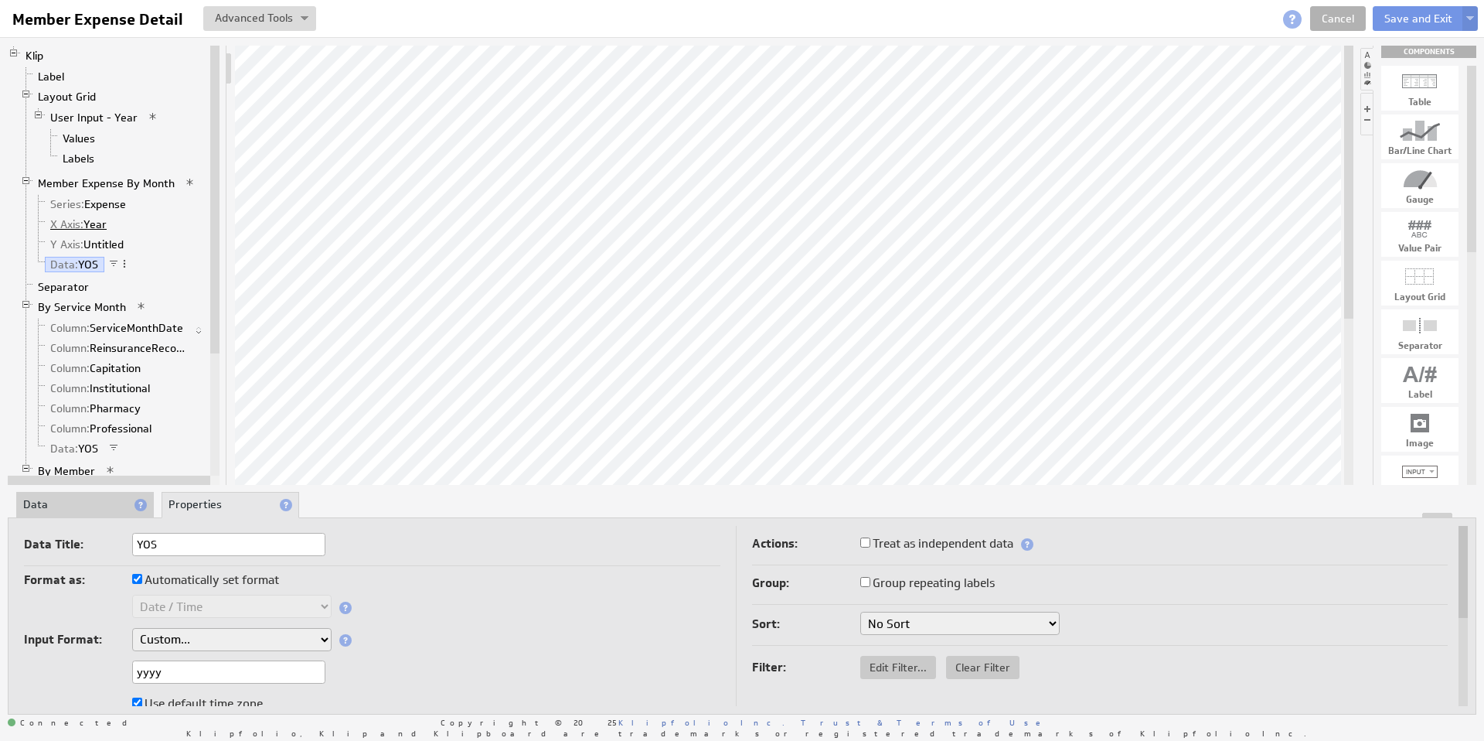
click at [95, 224] on link "X Axis: Year" at bounding box center [79, 223] width 68 height 15
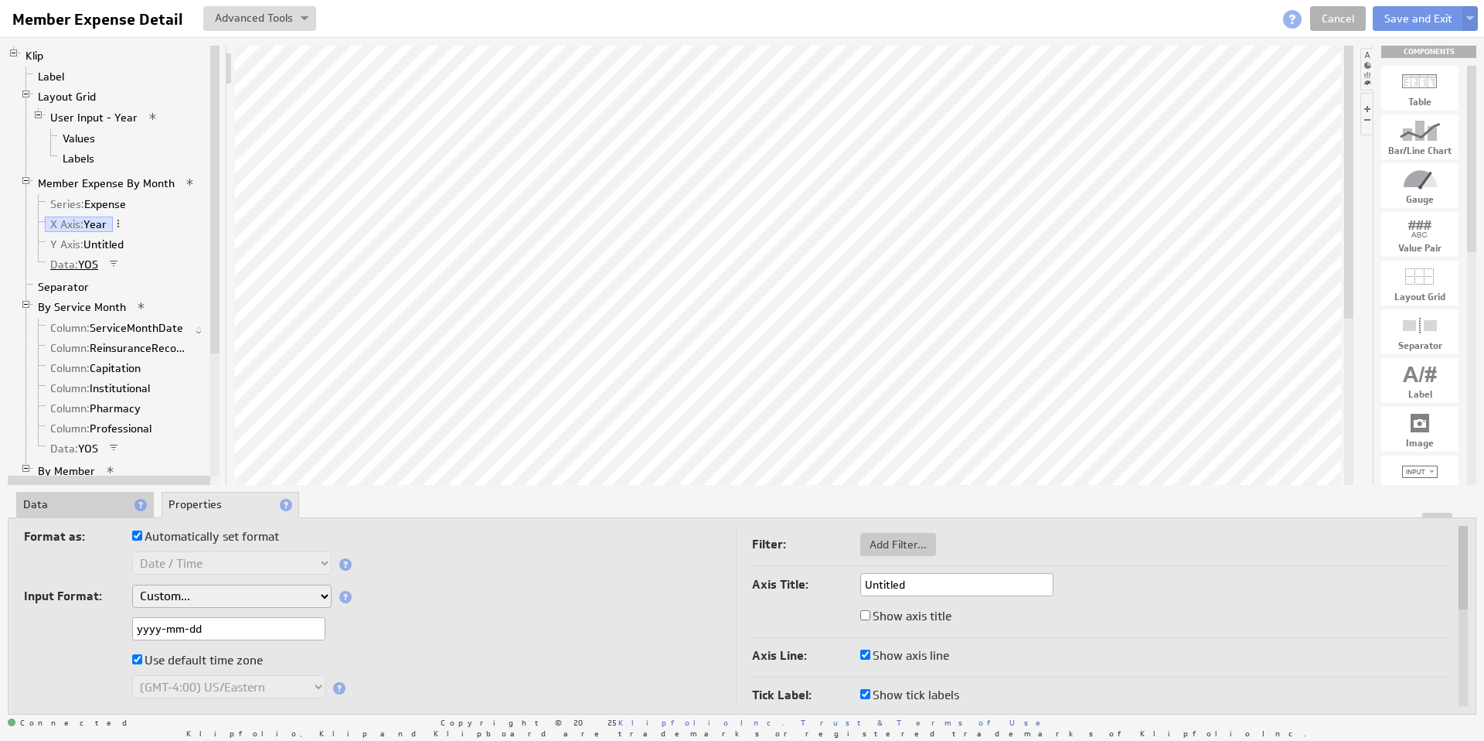
click at [94, 265] on link "Data: YOS" at bounding box center [75, 264] width 60 height 15
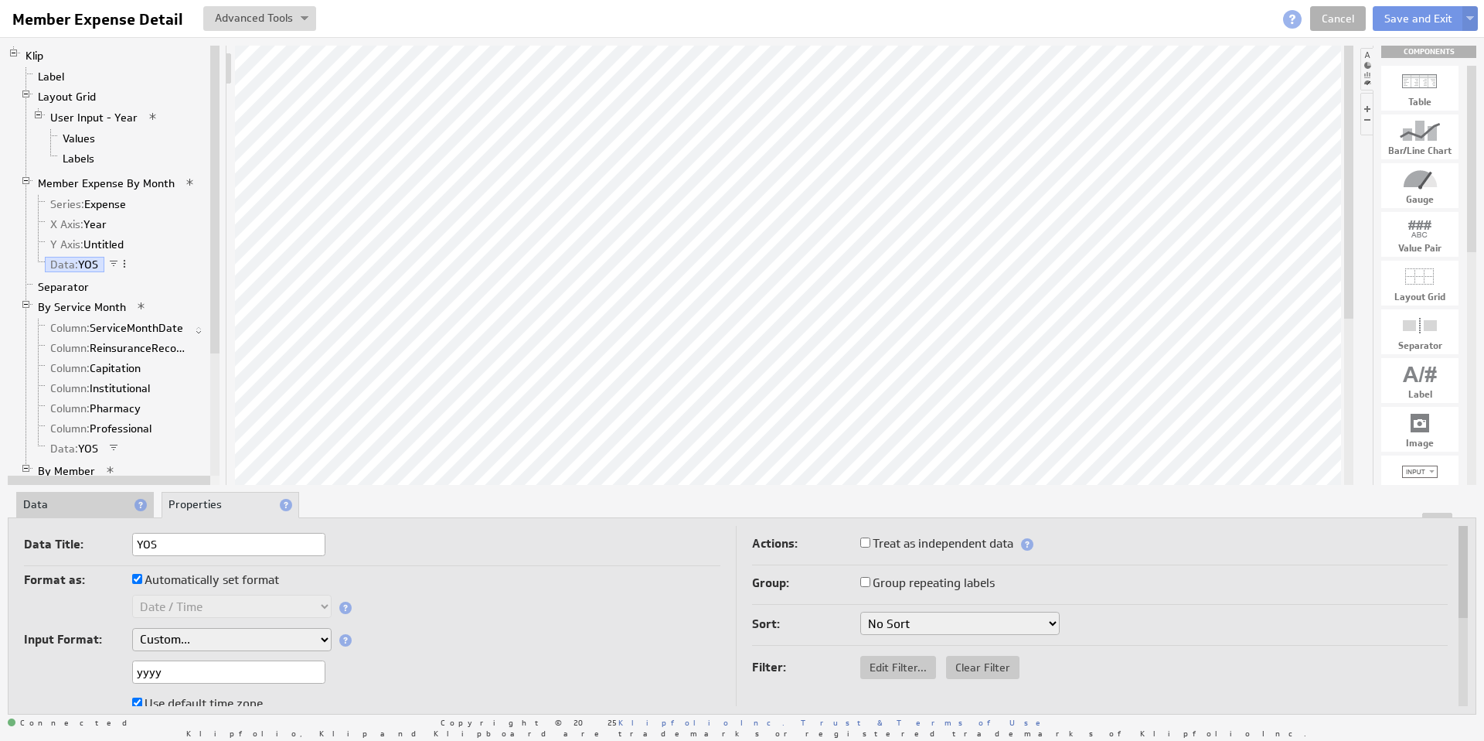
click at [189, 671] on input "yyyy" at bounding box center [228, 671] width 193 height 23
type input "yyyy-mm-dd"
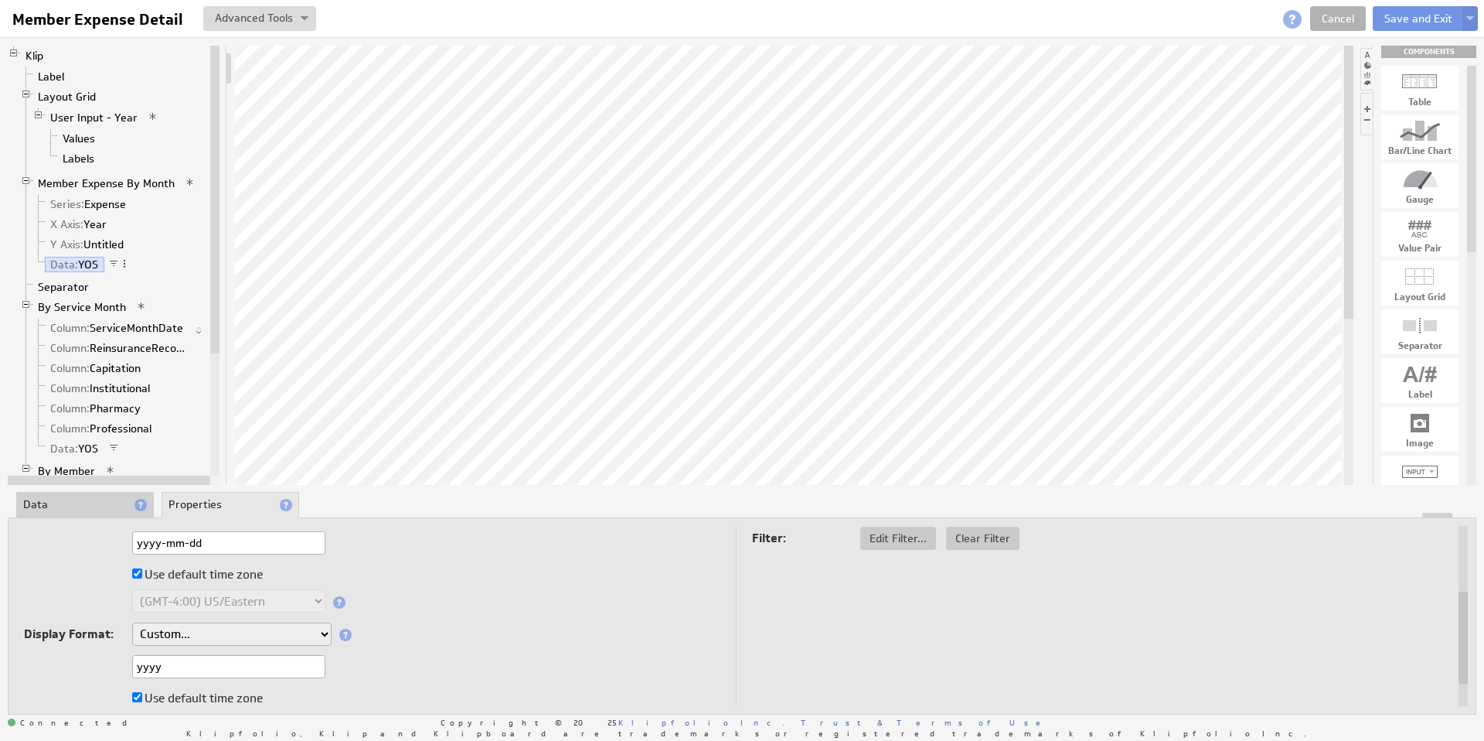
click at [209, 666] on input "yyyy" at bounding box center [228, 666] width 193 height 23
type input "yyyy-mm-dd"
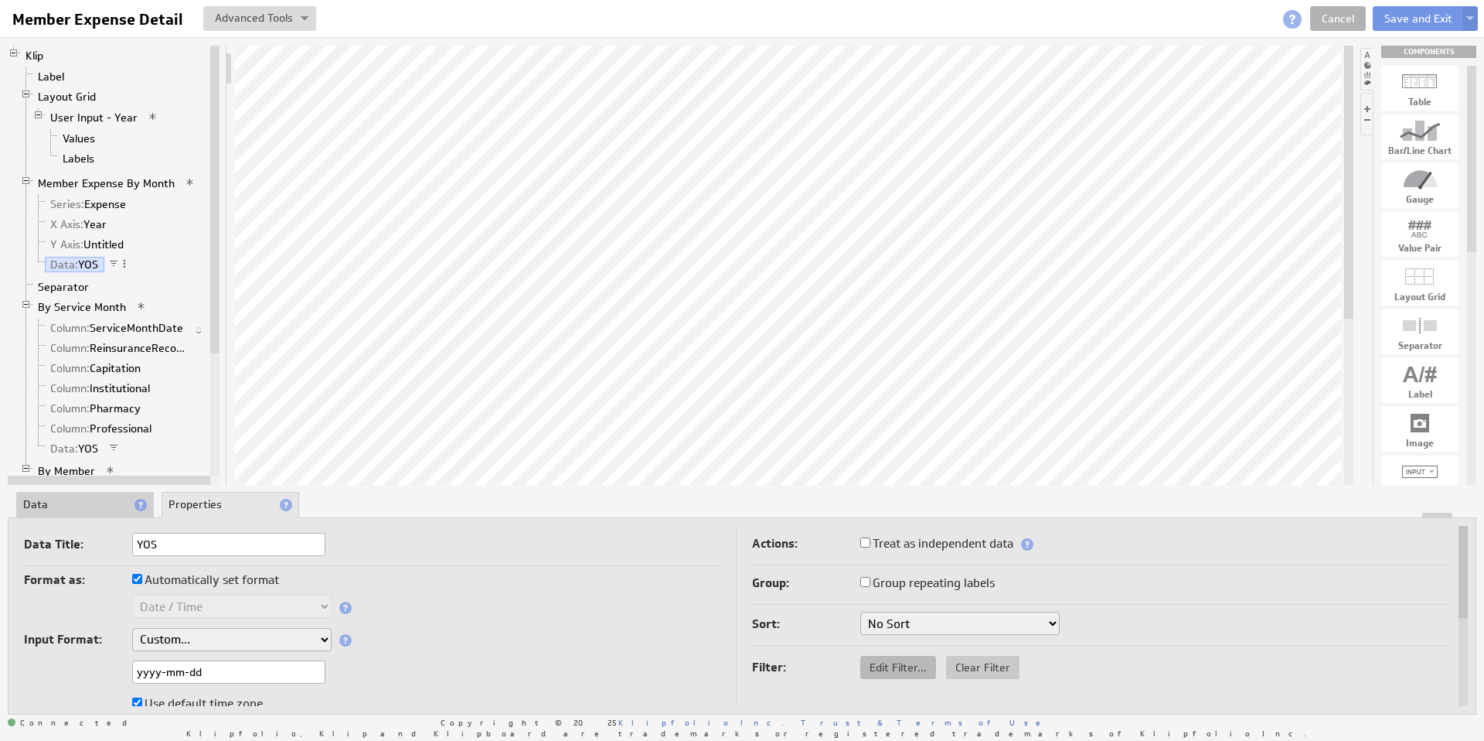
click at [903, 668] on span "Edit Filter..." at bounding box center [898, 667] width 76 height 14
select select "op:="
select select "MOS_Filter_YYYY_MM_DD"
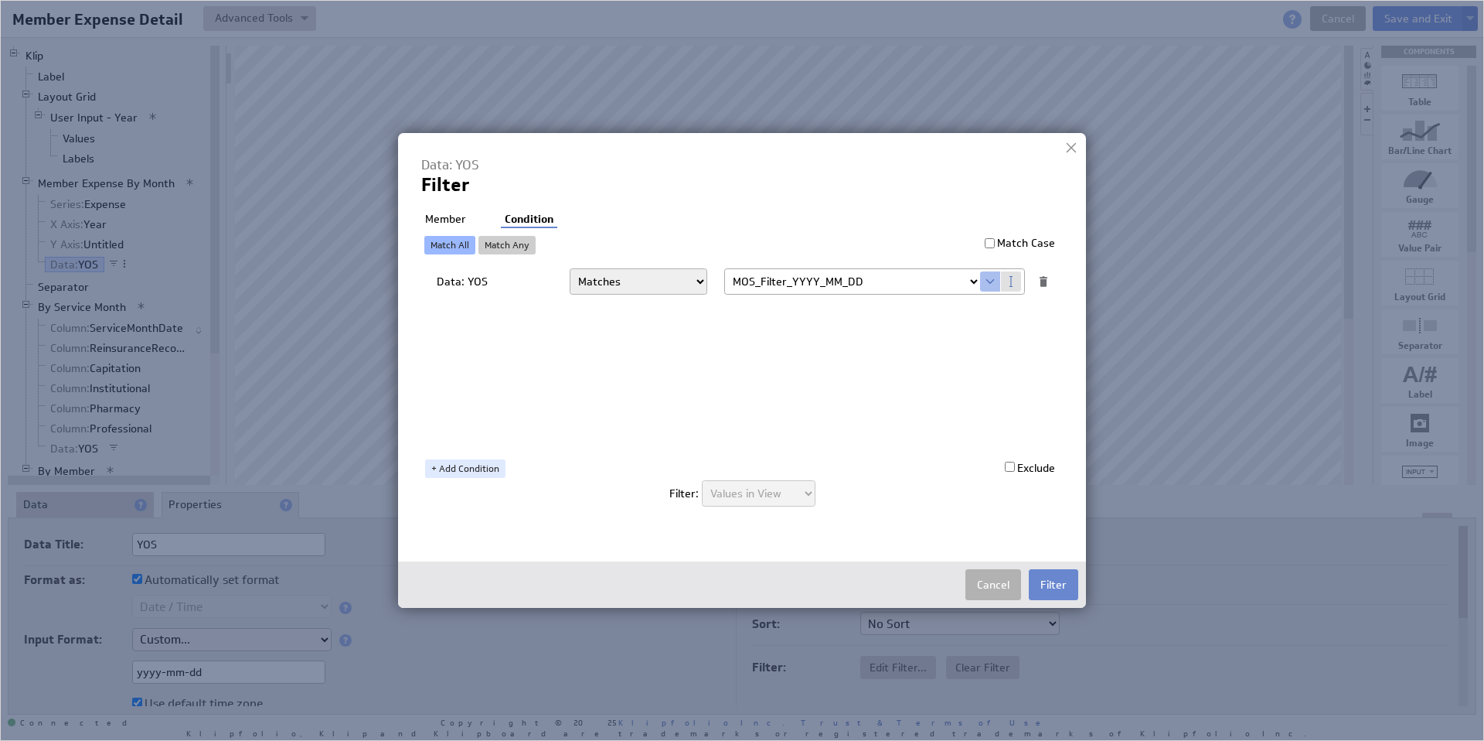
click at [1052, 588] on button "Filter" at bounding box center [1053, 584] width 49 height 31
select select "op:="
select select "MOS_Filter_YYYY_MM_DD"
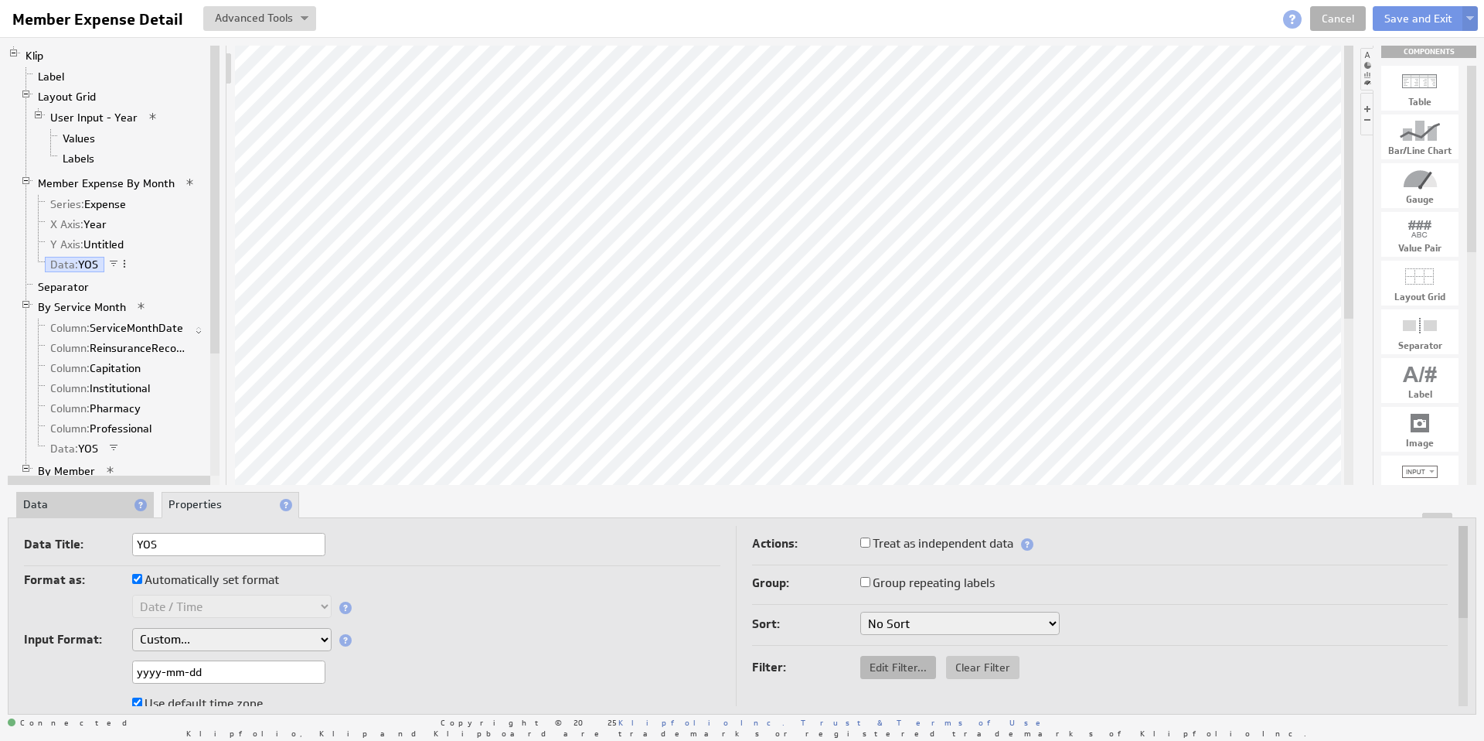
click at [921, 673] on span "Edit Filter..." at bounding box center [898, 667] width 76 height 14
select select "op:="
select select "MOS_Filter_YYYY_MM_DD"
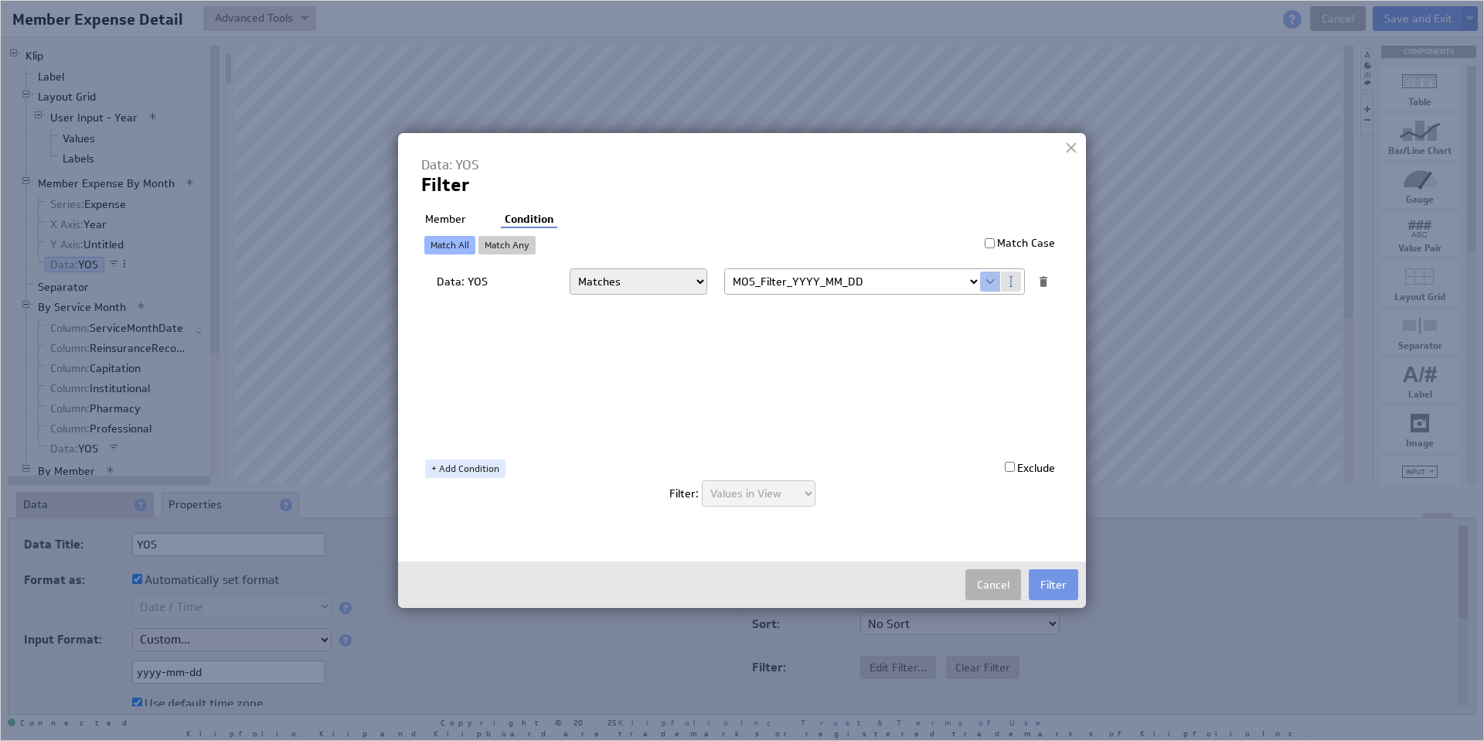
click at [440, 212] on li "Member" at bounding box center [445, 219] width 49 height 15
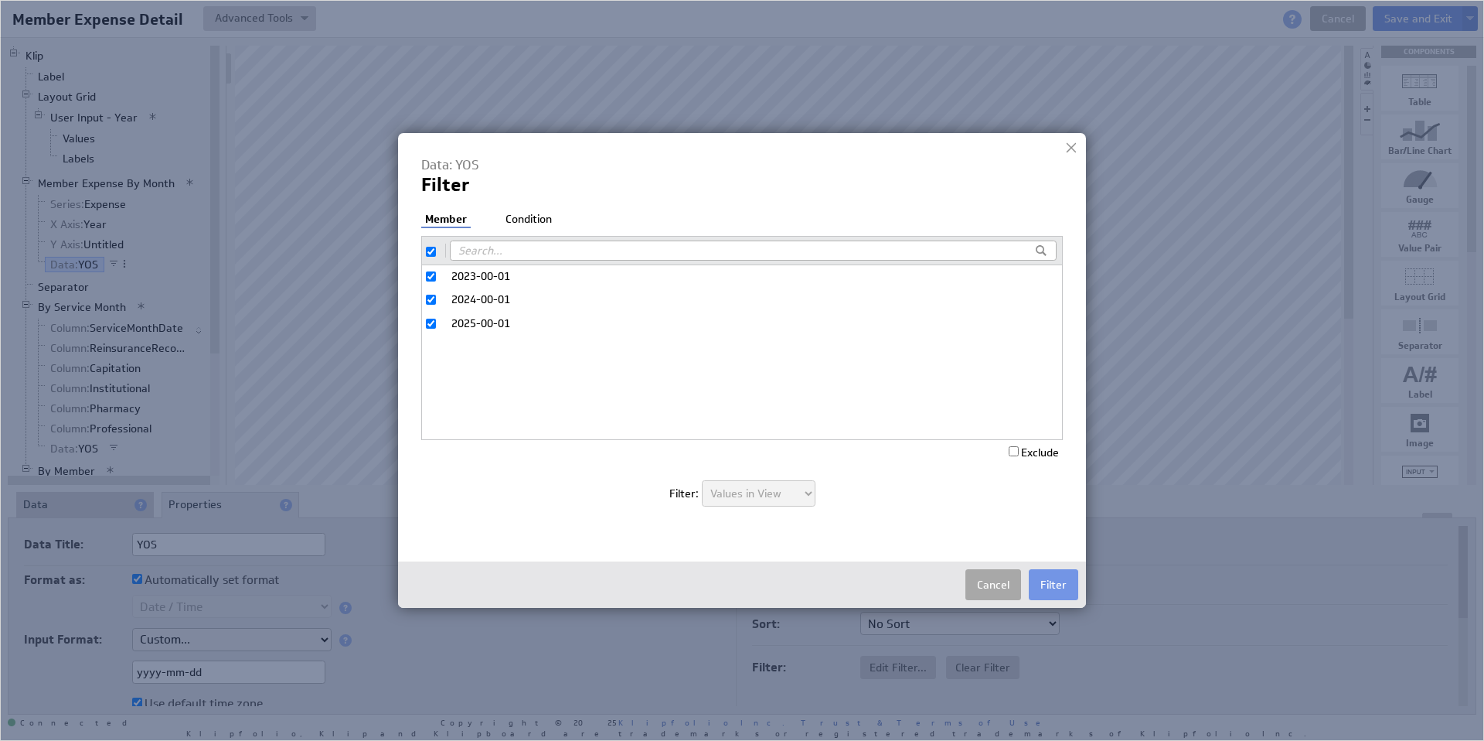
click at [1007, 585] on button "Cancel" at bounding box center [994, 584] width 56 height 31
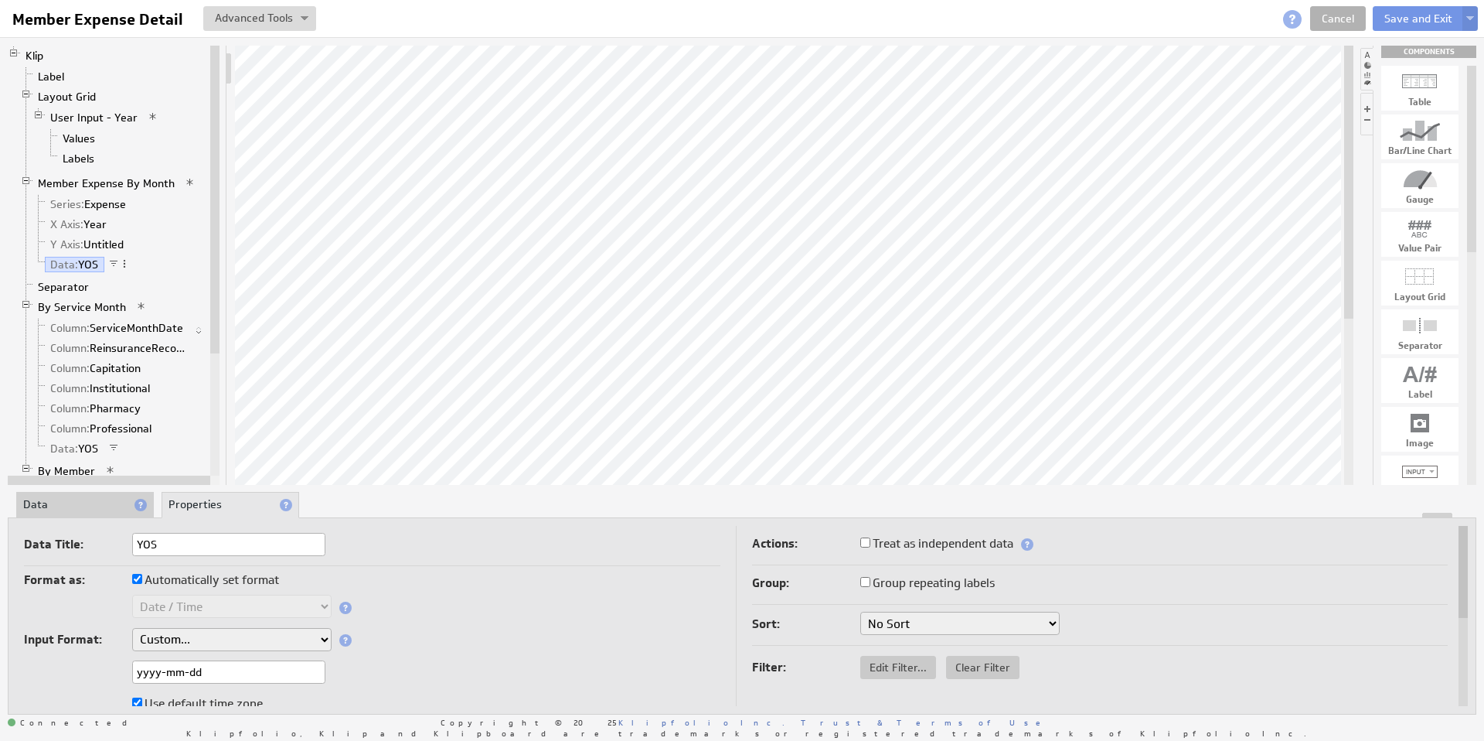
click at [908, 628] on select "No Sort Oldest to Newest Newest to Oldest" at bounding box center [959, 622] width 199 height 23
click at [883, 664] on span "Edit Filter..." at bounding box center [898, 667] width 76 height 14
select select "op:="
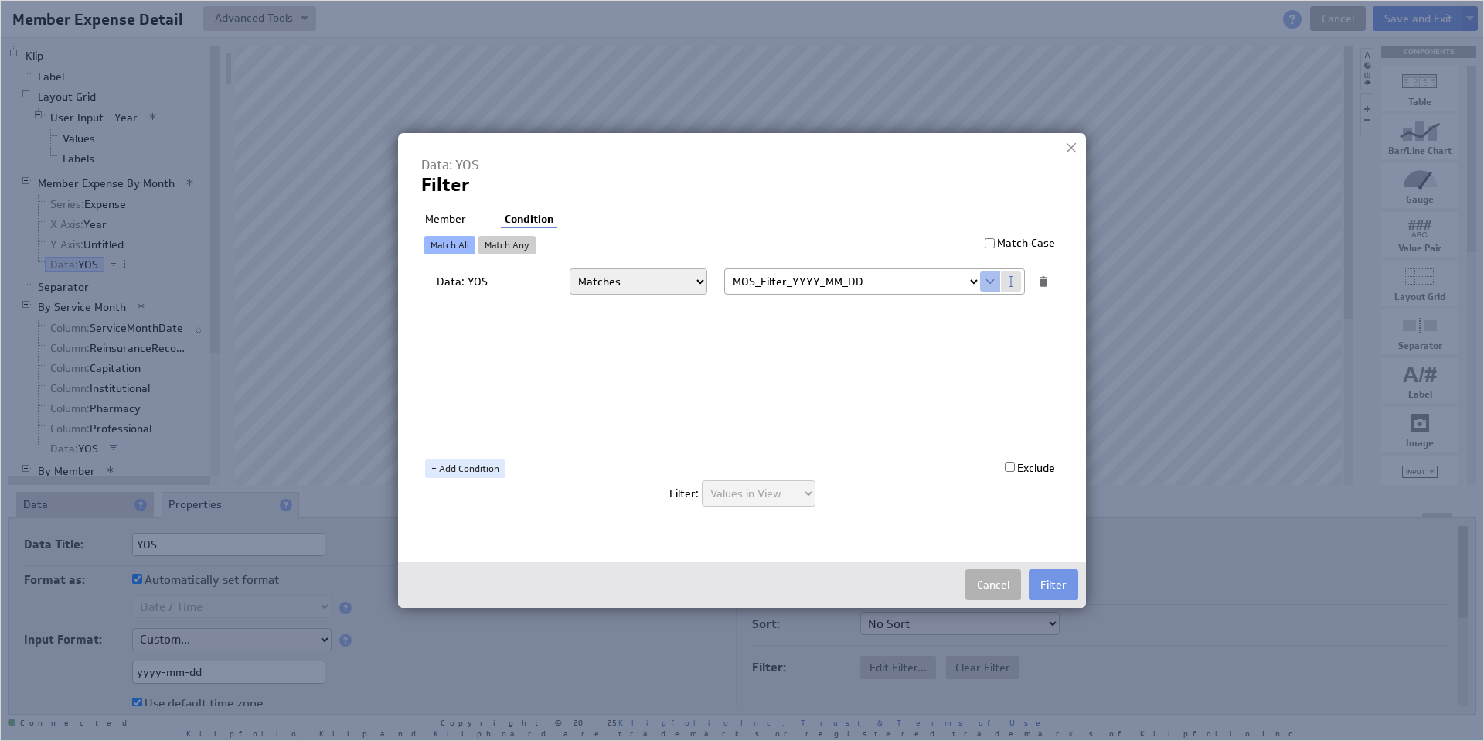
click at [972, 281] on select "Select... company.id company.name user.emailAddress user.firstName user.isAdmin…" at bounding box center [852, 281] width 255 height 25
select select "mos_filter_yyyy_mm"
click at [449, 212] on li "Member" at bounding box center [445, 219] width 49 height 15
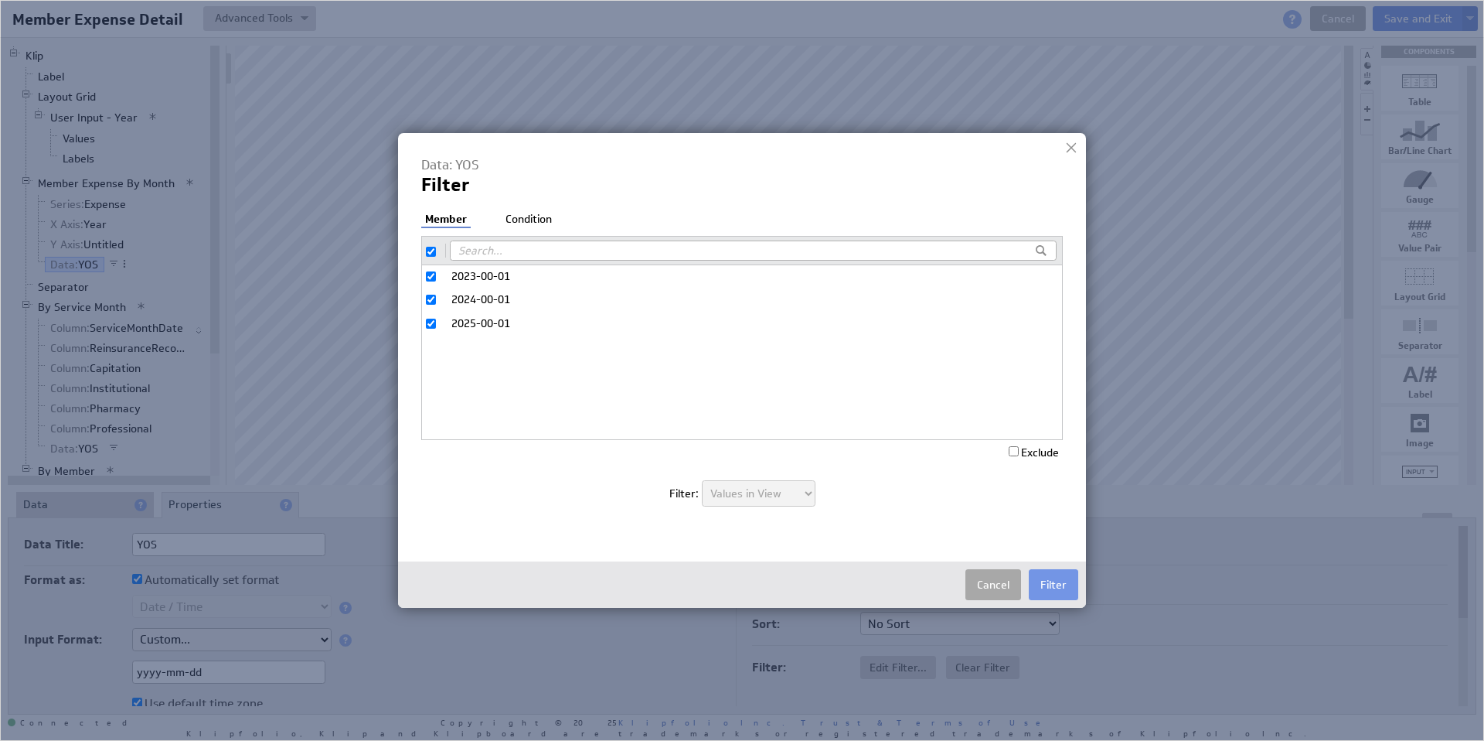
click at [1003, 581] on button "Cancel" at bounding box center [994, 584] width 56 height 31
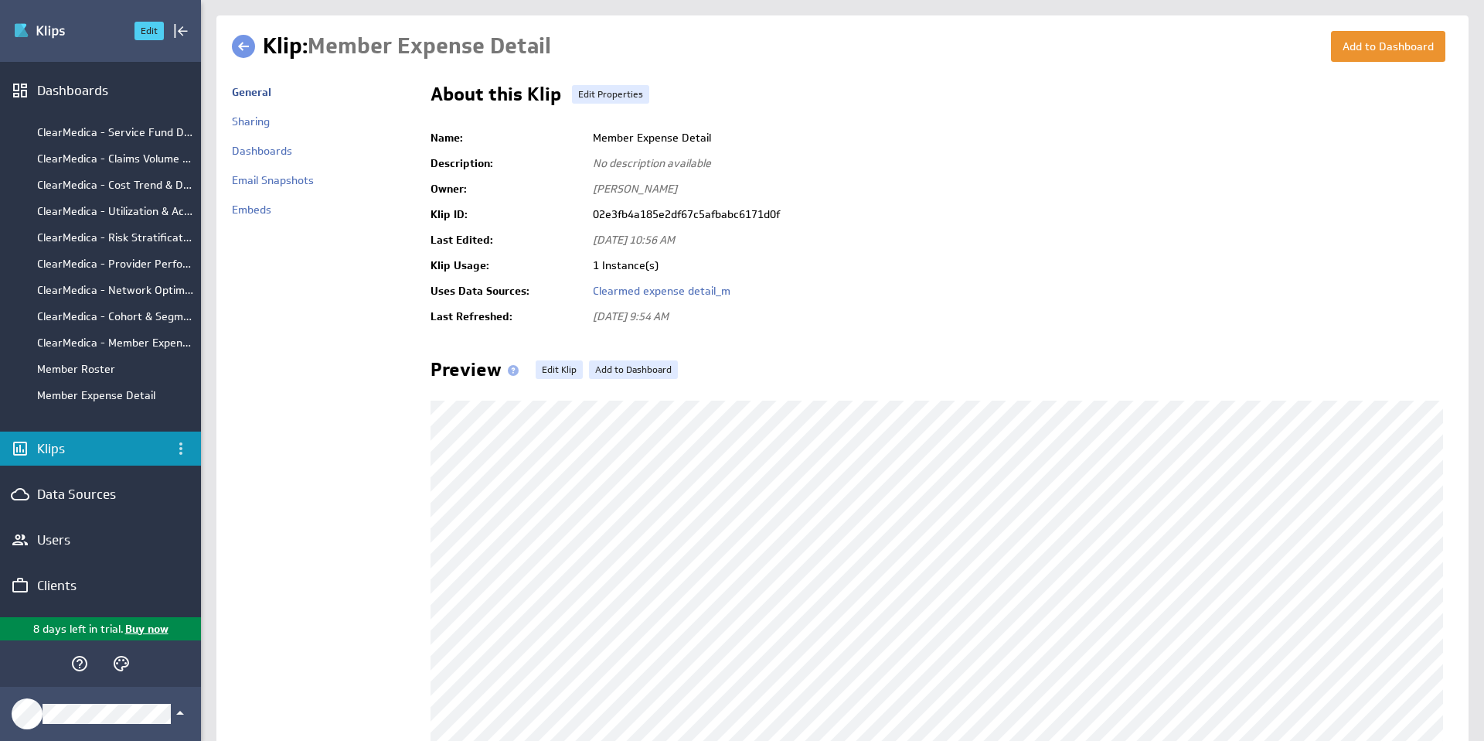
scroll to position [542, 0]
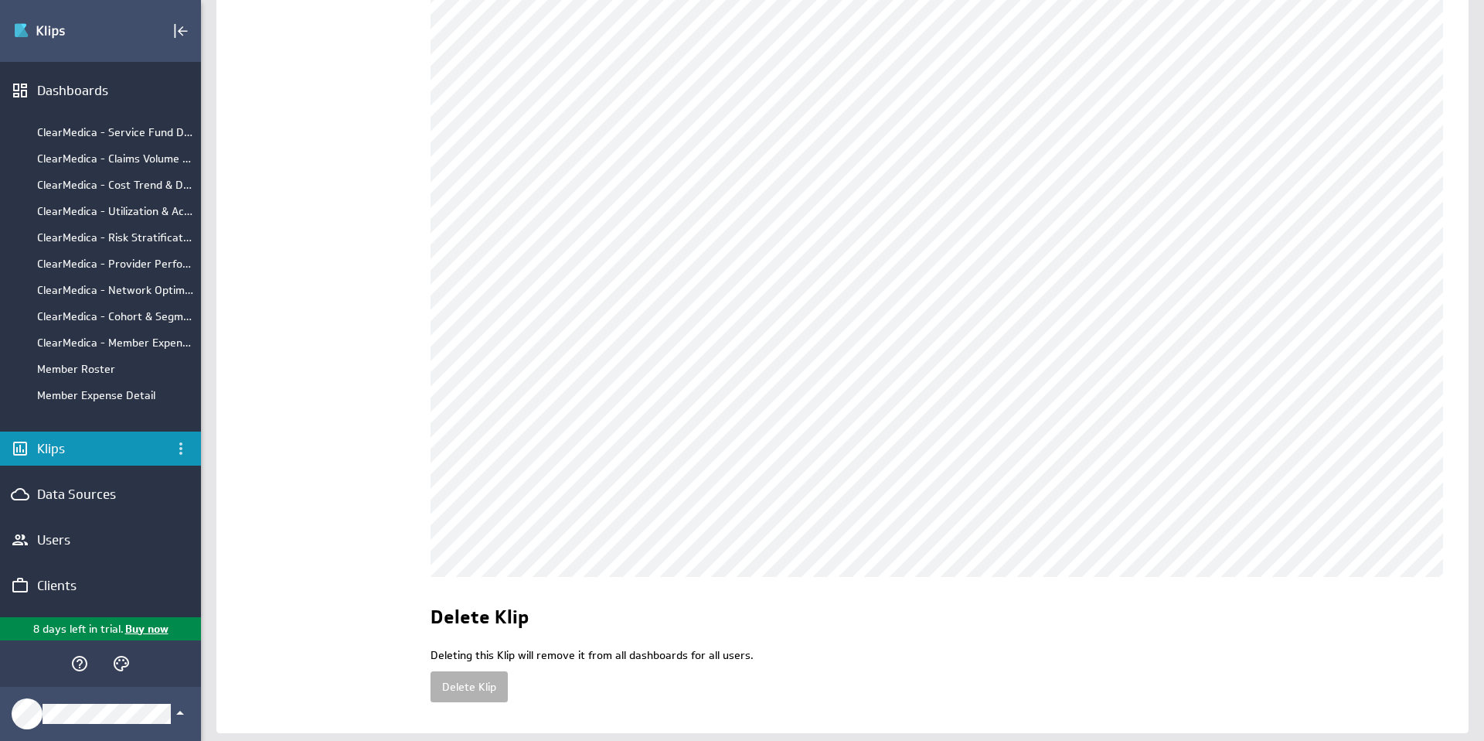
scroll to position [490, 0]
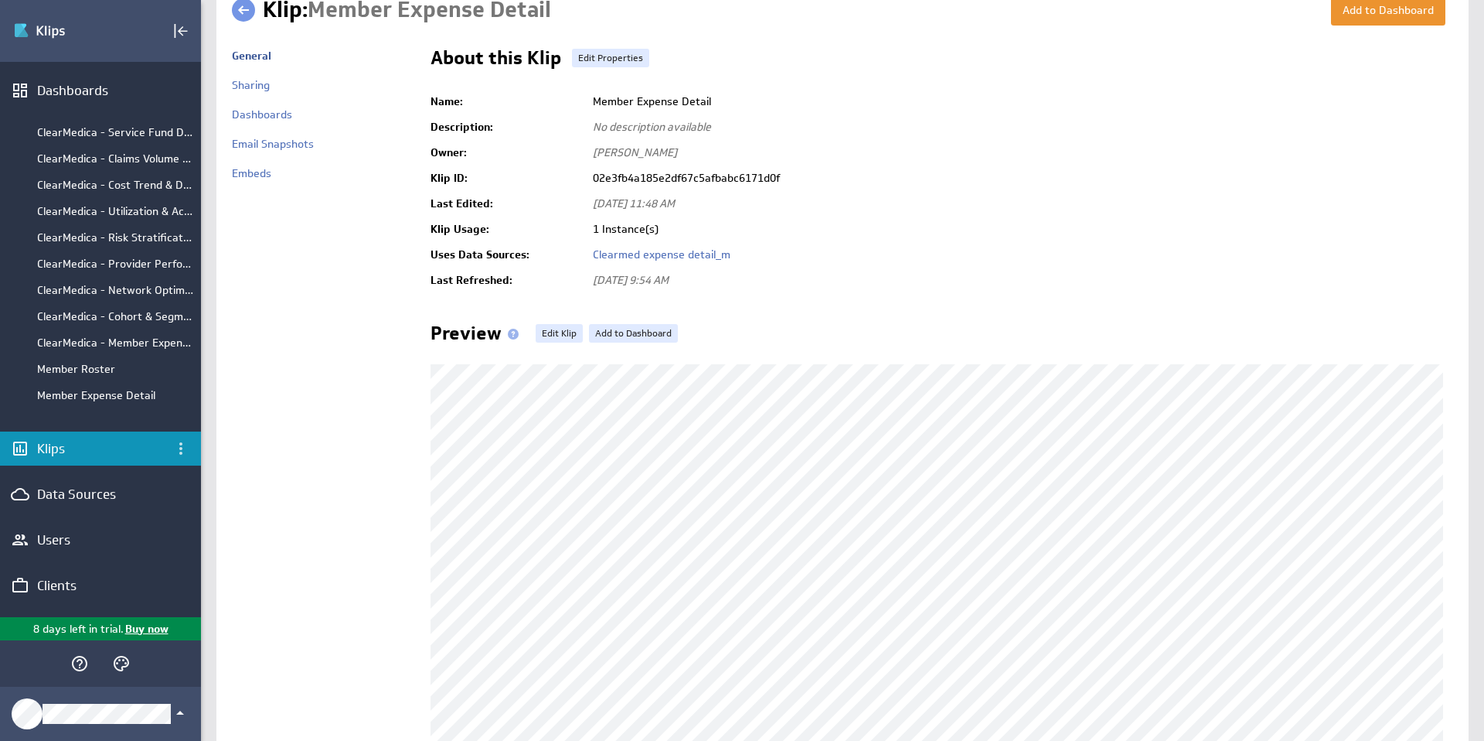
scroll to position [26, 0]
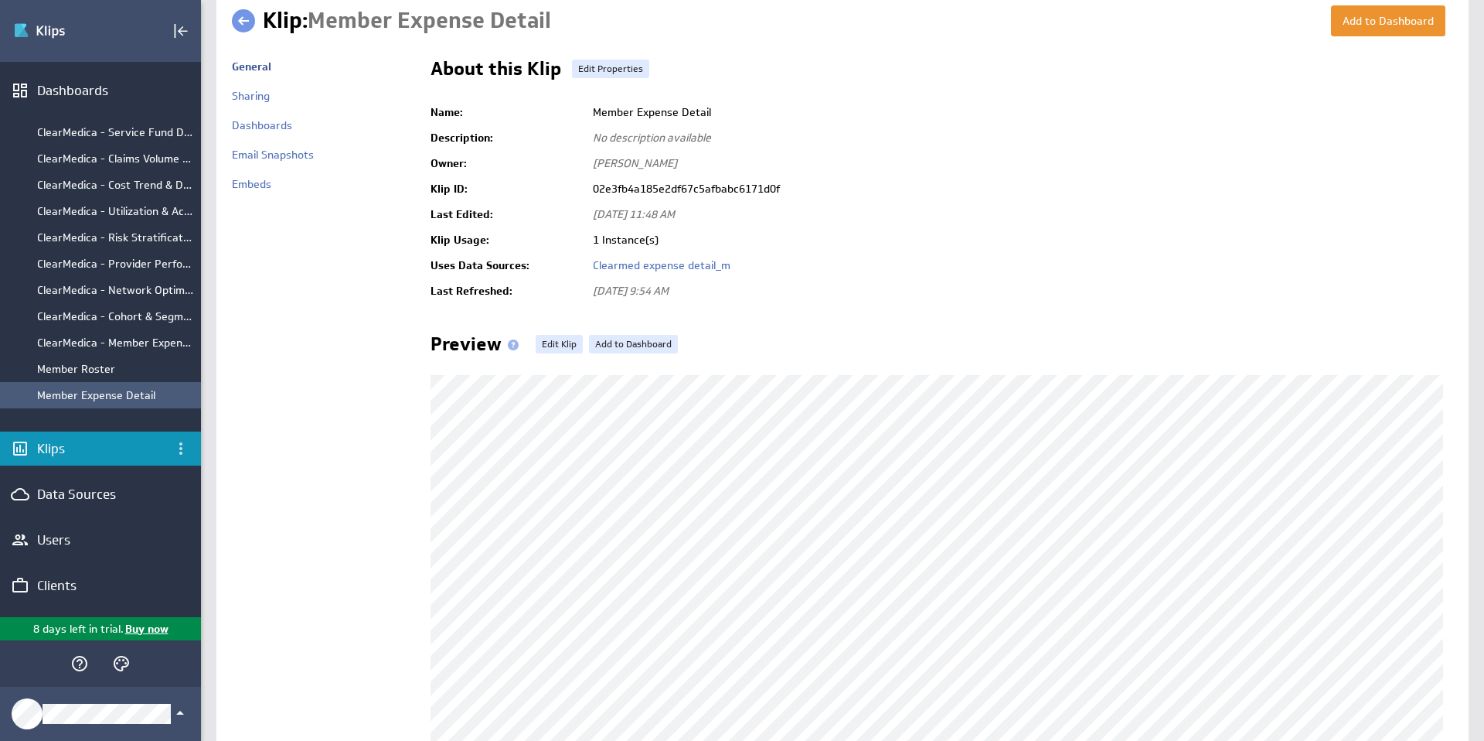
click at [134, 400] on div "Member Expense Detail" at bounding box center [115, 395] width 156 height 14
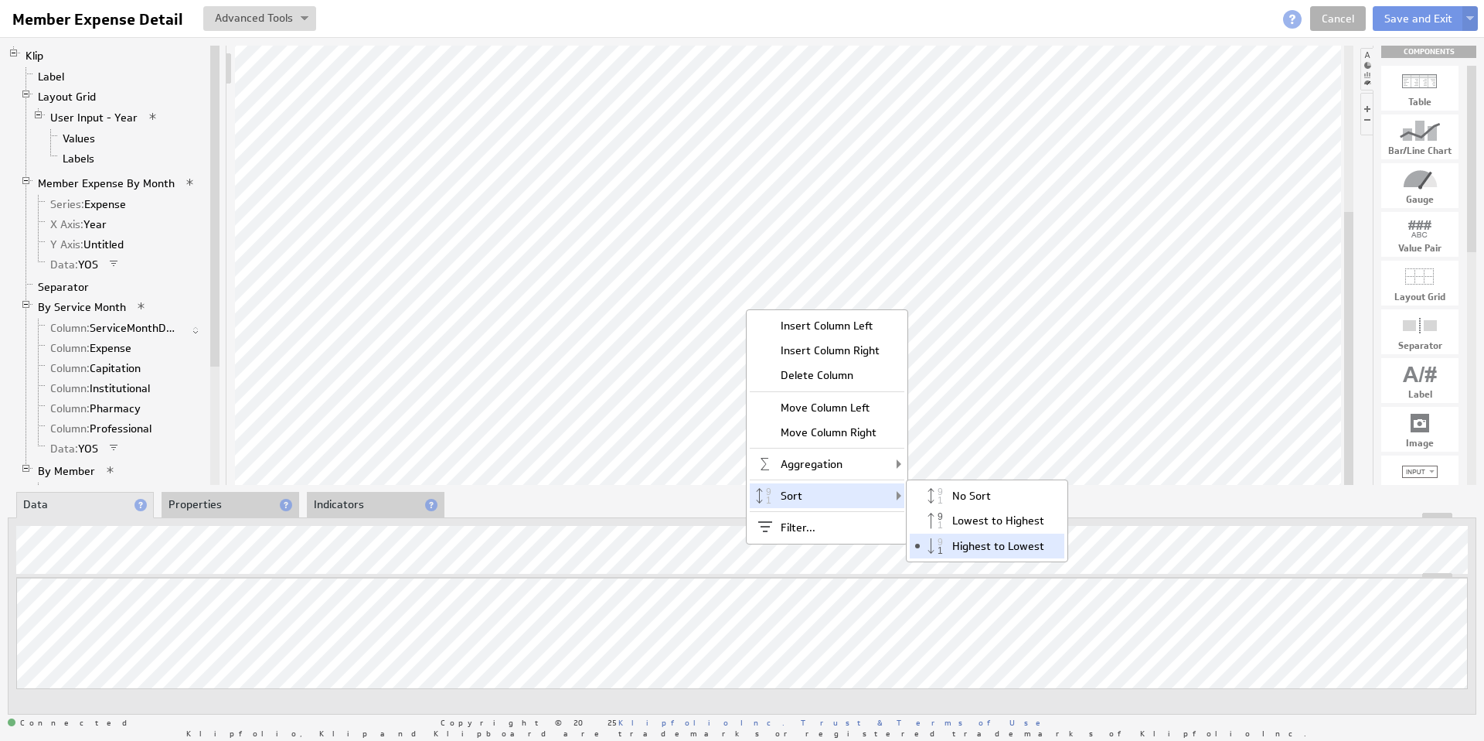
click at [969, 543] on div "Highest to Lowest" at bounding box center [987, 545] width 155 height 25
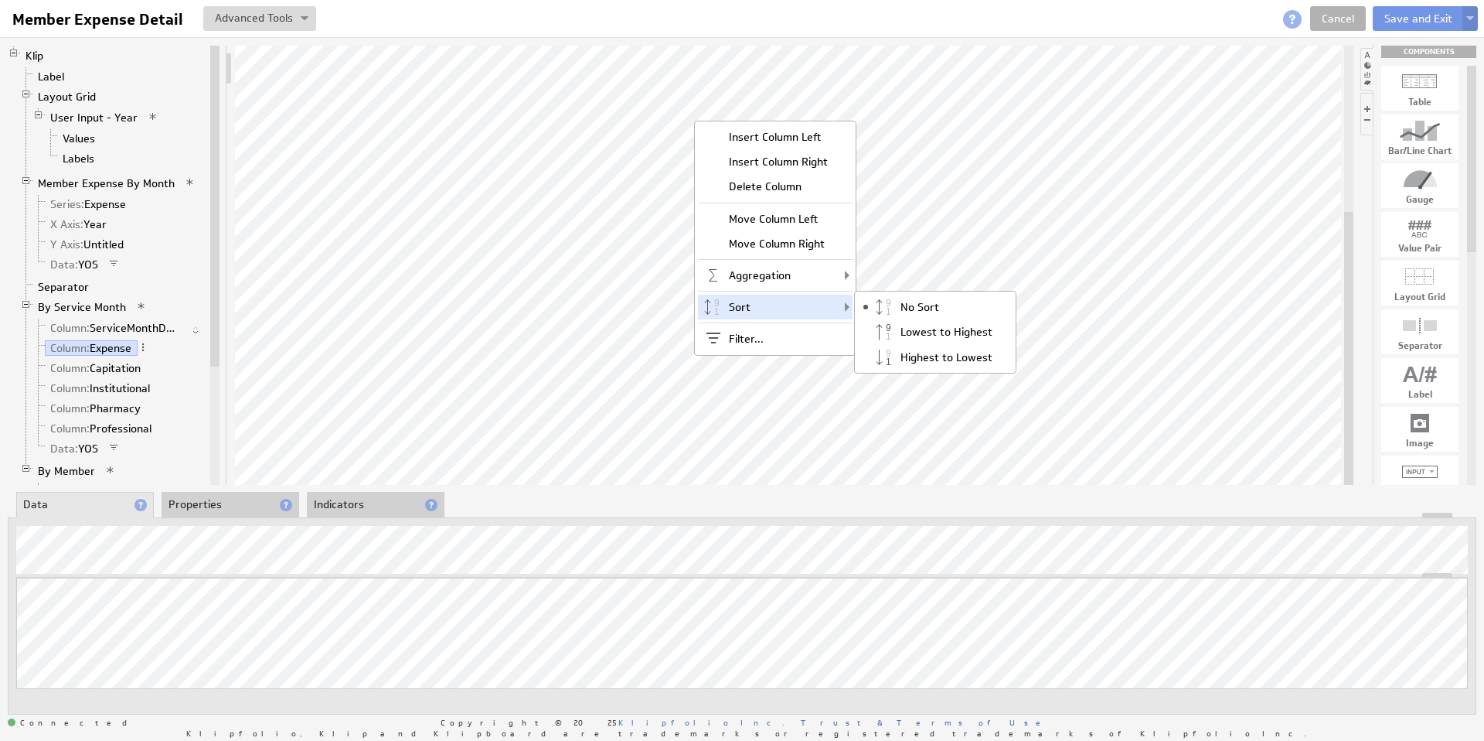
click at [1470, 20] on img at bounding box center [1470, 19] width 8 height 6
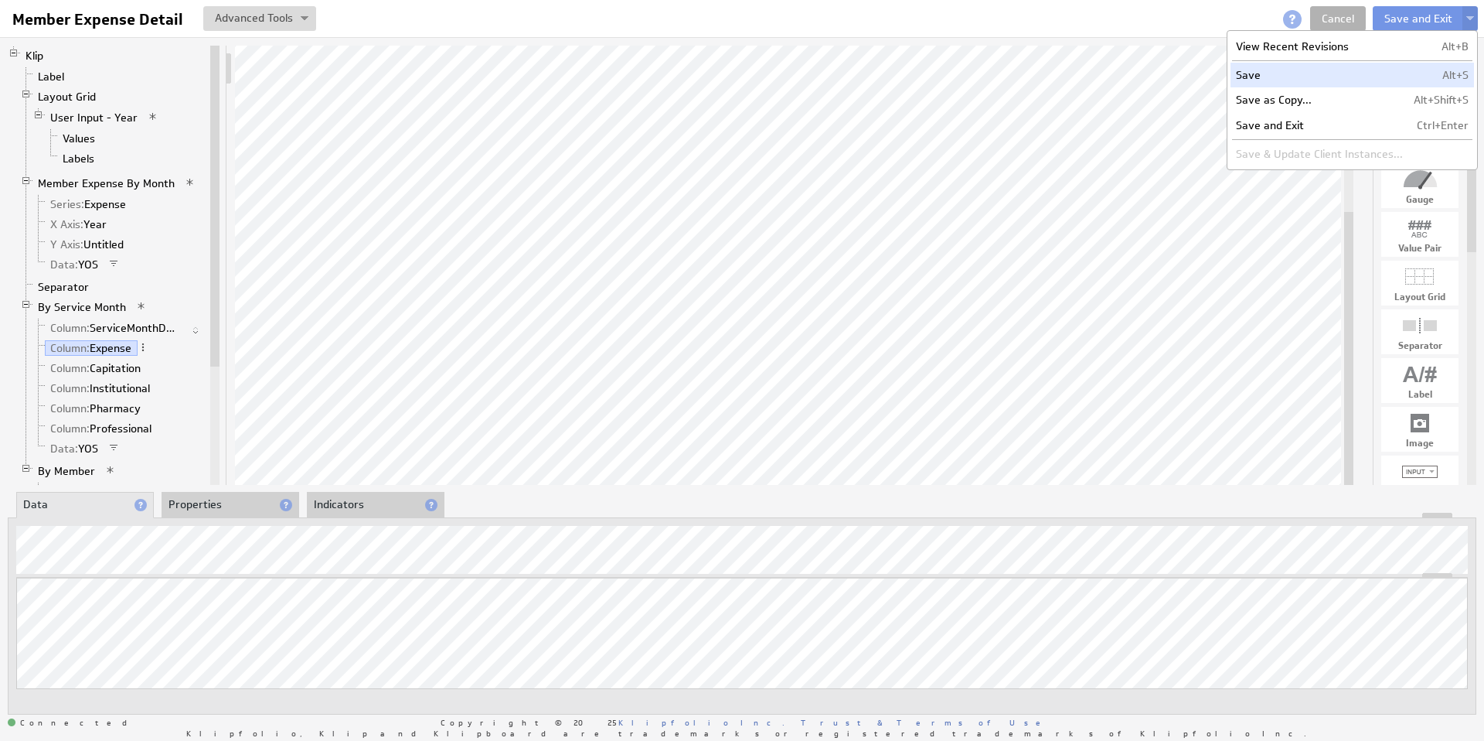
click at [1307, 76] on td "Save" at bounding box center [1320, 75] width 178 height 25
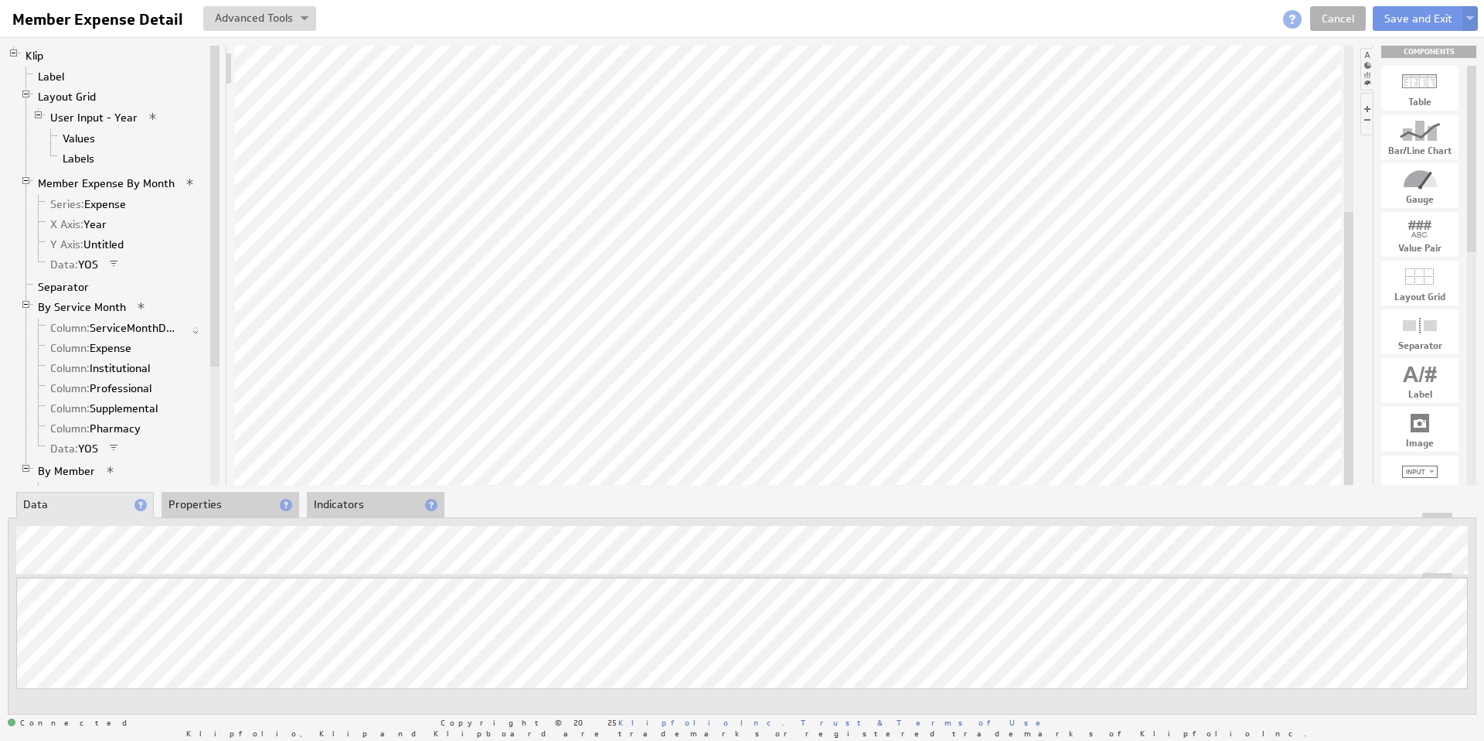
click at [368, 501] on li "Indicators" at bounding box center [376, 505] width 138 height 26
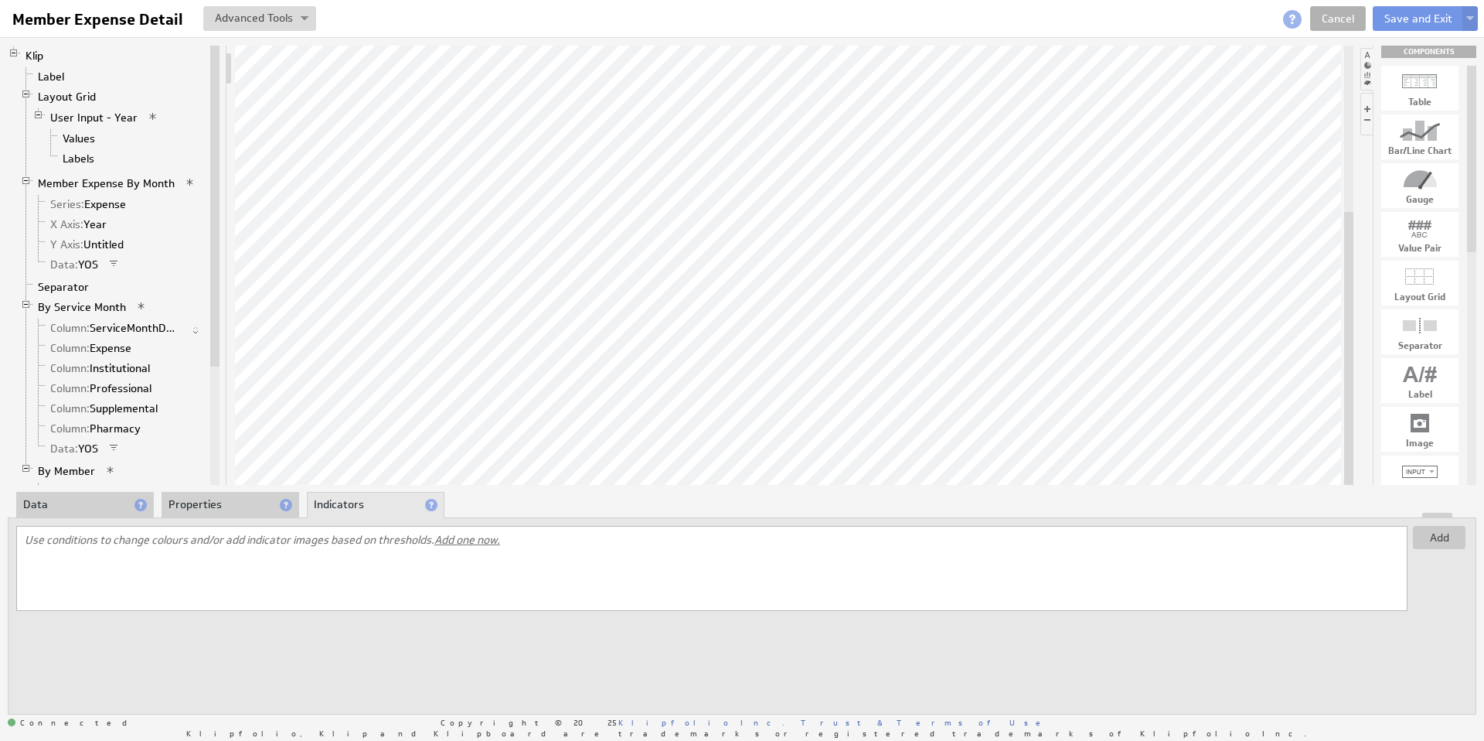
click at [465, 541] on span "Add one now." at bounding box center [467, 540] width 66 height 14
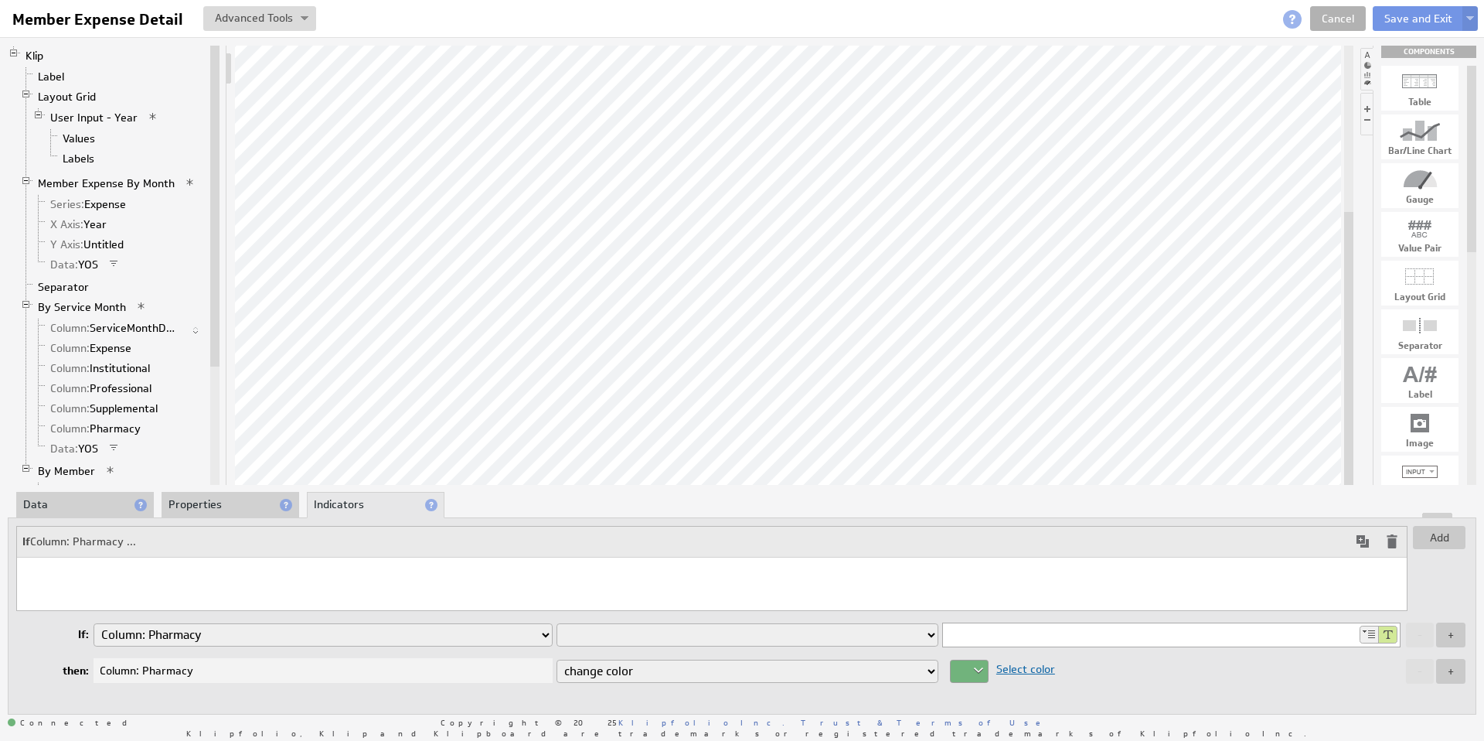
click at [708, 637] on select "is equal to is not equal to is greater than is greater than or equal to is less…" at bounding box center [748, 634] width 382 height 23
click at [969, 630] on input "0" at bounding box center [1150, 634] width 414 height 23
click at [966, 676] on div at bounding box center [969, 670] width 39 height 23
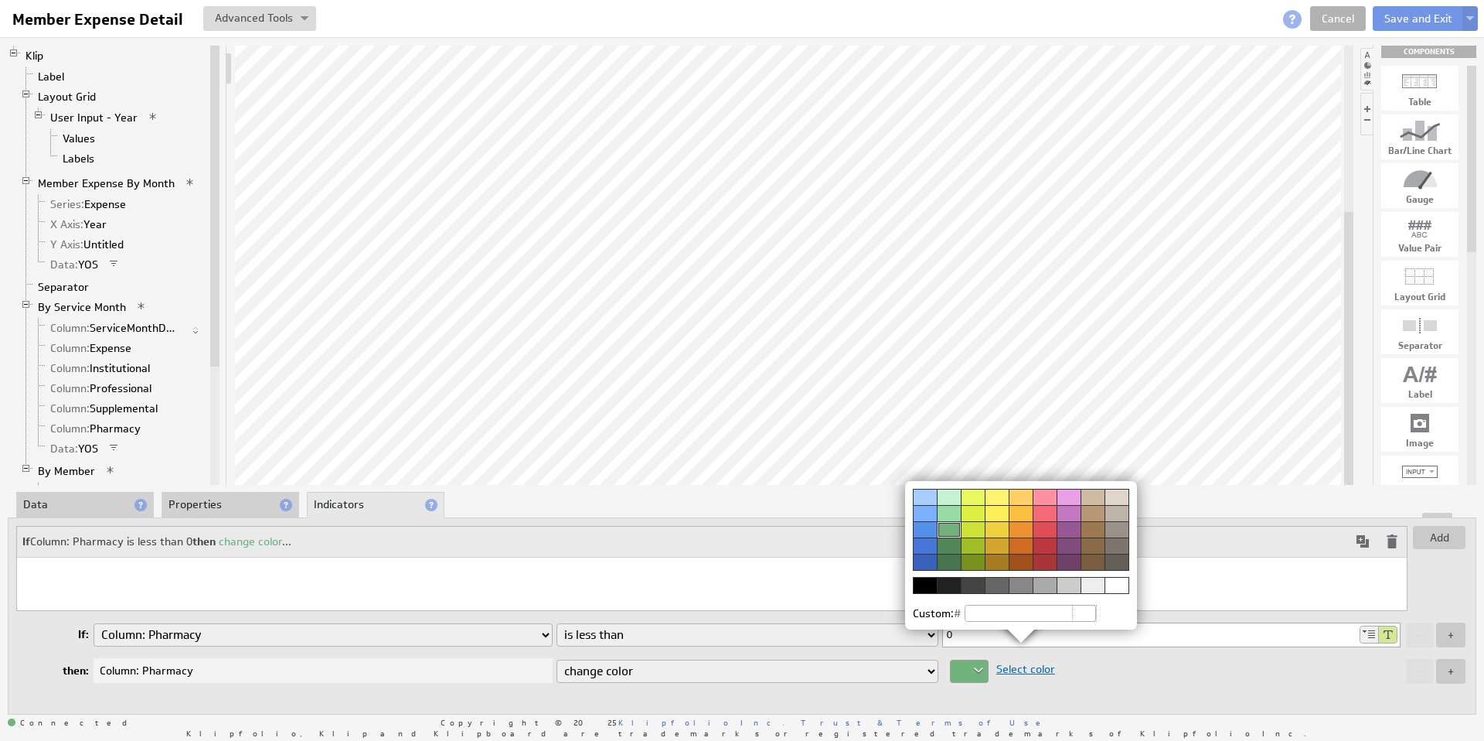
click at [1043, 563] on div at bounding box center [1045, 562] width 24 height 16
click at [1471, 19] on img at bounding box center [742, 370] width 1484 height 741
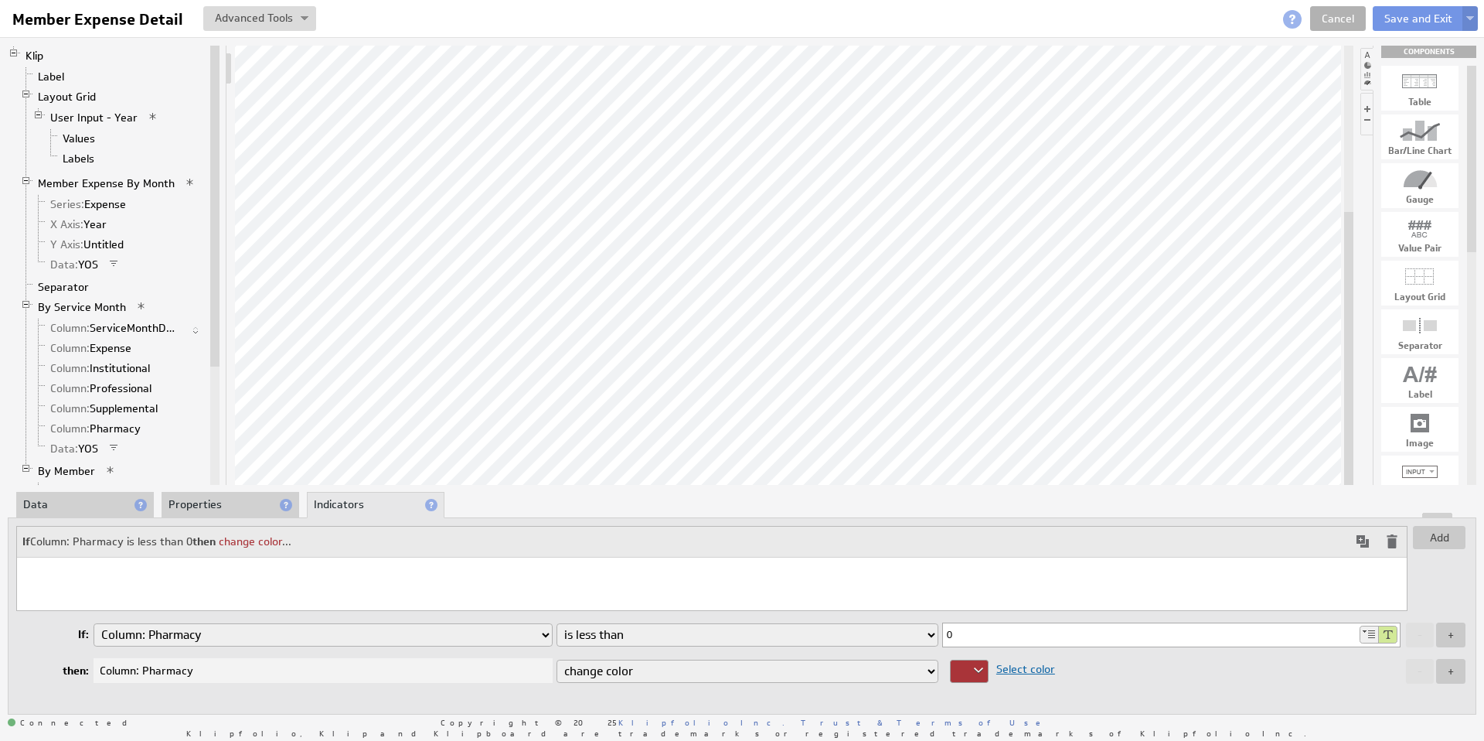
click at [1471, 18] on img at bounding box center [1470, 19] width 8 height 6
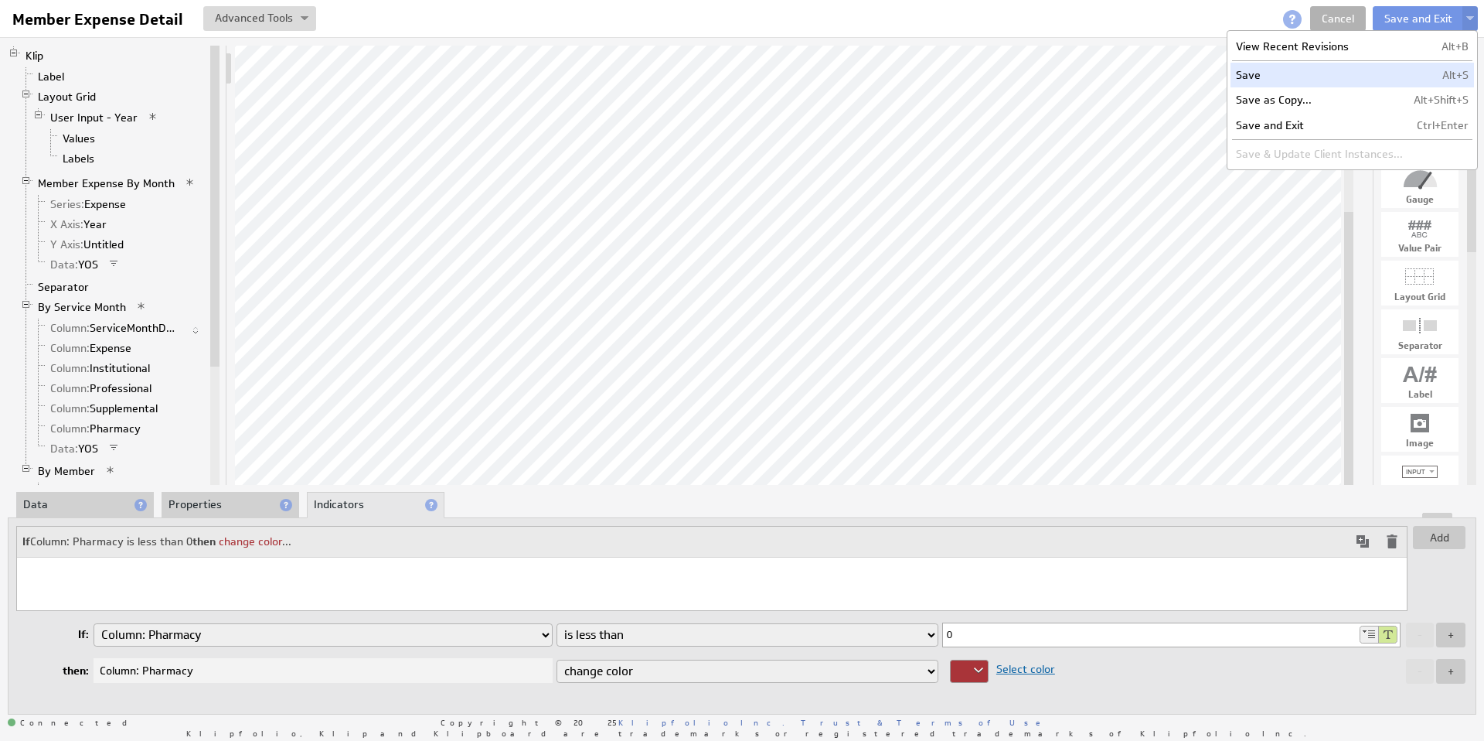
click at [1294, 80] on td "Save" at bounding box center [1320, 75] width 178 height 25
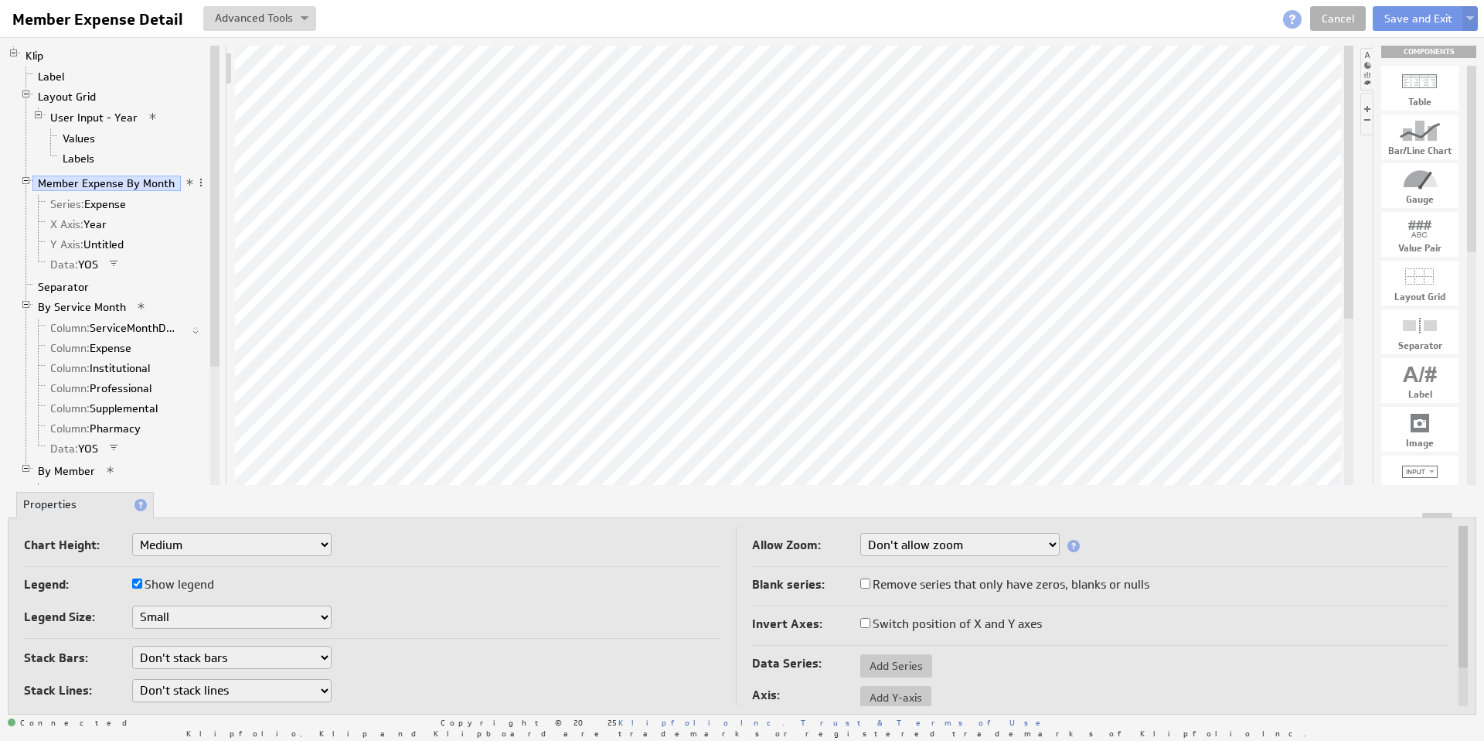
click at [315, 663] on select "Don't stack bars Stack all bars Stack all bars by percentage" at bounding box center [231, 656] width 199 height 23
select select "1"
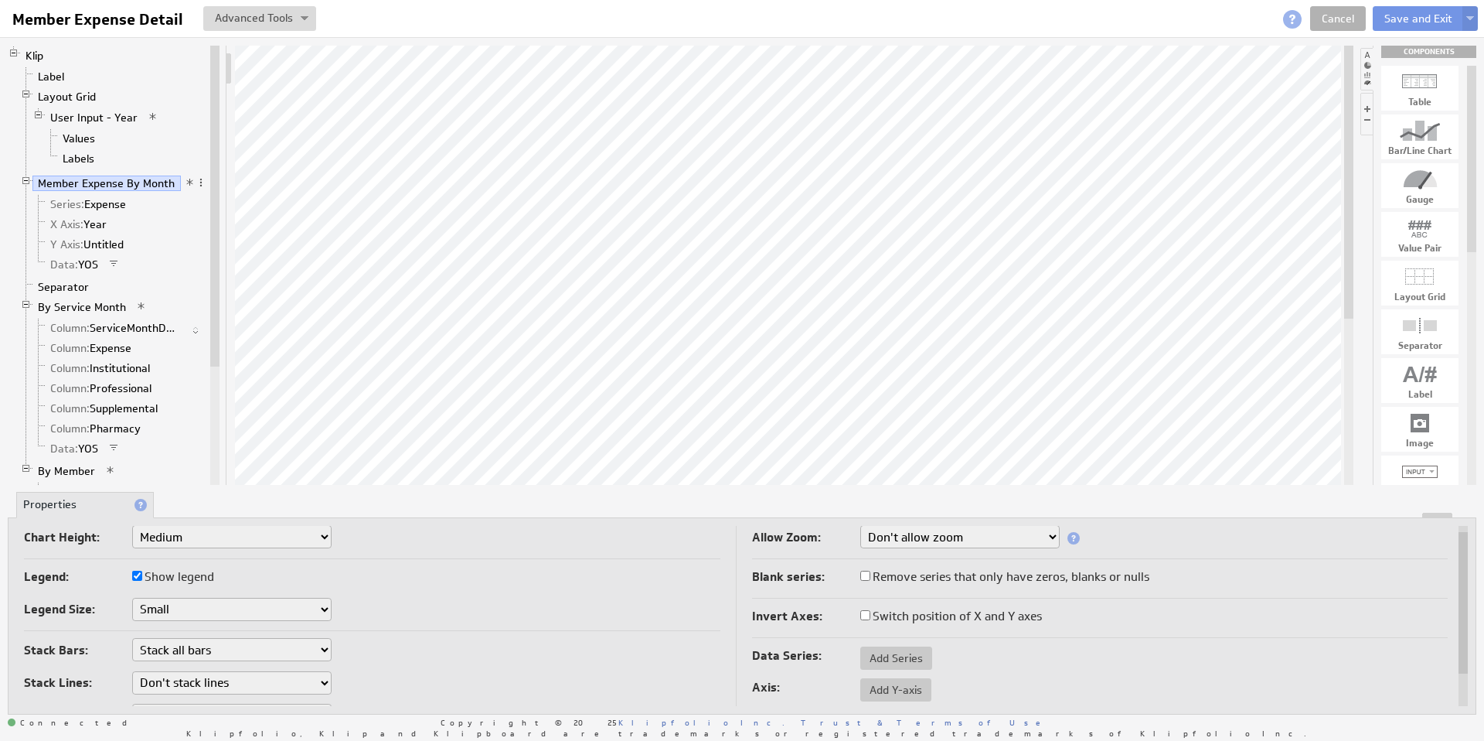
click at [949, 532] on select "Don't allow zoom Along X axis only Along Y axis only Along both X axis and Y ax…" at bounding box center [959, 536] width 199 height 23
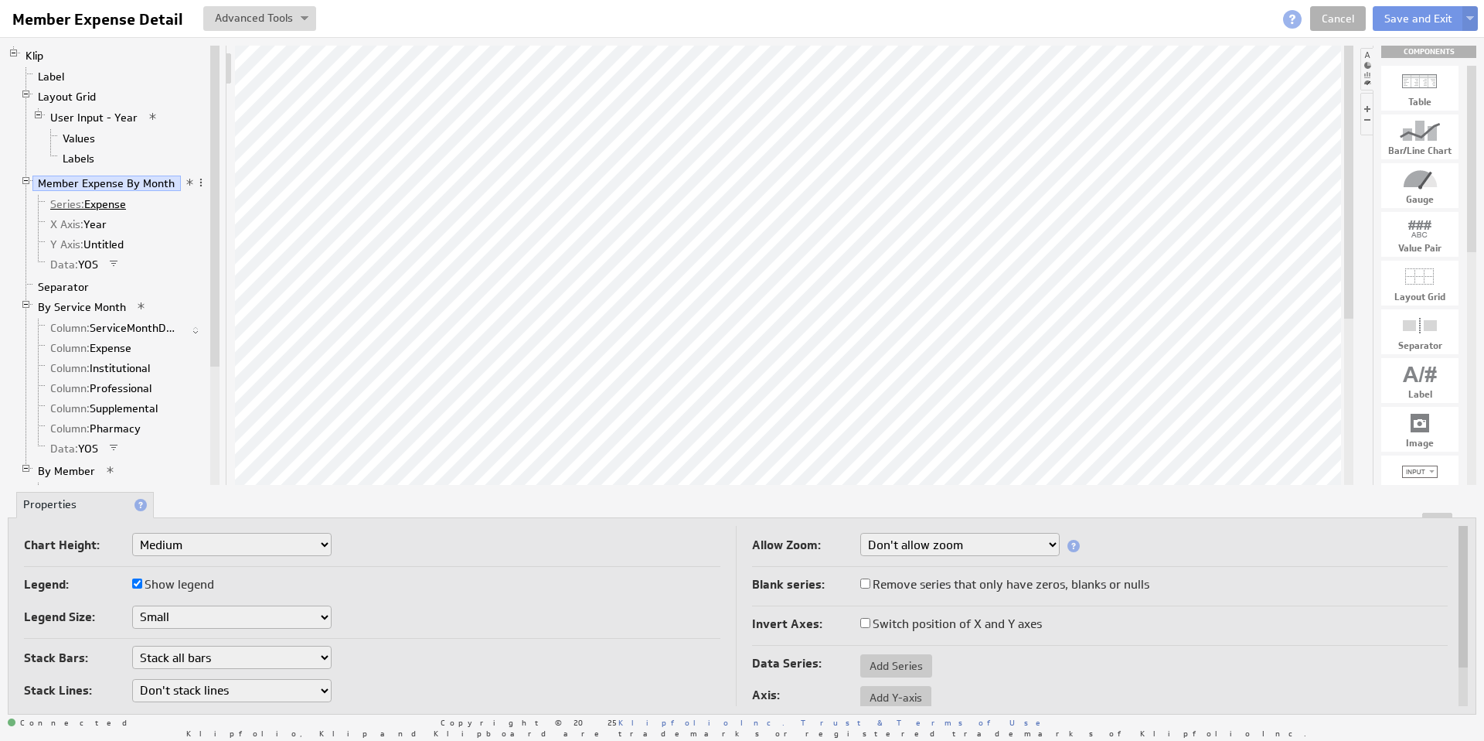
click at [97, 209] on link "Series: Expense" at bounding box center [88, 203] width 87 height 15
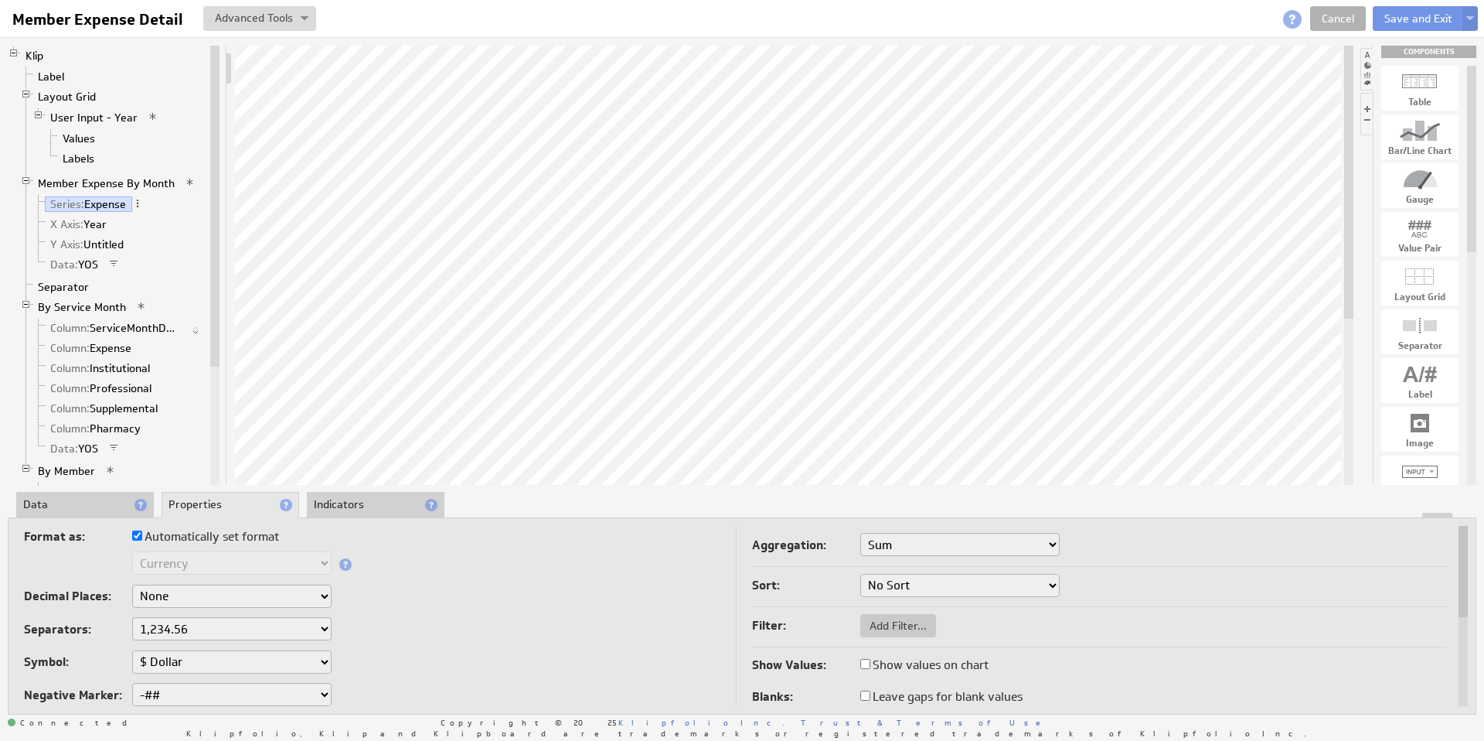
click at [865, 663] on input "Show values on chart" at bounding box center [865, 664] width 10 height 10
checkbox input "true"
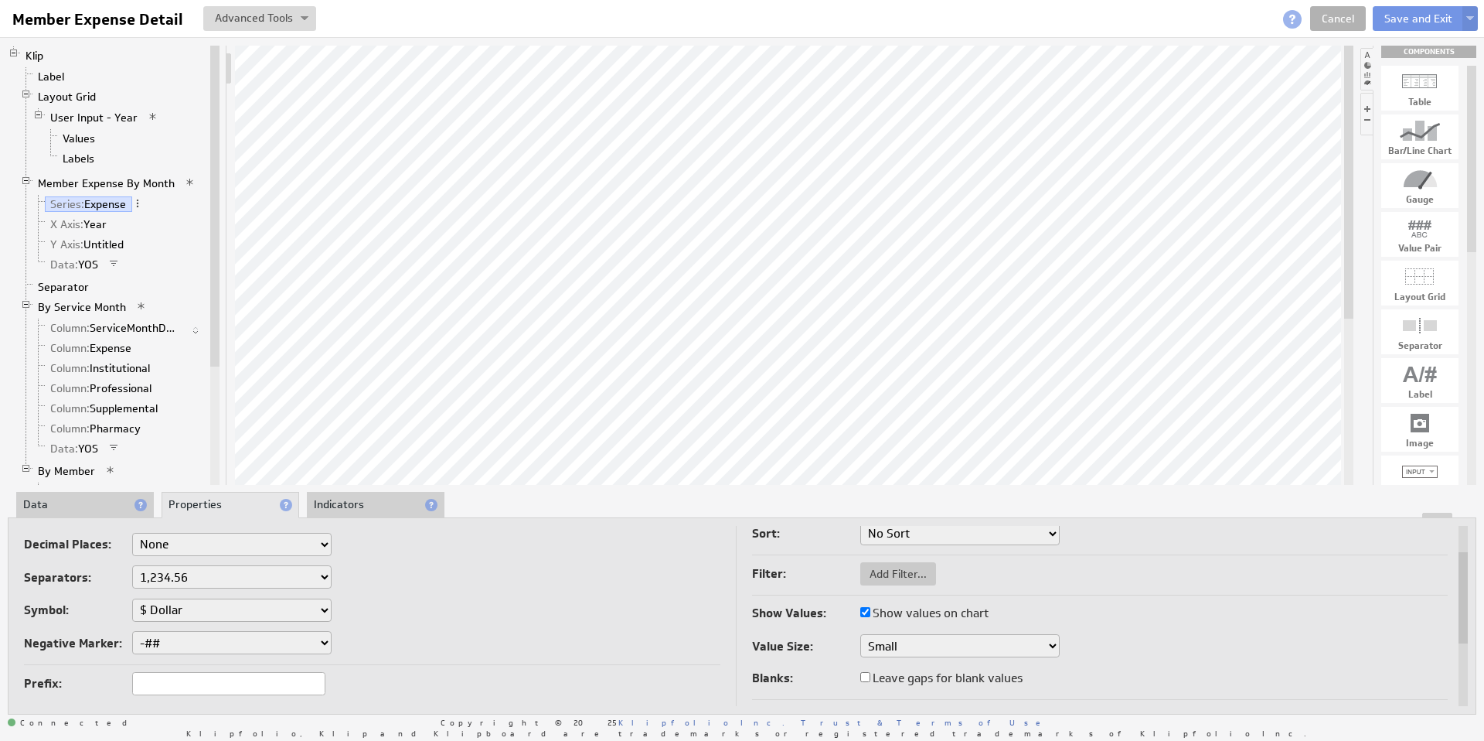
click at [872, 648] on select "Small Medium Large" at bounding box center [959, 645] width 199 height 23
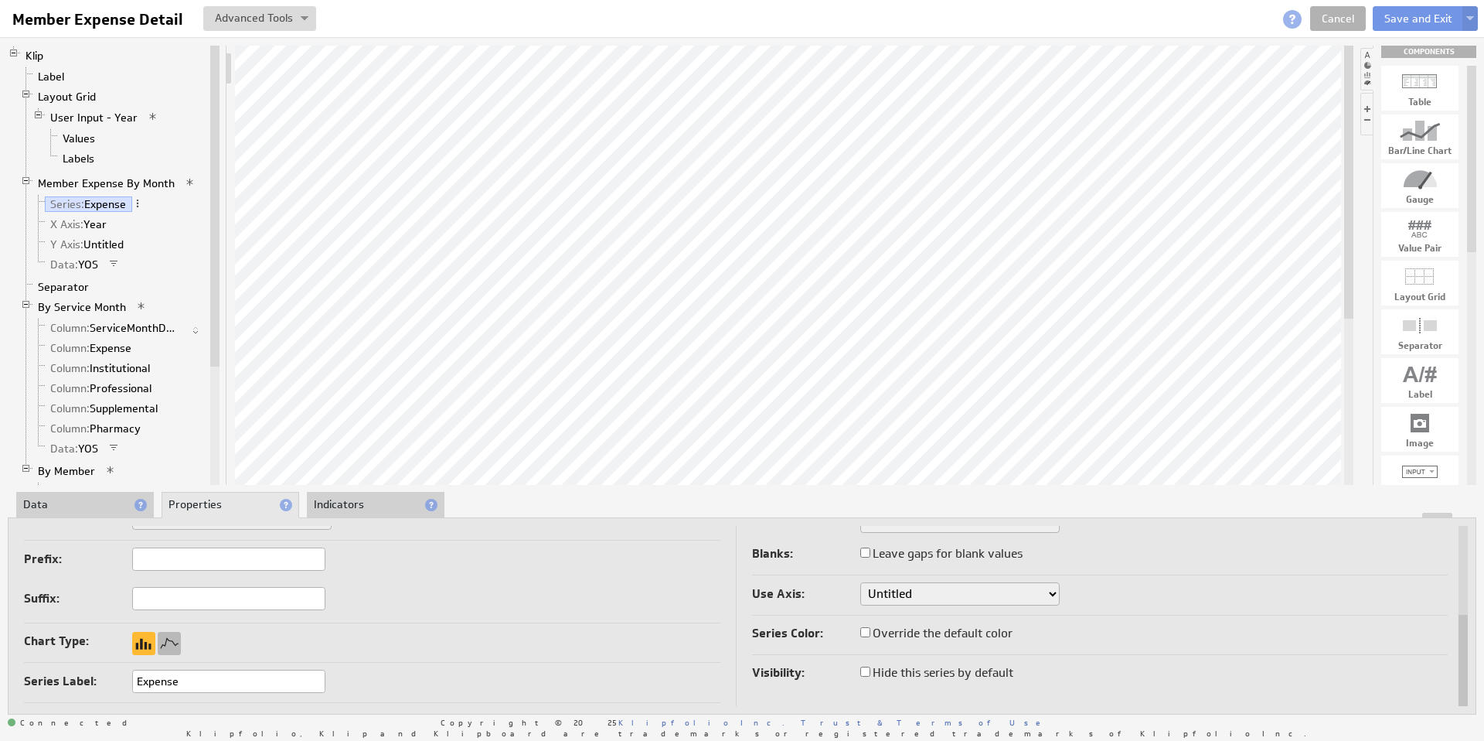
click at [172, 641] on div at bounding box center [169, 643] width 23 height 23
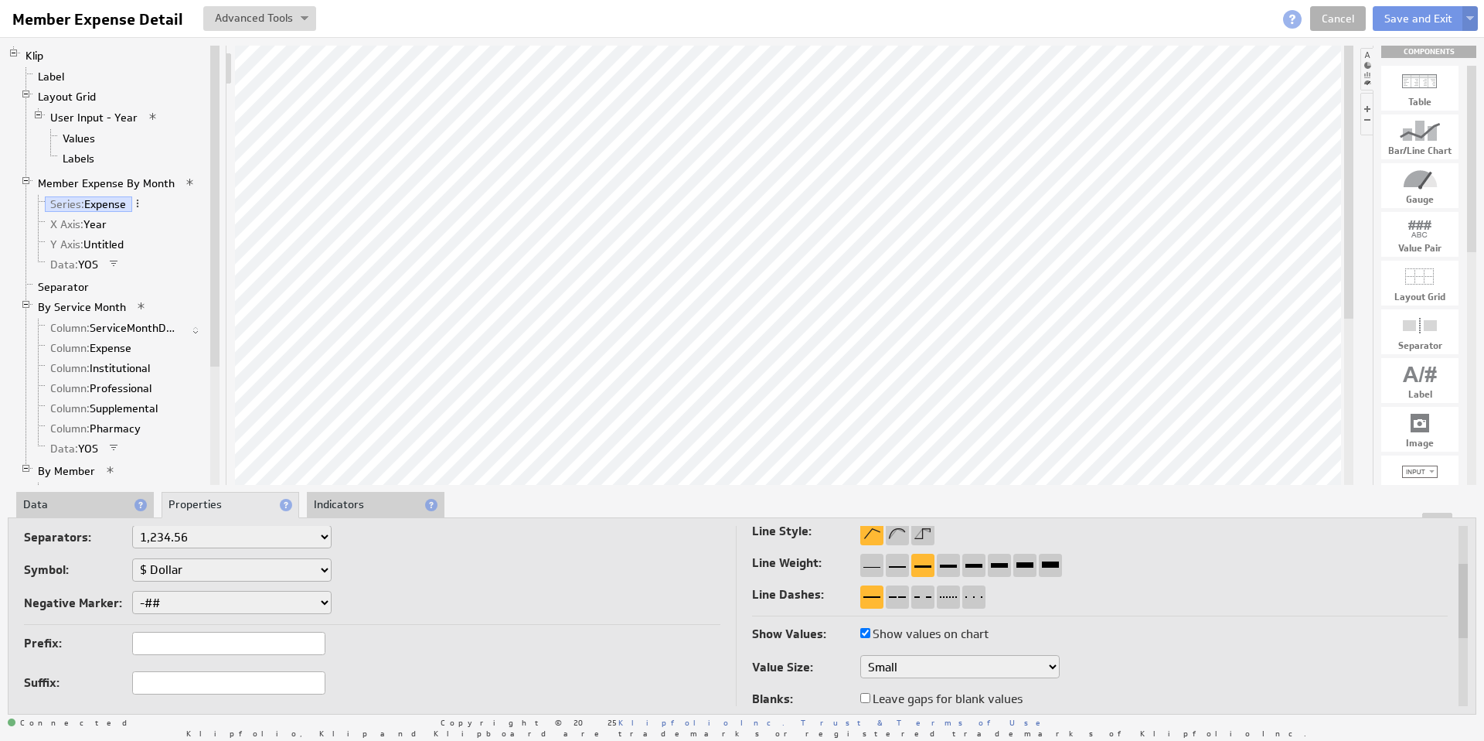
click at [1470, 20] on img at bounding box center [1470, 19] width 8 height 6
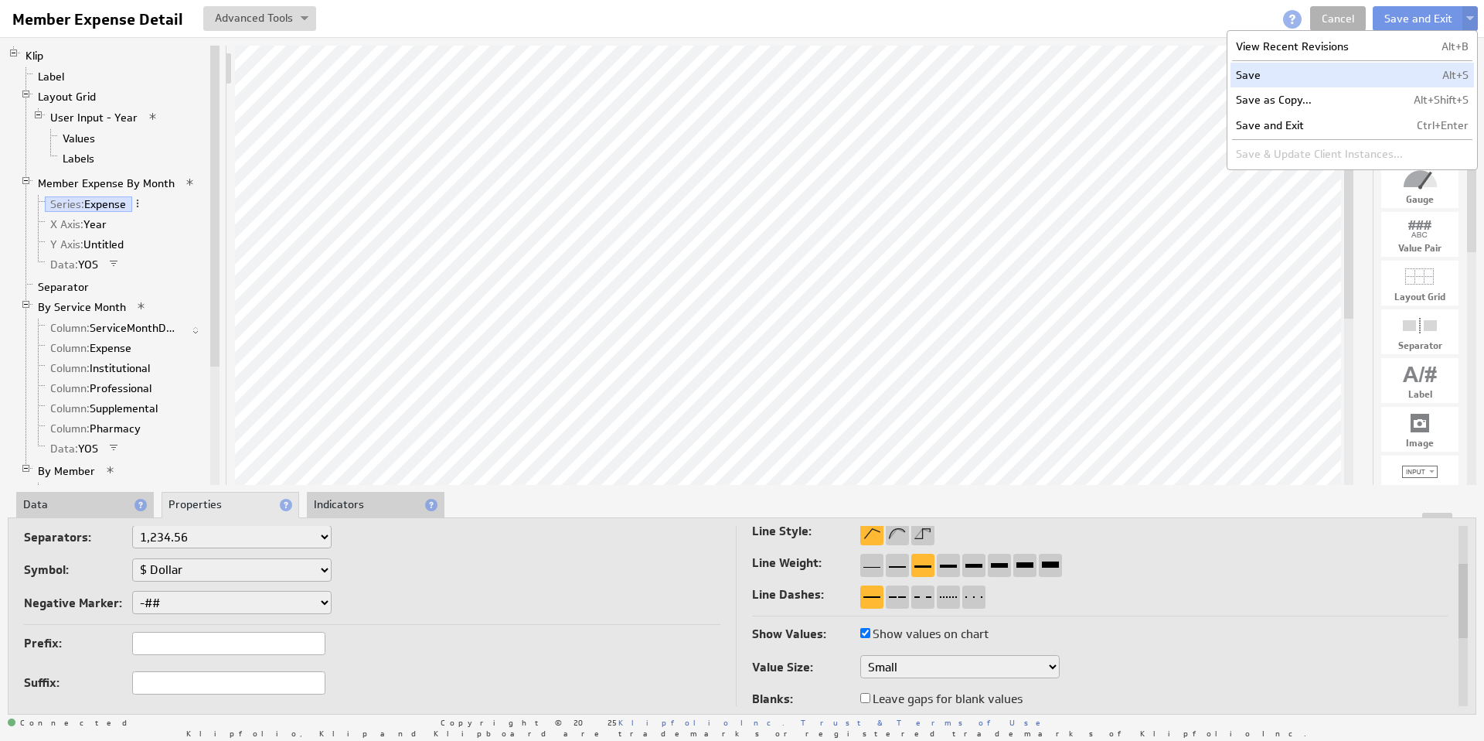
click at [1307, 73] on td "Save" at bounding box center [1320, 75] width 178 height 25
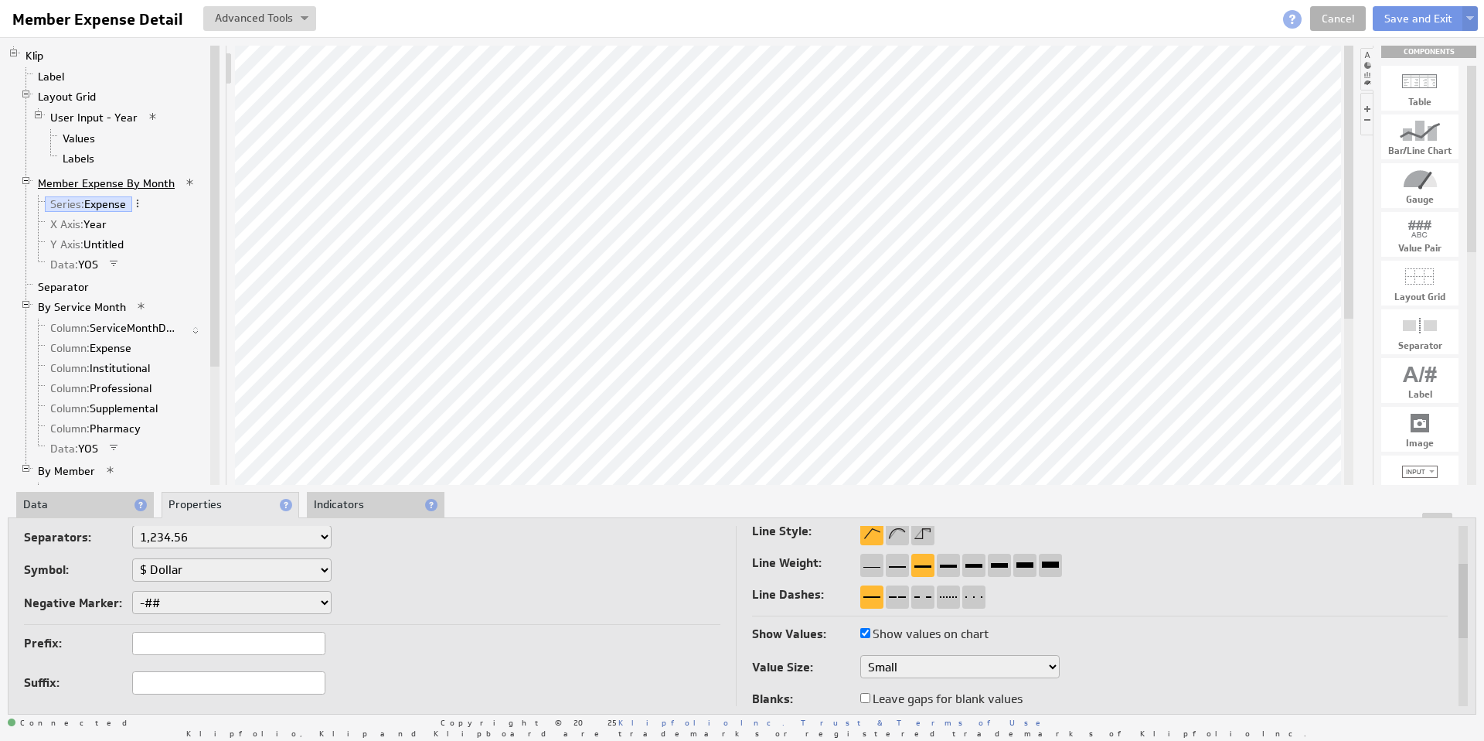
click at [114, 182] on link "Member Expense By Month" at bounding box center [106, 182] width 148 height 15
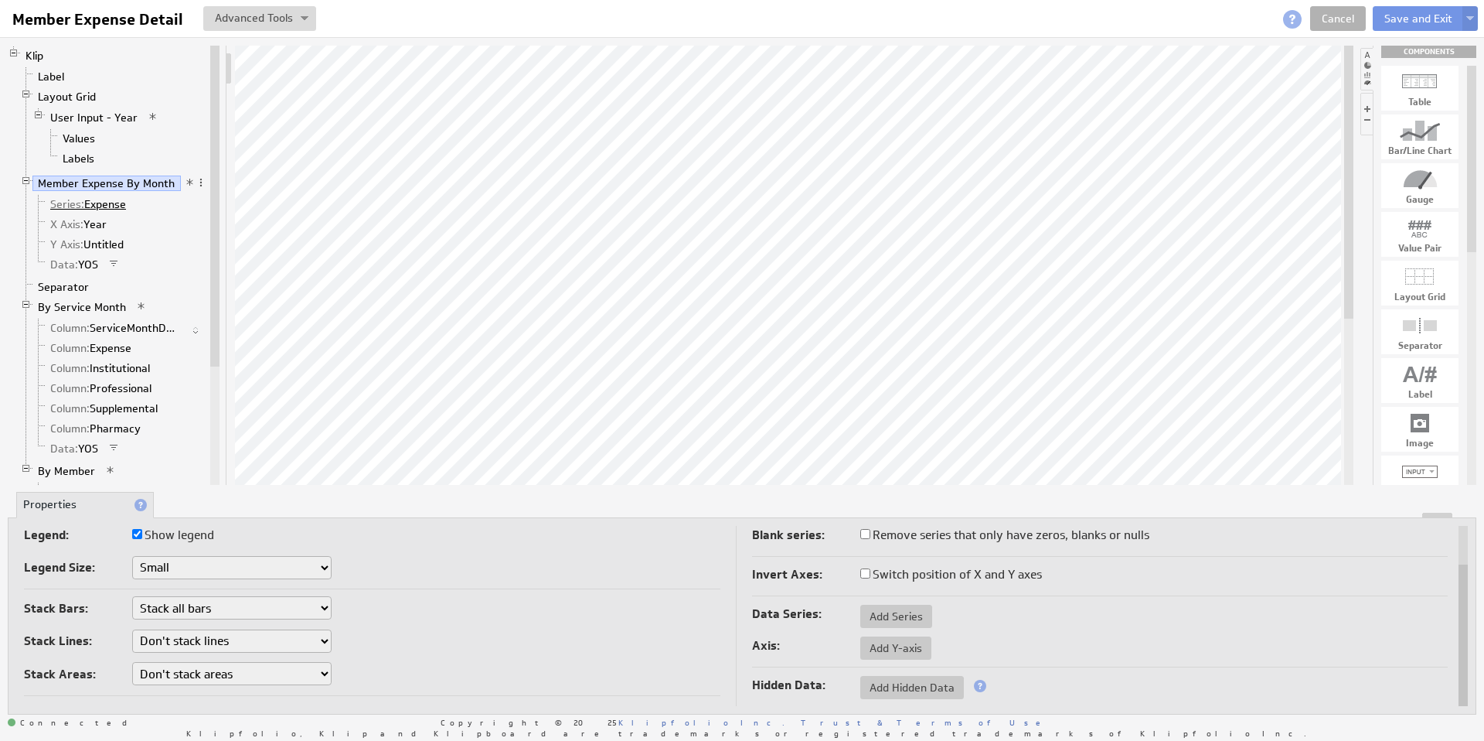
click at [97, 203] on link "Series: Expense" at bounding box center [88, 203] width 87 height 15
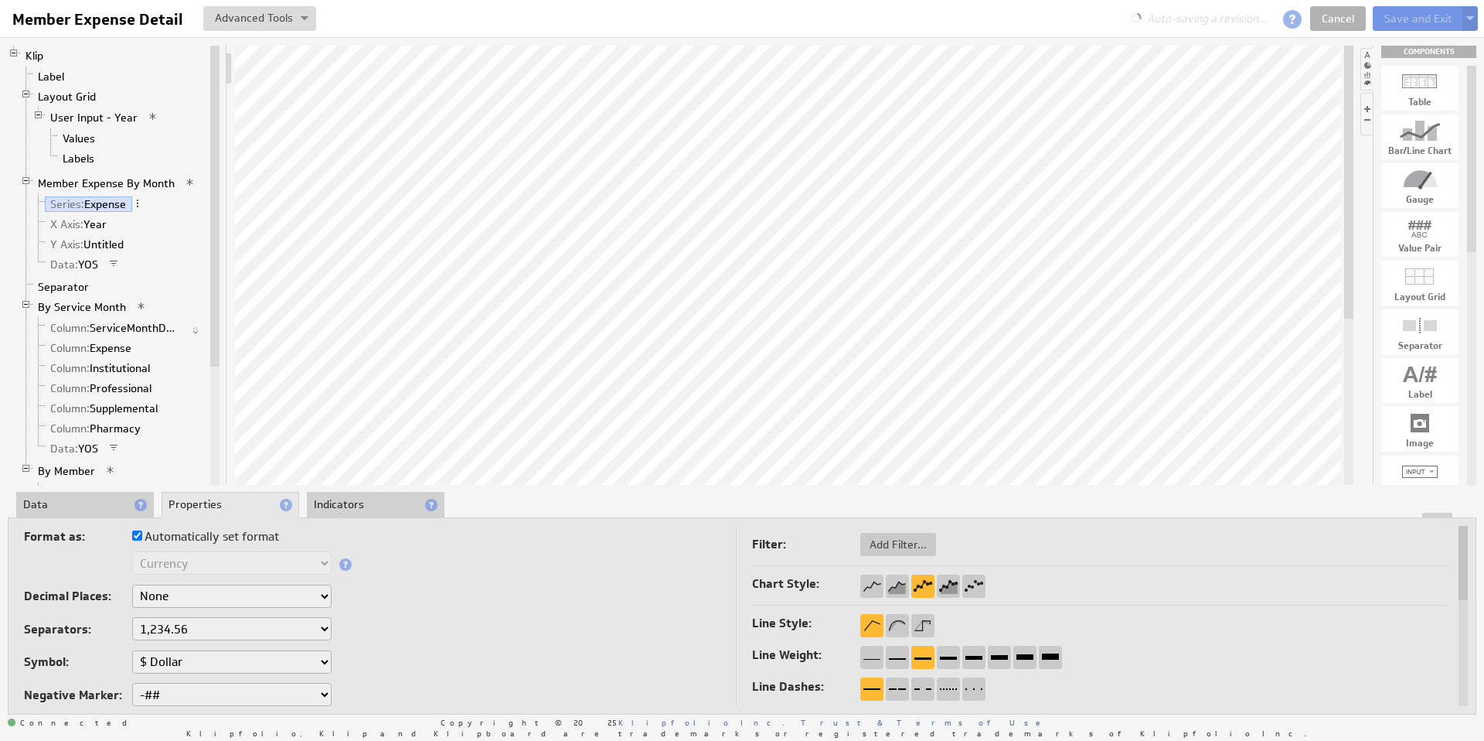
click at [140, 203] on span at bounding box center [137, 203] width 11 height 11
click at [97, 223] on link "X Axis: Year" at bounding box center [79, 223] width 68 height 15
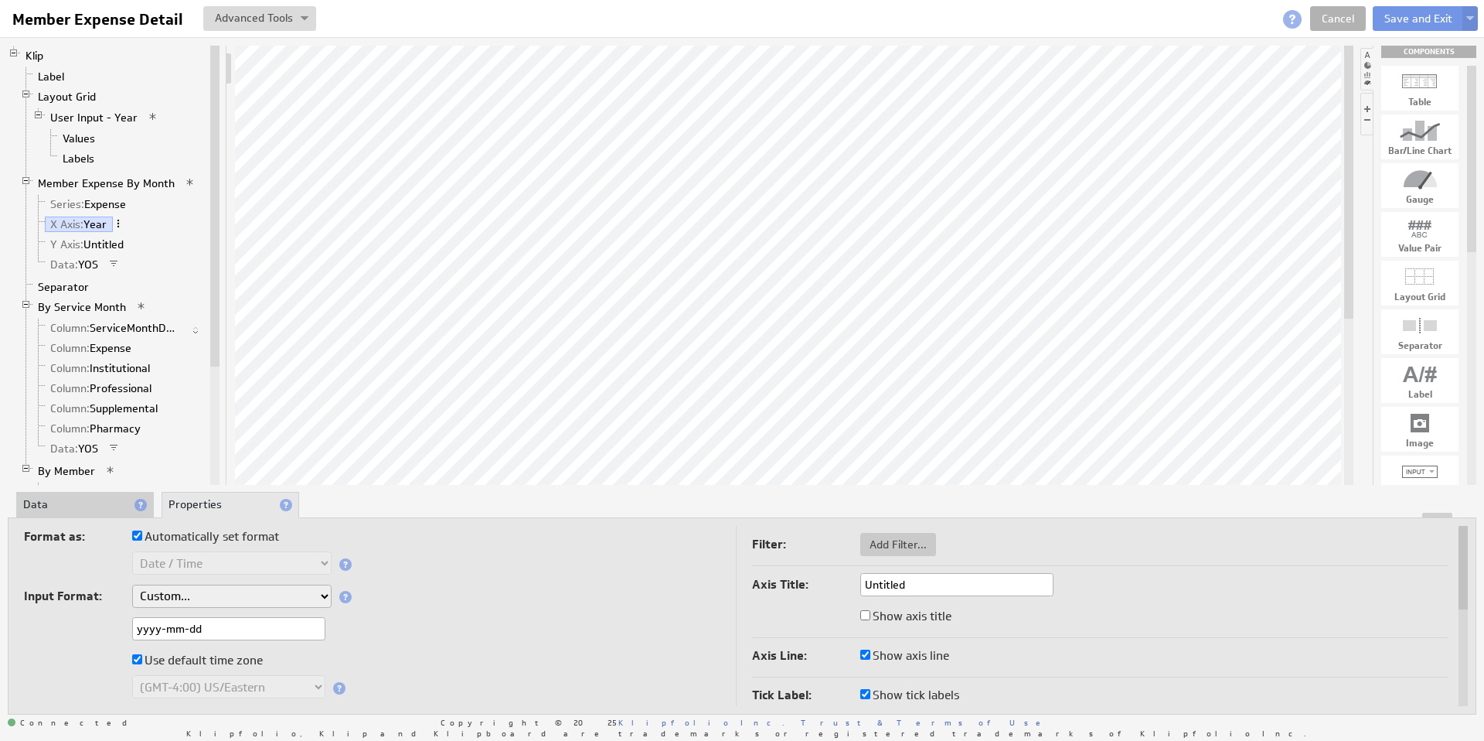
click at [121, 224] on span at bounding box center [118, 223] width 11 height 11
click at [191, 272] on div "Group" at bounding box center [201, 272] width 155 height 25
click at [1470, 13] on button at bounding box center [1470, 18] width 15 height 25
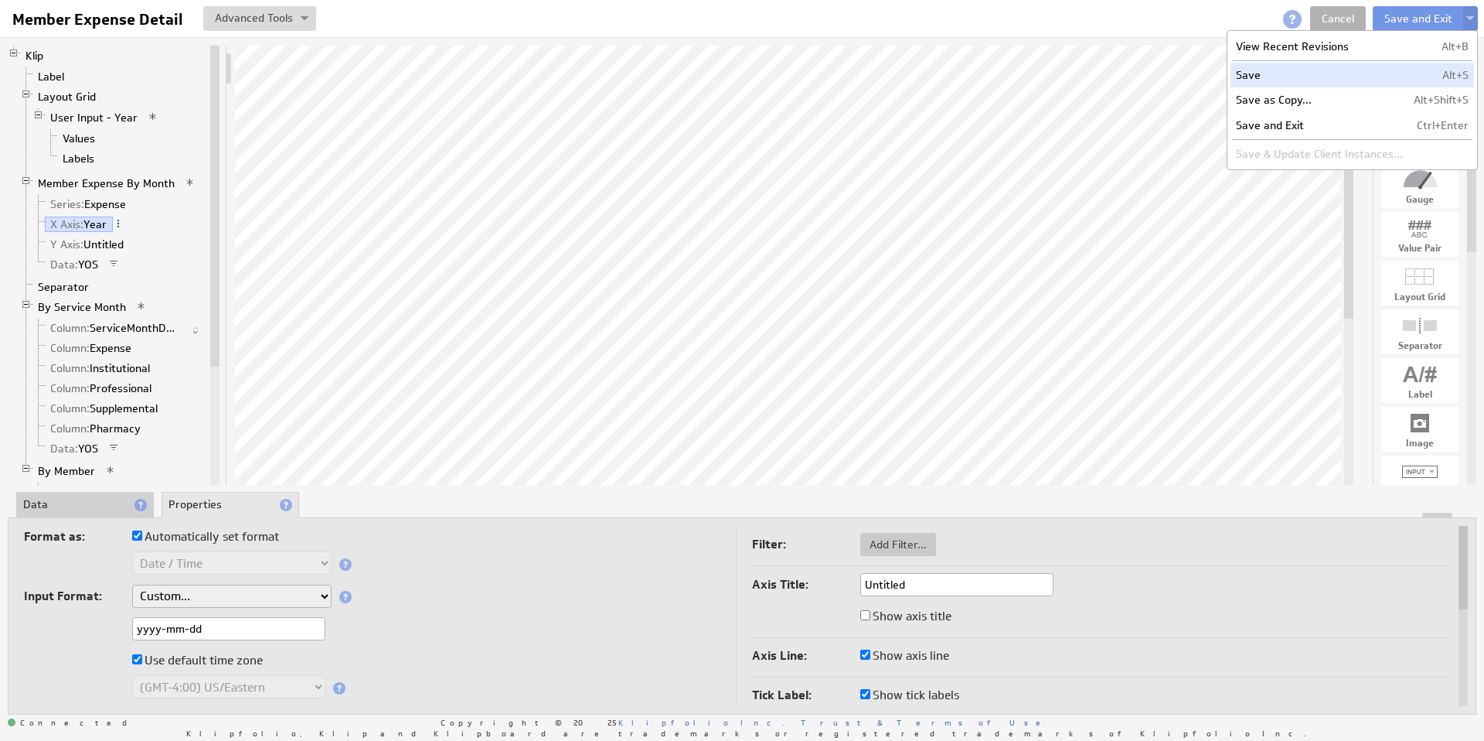
click at [1288, 79] on td "Save" at bounding box center [1320, 75] width 178 height 25
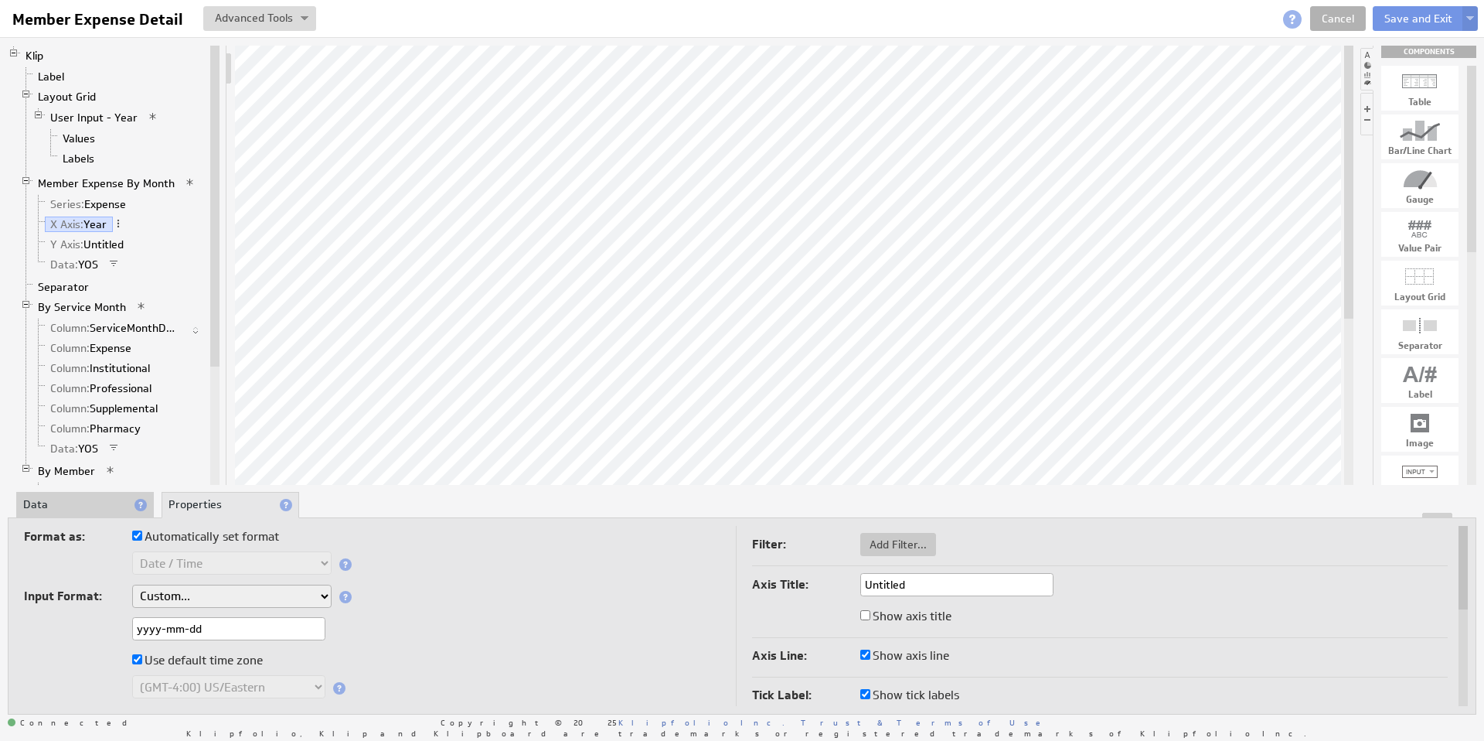
click at [77, 502] on li "Data" at bounding box center [85, 505] width 138 height 26
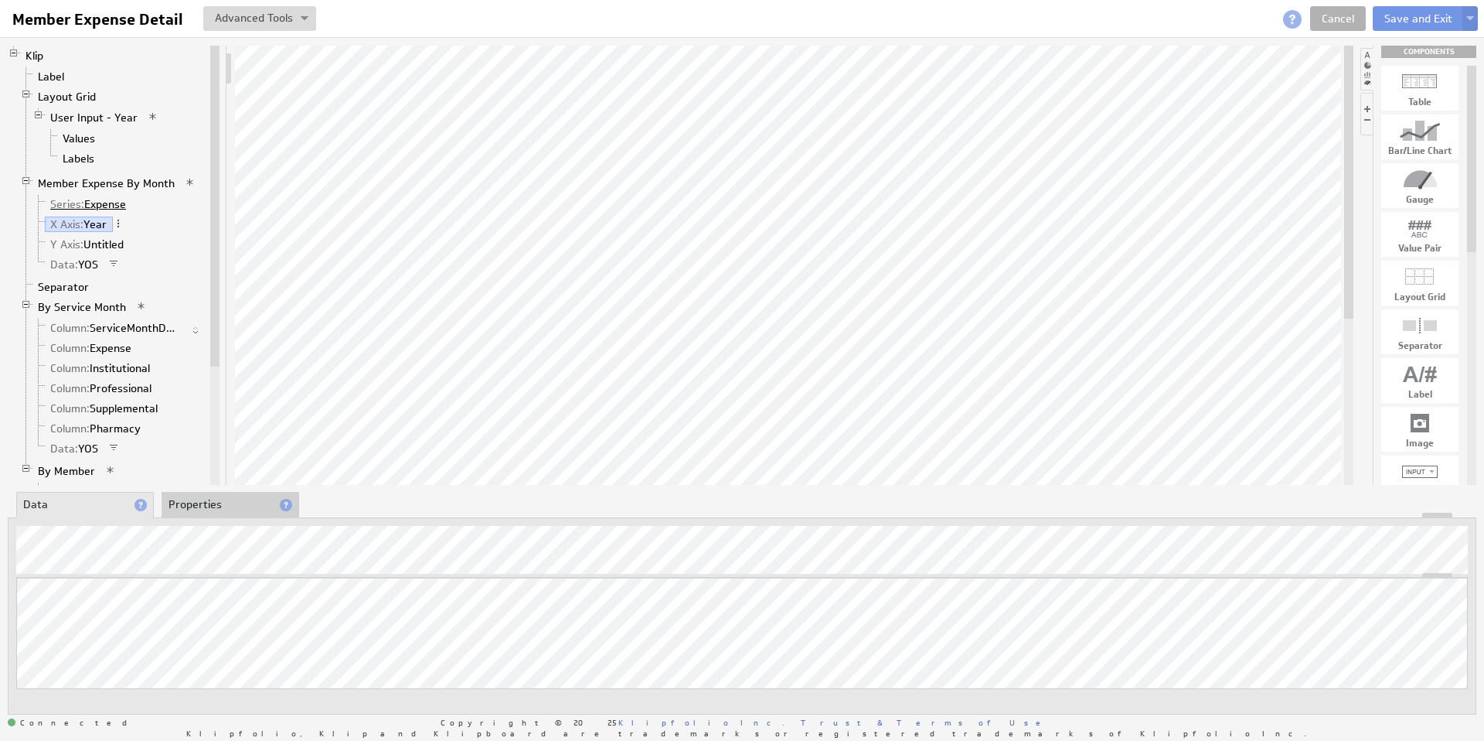
click at [87, 207] on link "Series: Expense" at bounding box center [88, 203] width 87 height 15
click at [102, 184] on link "Member Expense By Month" at bounding box center [106, 182] width 148 height 15
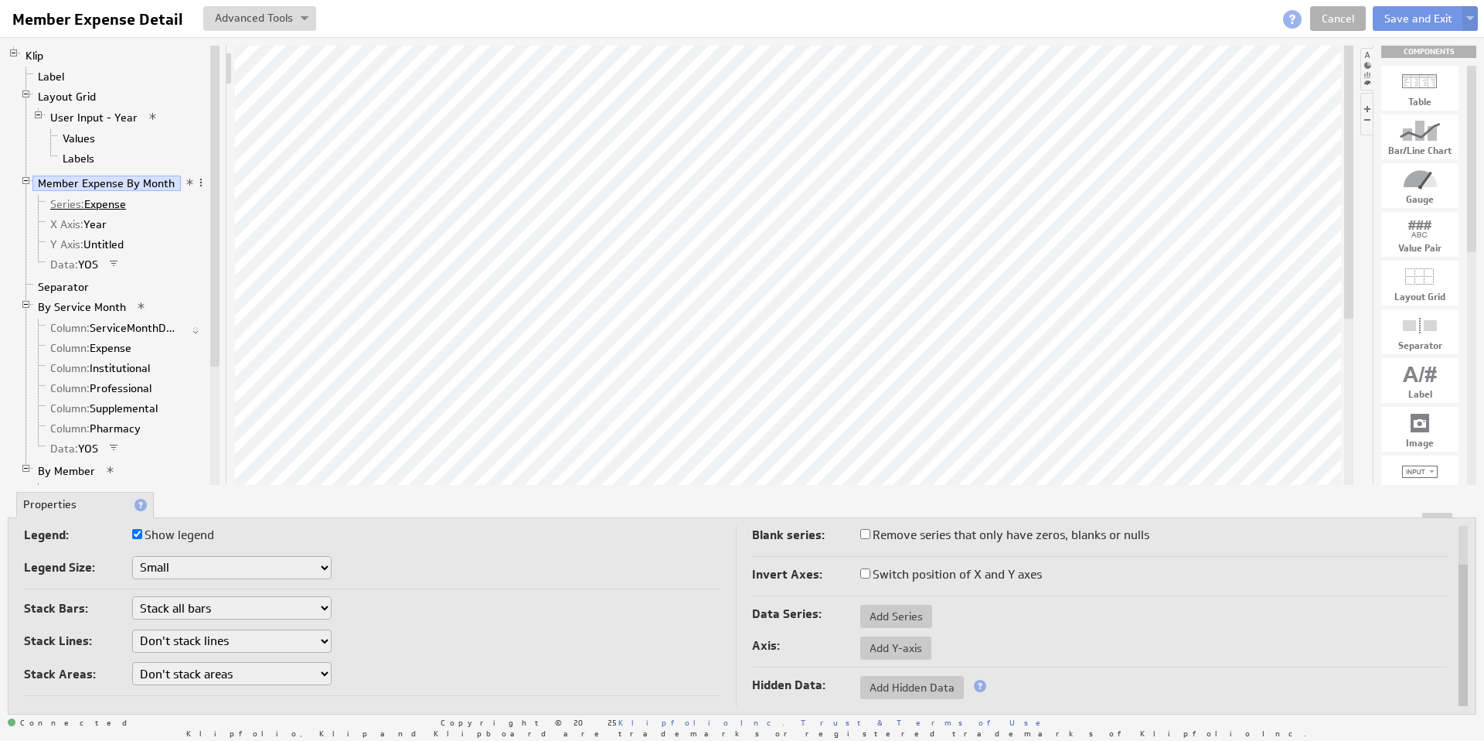
click at [93, 206] on link "Series: Expense" at bounding box center [88, 203] width 87 height 15
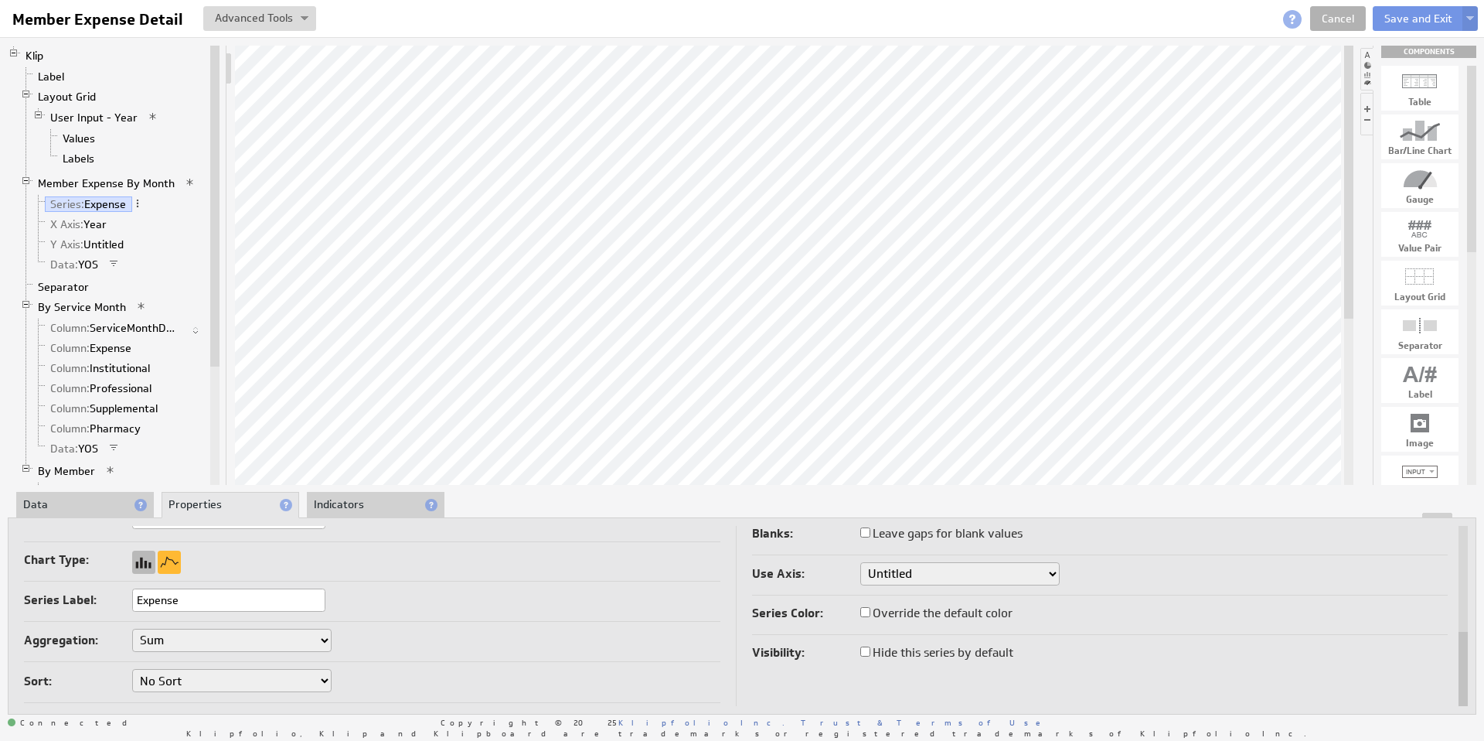
click at [146, 563] on div at bounding box center [143, 561] width 23 height 23
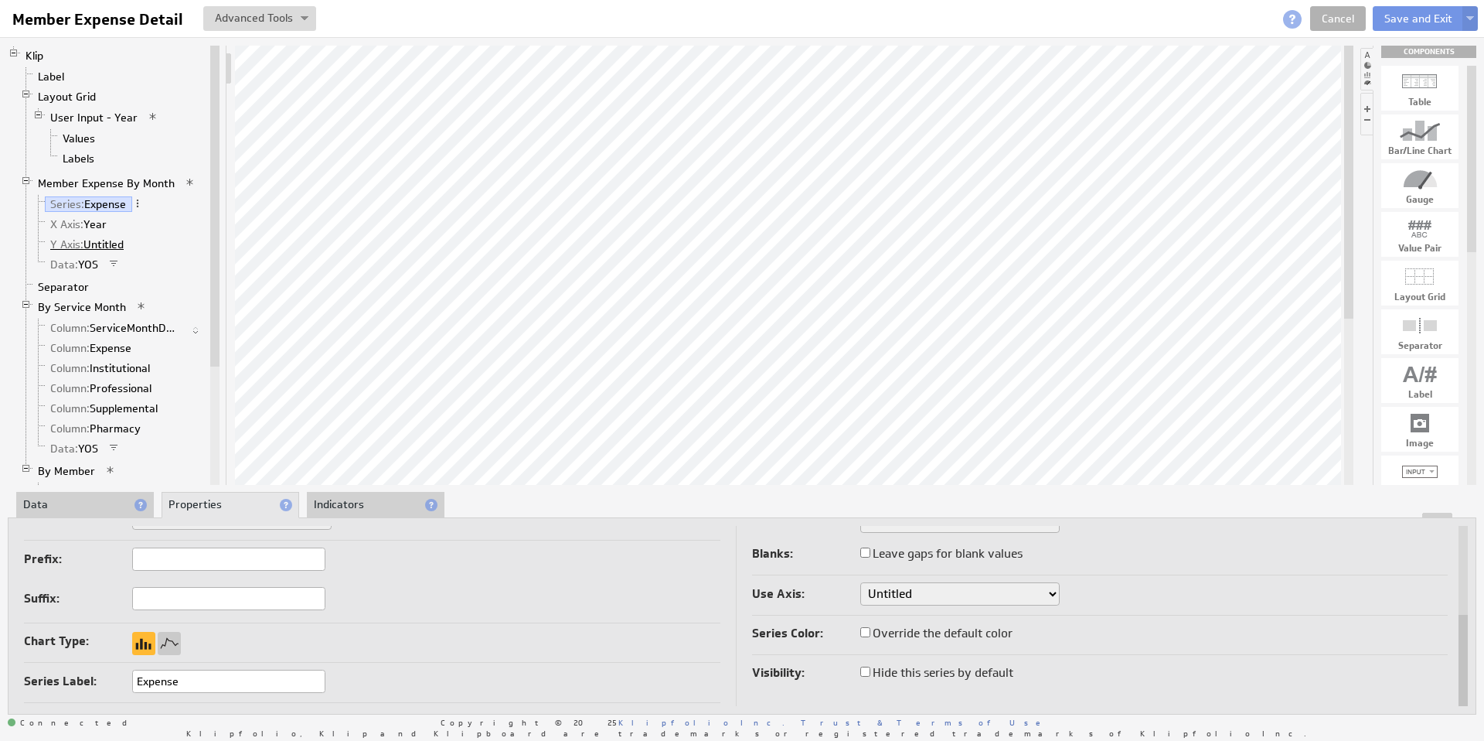
click at [95, 240] on link "Y Axis: Untitled" at bounding box center [87, 244] width 85 height 15
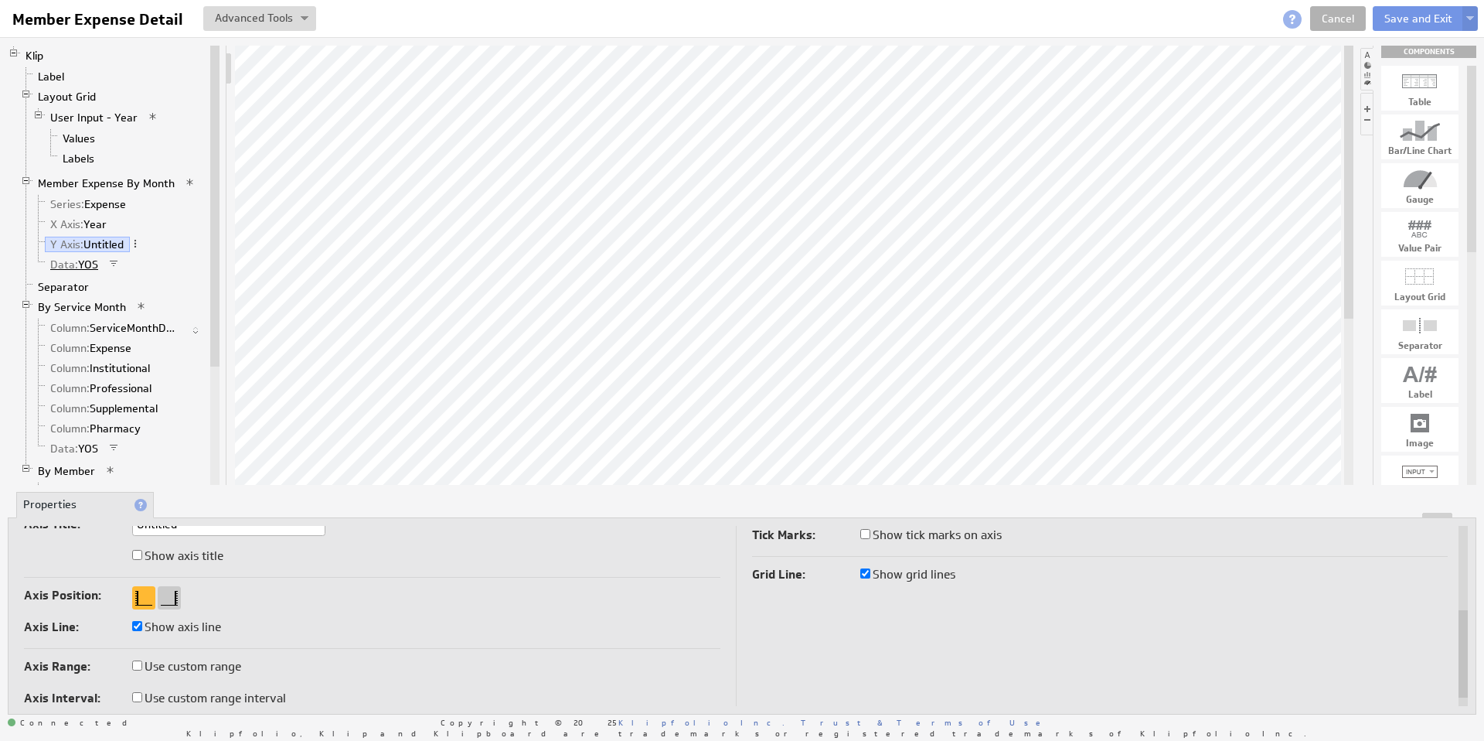
click at [85, 263] on link "Data: YOS" at bounding box center [75, 264] width 60 height 15
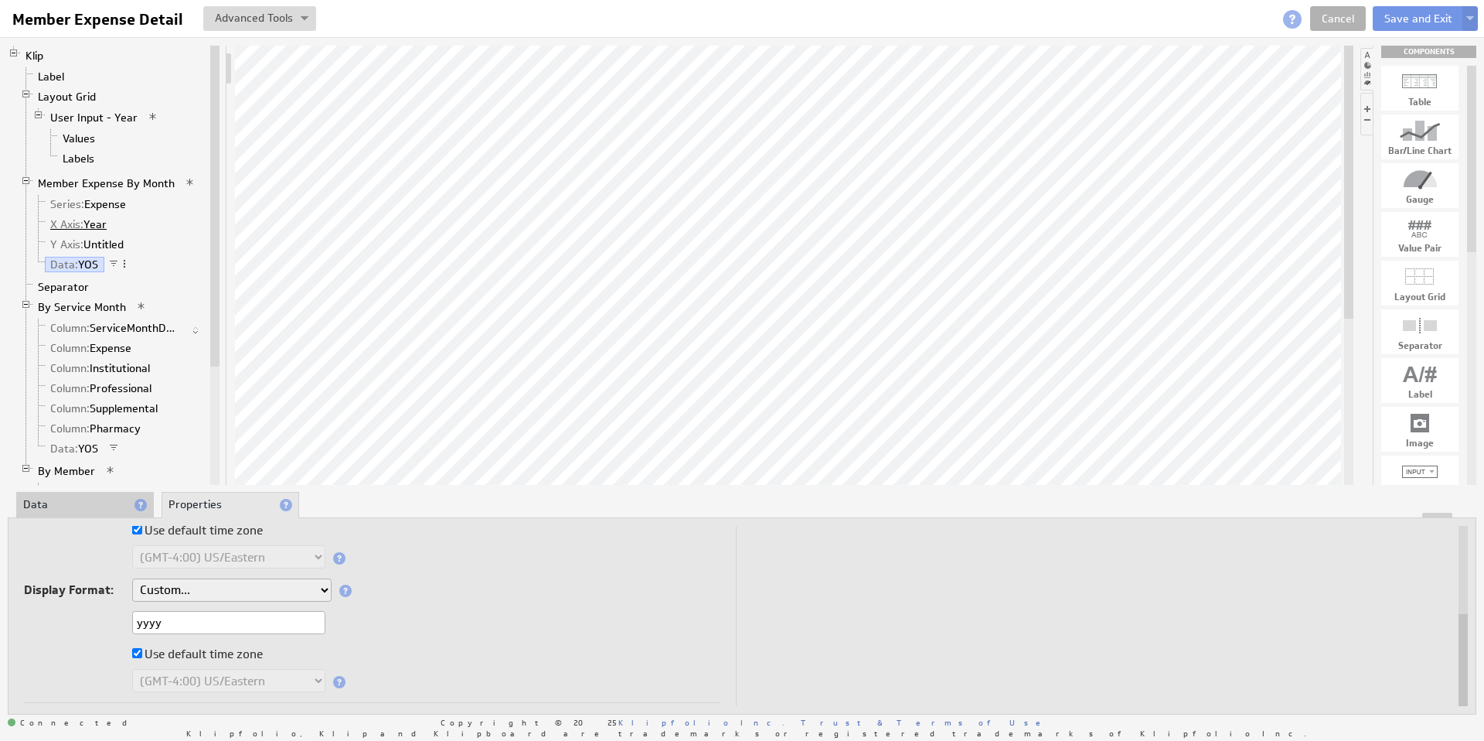
click at [94, 228] on link "X Axis: Year" at bounding box center [79, 223] width 68 height 15
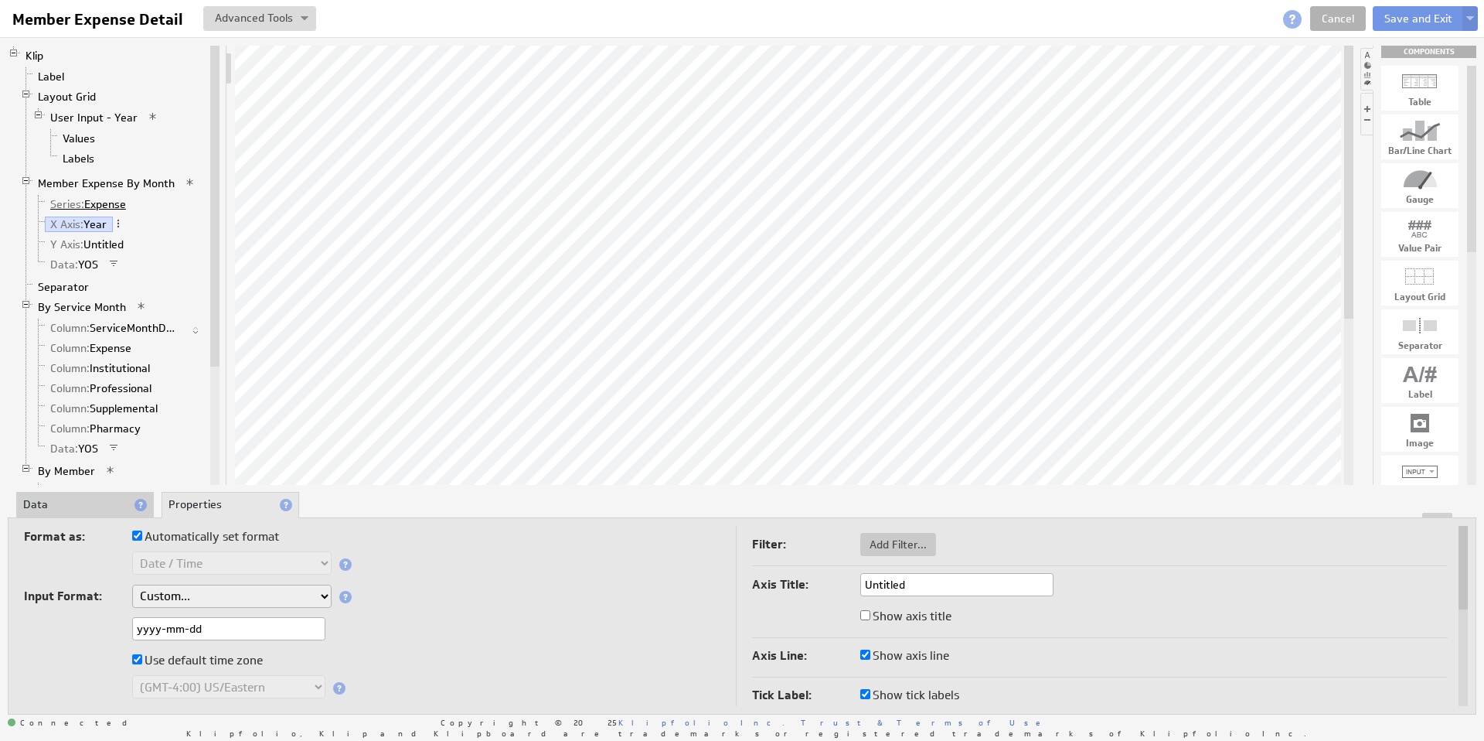
click at [99, 207] on link "Series: Expense" at bounding box center [88, 203] width 87 height 15
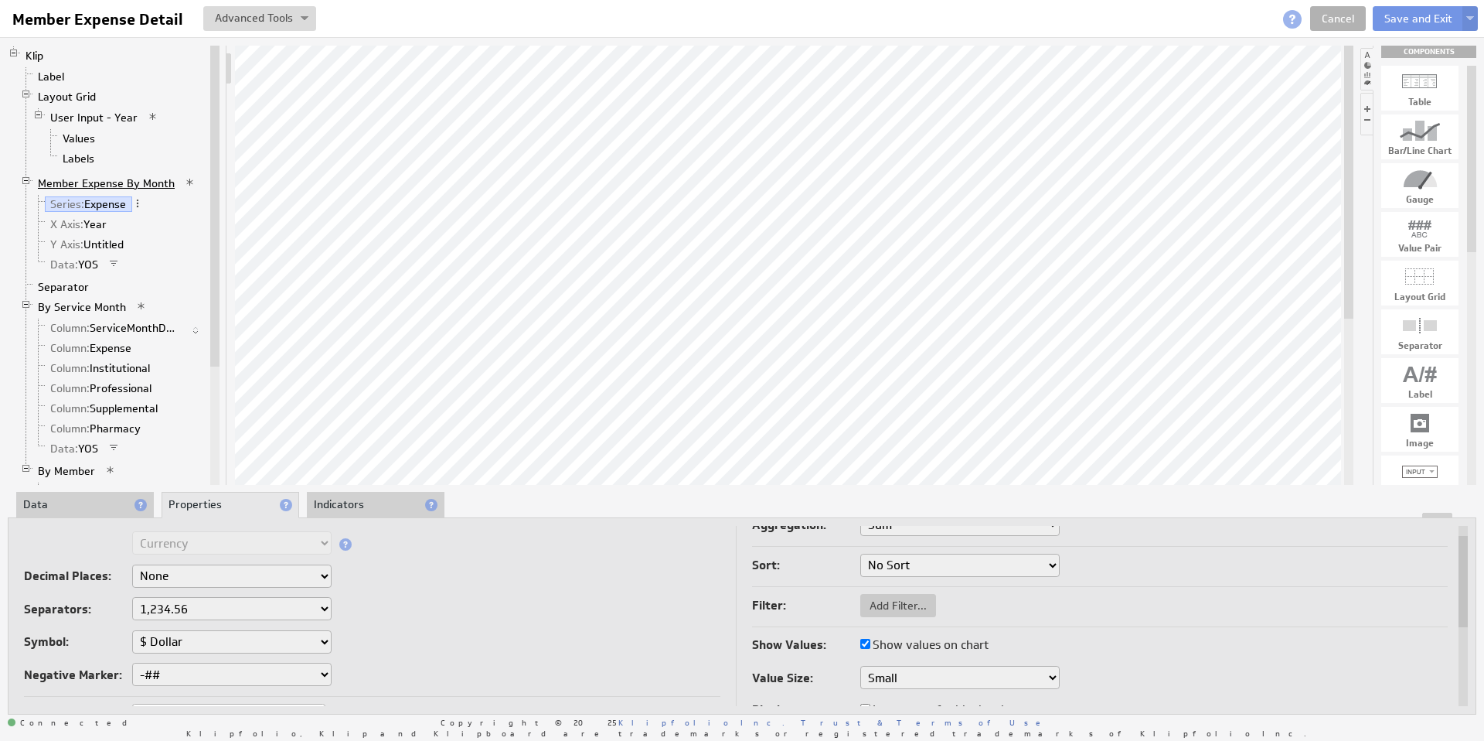
click at [115, 183] on link "Member Expense By Month" at bounding box center [106, 182] width 148 height 15
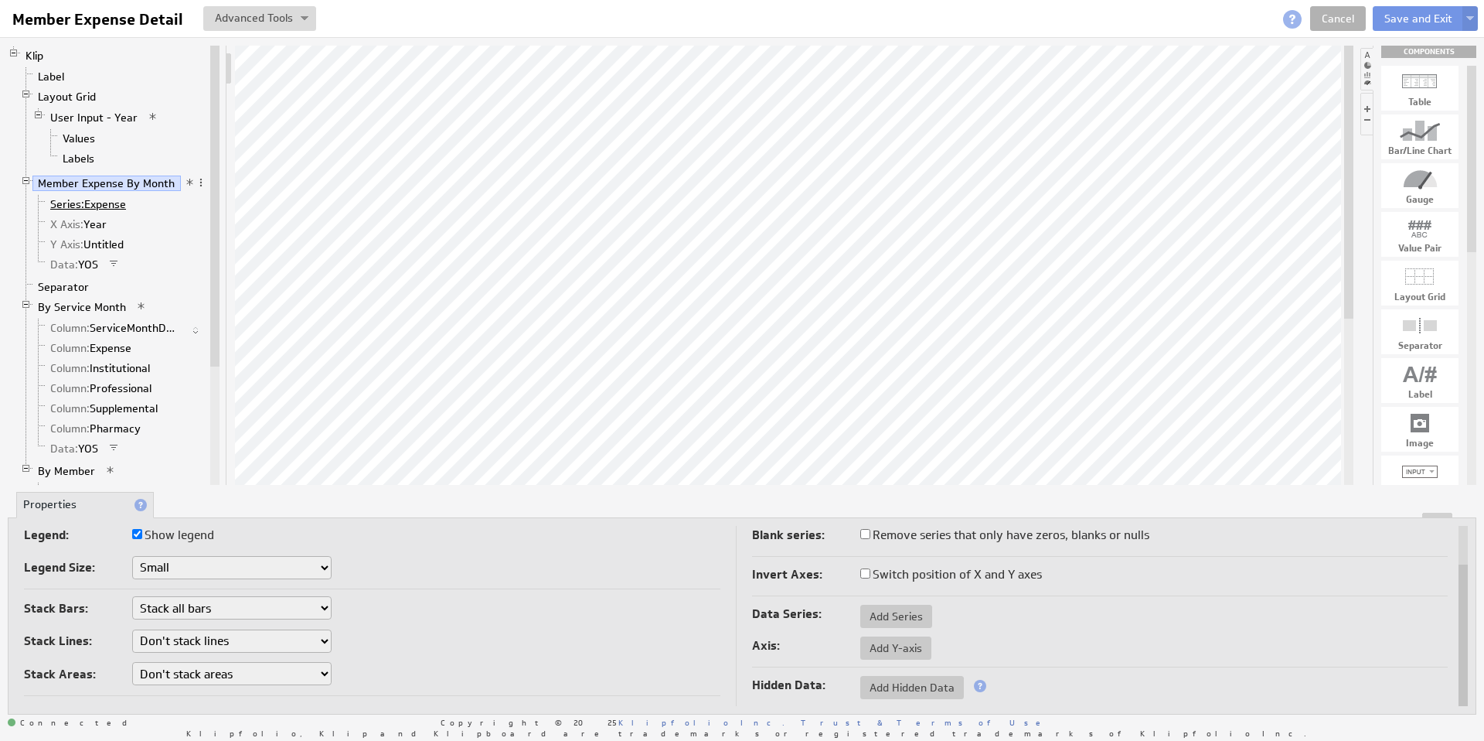
click at [71, 209] on span "Series:" at bounding box center [67, 204] width 34 height 14
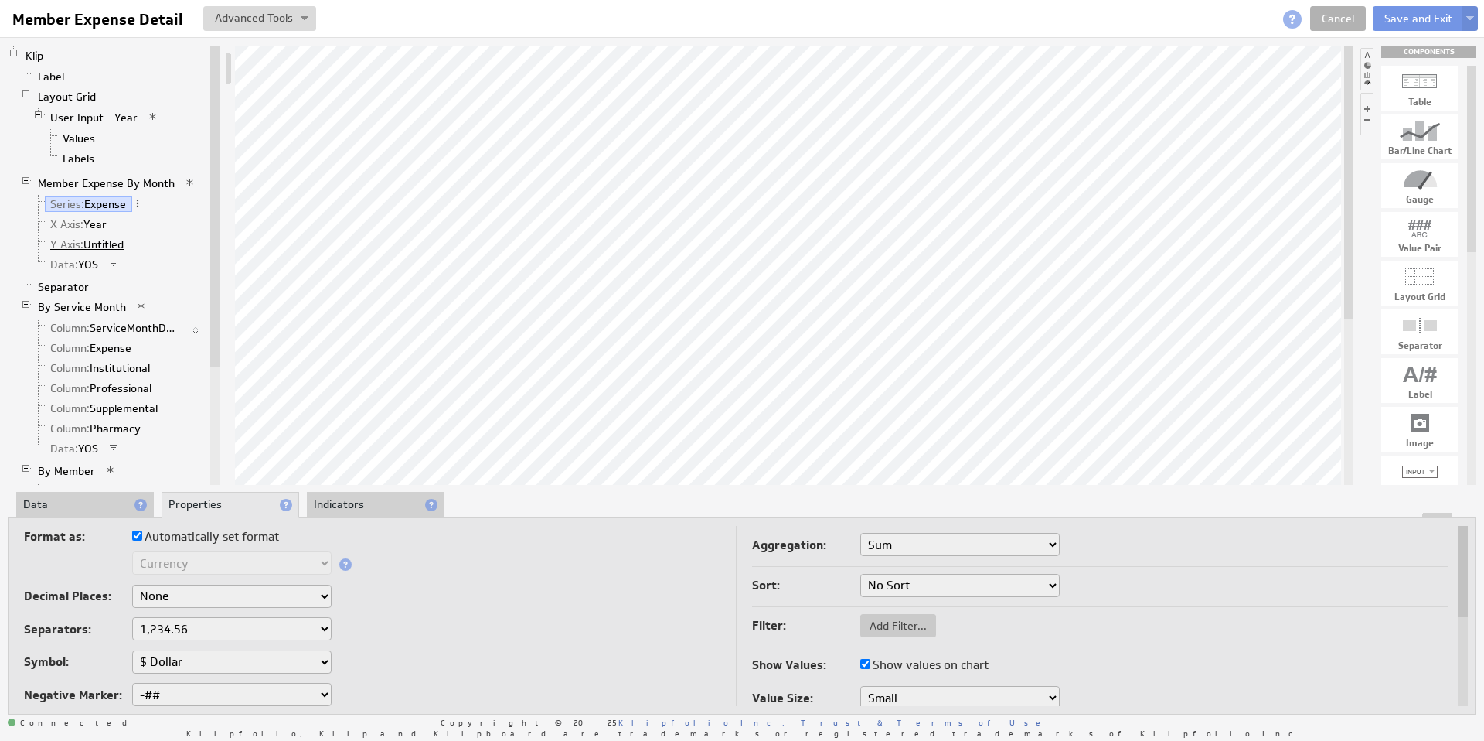
click at [87, 246] on link "Y Axis: Untitled" at bounding box center [87, 244] width 85 height 15
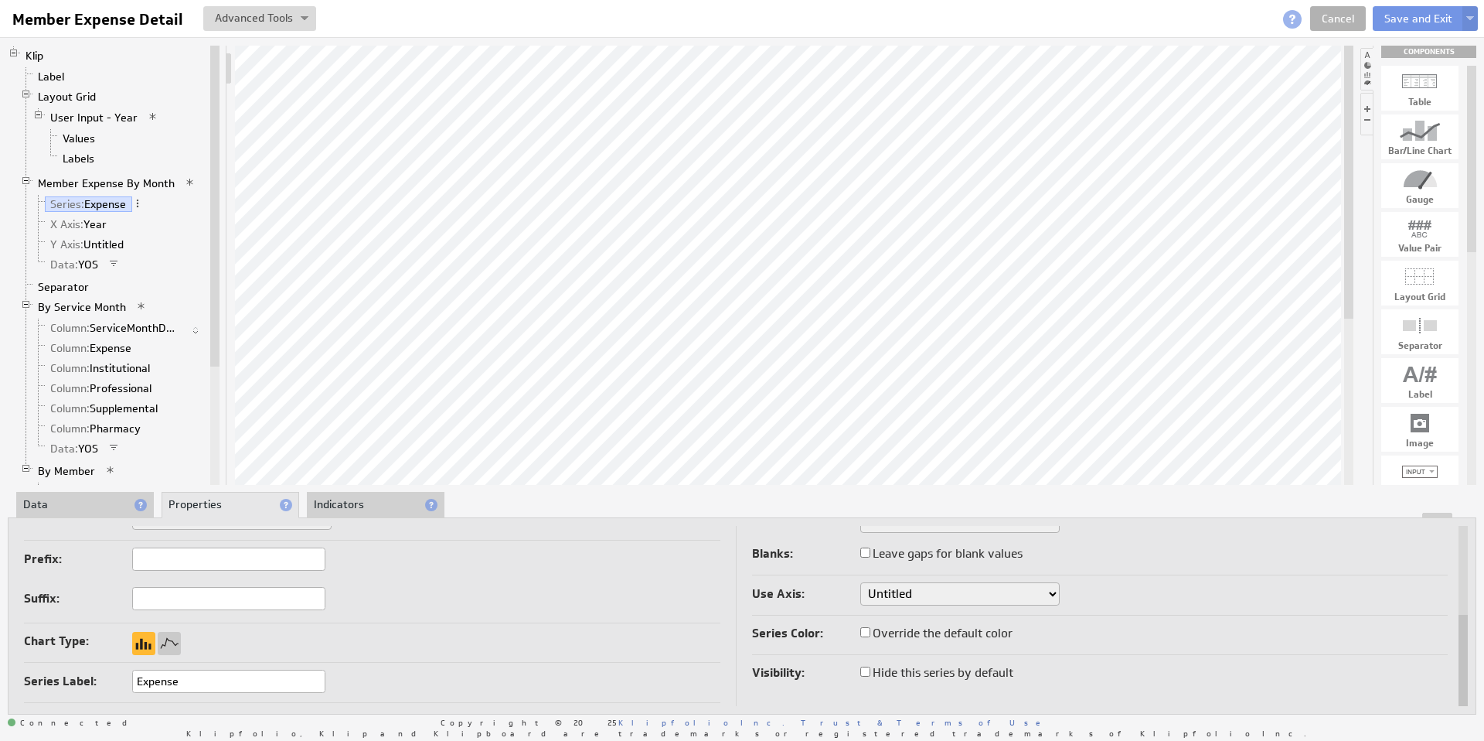
click at [867, 632] on input "Override the default color" at bounding box center [865, 632] width 10 height 10
checkbox input "true"
click at [884, 666] on div at bounding box center [879, 667] width 39 height 23
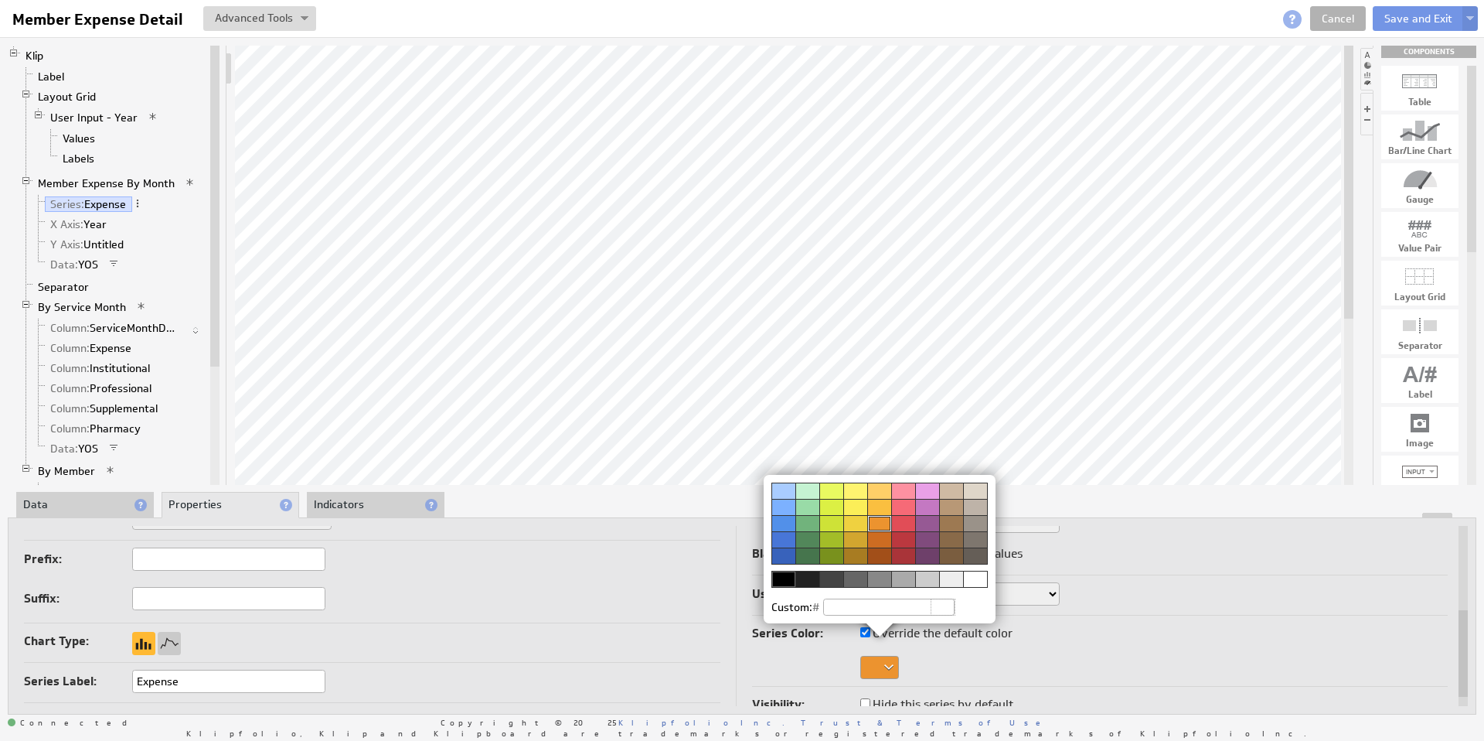
click at [909, 557] on div at bounding box center [903, 555] width 24 height 16
click at [806, 552] on div at bounding box center [807, 555] width 24 height 16
click at [880, 523] on div at bounding box center [879, 523] width 24 height 16
click at [817, 550] on div at bounding box center [807, 555] width 24 height 16
click at [876, 551] on div at bounding box center [879, 555] width 24 height 16
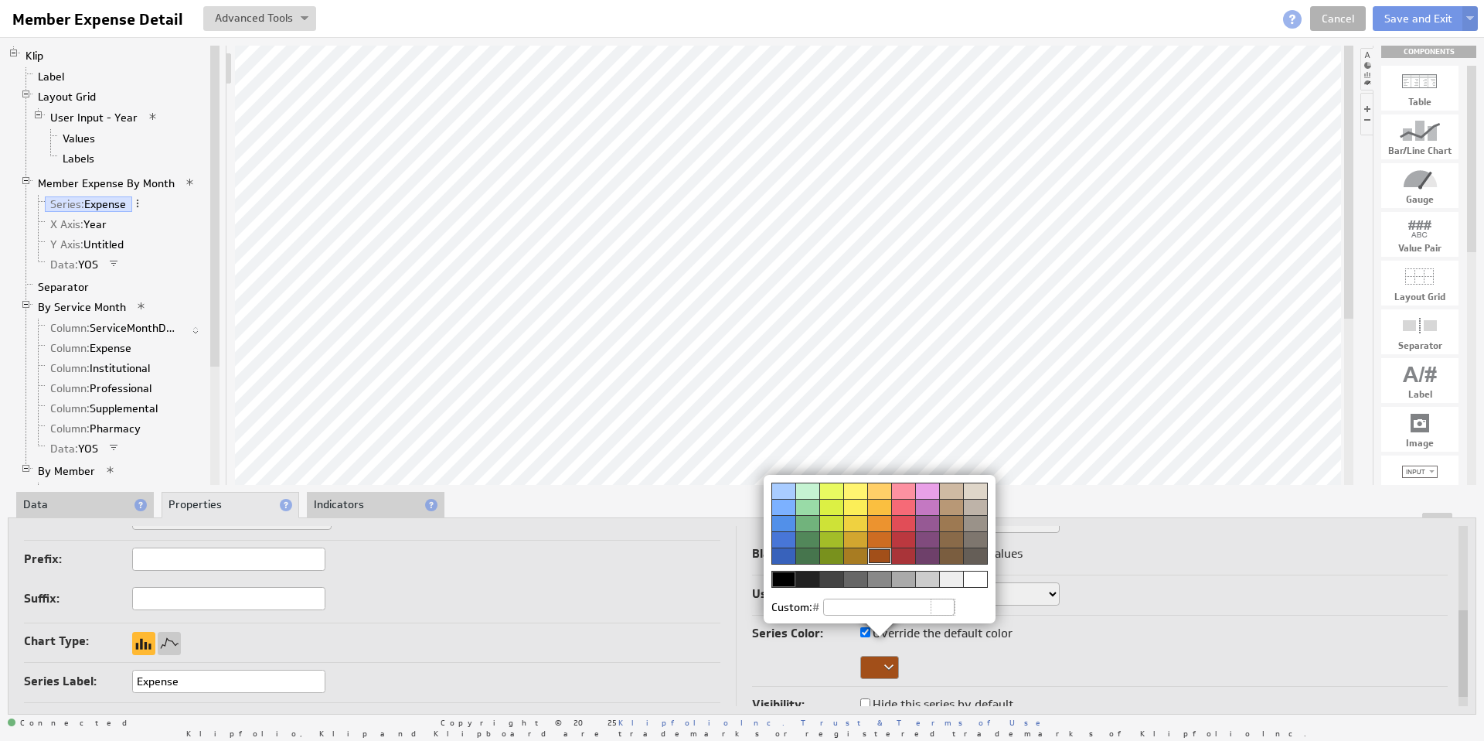
click at [639, 642] on img at bounding box center [742, 370] width 1484 height 741
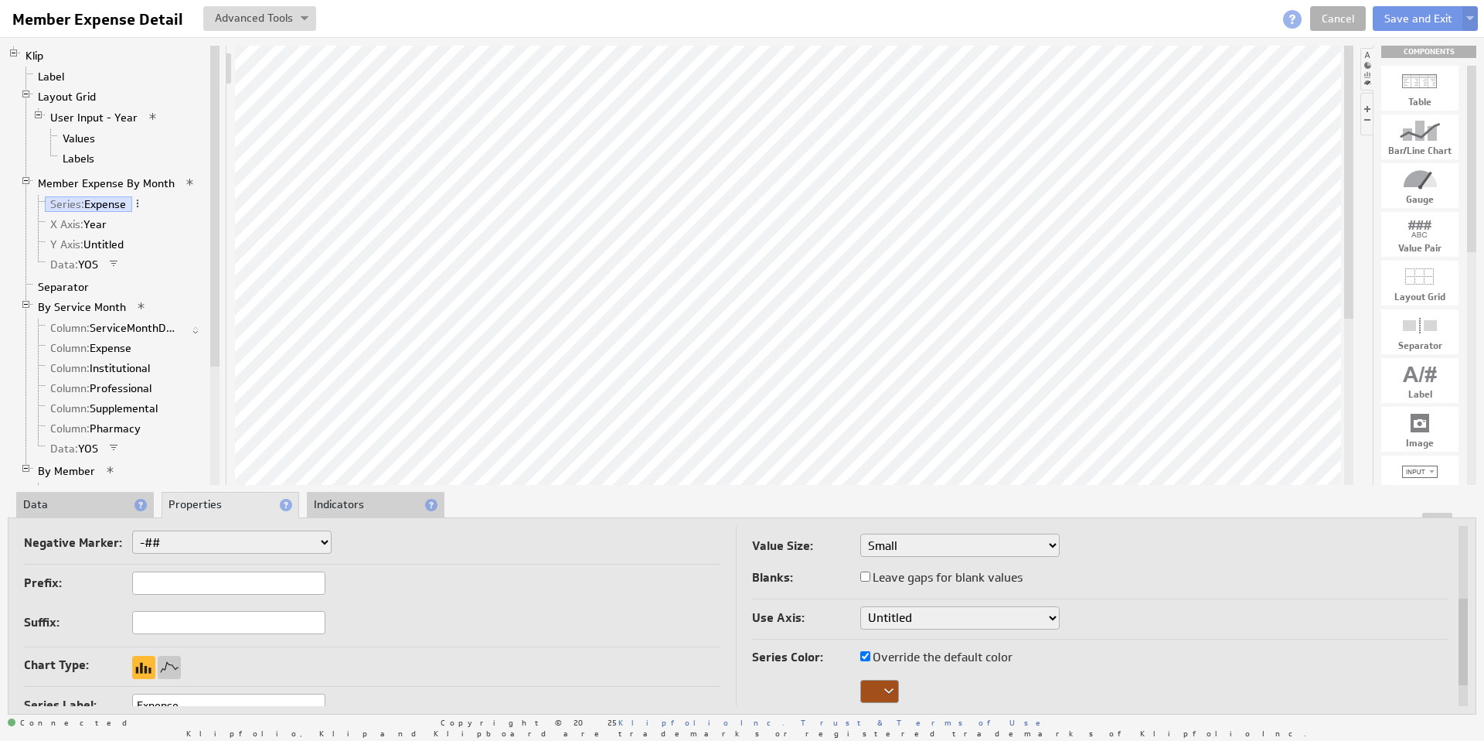
click at [922, 616] on select "Untitled" at bounding box center [959, 617] width 199 height 23
click at [82, 243] on span "Y Axis:" at bounding box center [66, 244] width 33 height 14
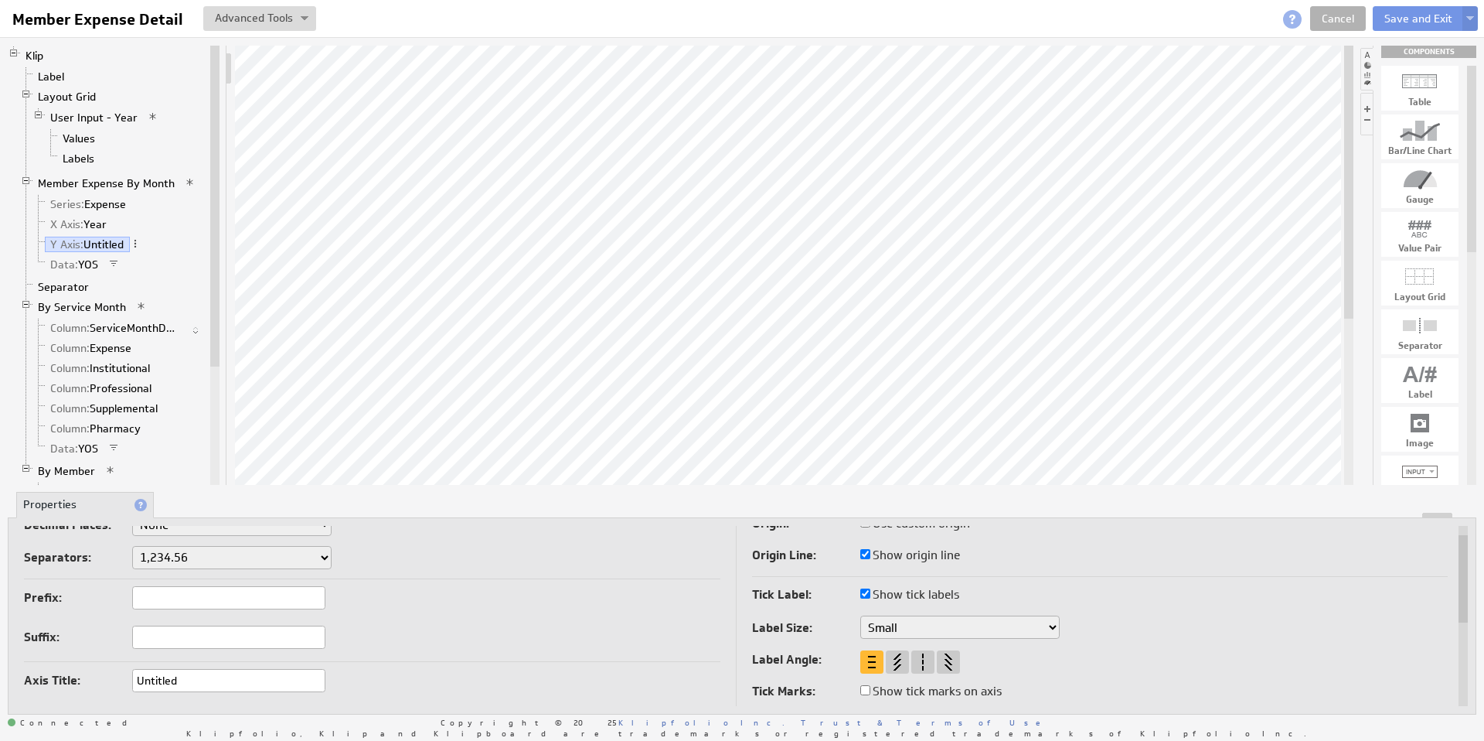
click at [165, 682] on input "Untitled" at bounding box center [228, 680] width 193 height 23
type input "Expense"
click at [494, 581] on td "Decimal Places: None .# (1) .## (2) .### (3) .#### (4) Separators: 1,234.56 1.2…" at bounding box center [380, 692] width 712 height 373
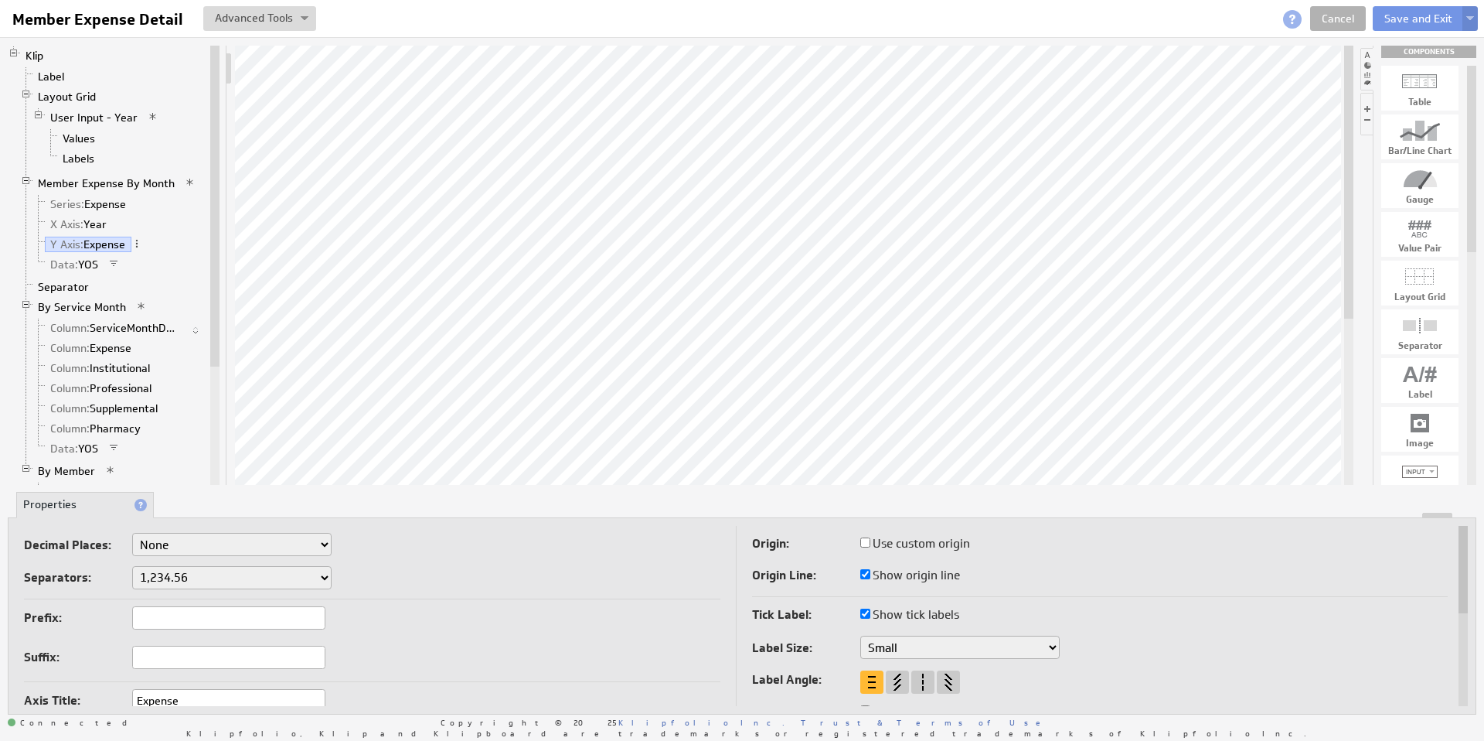
click at [1469, 16] on img at bounding box center [1470, 19] width 8 height 6
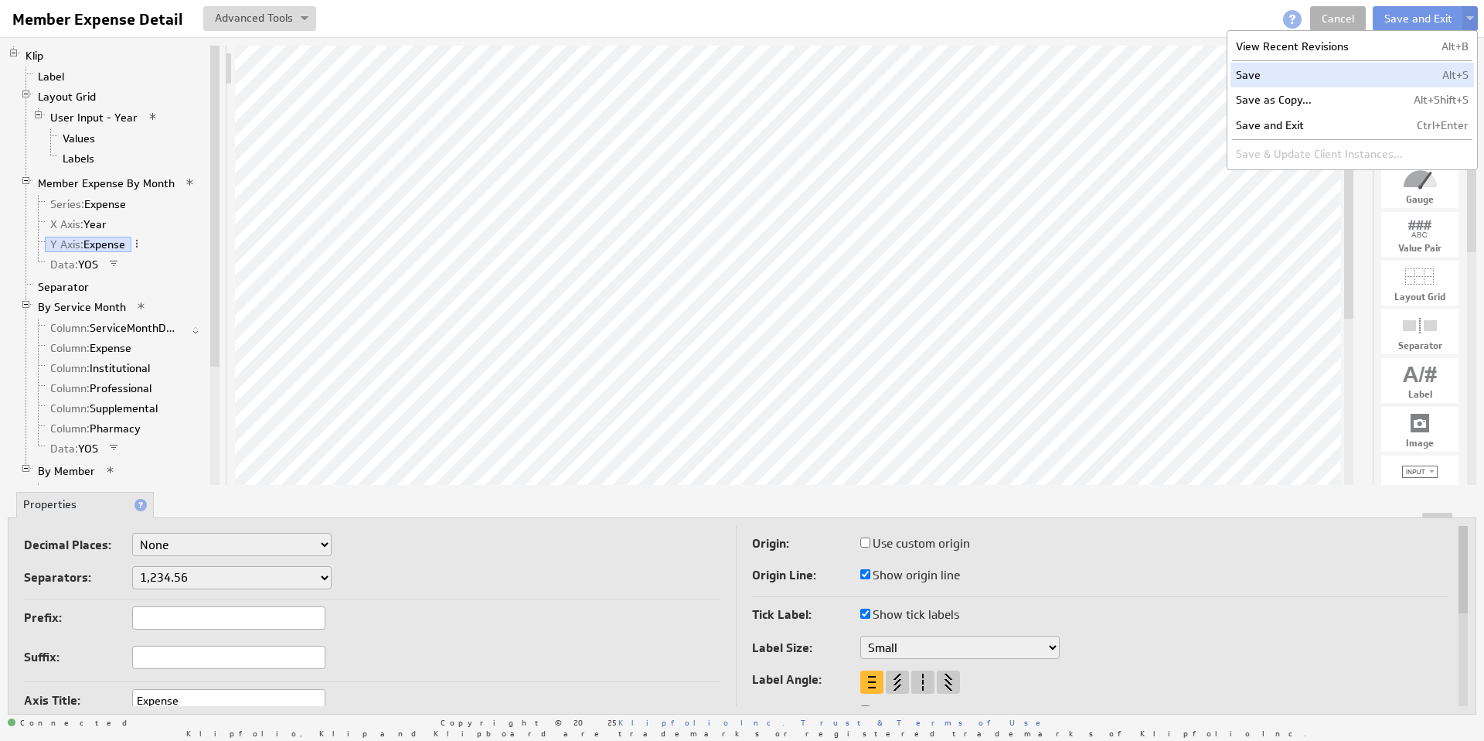
click at [1293, 77] on td "Save" at bounding box center [1320, 75] width 178 height 25
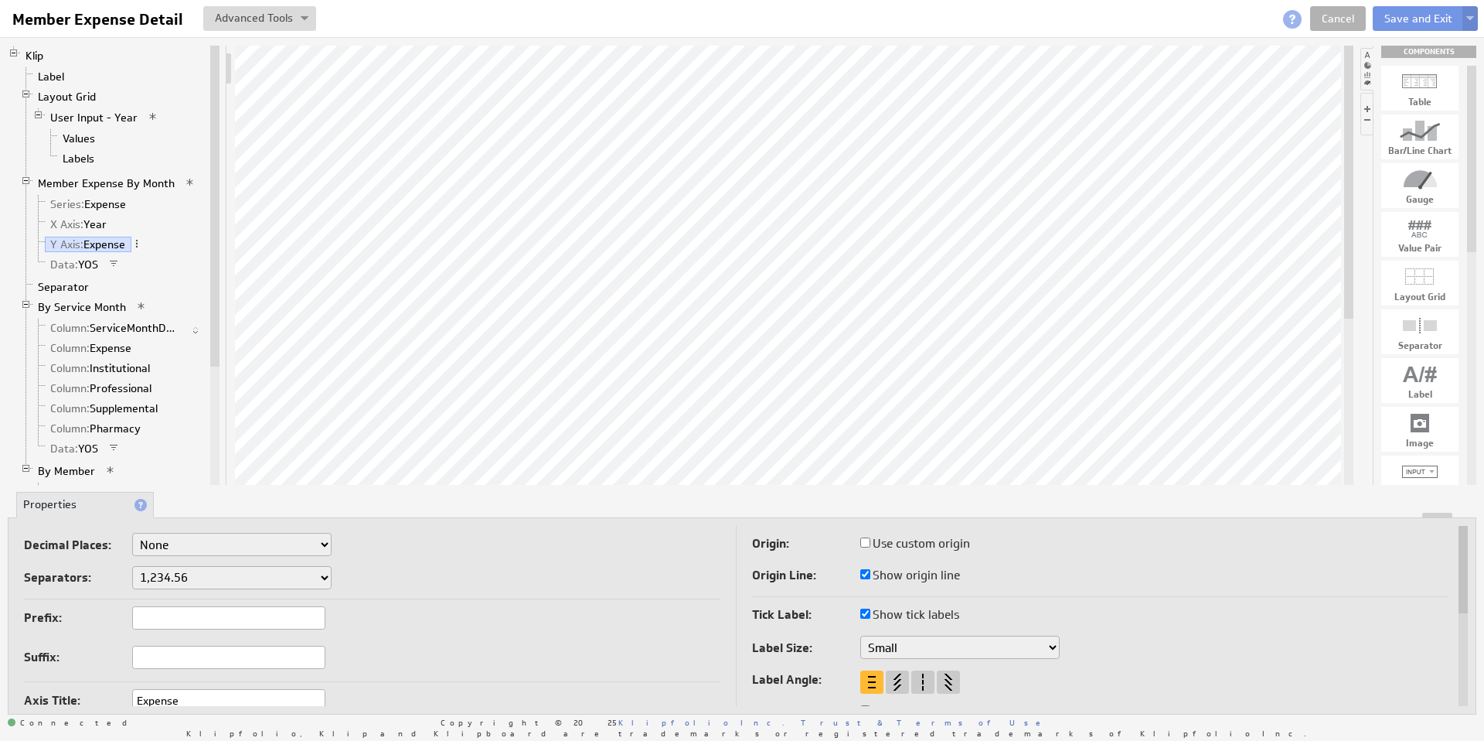
click at [1471, 18] on img at bounding box center [1470, 19] width 8 height 6
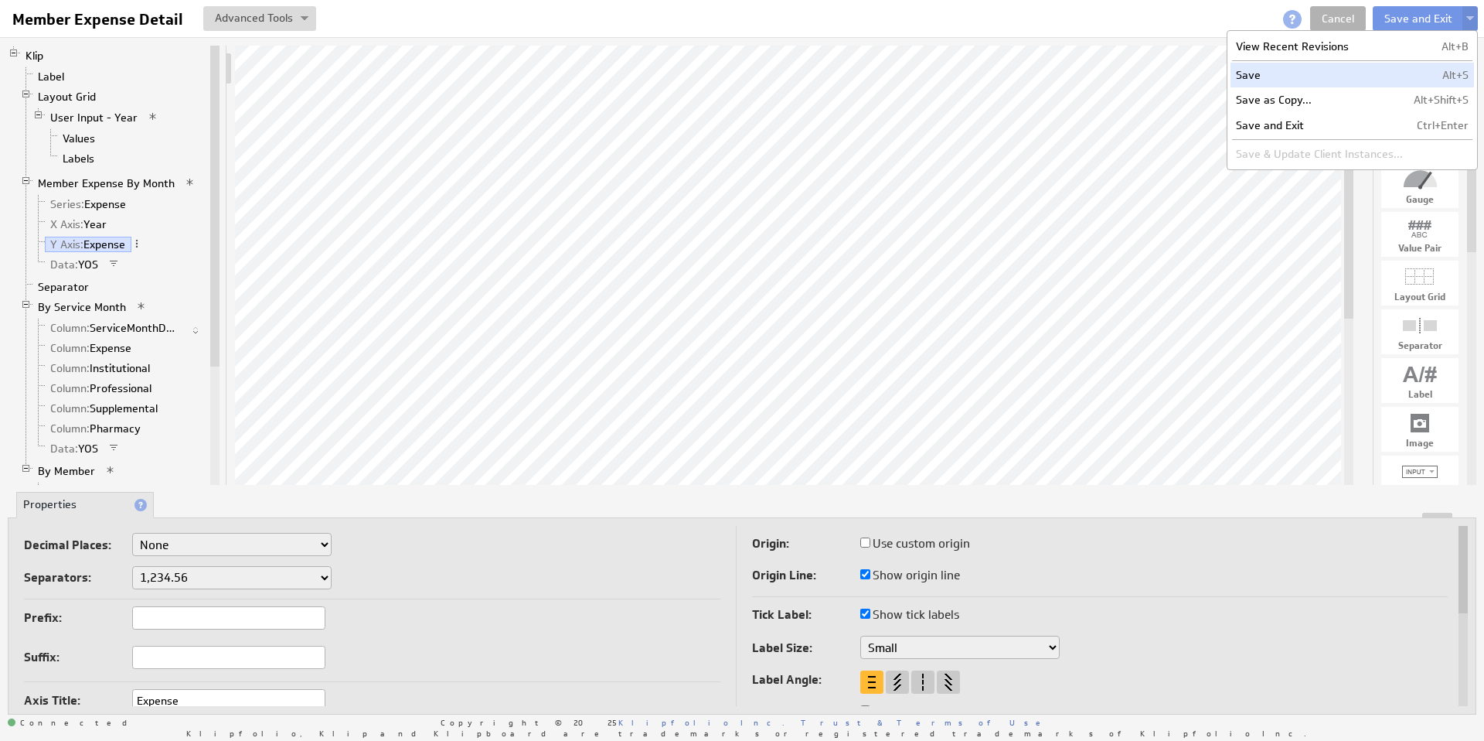
click at [1267, 77] on td "Save" at bounding box center [1320, 75] width 178 height 25
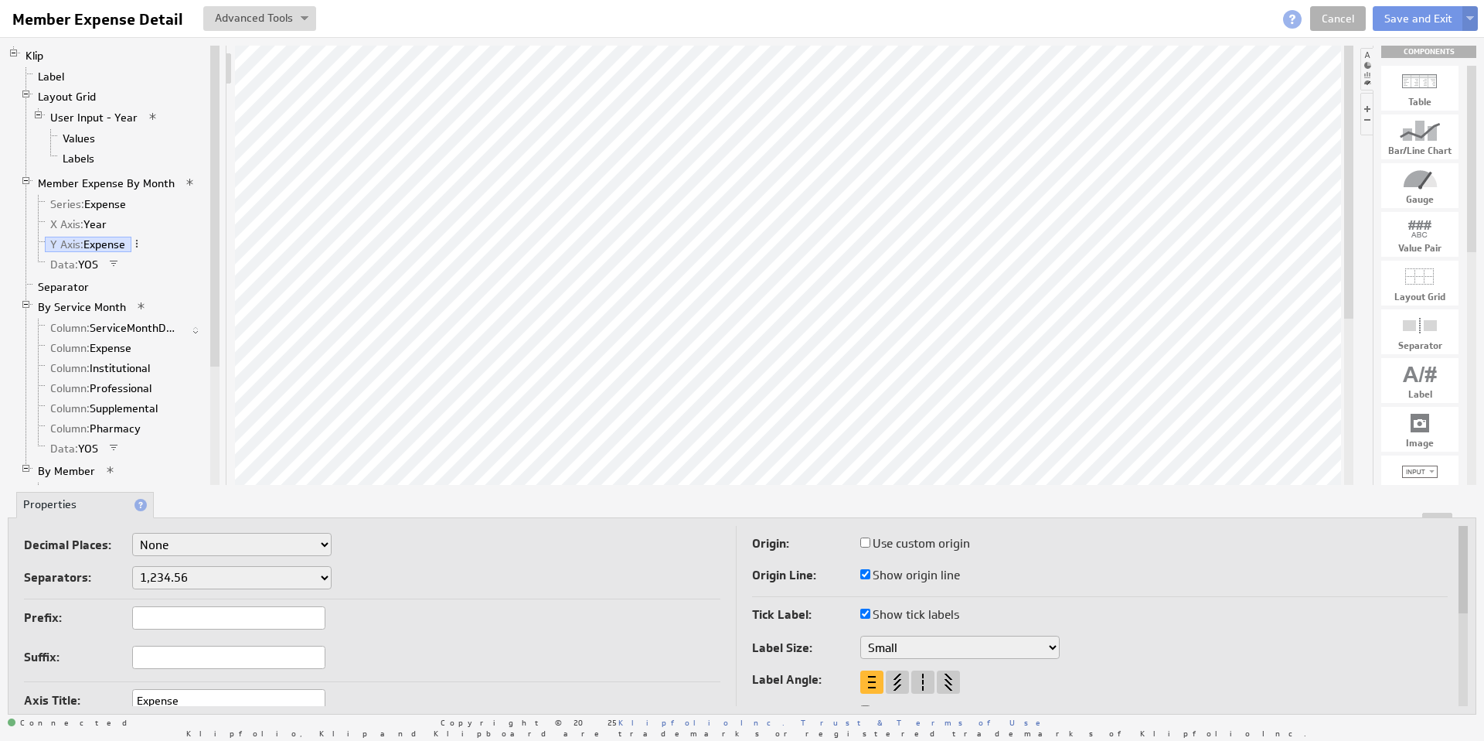
click at [1471, 15] on button at bounding box center [1470, 18] width 15 height 25
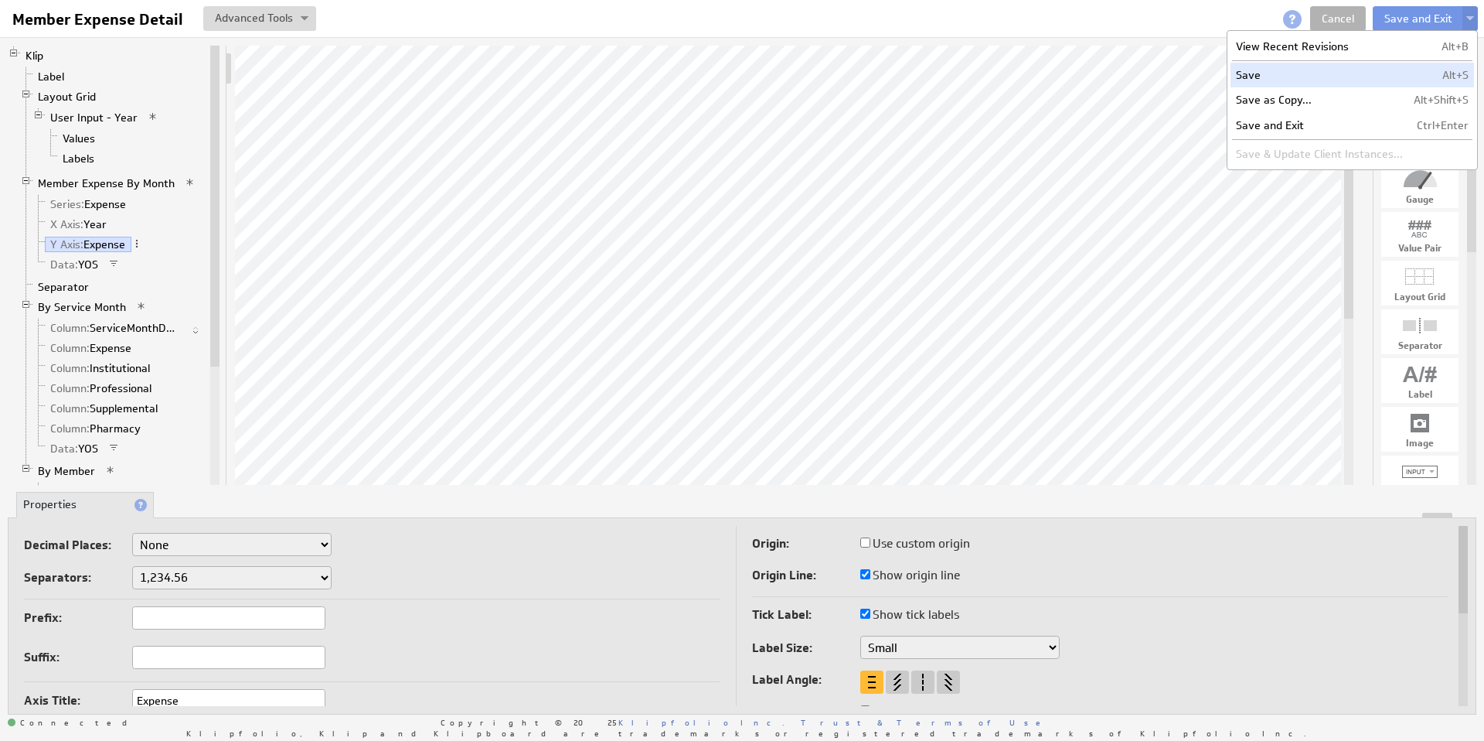
click at [1319, 78] on td "Save" at bounding box center [1320, 75] width 178 height 25
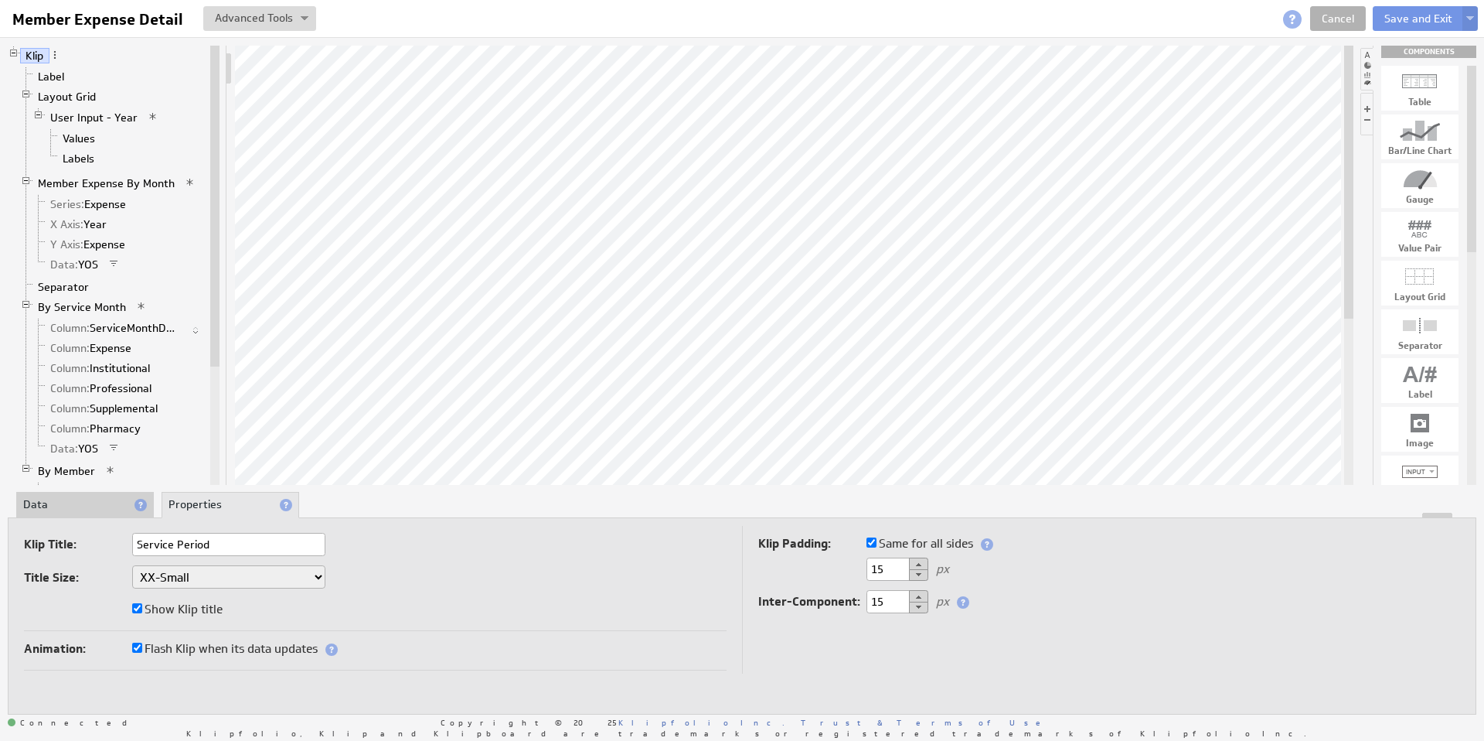
type input "Service Period"
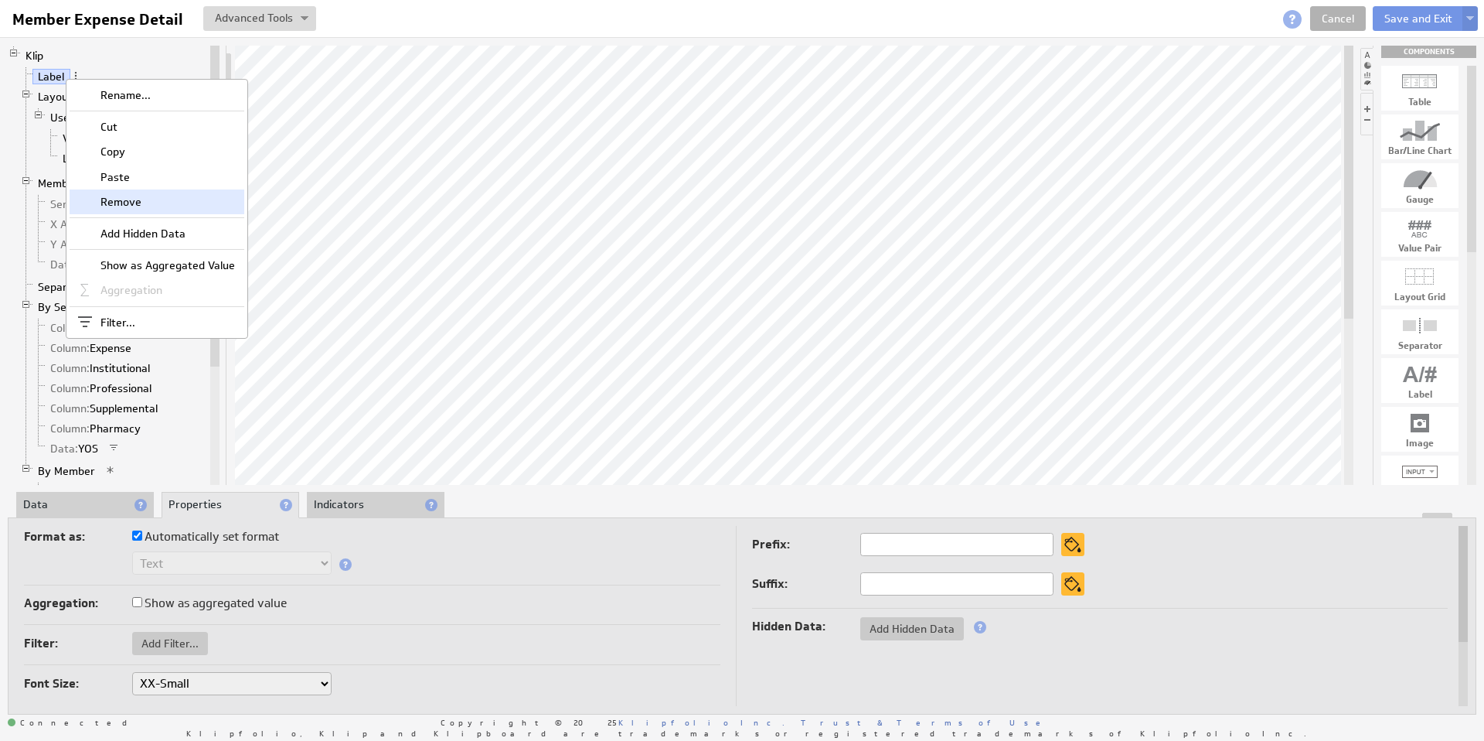
click at [126, 198] on div "Remove" at bounding box center [157, 201] width 175 height 25
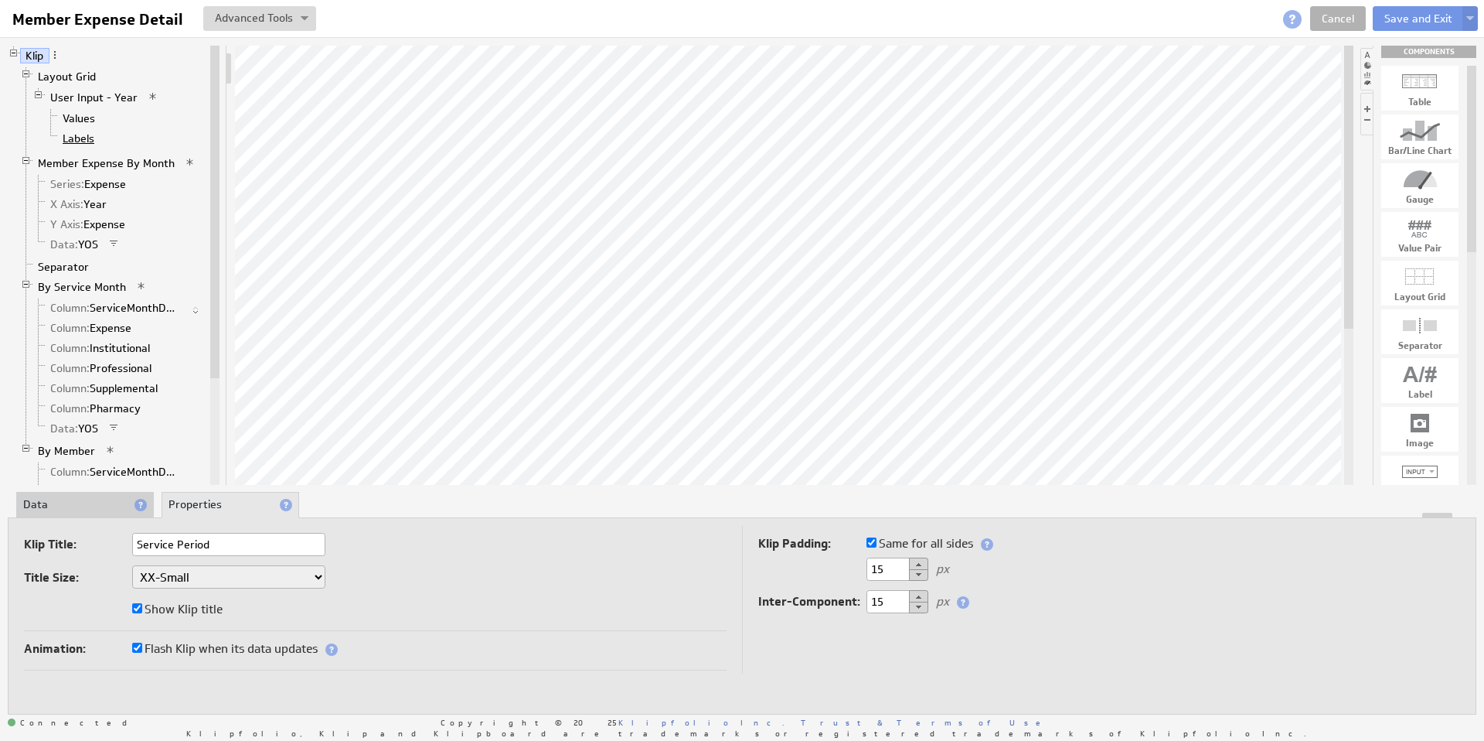
click at [80, 140] on link "Labels" at bounding box center [78, 138] width 43 height 15
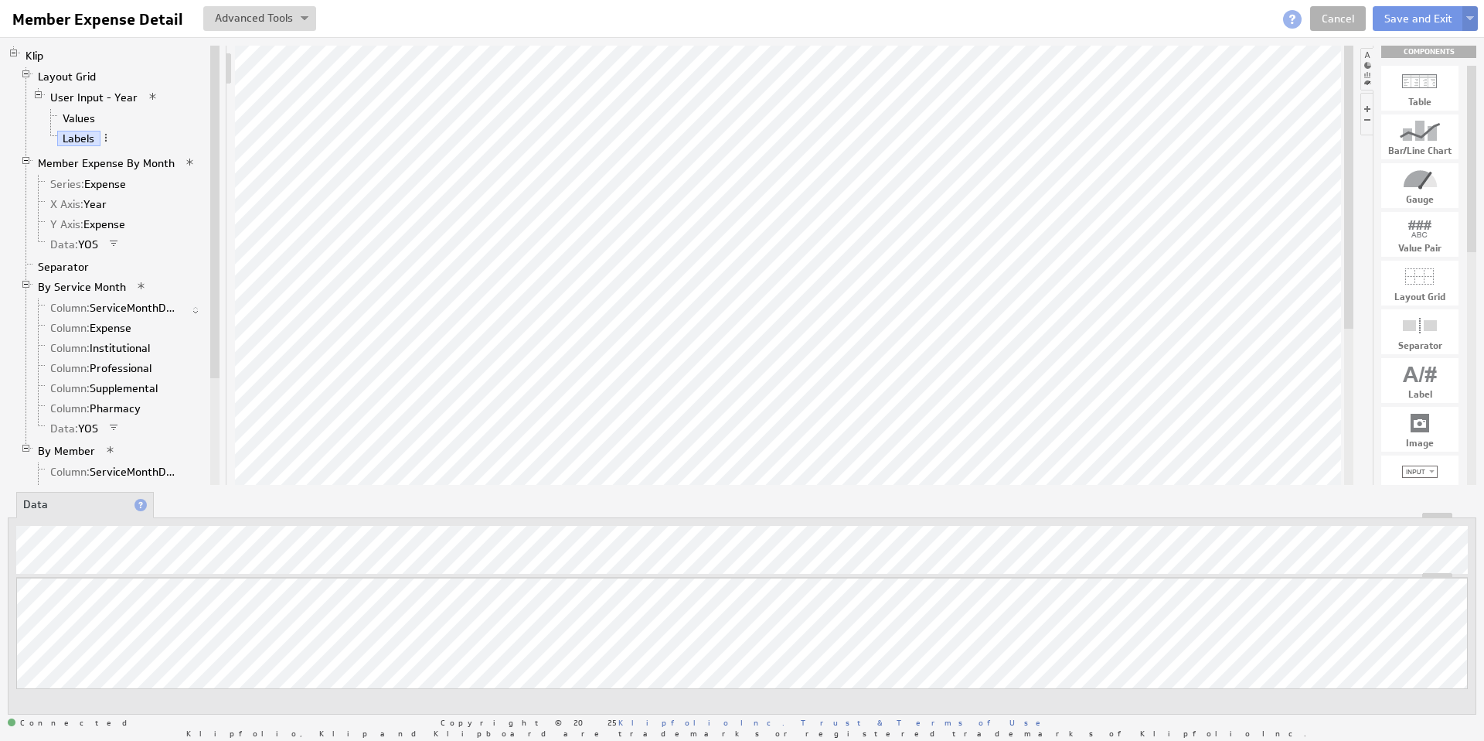
click at [1473, 19] on img at bounding box center [1470, 19] width 8 height 6
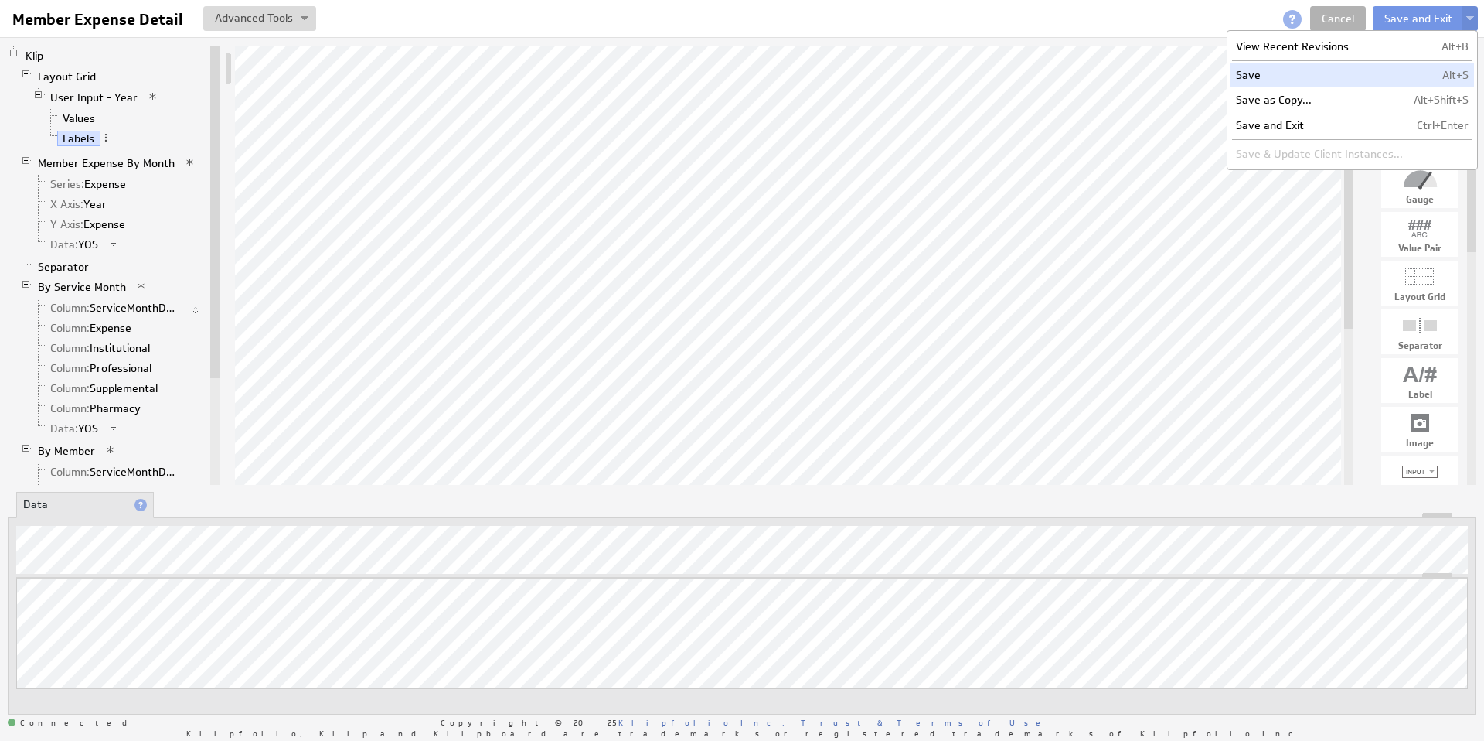
click at [1272, 77] on td "Save" at bounding box center [1320, 75] width 178 height 25
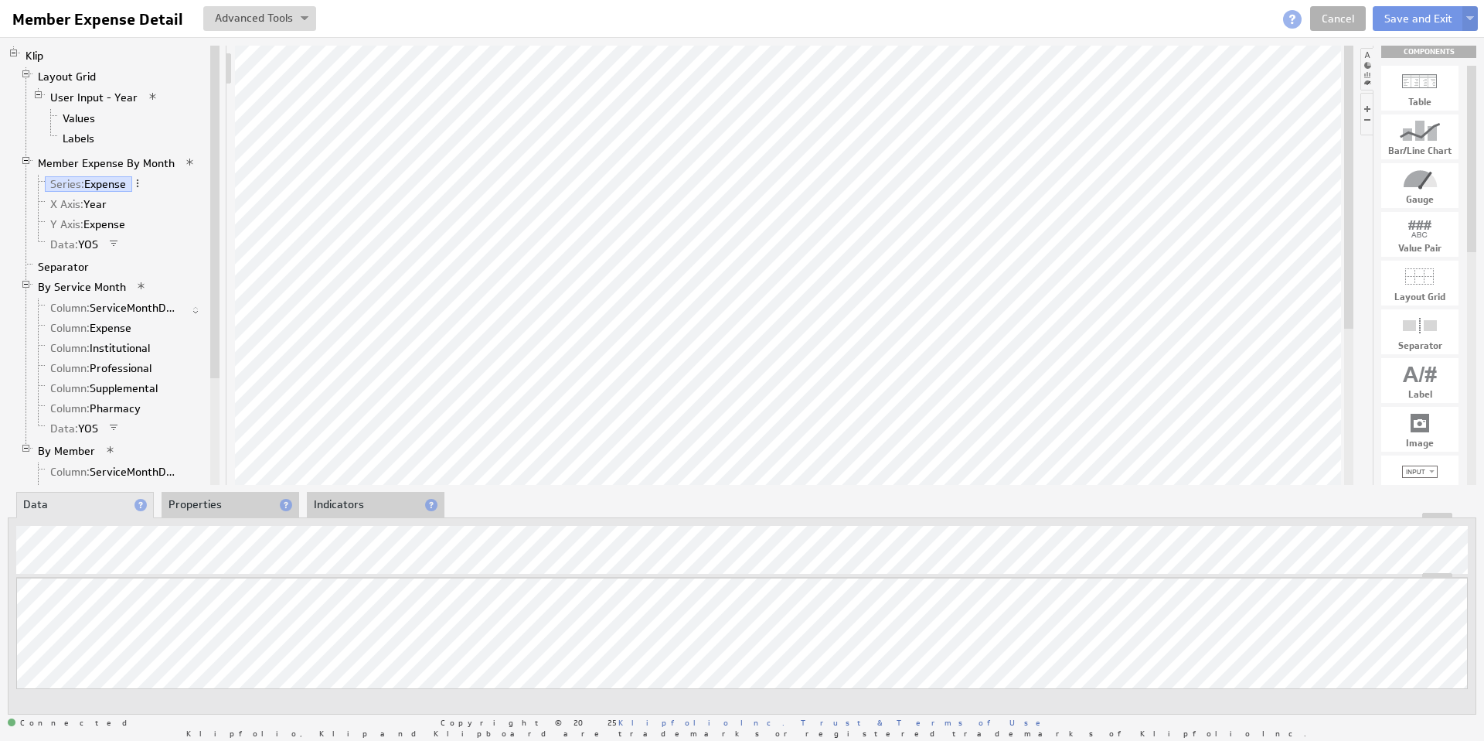
click at [230, 506] on li "Properties" at bounding box center [231, 505] width 138 height 26
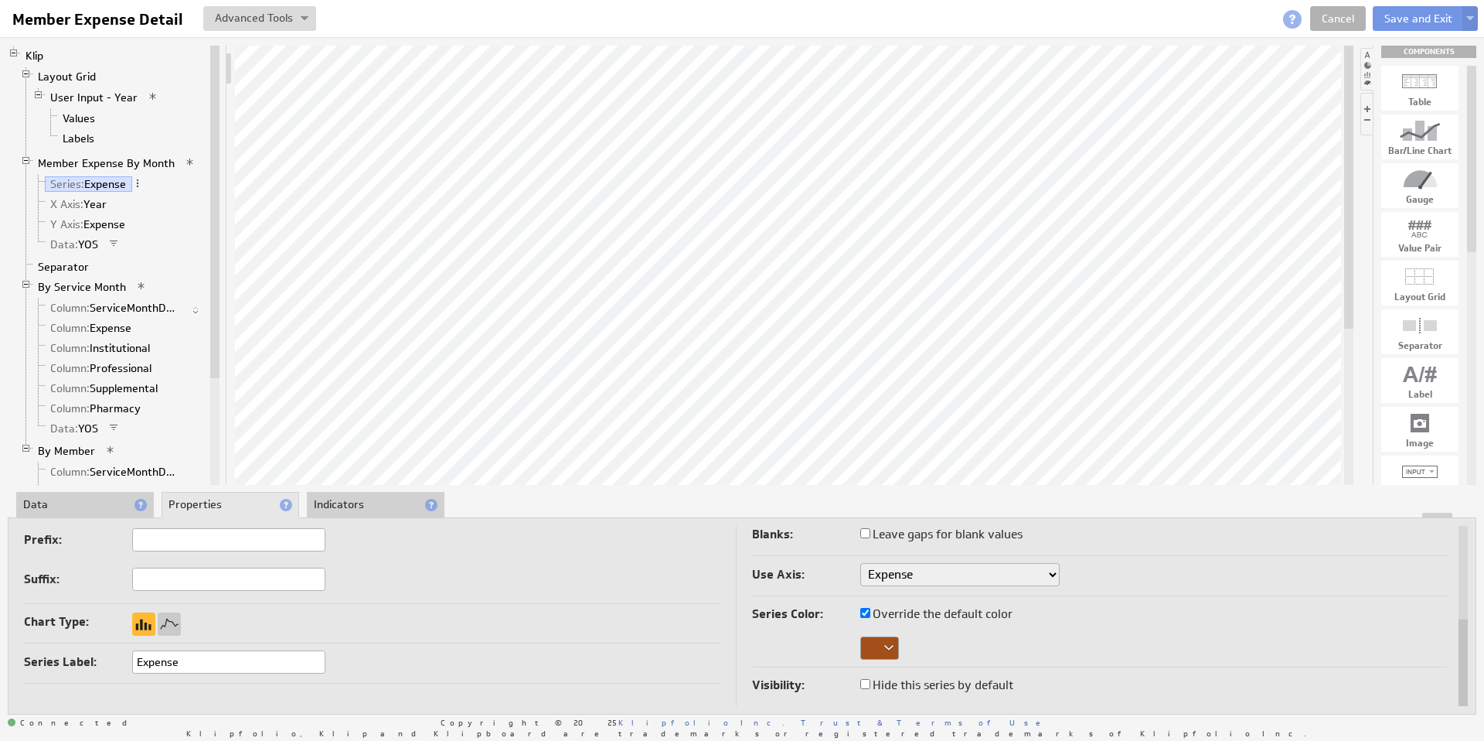
click at [896, 651] on div at bounding box center [879, 647] width 39 height 23
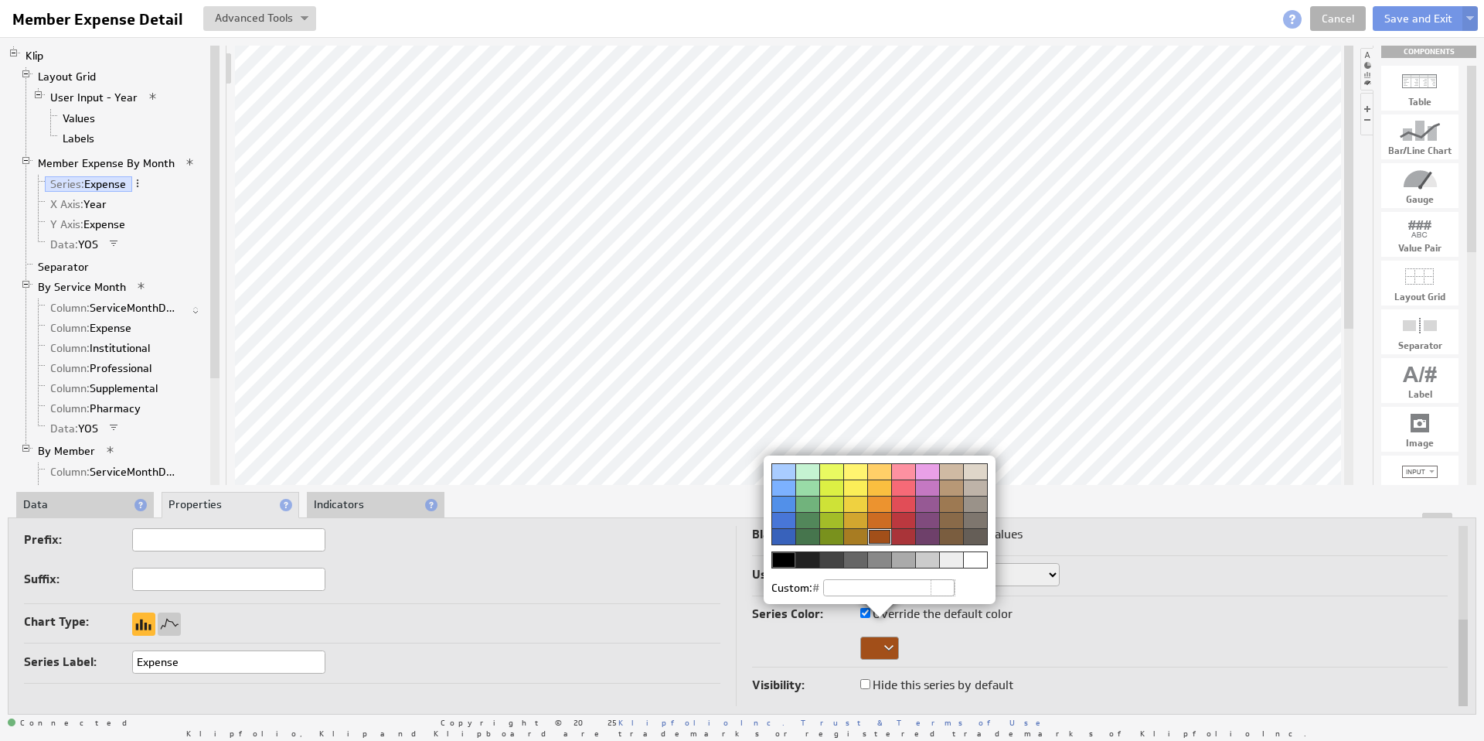
click at [900, 533] on div at bounding box center [903, 536] width 24 height 16
click at [787, 537] on div at bounding box center [784, 536] width 24 height 16
click at [908, 533] on div at bounding box center [903, 536] width 24 height 16
click at [1472, 19] on img at bounding box center [742, 370] width 1484 height 741
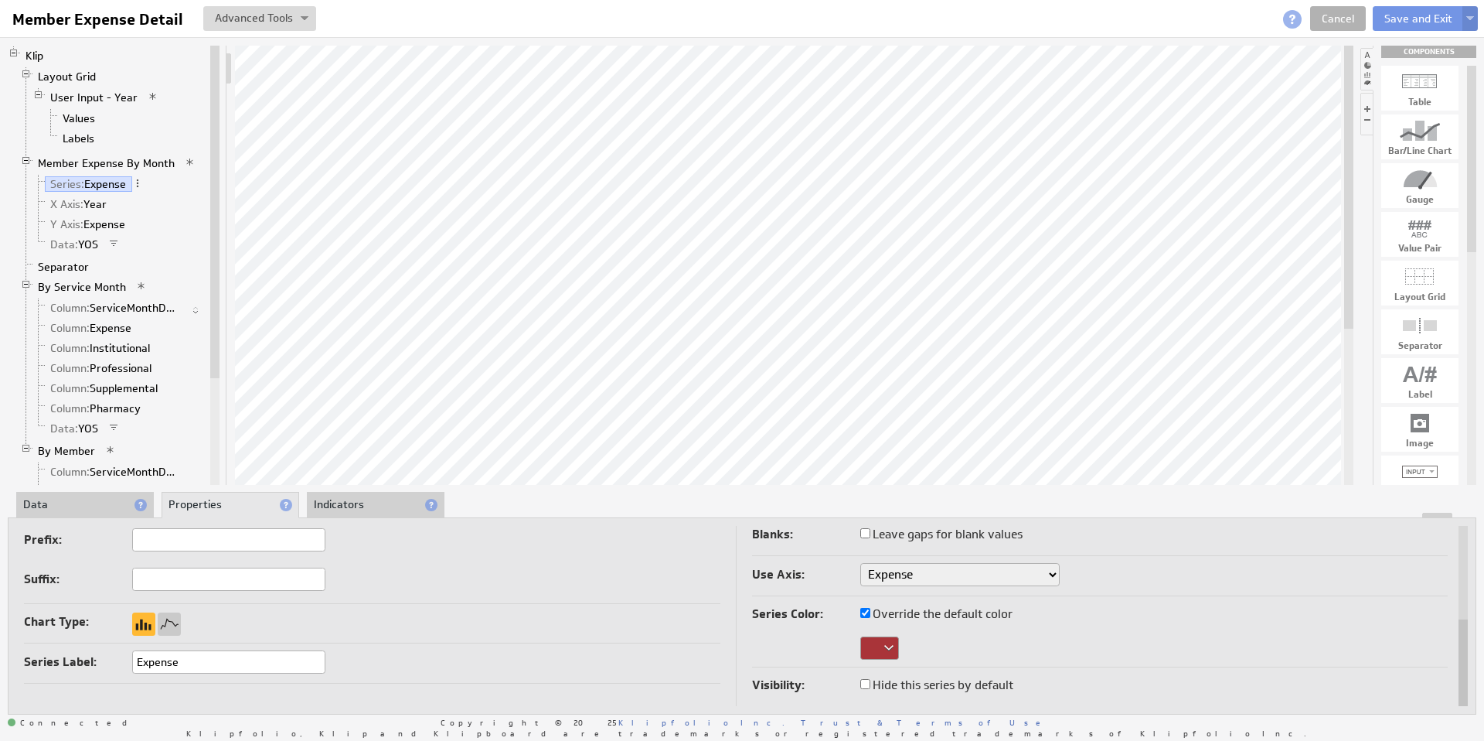
click at [1469, 19] on img at bounding box center [1470, 19] width 8 height 6
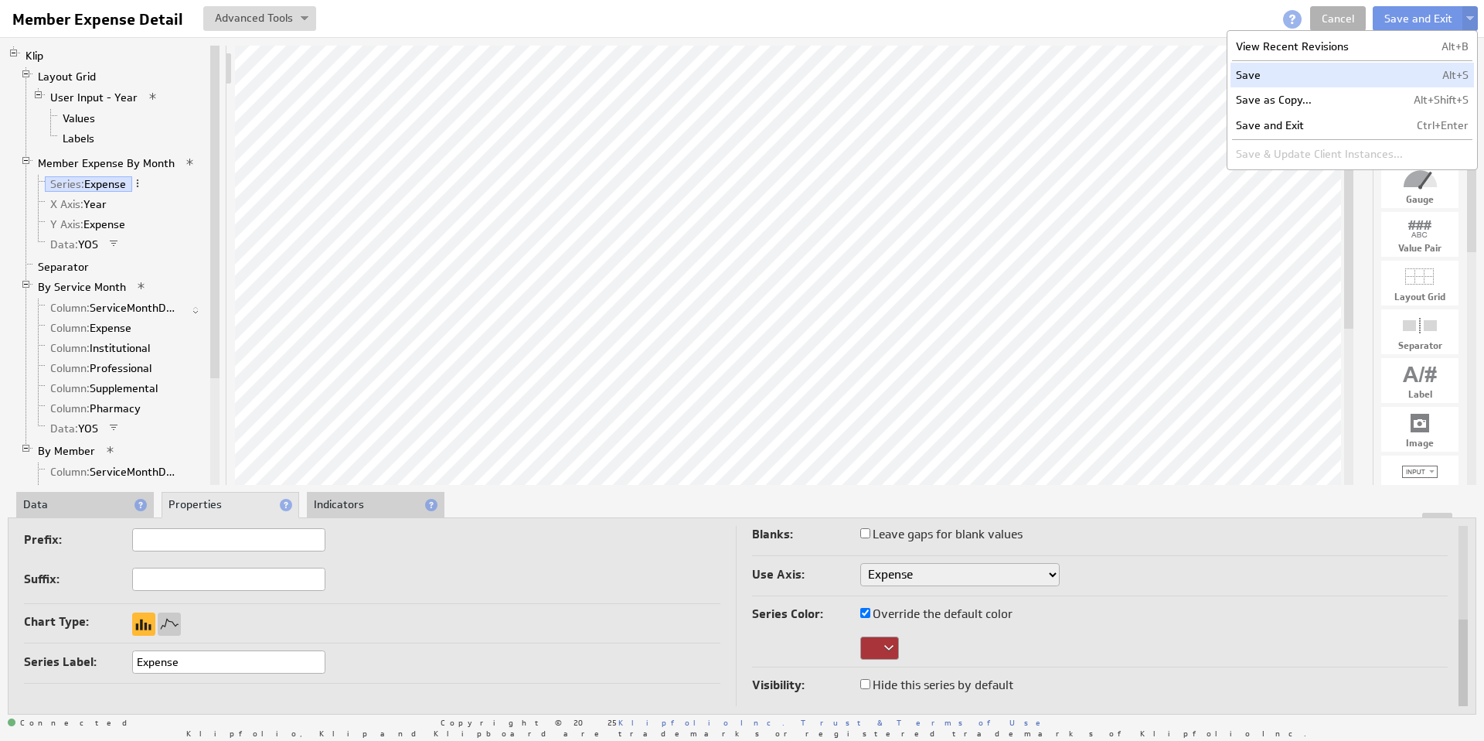
click at [1293, 79] on td "Save" at bounding box center [1320, 75] width 178 height 25
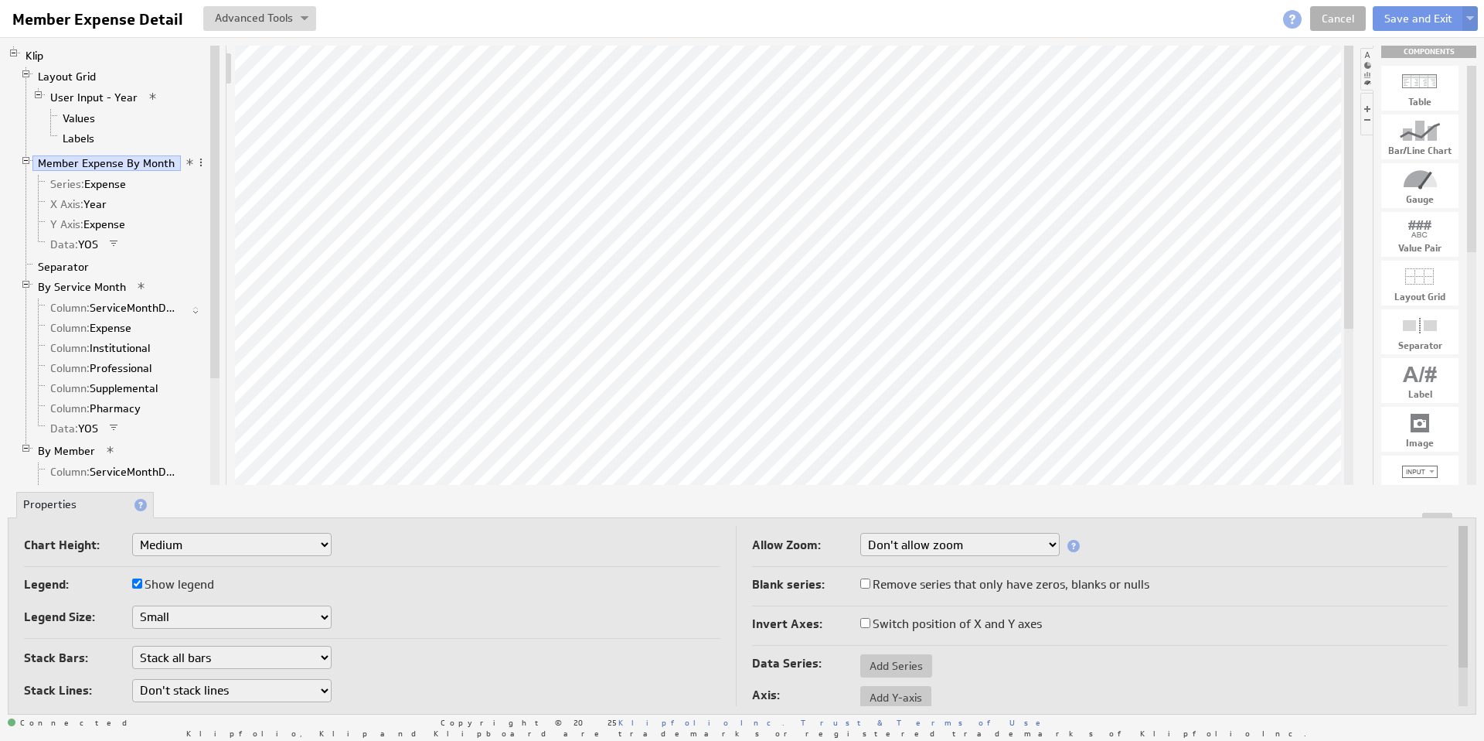
click at [972, 538] on select "Don't allow zoom Along X axis only Along Y axis only Along both X axis and Y ax…" at bounding box center [959, 544] width 199 height 23
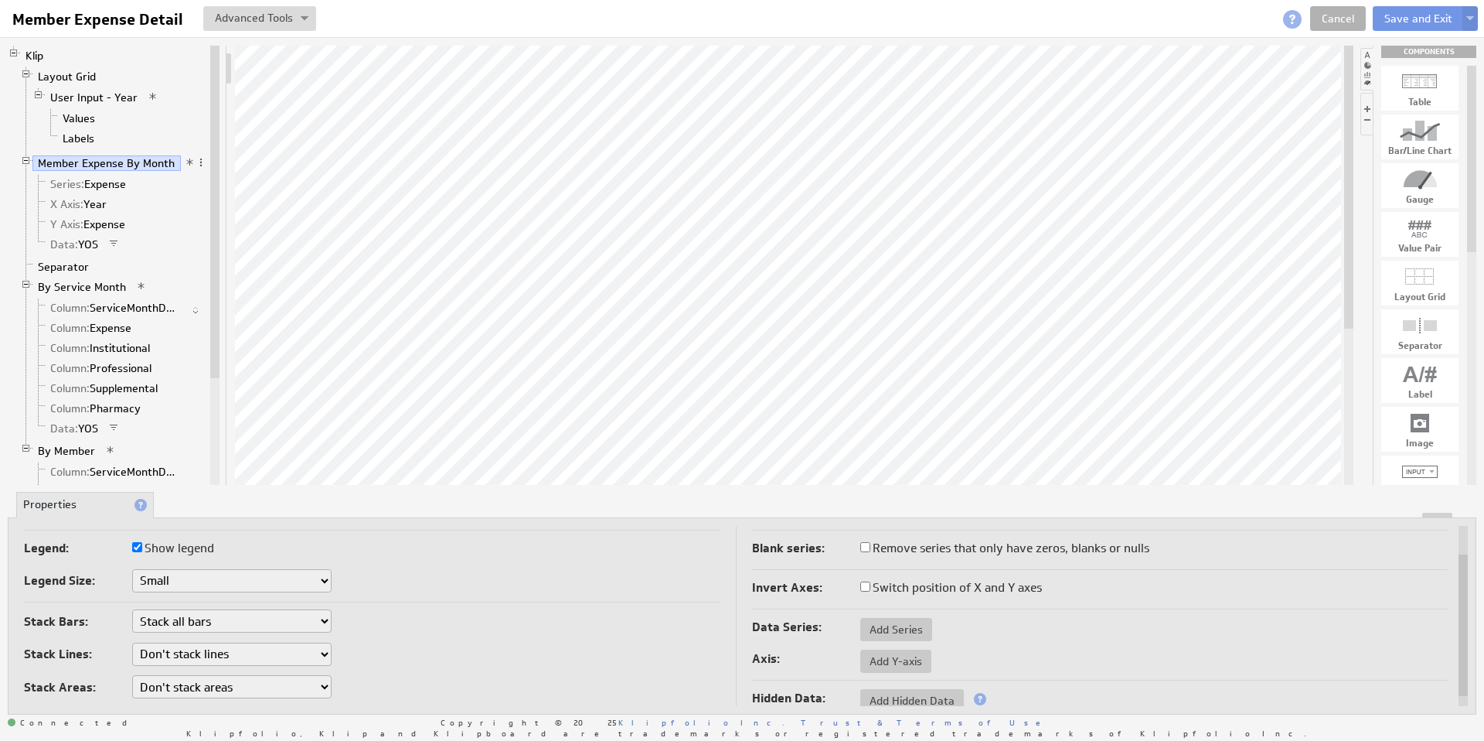
click at [174, 623] on select "Don't stack bars Stack all bars Stack all bars by percentage" at bounding box center [231, 620] width 199 height 23
select select "0"
click at [1470, 22] on img at bounding box center [1470, 19] width 8 height 6
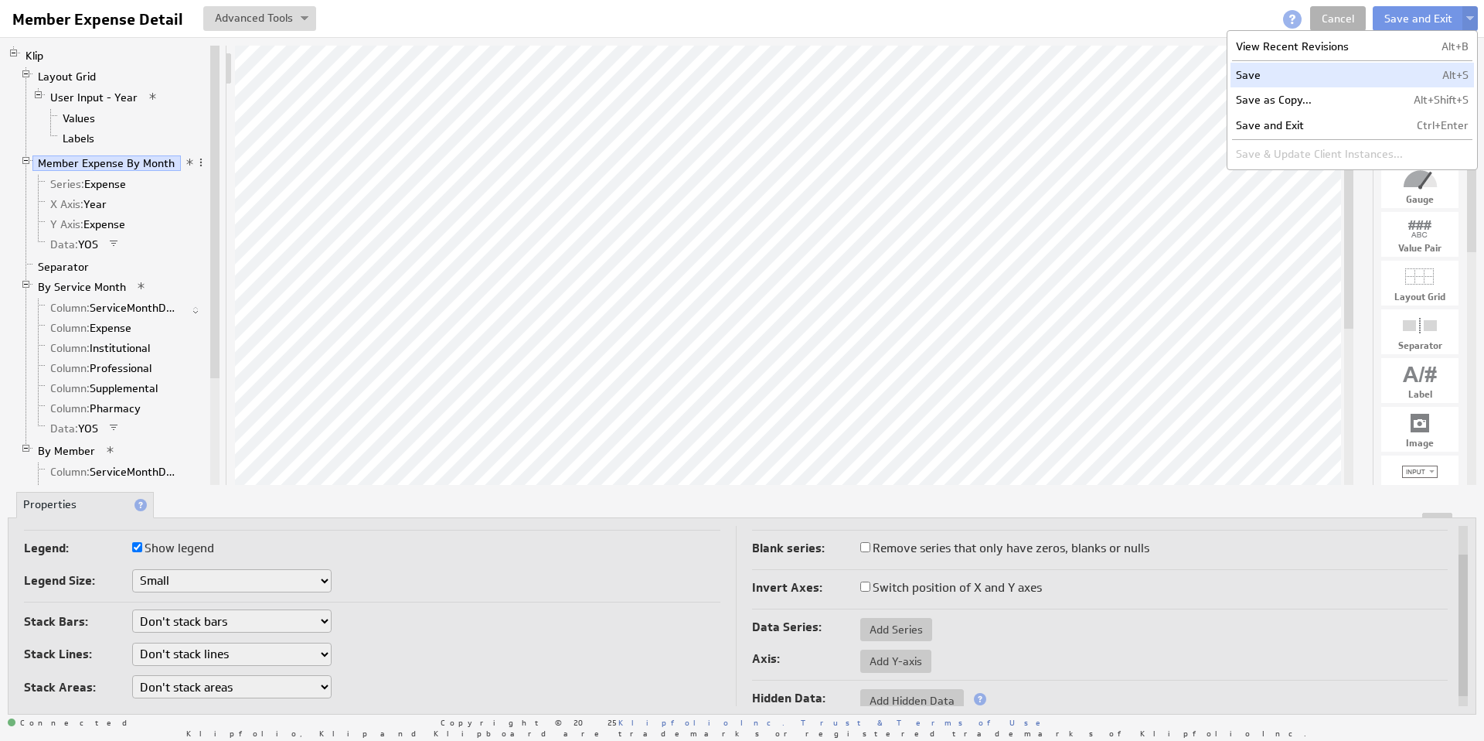
click at [1308, 69] on td "Save" at bounding box center [1320, 75] width 178 height 25
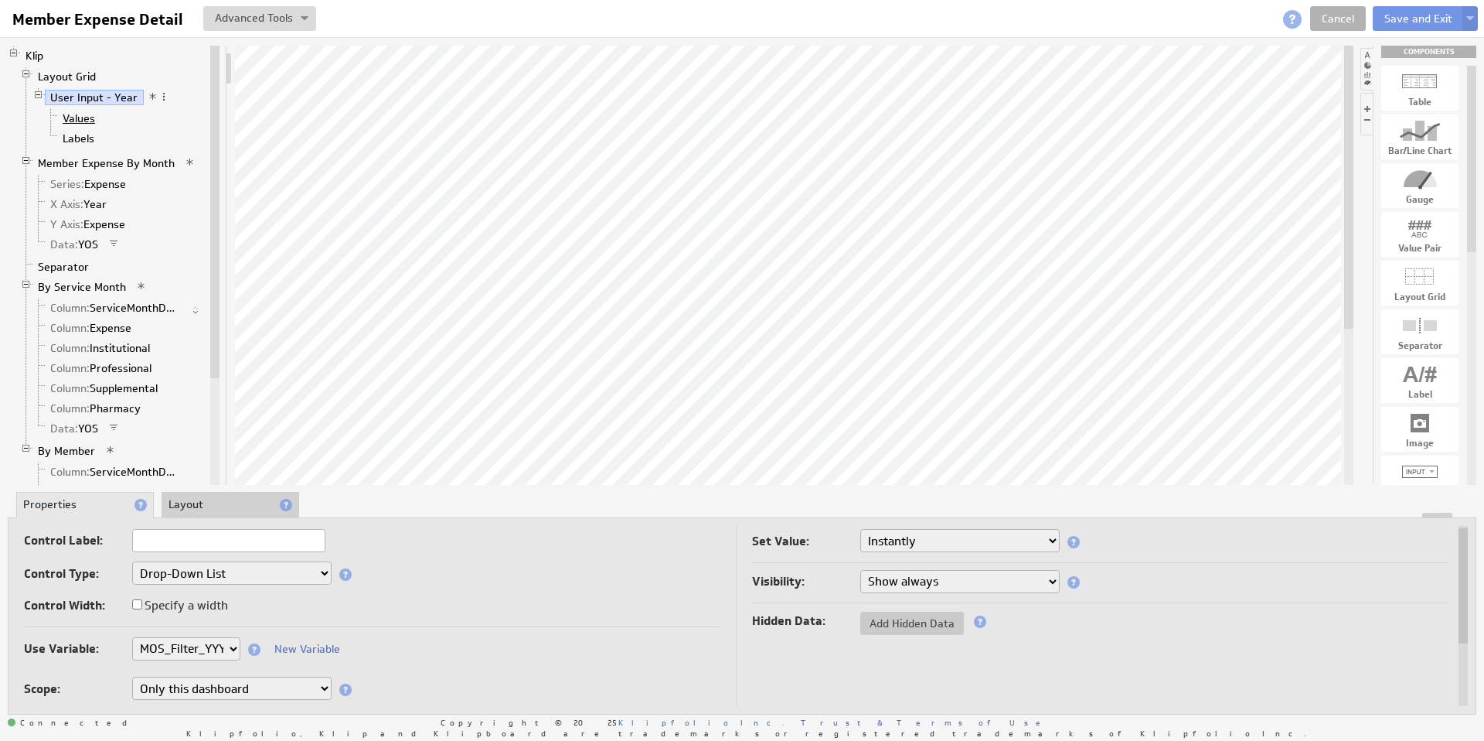
click at [79, 116] on link "Values" at bounding box center [79, 118] width 44 height 15
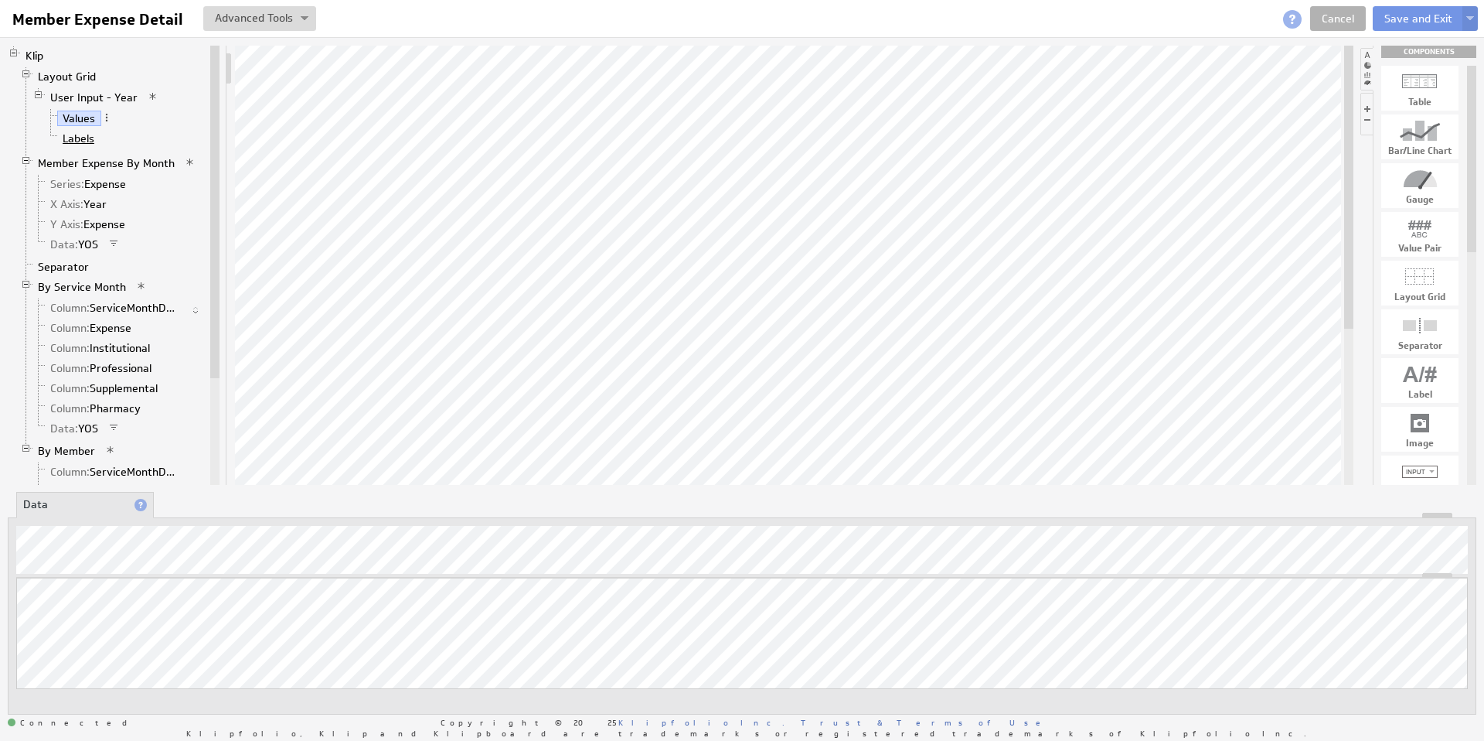
click at [77, 135] on link "Labels" at bounding box center [78, 138] width 43 height 15
click at [107, 138] on span at bounding box center [105, 137] width 11 height 11
click at [86, 118] on link "Values" at bounding box center [79, 118] width 44 height 15
click at [105, 118] on span at bounding box center [106, 117] width 11 height 11
click at [94, 97] on link "User Input - Year" at bounding box center [94, 97] width 99 height 15
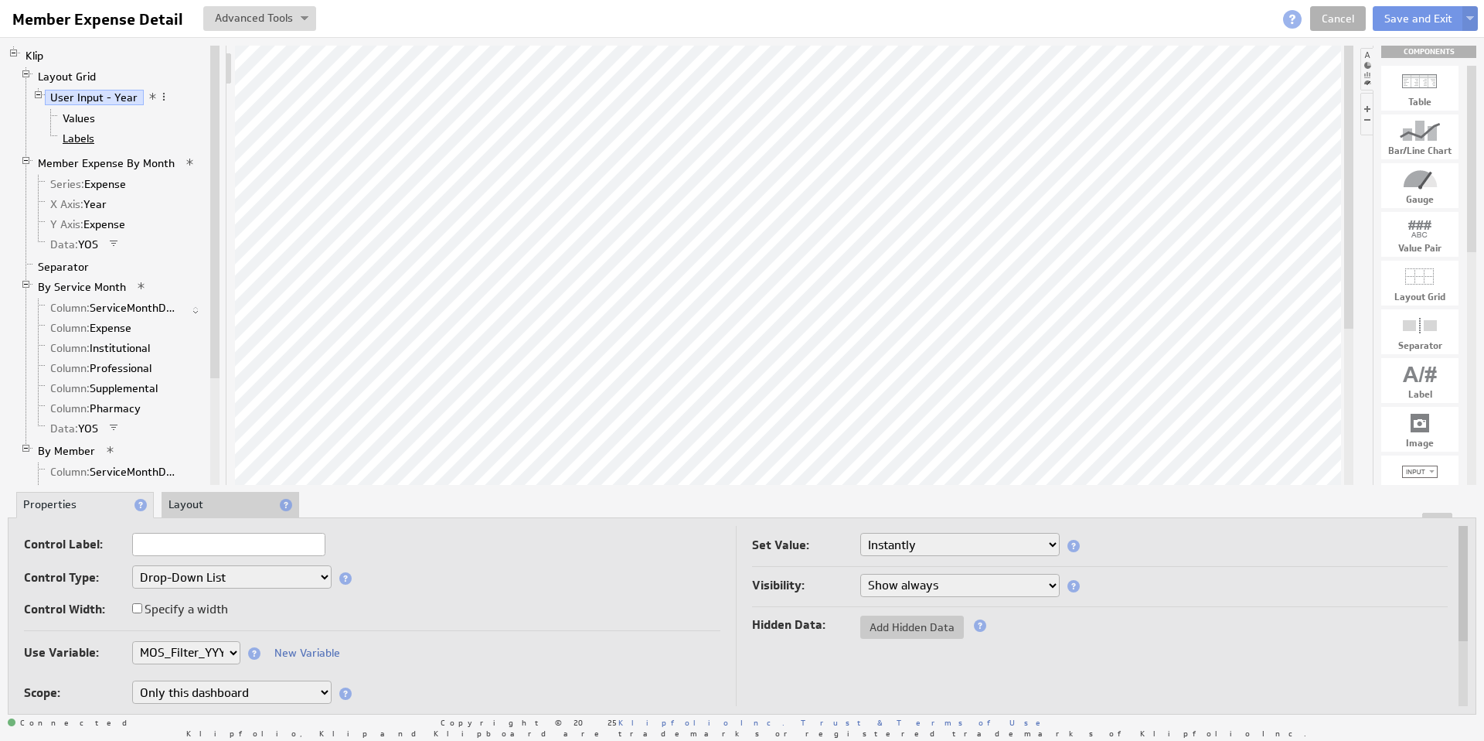
click at [81, 131] on link "Labels" at bounding box center [78, 138] width 43 height 15
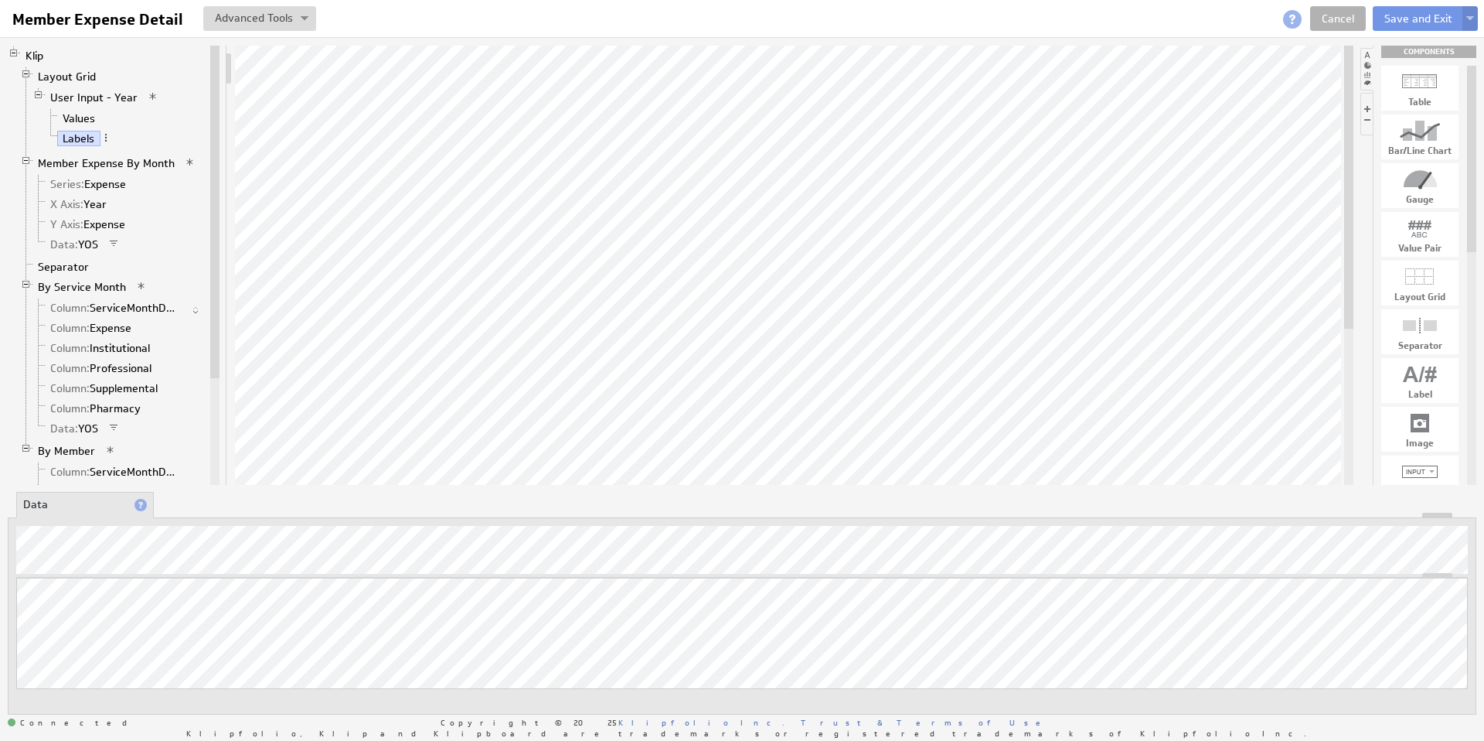
click at [1468, 19] on img at bounding box center [1470, 19] width 8 height 6
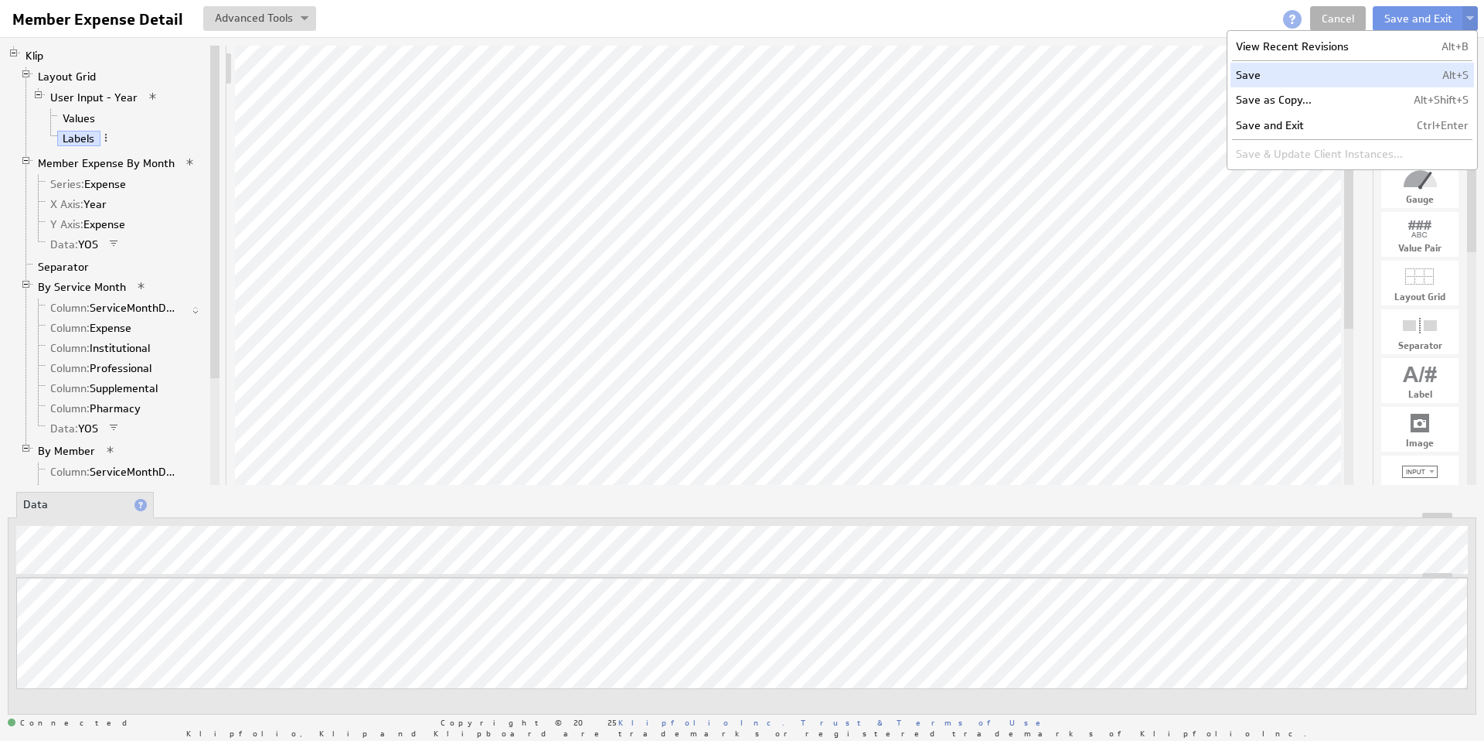
click at [1329, 77] on td "Save" at bounding box center [1320, 75] width 178 height 25
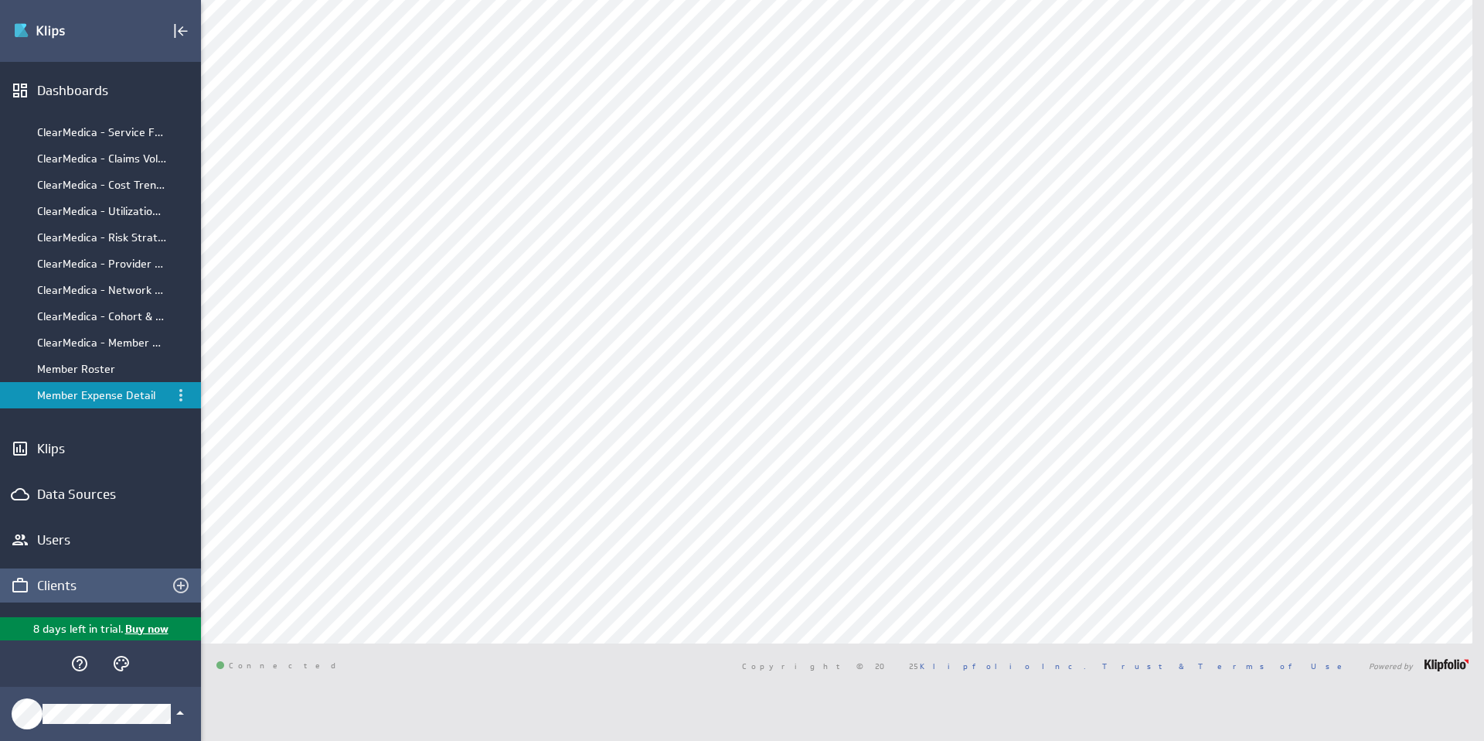
click at [53, 588] on div "Clients" at bounding box center [88, 585] width 102 height 17
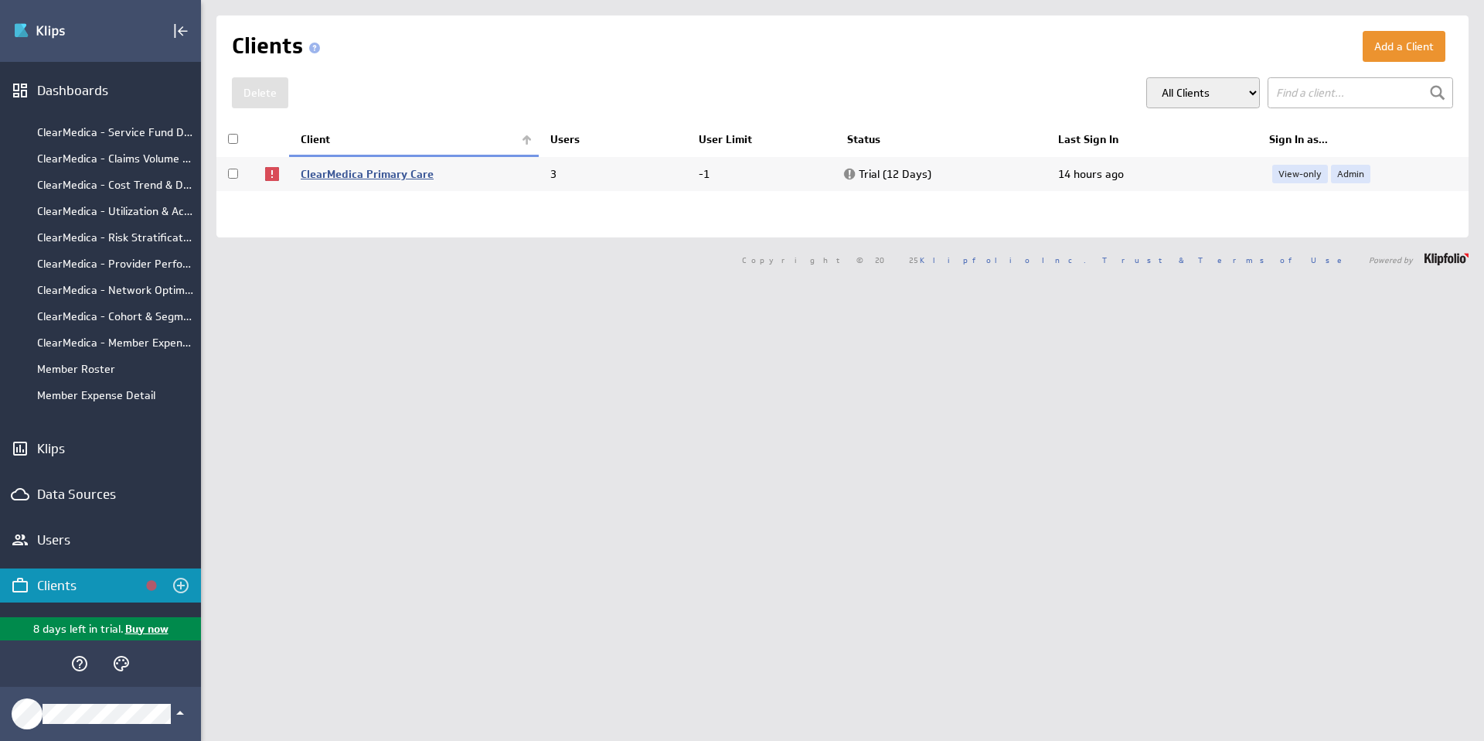
click at [339, 172] on link "ClearMedica Primary Care" at bounding box center [367, 174] width 133 height 14
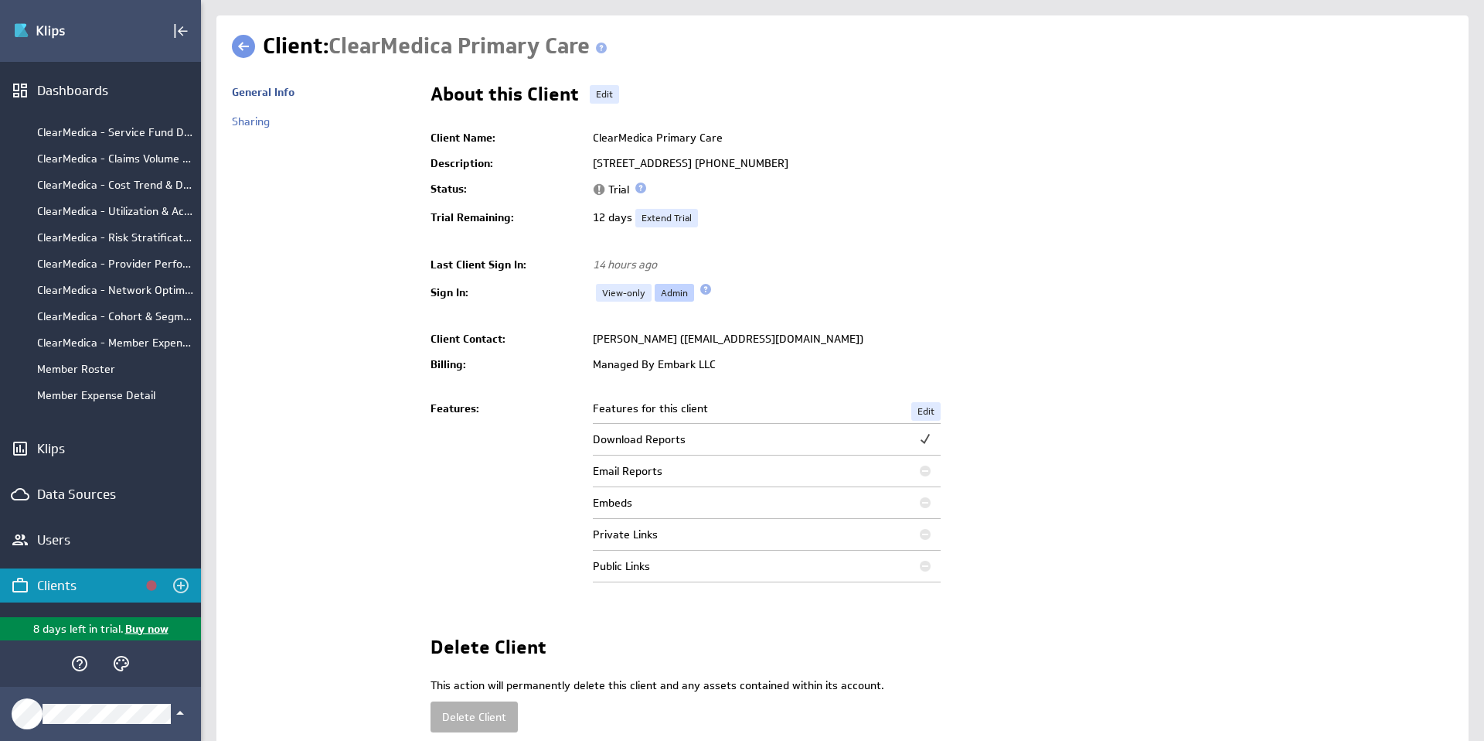
click at [673, 294] on link "Admin" at bounding box center [674, 293] width 39 height 19
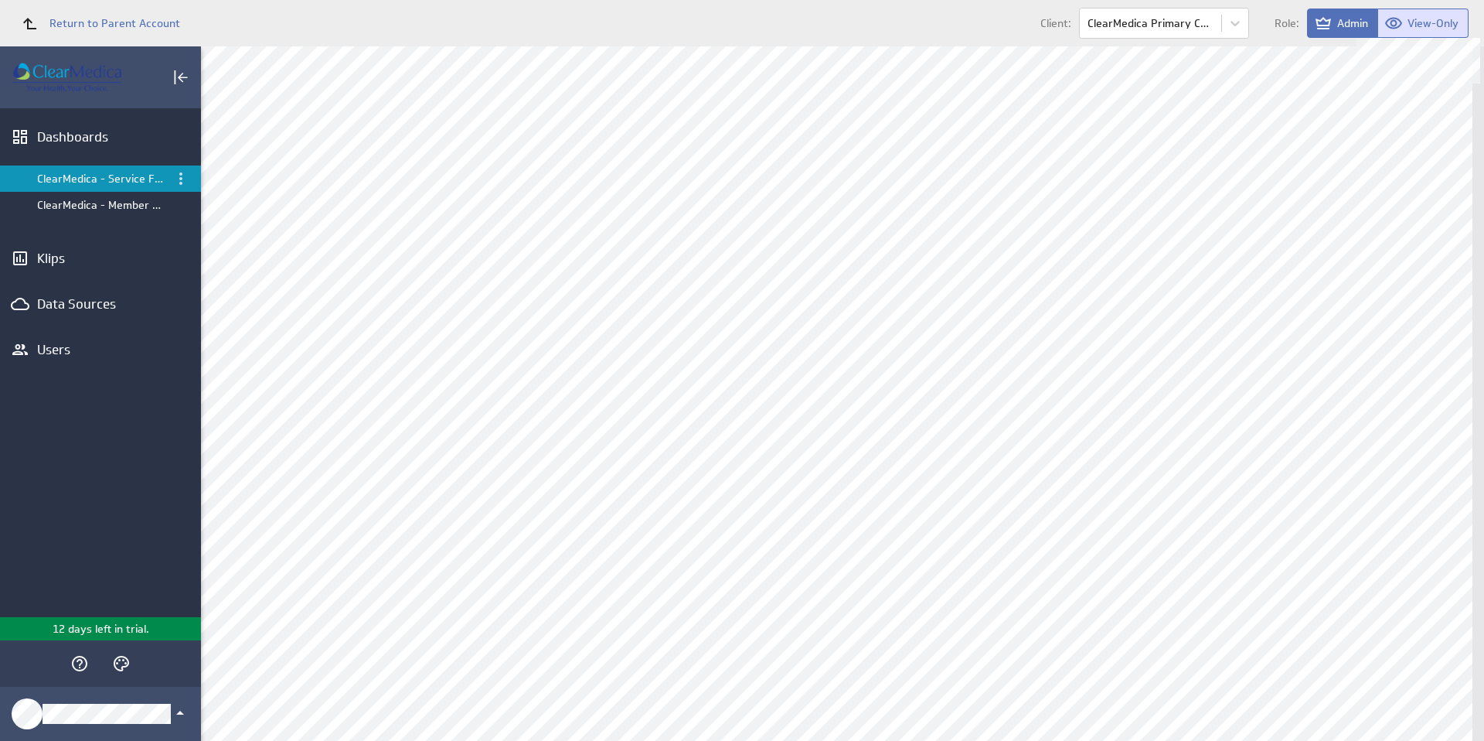
click at [1425, 17] on span "View-Only" at bounding box center [1433, 23] width 51 height 14
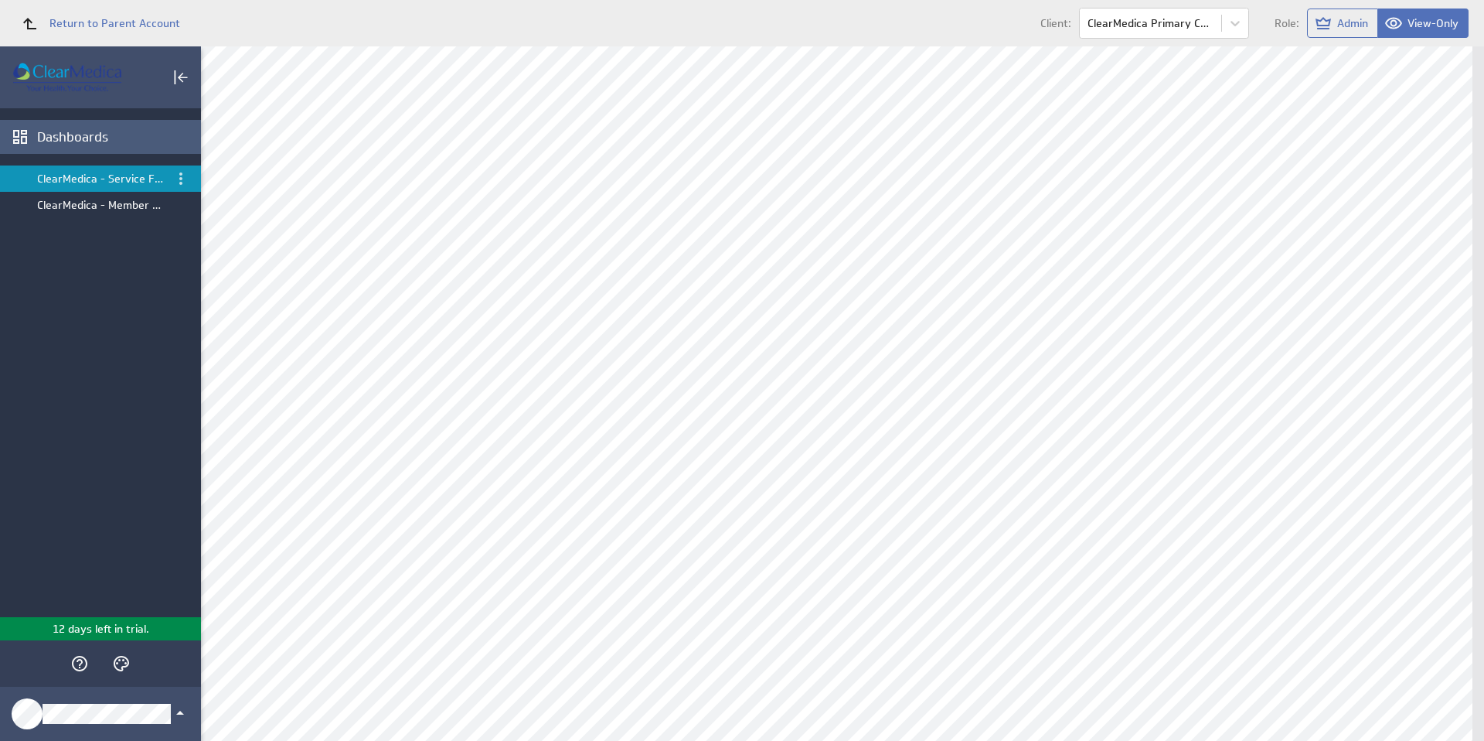
click at [77, 138] on div "Dashboards" at bounding box center [117, 136] width 160 height 17
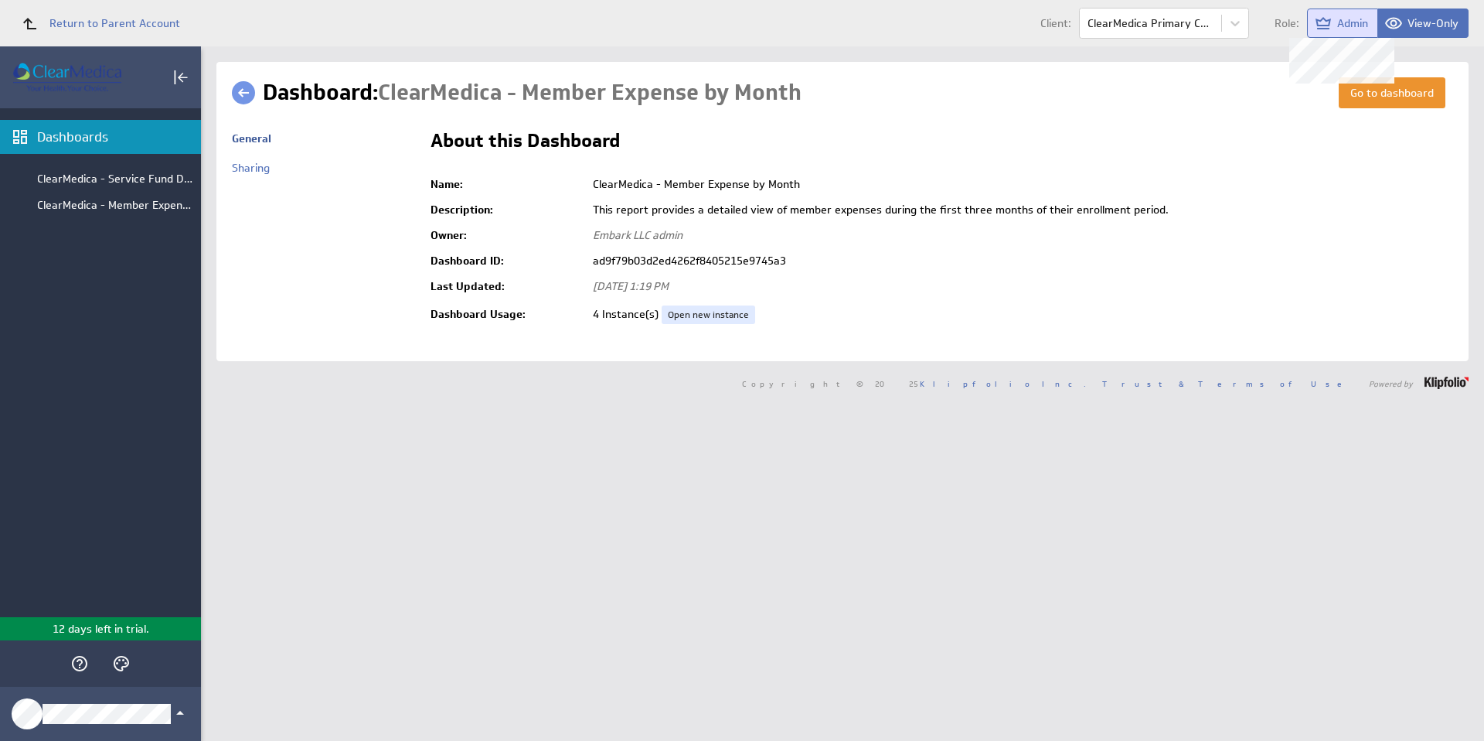
click at [1347, 26] on span "Admin" at bounding box center [1352, 23] width 31 height 14
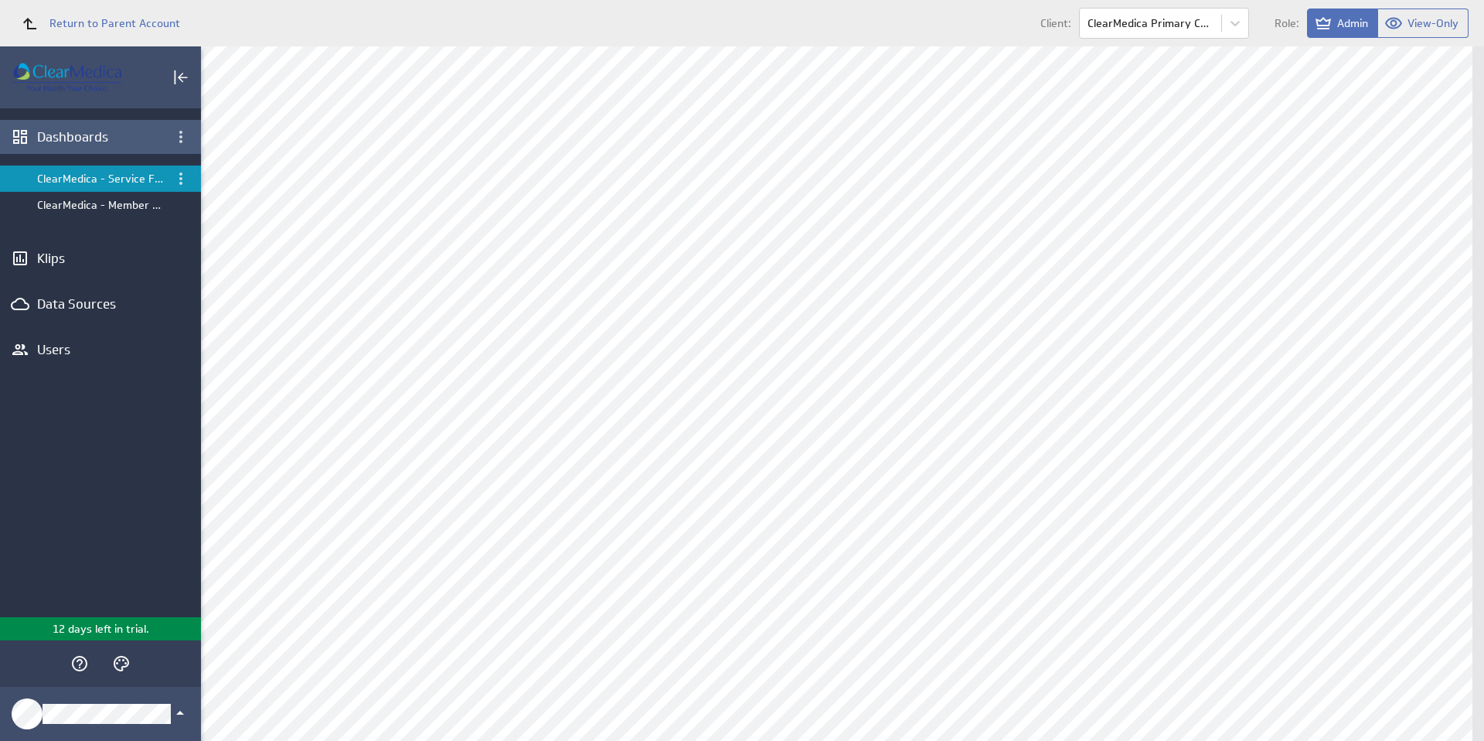
click at [88, 144] on div "Dashboards" at bounding box center [100, 136] width 127 height 17
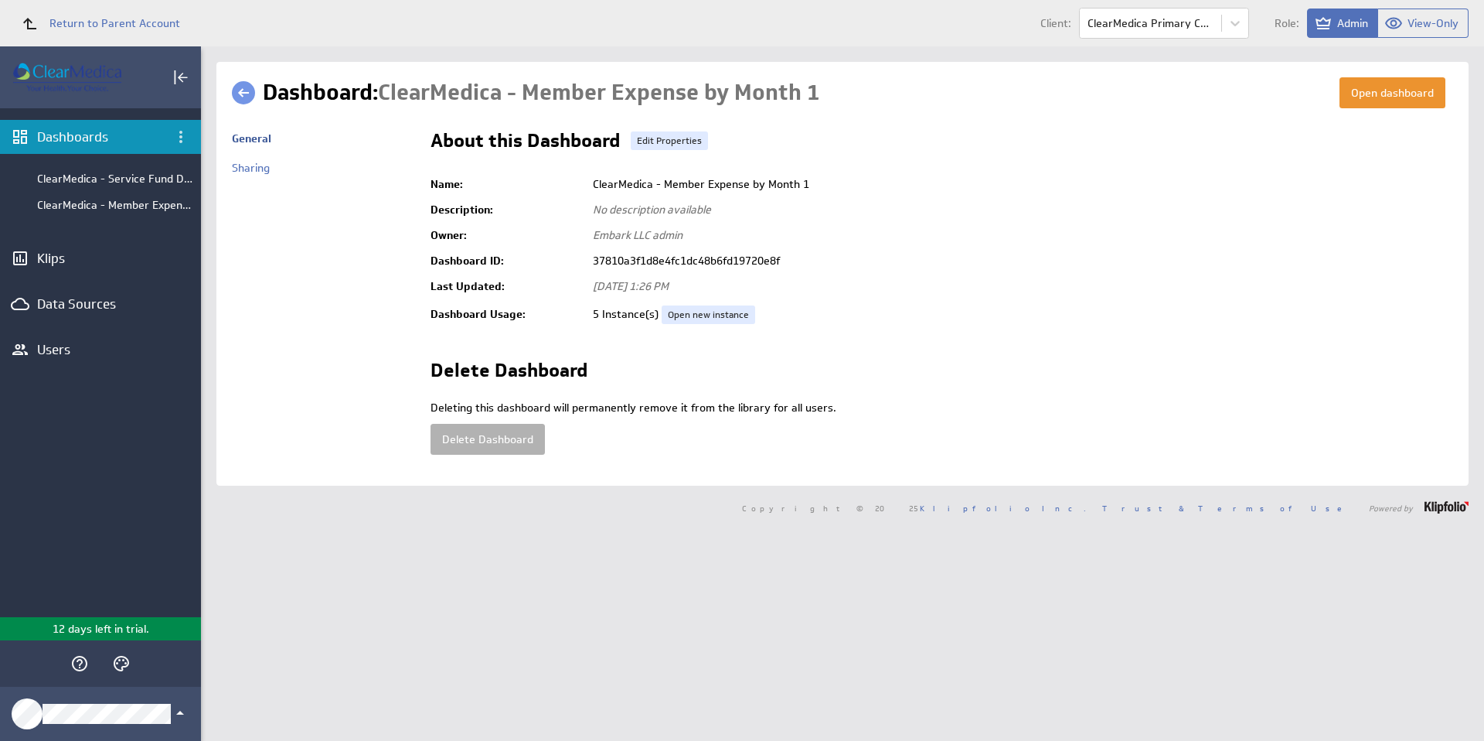
click at [246, 93] on link at bounding box center [243, 92] width 23 height 23
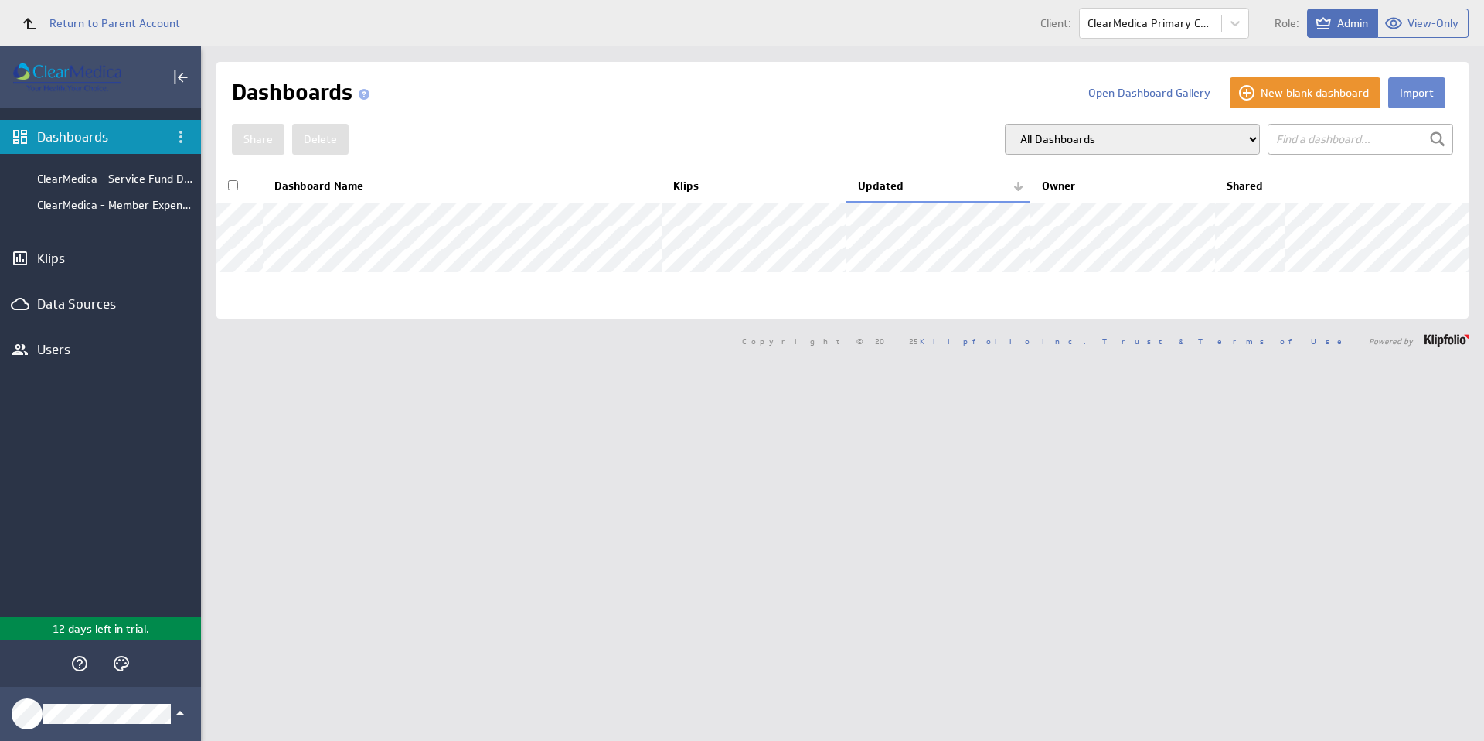
click at [1410, 91] on button "Import" at bounding box center [1416, 92] width 57 height 31
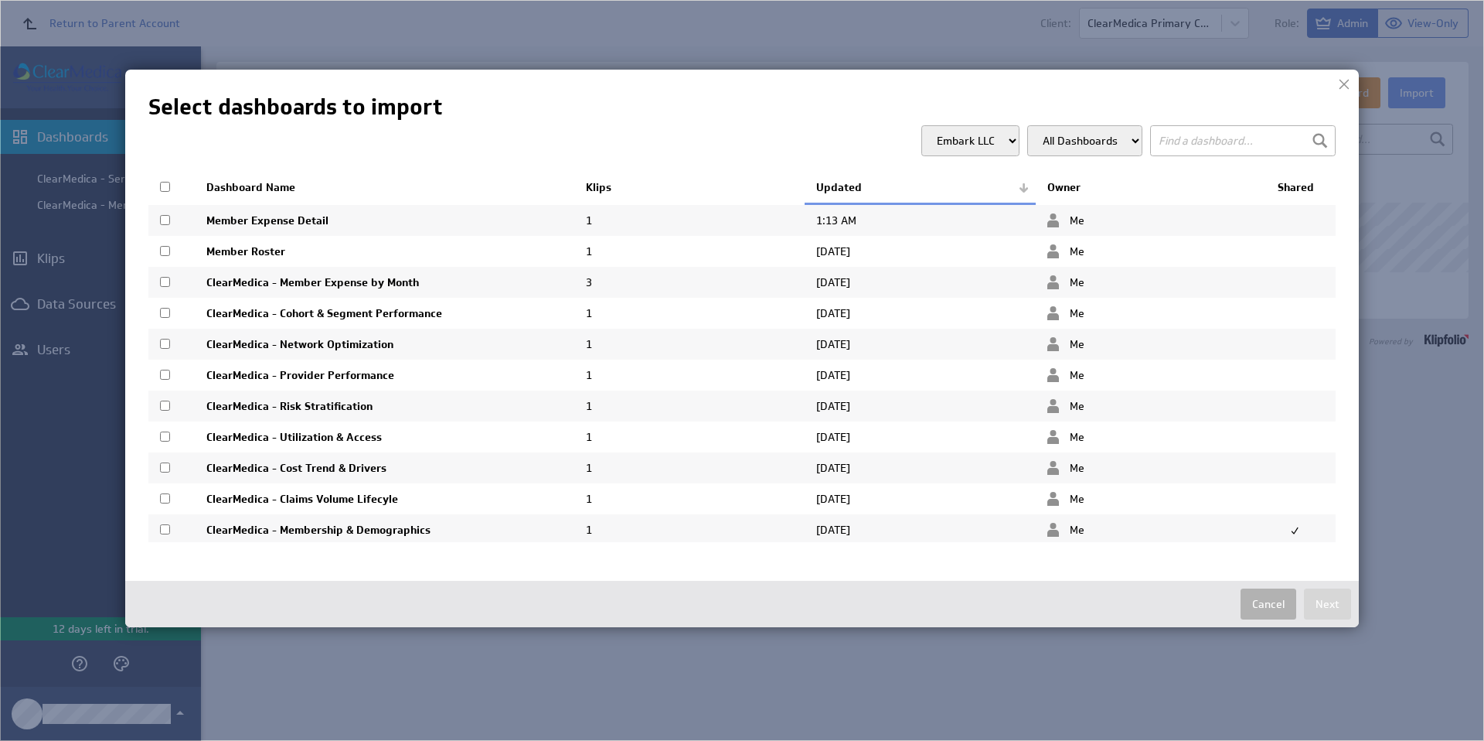
click at [168, 219] on input "checkbox" at bounding box center [165, 220] width 10 height 10
checkbox input "true"
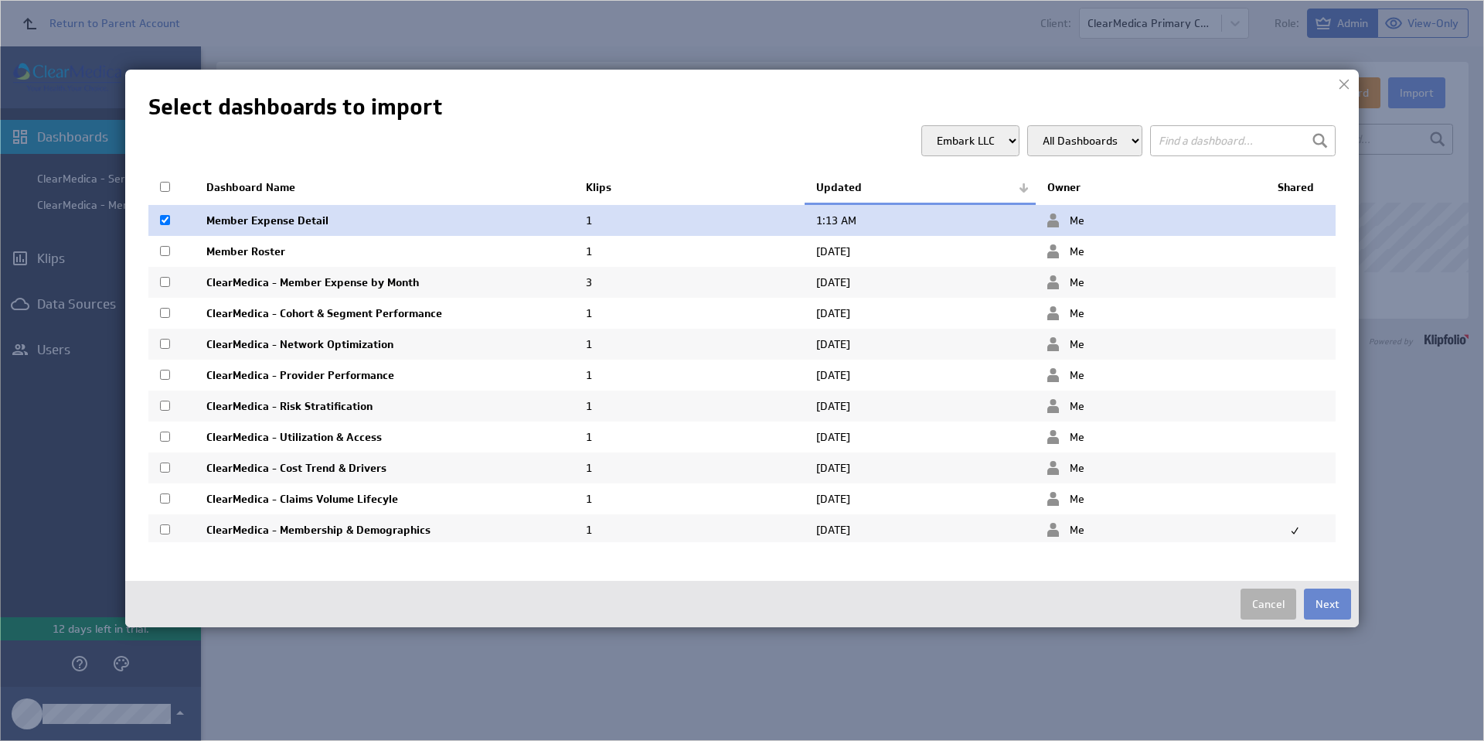
click at [1332, 608] on button "Next" at bounding box center [1327, 603] width 47 height 31
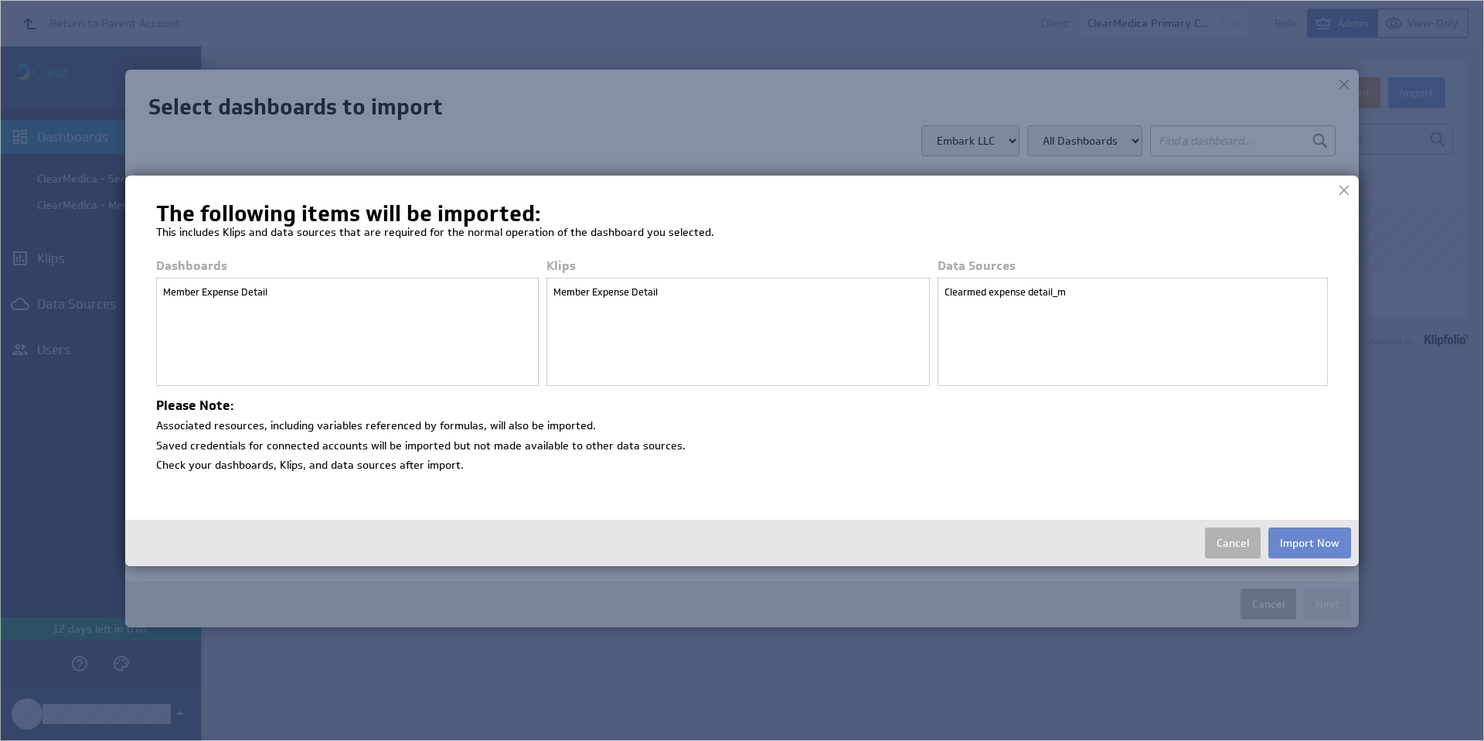
click at [1323, 545] on button "Import Now" at bounding box center [1310, 542] width 83 height 31
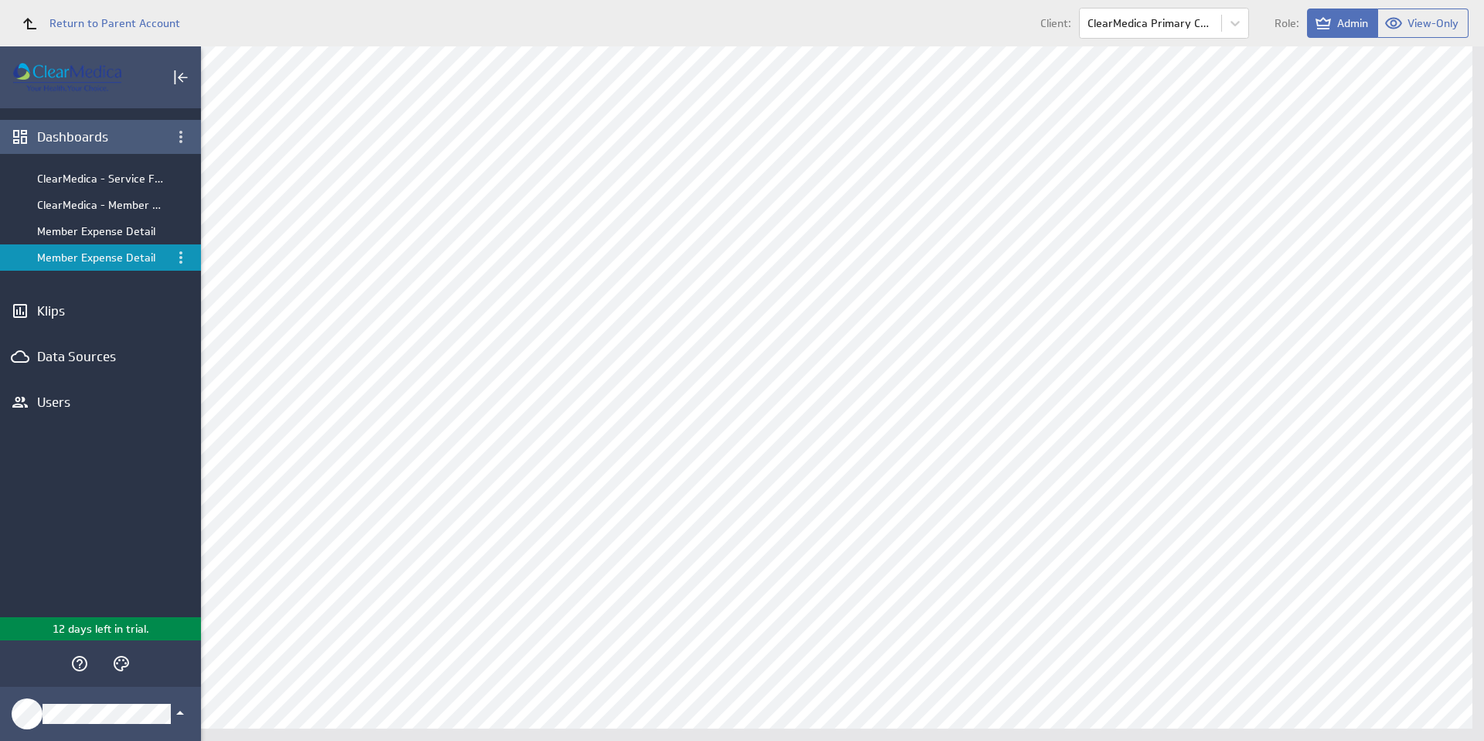
click at [89, 139] on div "Dashboards" at bounding box center [100, 136] width 127 height 17
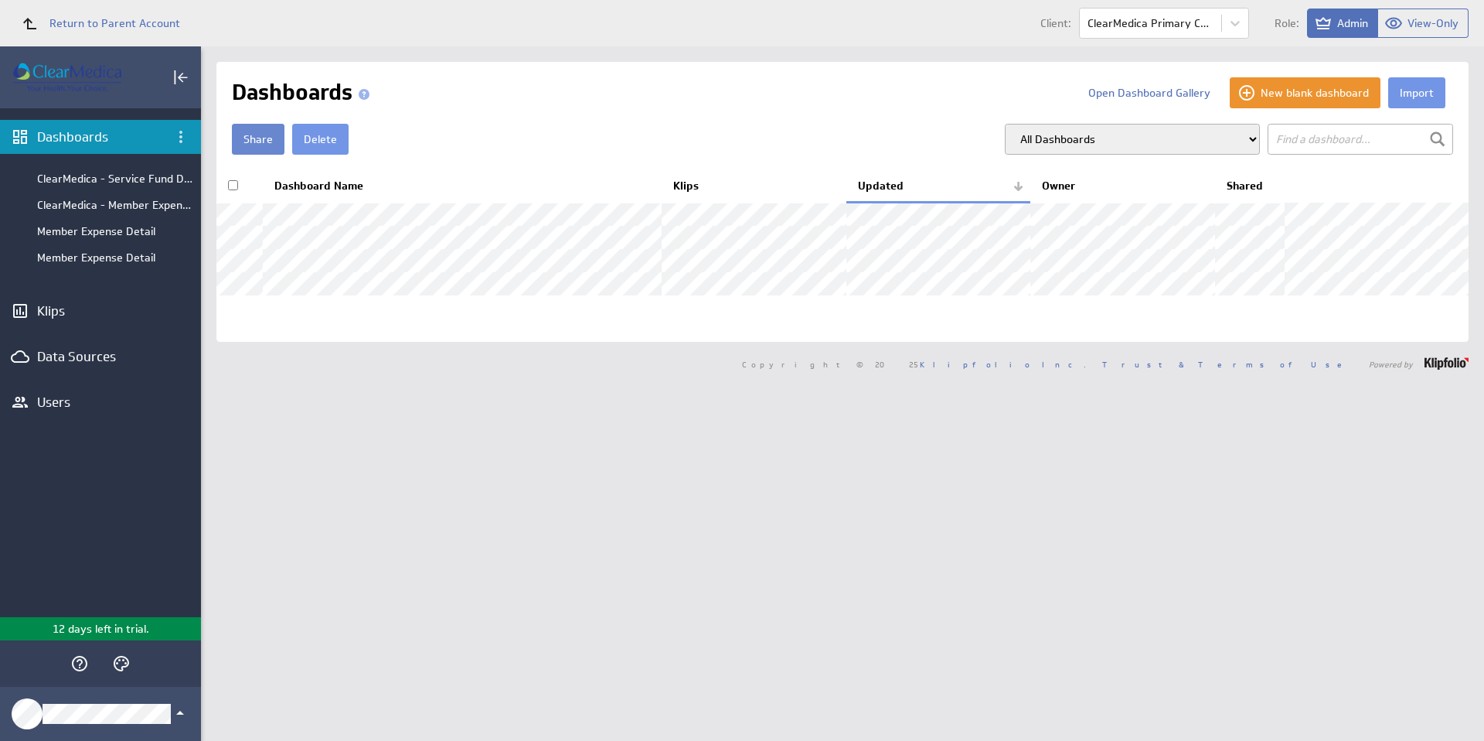
click at [264, 138] on button "Share" at bounding box center [258, 139] width 53 height 31
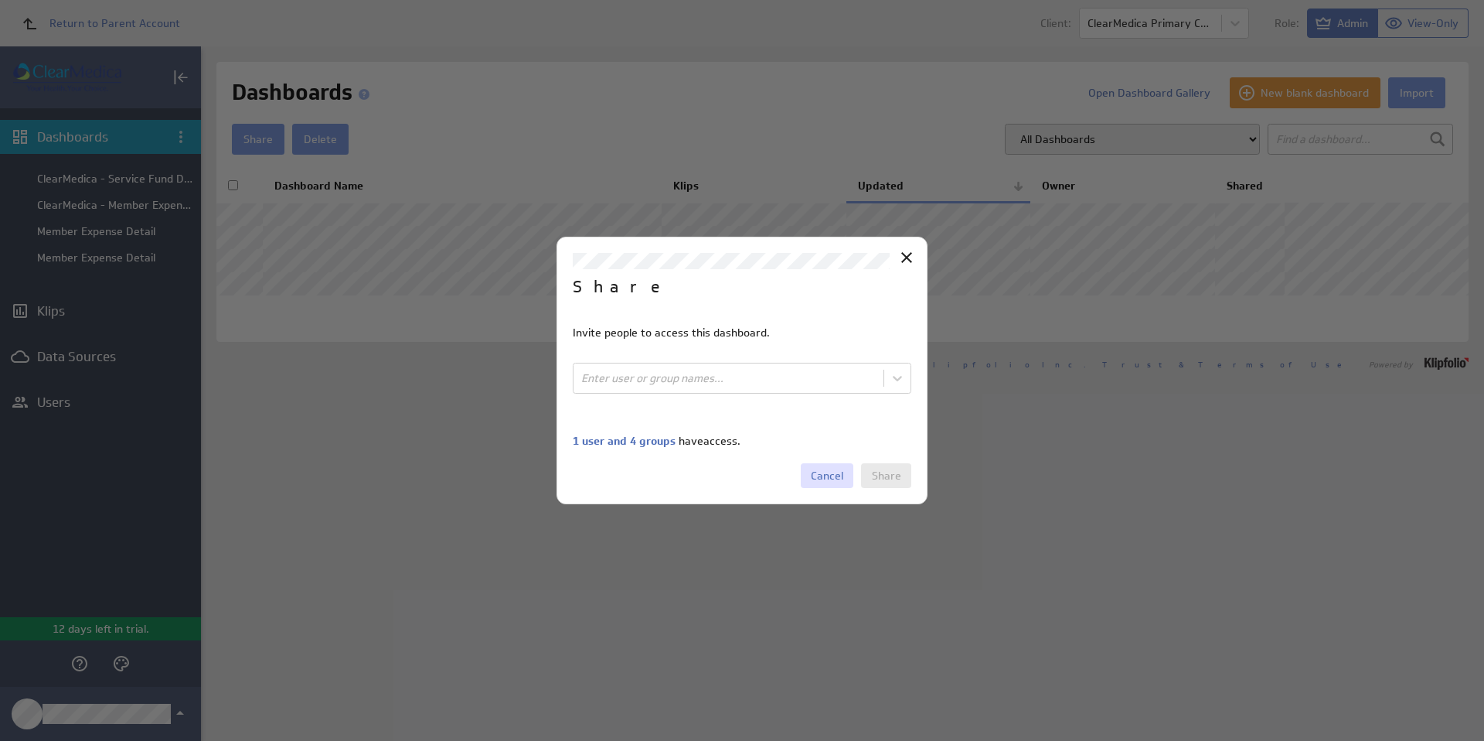
click at [836, 477] on span "Cancel" at bounding box center [827, 475] width 32 height 14
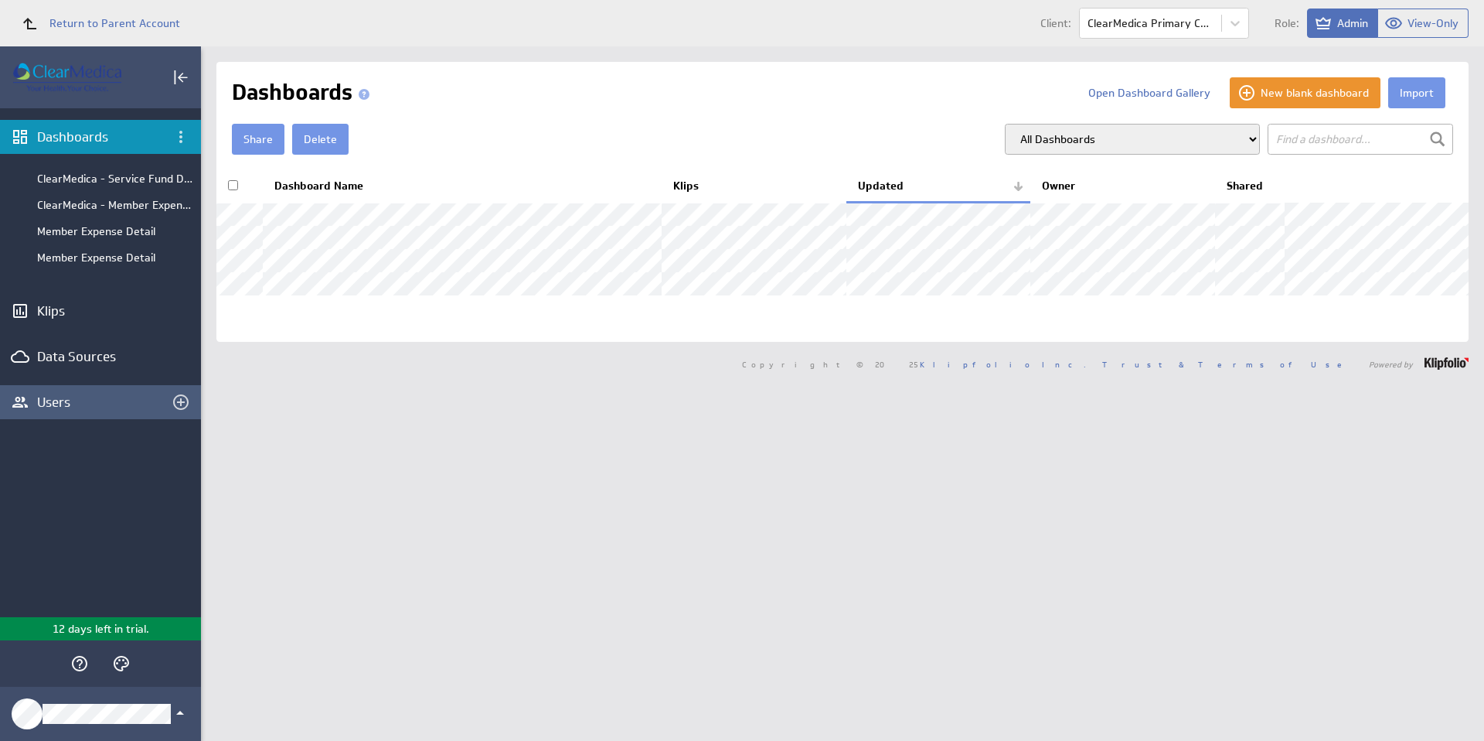
click at [69, 403] on div "Users" at bounding box center [100, 401] width 127 height 17
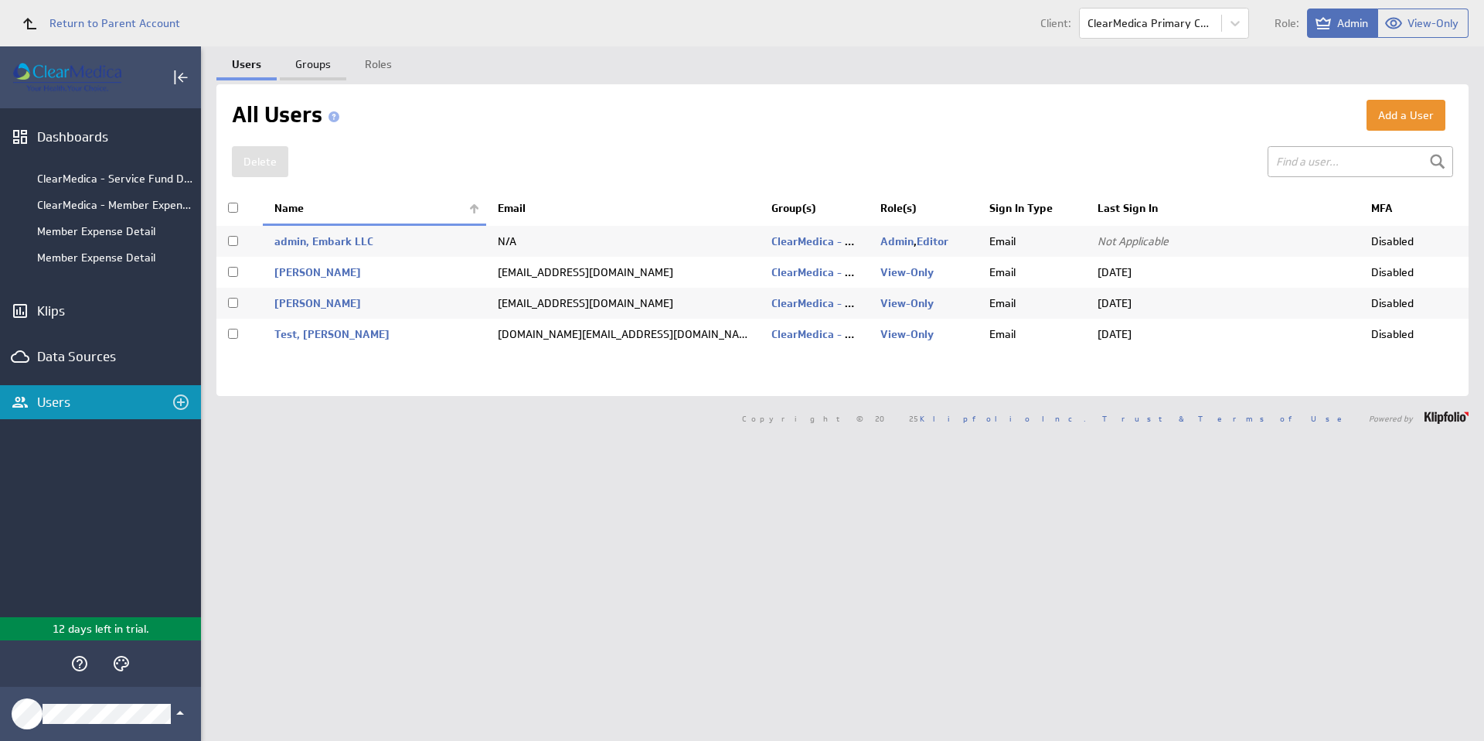
click at [310, 63] on link "Groups" at bounding box center [313, 61] width 66 height 31
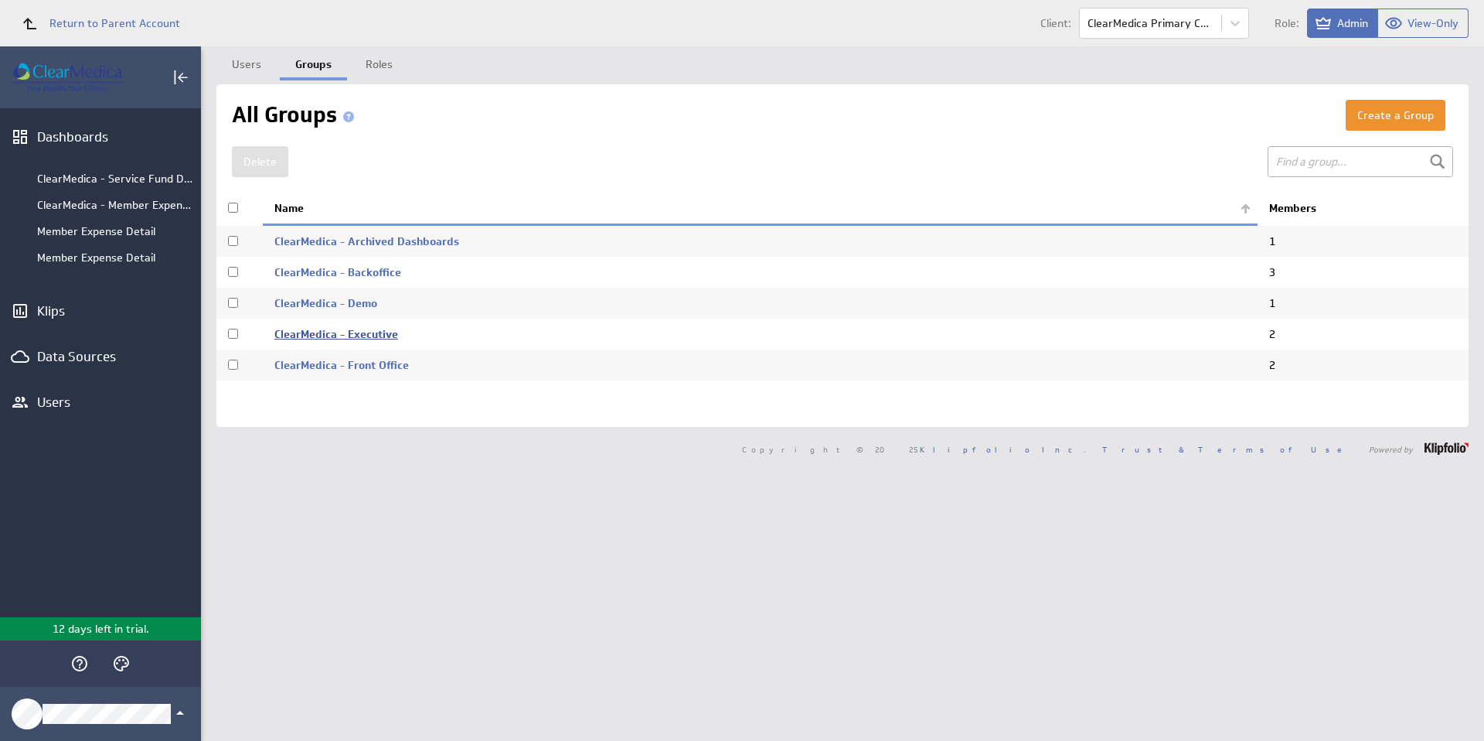
click at [359, 335] on link "ClearMedica - Executive" at bounding box center [336, 334] width 124 height 14
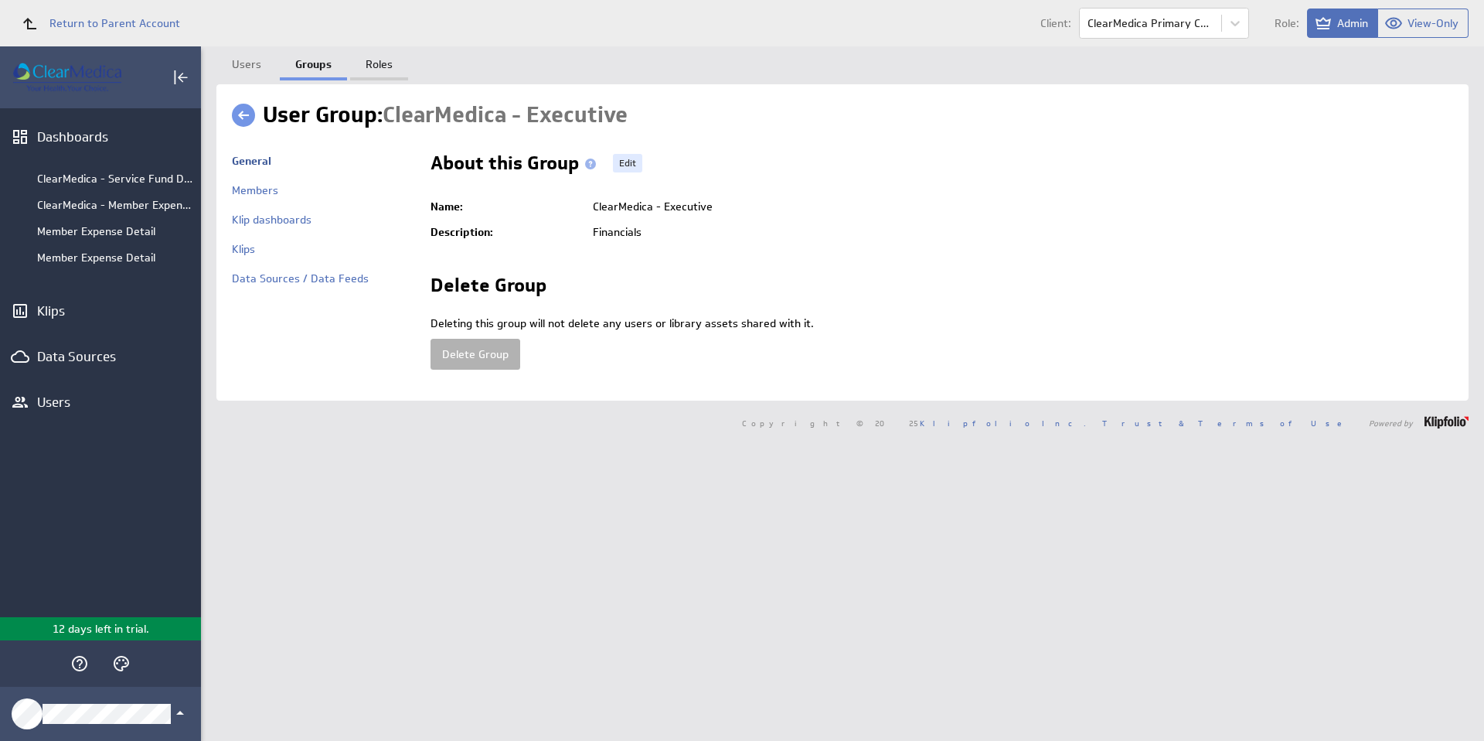
click at [366, 63] on link "Roles" at bounding box center [379, 61] width 58 height 31
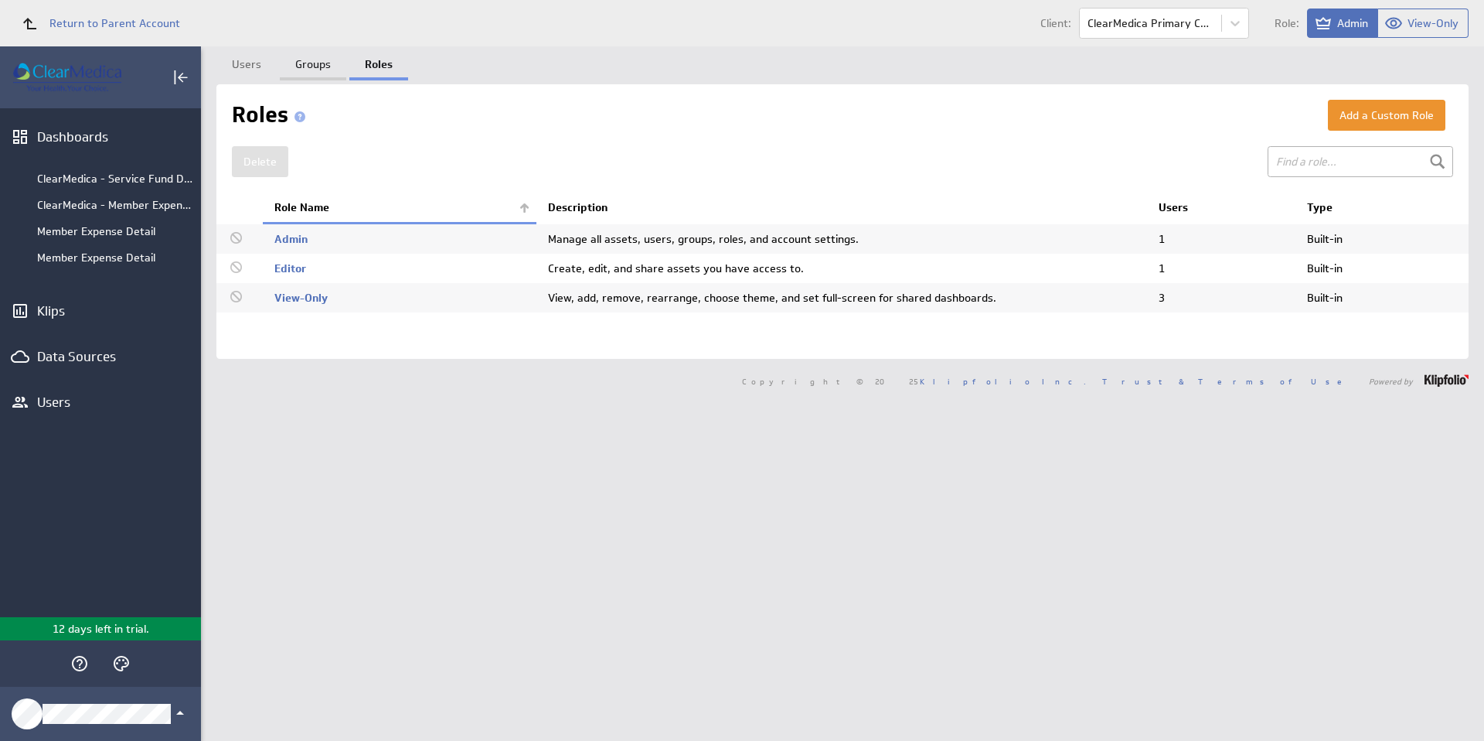
click at [311, 63] on link "Groups" at bounding box center [313, 61] width 66 height 31
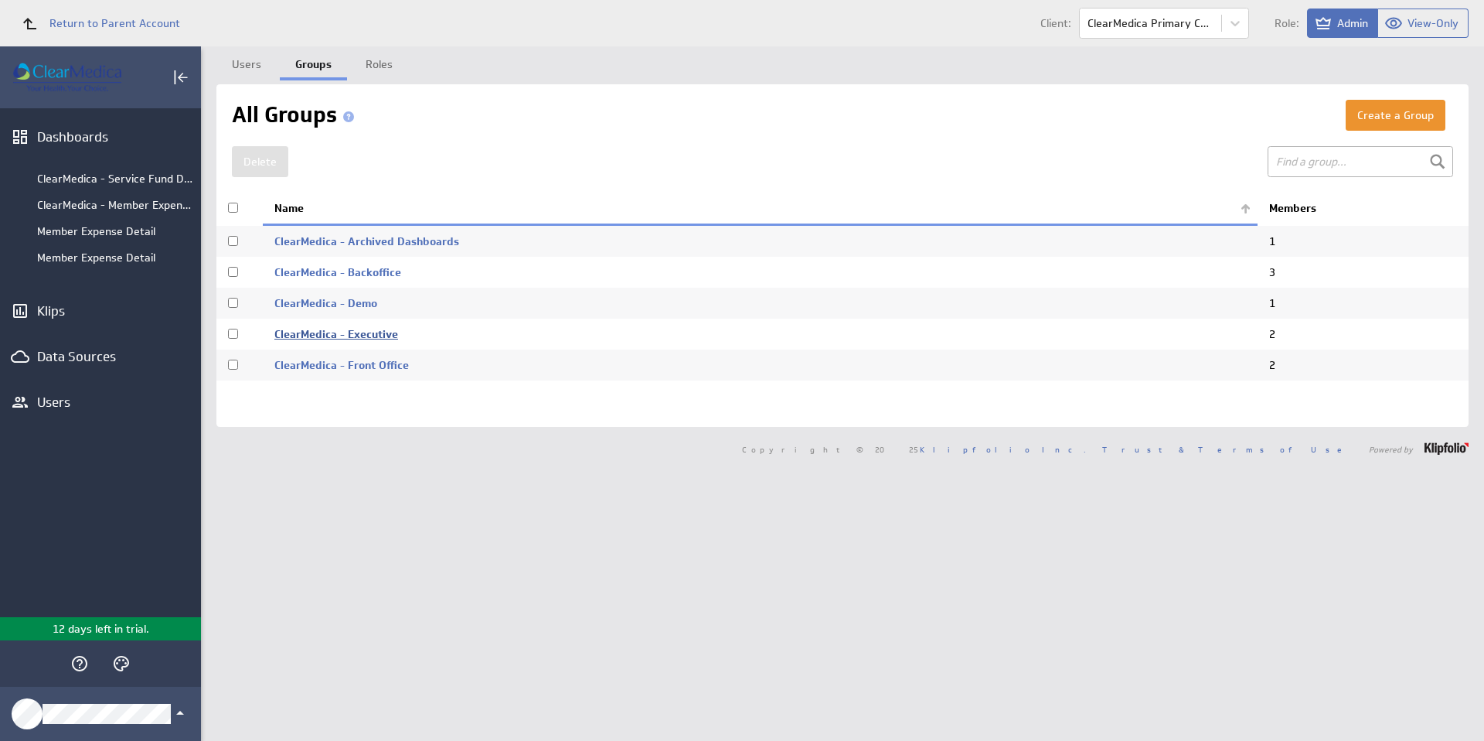
click at [329, 334] on link "ClearMedica - Executive" at bounding box center [336, 334] width 124 height 14
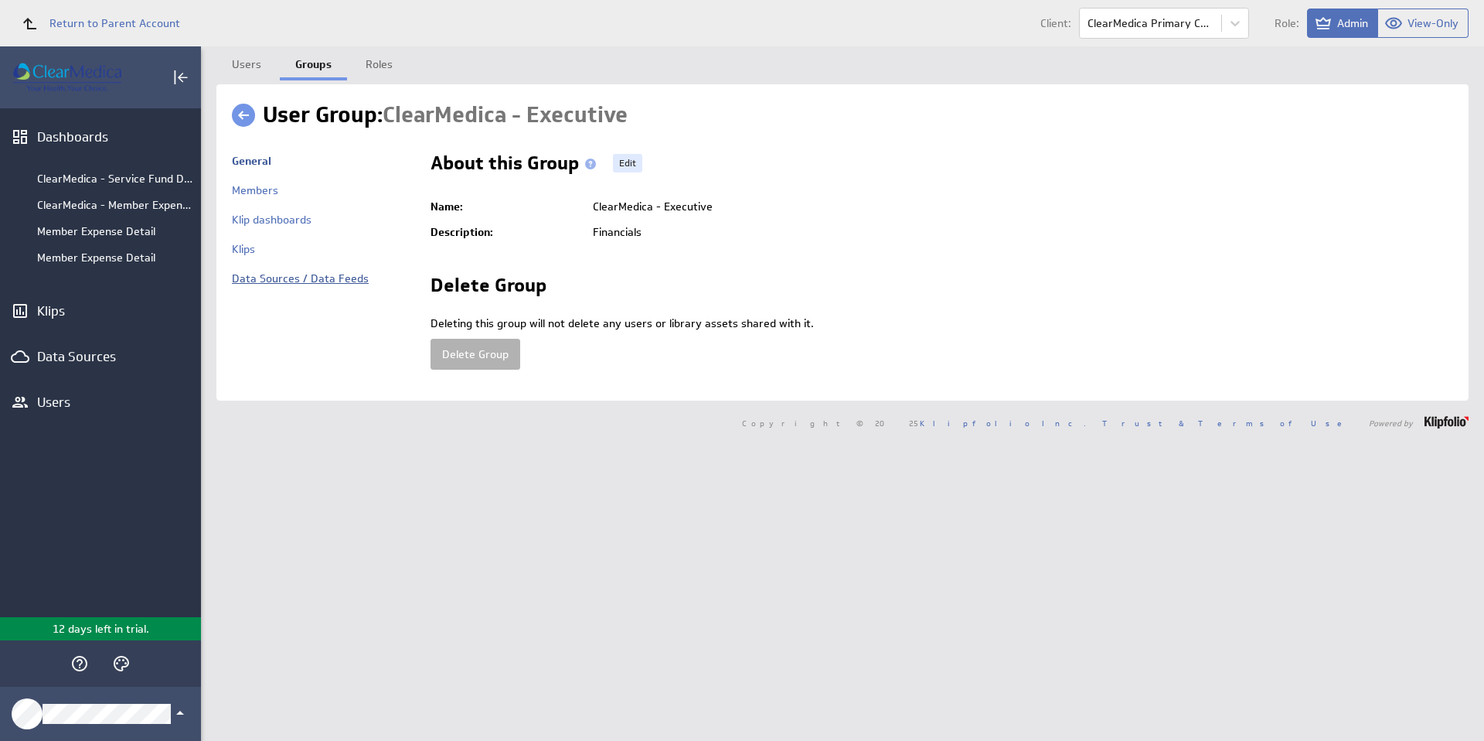
click at [301, 279] on link "Data Sources / Data Feeds" at bounding box center [300, 278] width 137 height 14
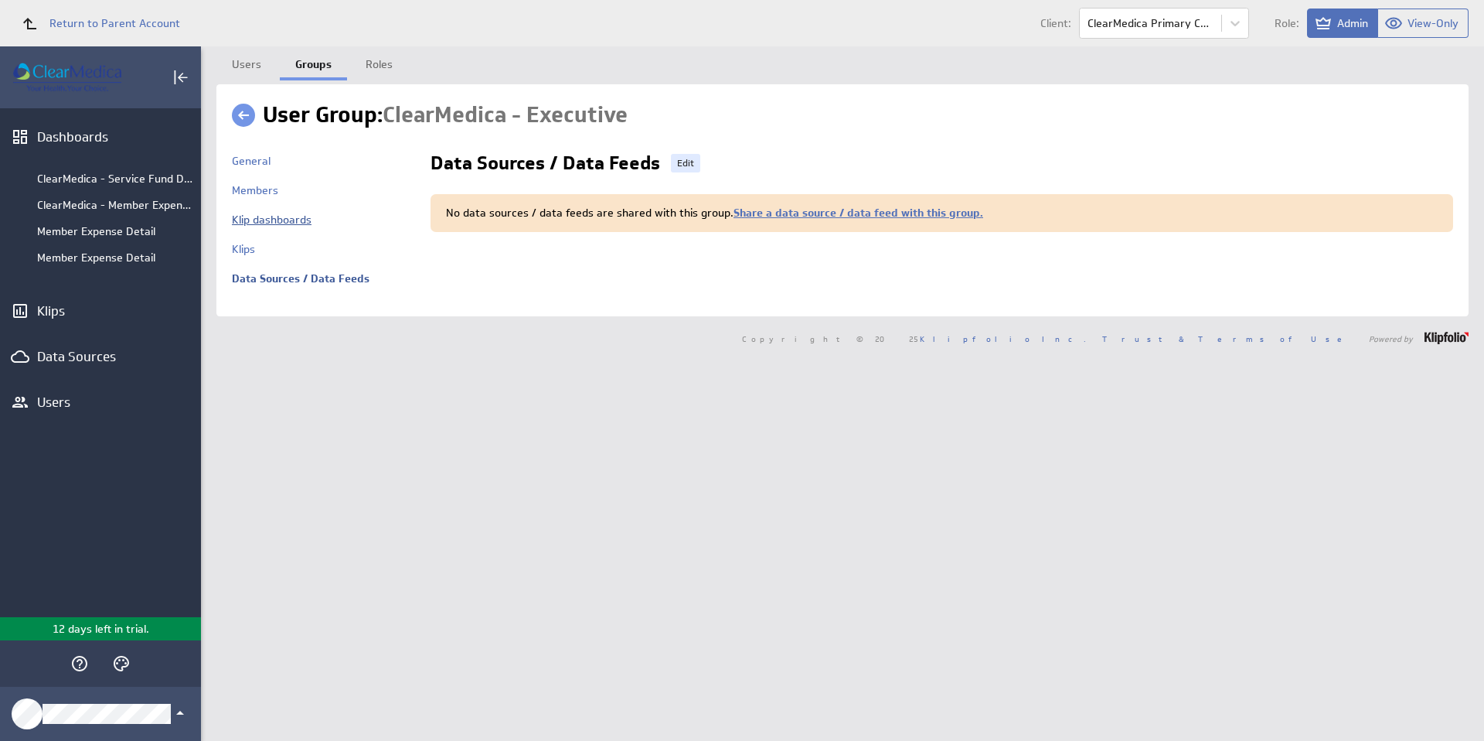
click at [255, 218] on link "Klip dashboards" at bounding box center [272, 220] width 80 height 14
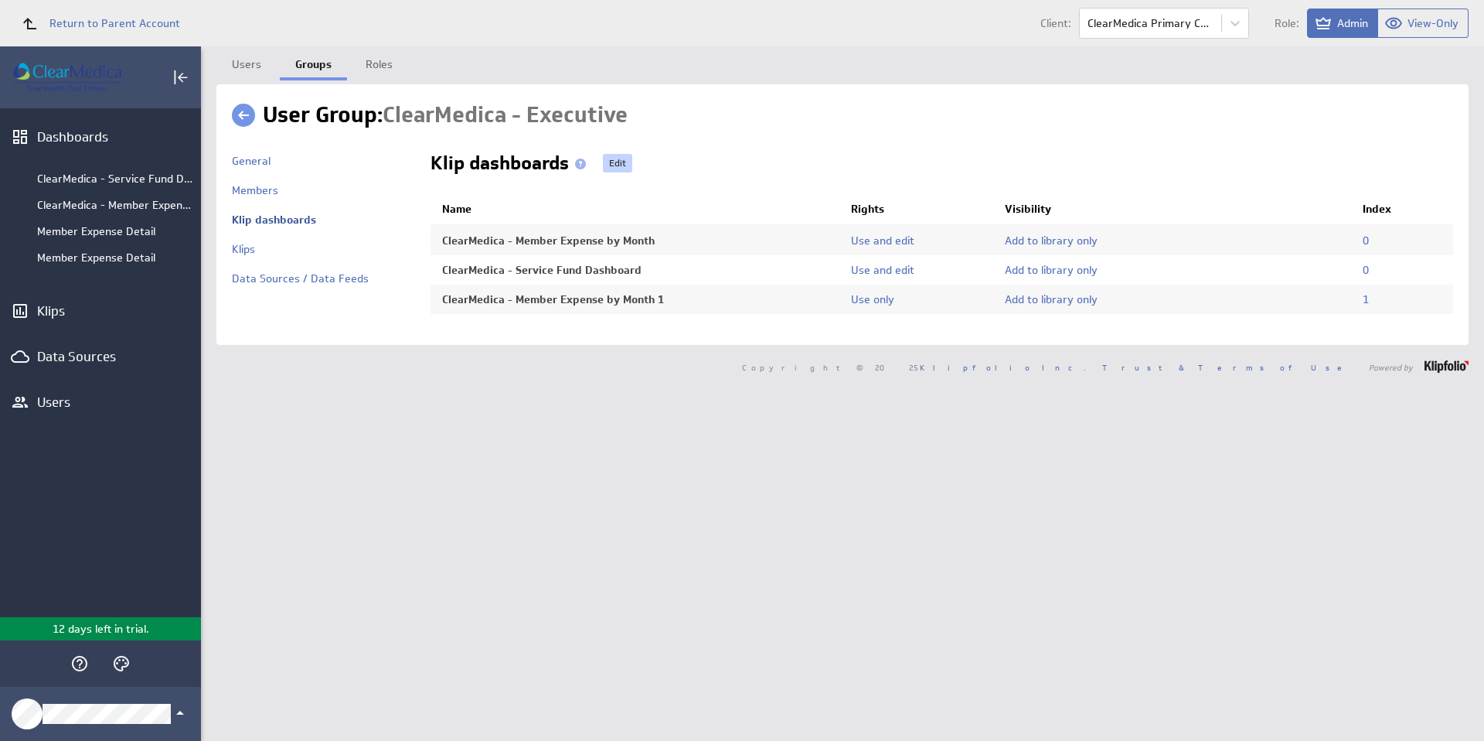
click at [622, 164] on link "Edit" at bounding box center [617, 163] width 29 height 19
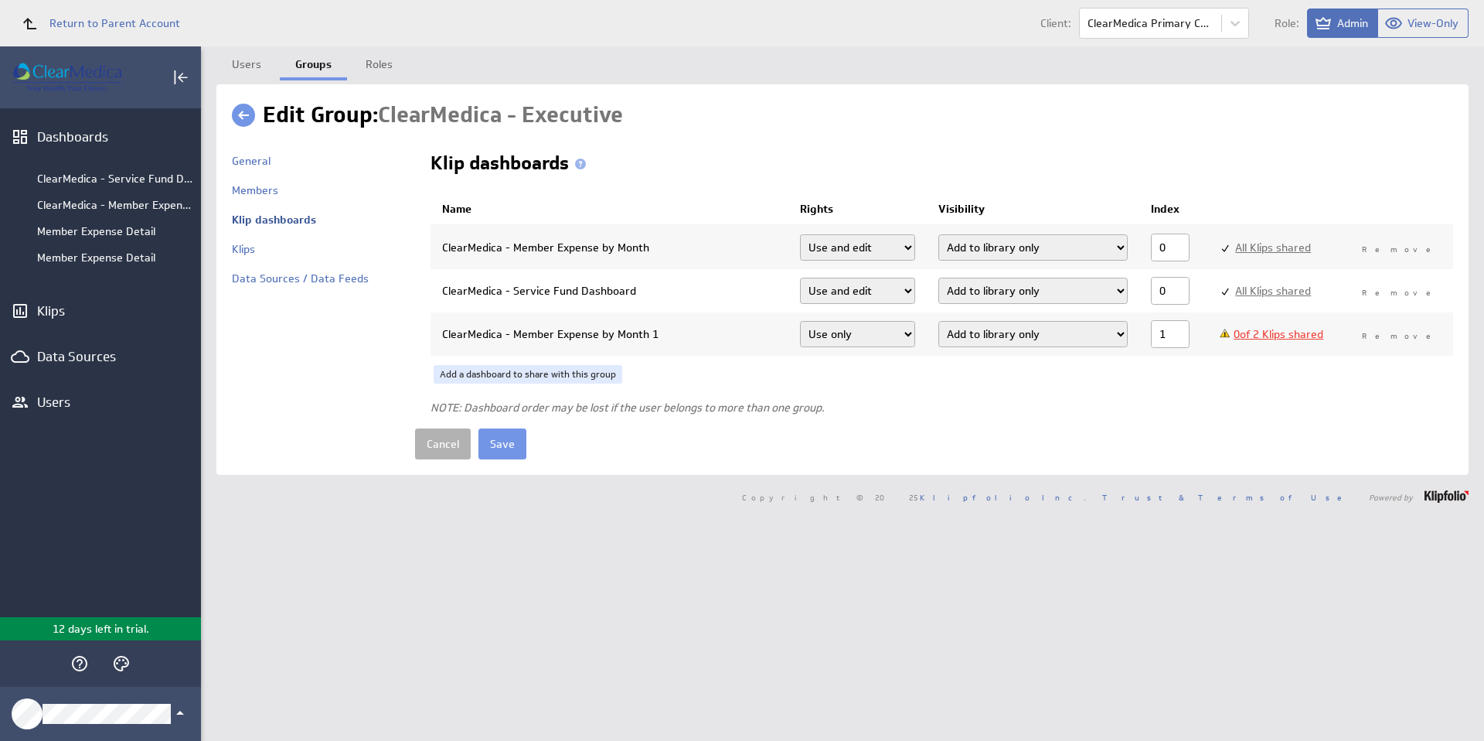
click at [1412, 333] on span "Remove" at bounding box center [1402, 336] width 80 height 14
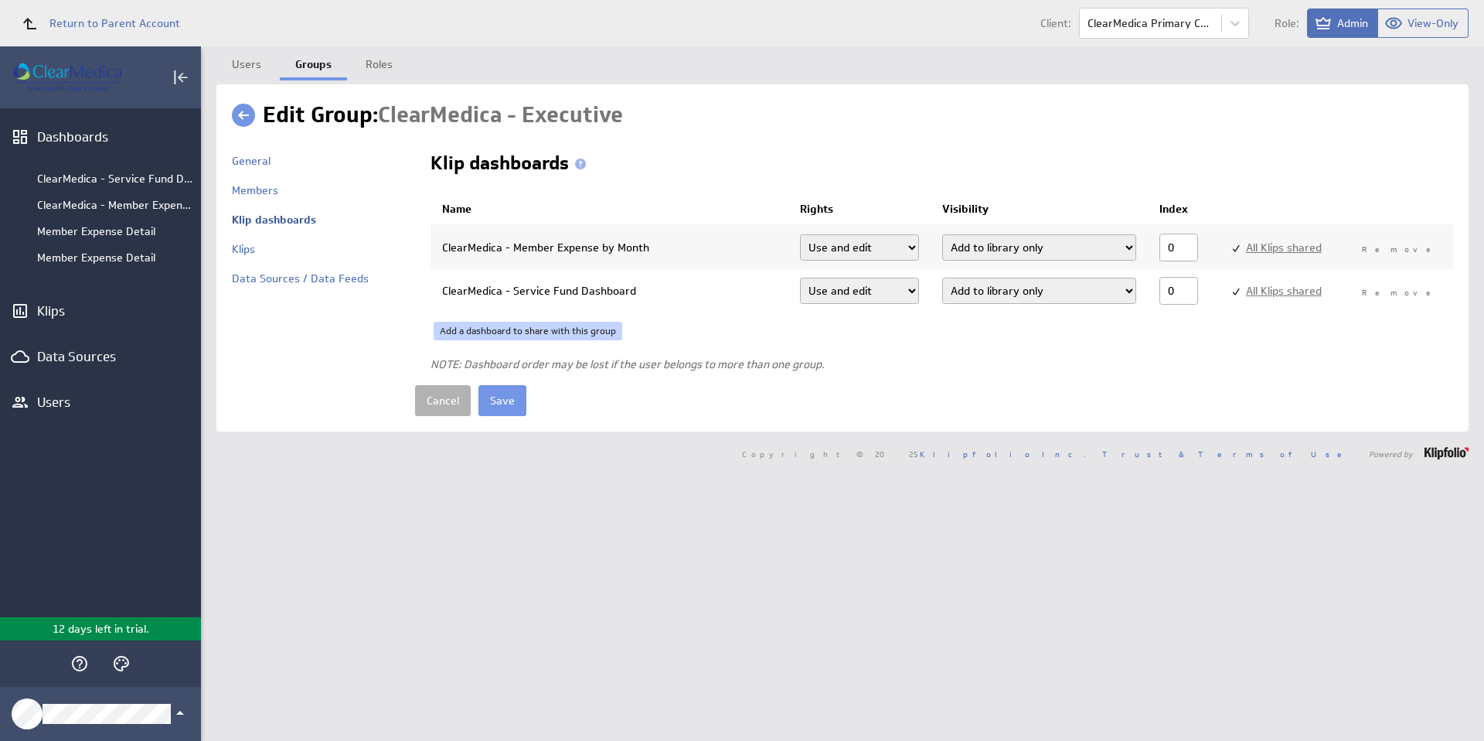
click at [509, 329] on link "Add a dashboard to share with this group" at bounding box center [528, 331] width 189 height 19
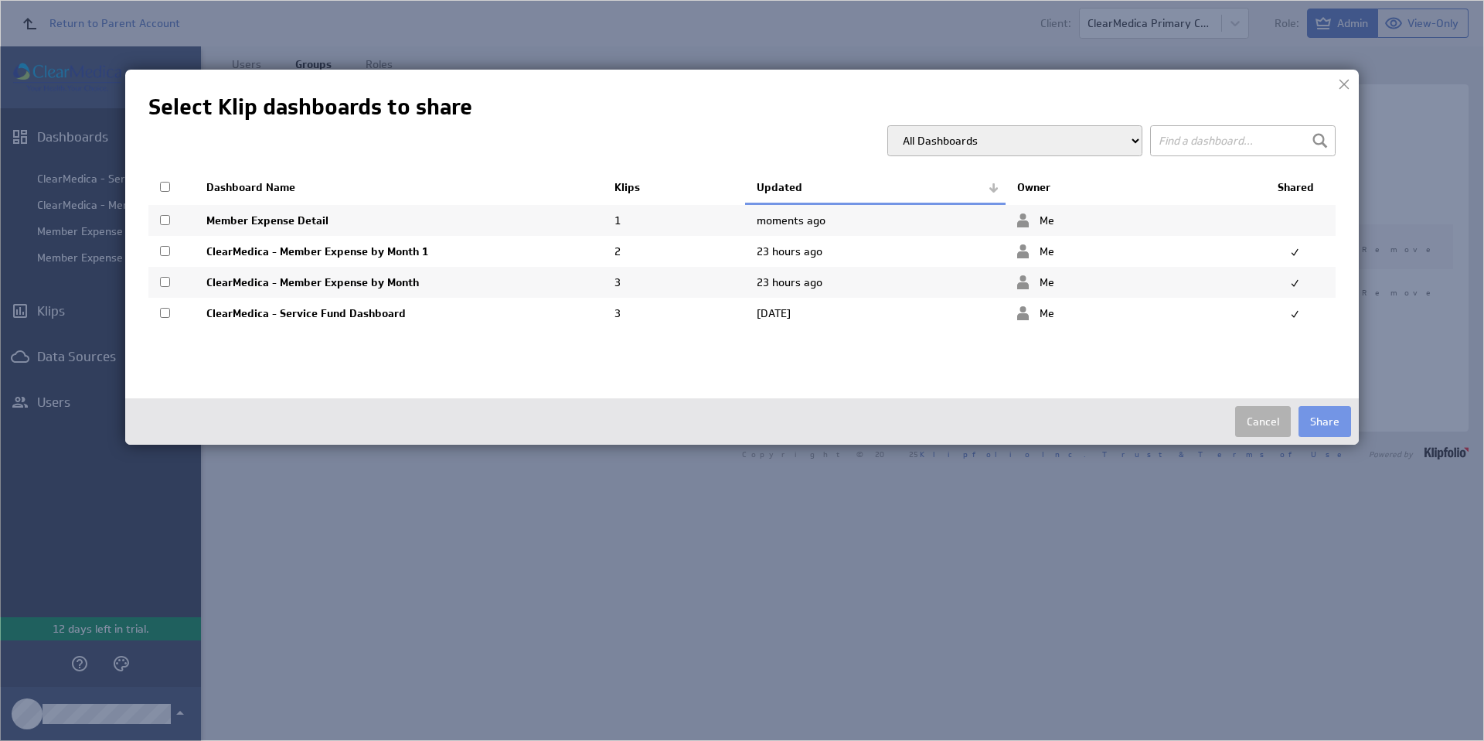
click at [165, 219] on input "checkbox" at bounding box center [165, 220] width 10 height 10
checkbox input "true"
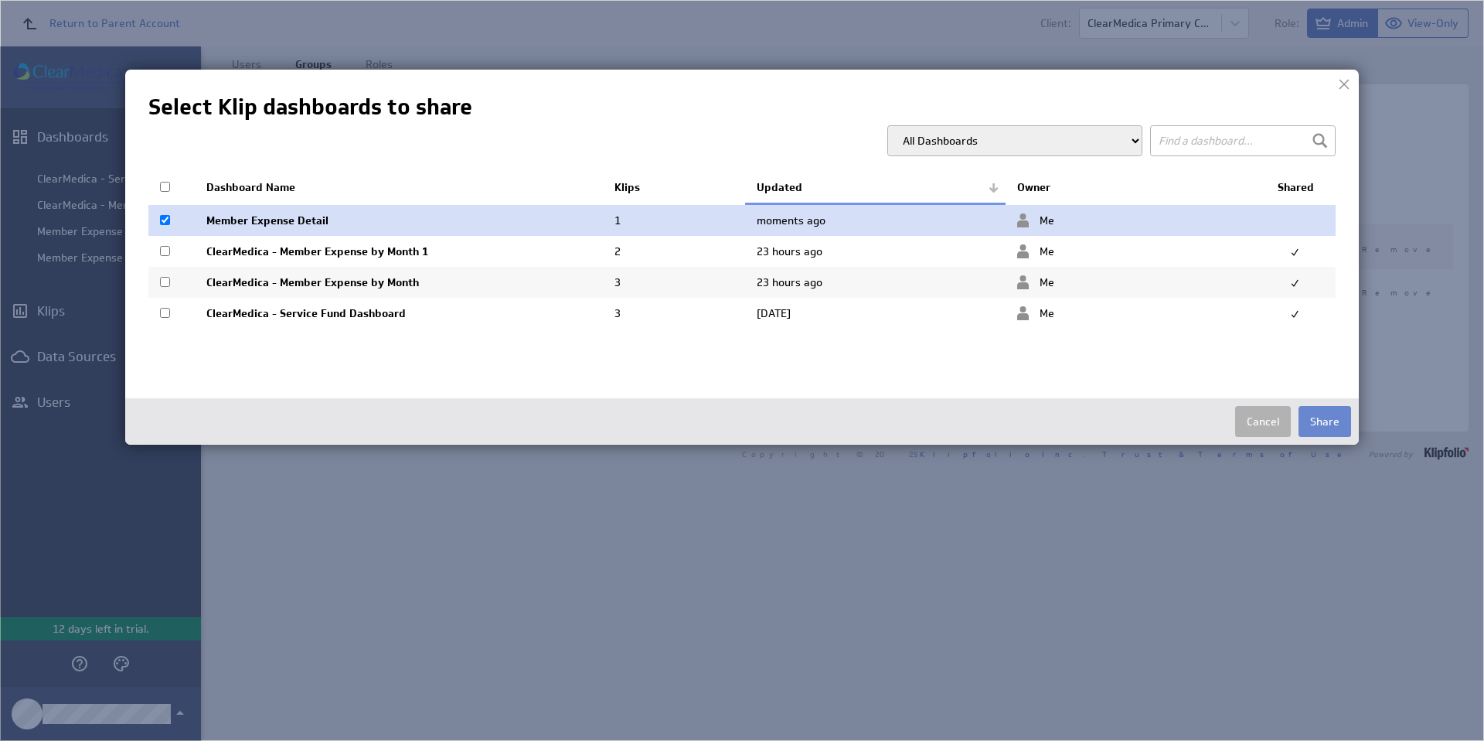
click at [1321, 417] on button "Share" at bounding box center [1325, 421] width 53 height 31
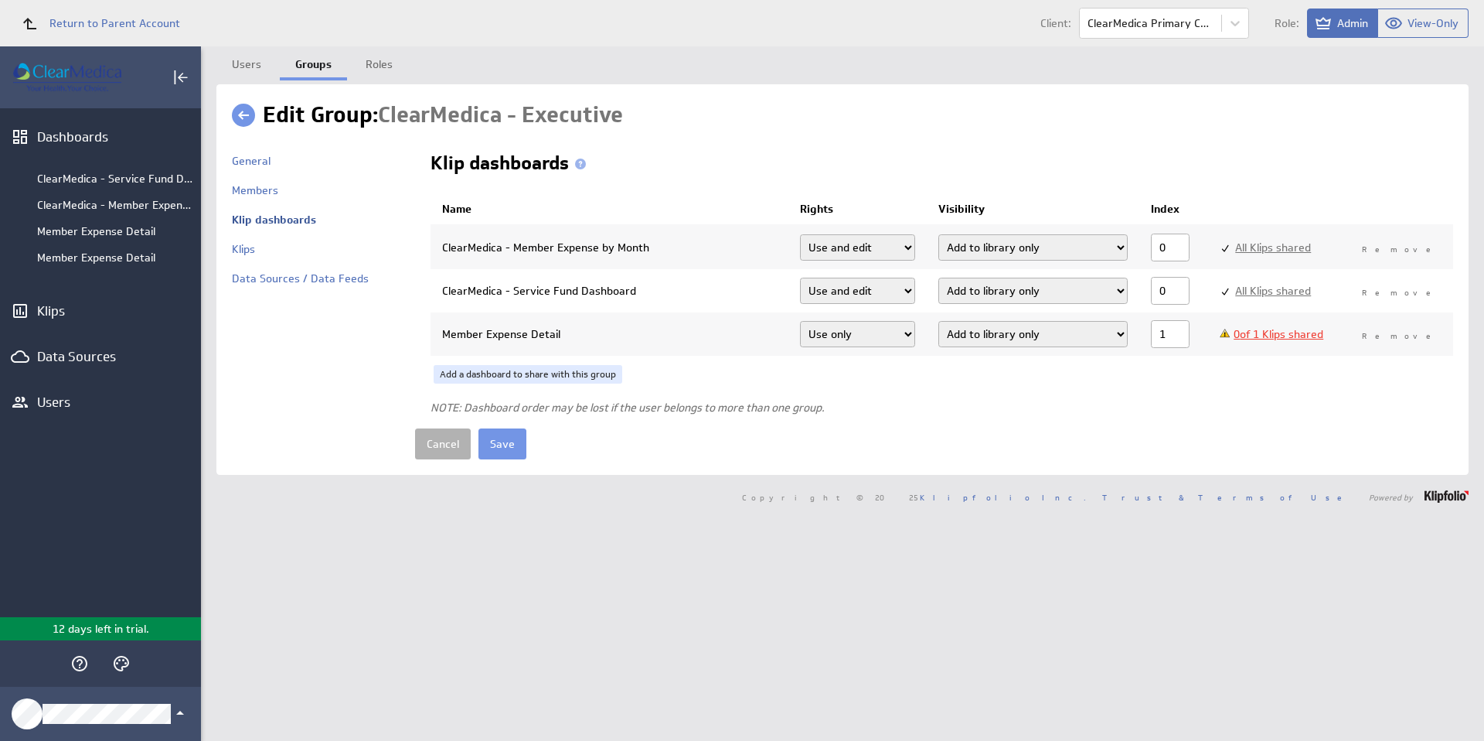
click at [1061, 245] on select "Add dashboard (required) Add dashboard Add to library only" at bounding box center [1032, 247] width 189 height 26
click at [1013, 290] on select "Add dashboard (required) Add dashboard Add to library only" at bounding box center [1032, 291] width 189 height 26
click at [1063, 246] on select "Add dashboard (required) Add dashboard Add to library only" at bounding box center [1032, 247] width 189 height 26
select select "3"
click at [1027, 290] on select "Add dashboard (required) Add dashboard Add to library only" at bounding box center [1032, 291] width 189 height 26
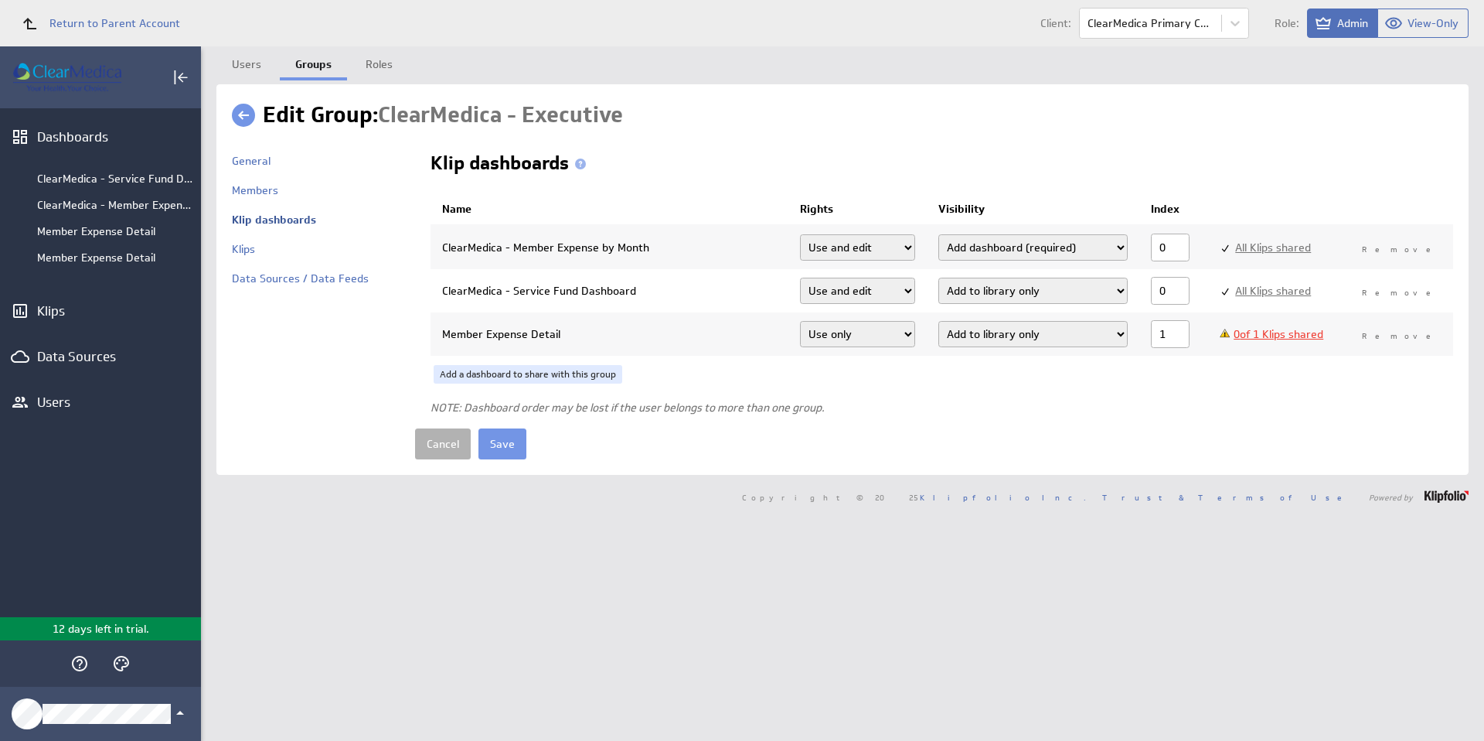
select select "3"
click at [1024, 335] on select "Add dashboard (required) Add dashboard Add to library only" at bounding box center [1032, 334] width 189 height 26
